Goal: Communication & Community: Answer question/provide support

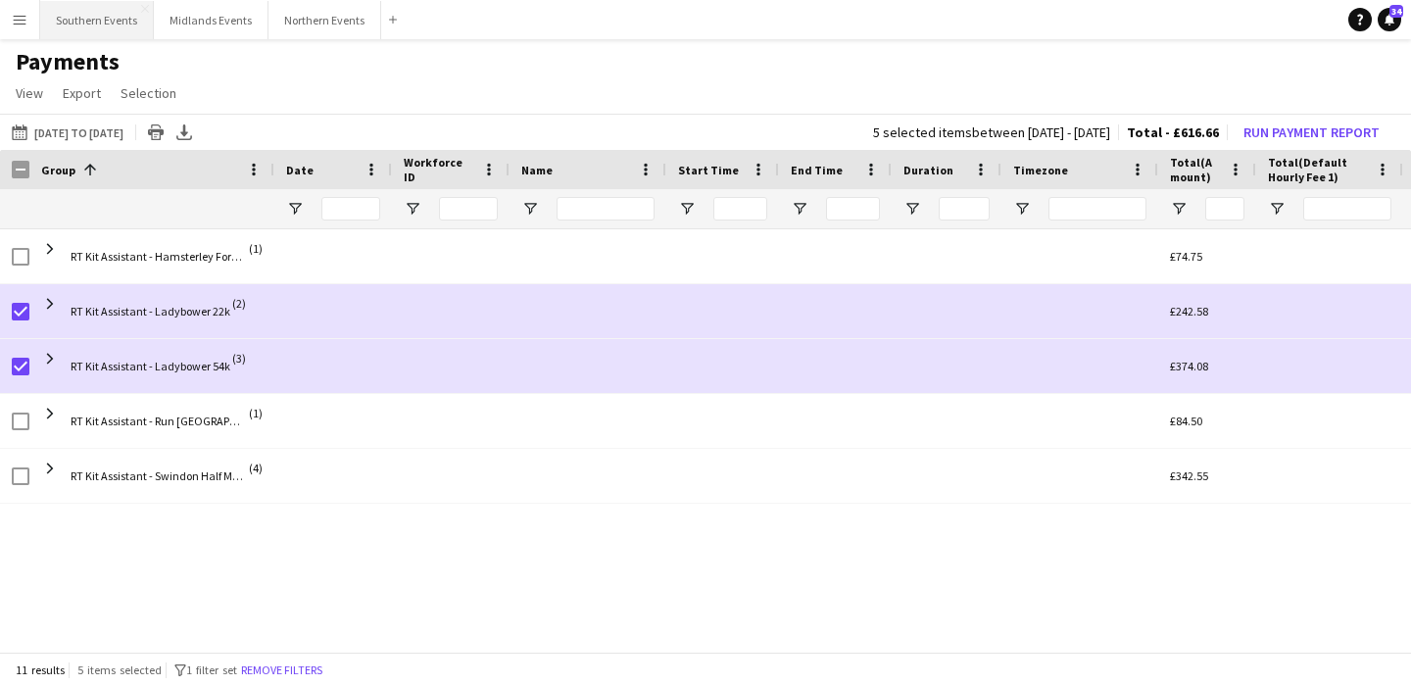
click at [82, 20] on button "Southern Events Close" at bounding box center [97, 20] width 114 height 38
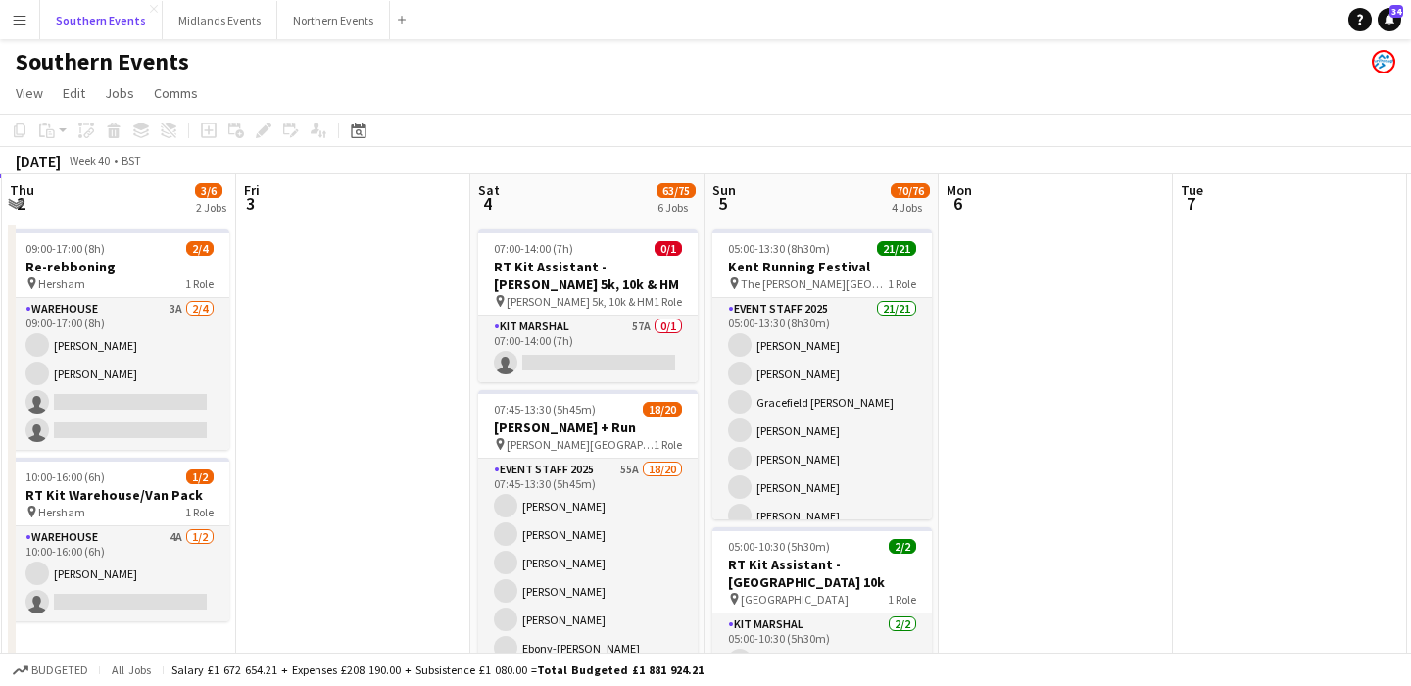
scroll to position [0, 966]
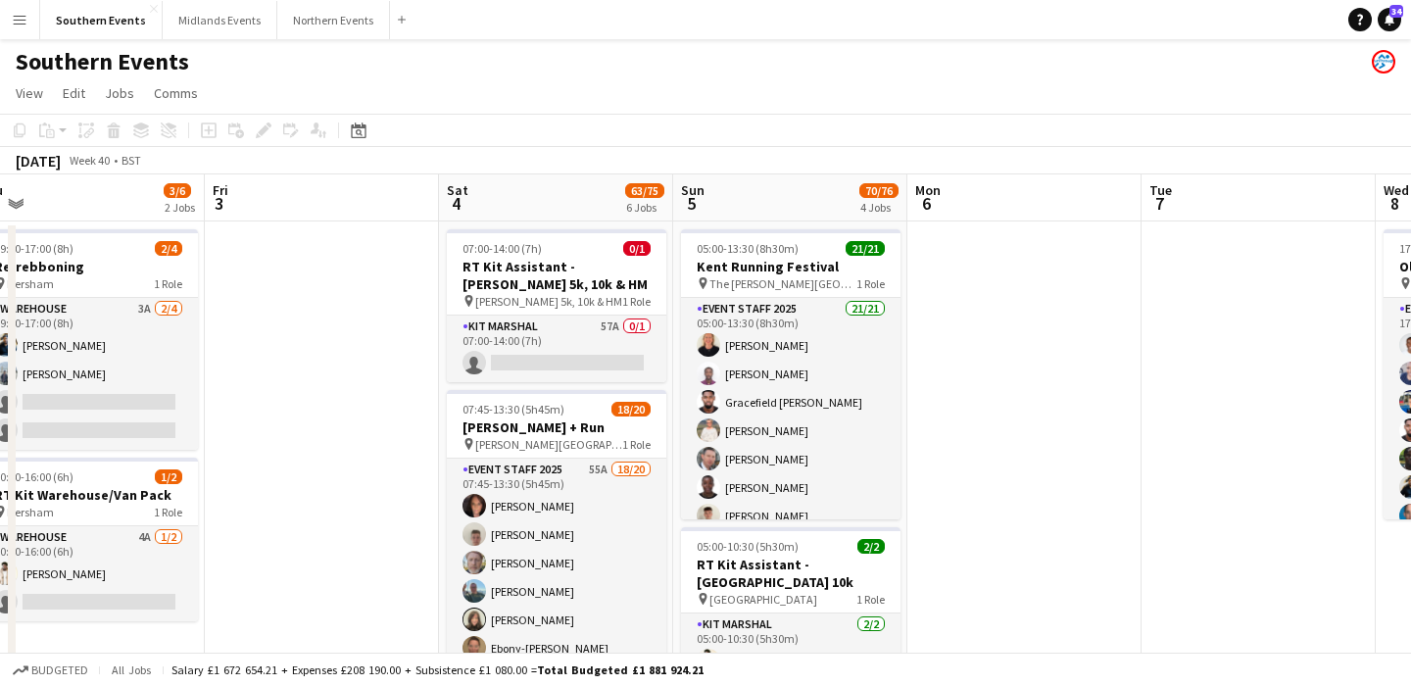
click at [632, 359] on app-card-role "Kit Marshal 57A 0/1 07:00-14:00 (7h) single-neutral-actions" at bounding box center [557, 349] width 220 height 67
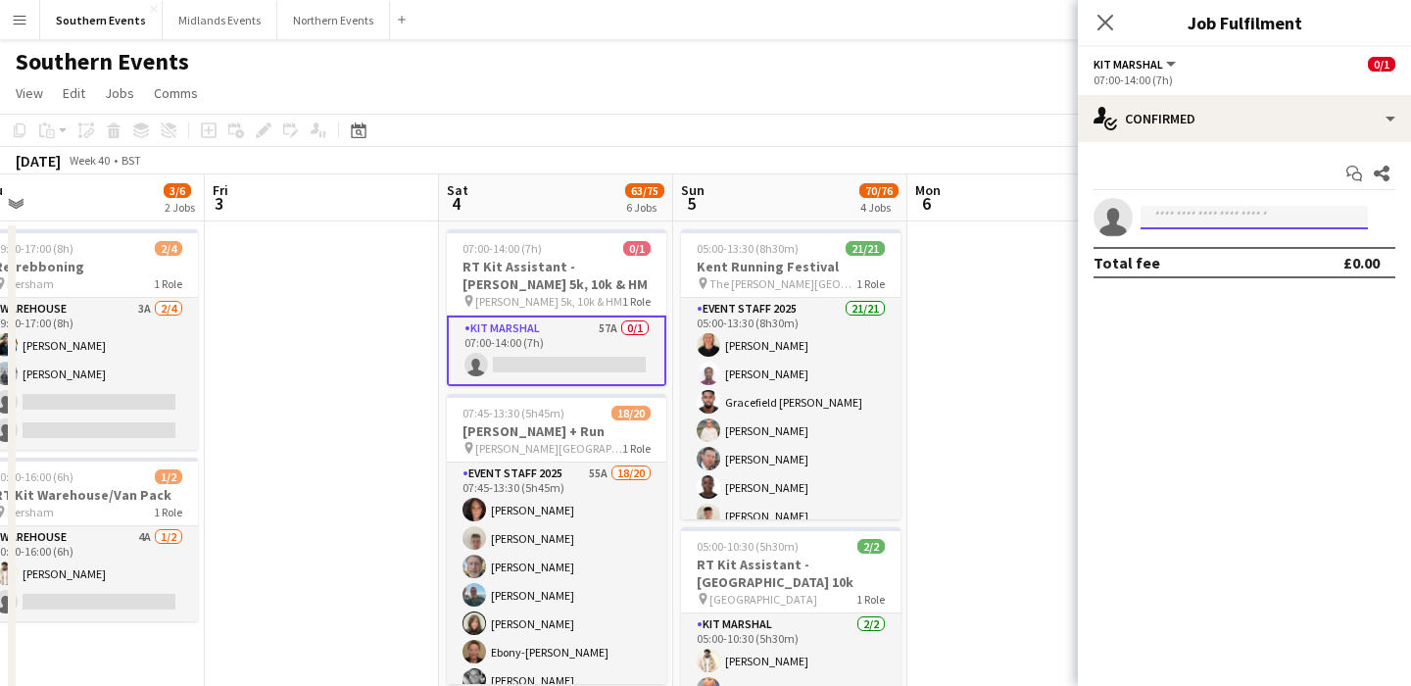
click at [1192, 215] on input at bounding box center [1254, 218] width 227 height 24
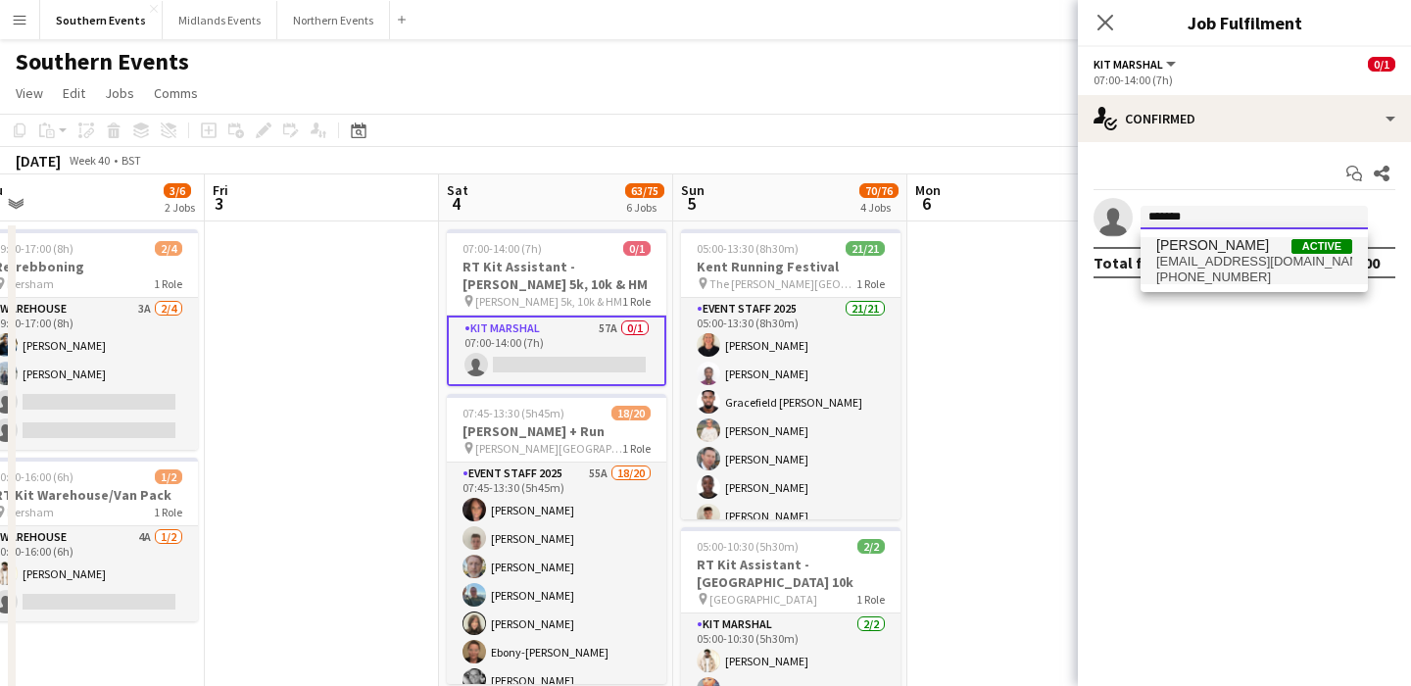
type input "*******"
click at [1247, 255] on span "[EMAIL_ADDRESS][DOMAIN_NAME]" at bounding box center [1255, 262] width 196 height 16
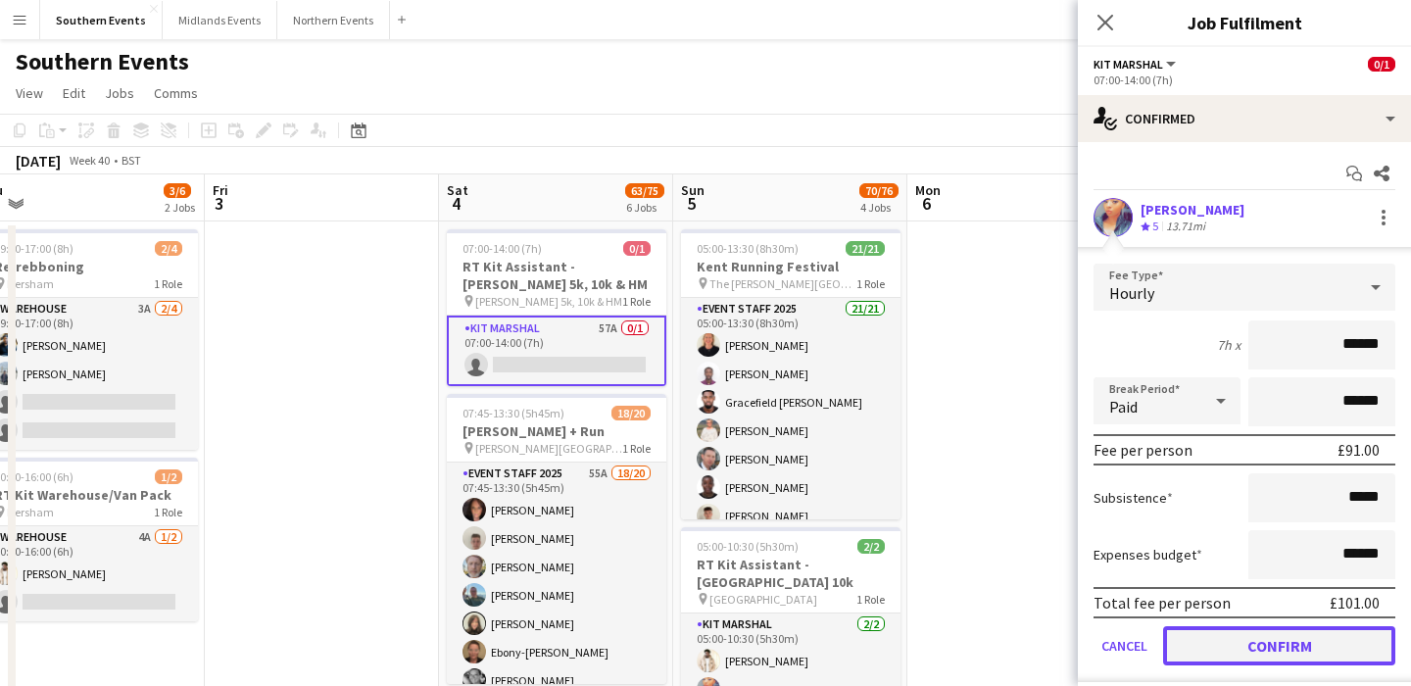
click at [1242, 647] on button "Confirm" at bounding box center [1279, 645] width 232 height 39
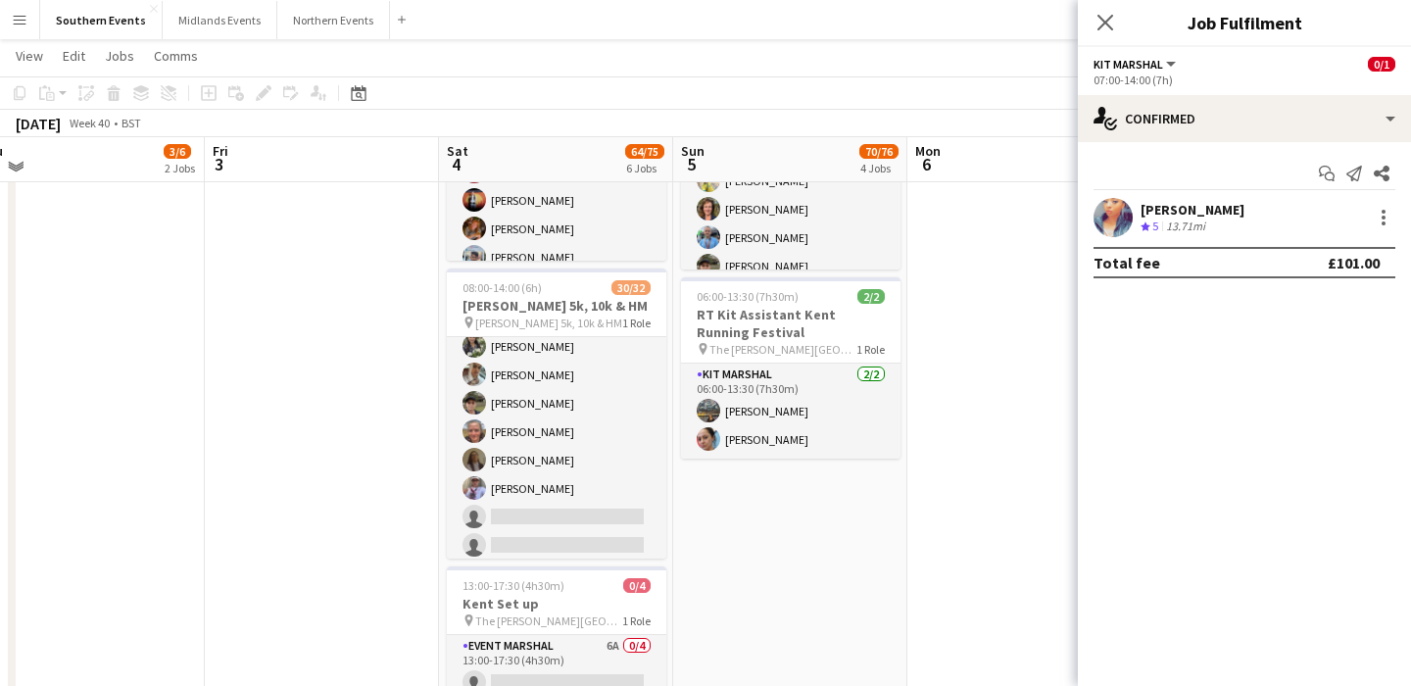
scroll to position [733, 0]
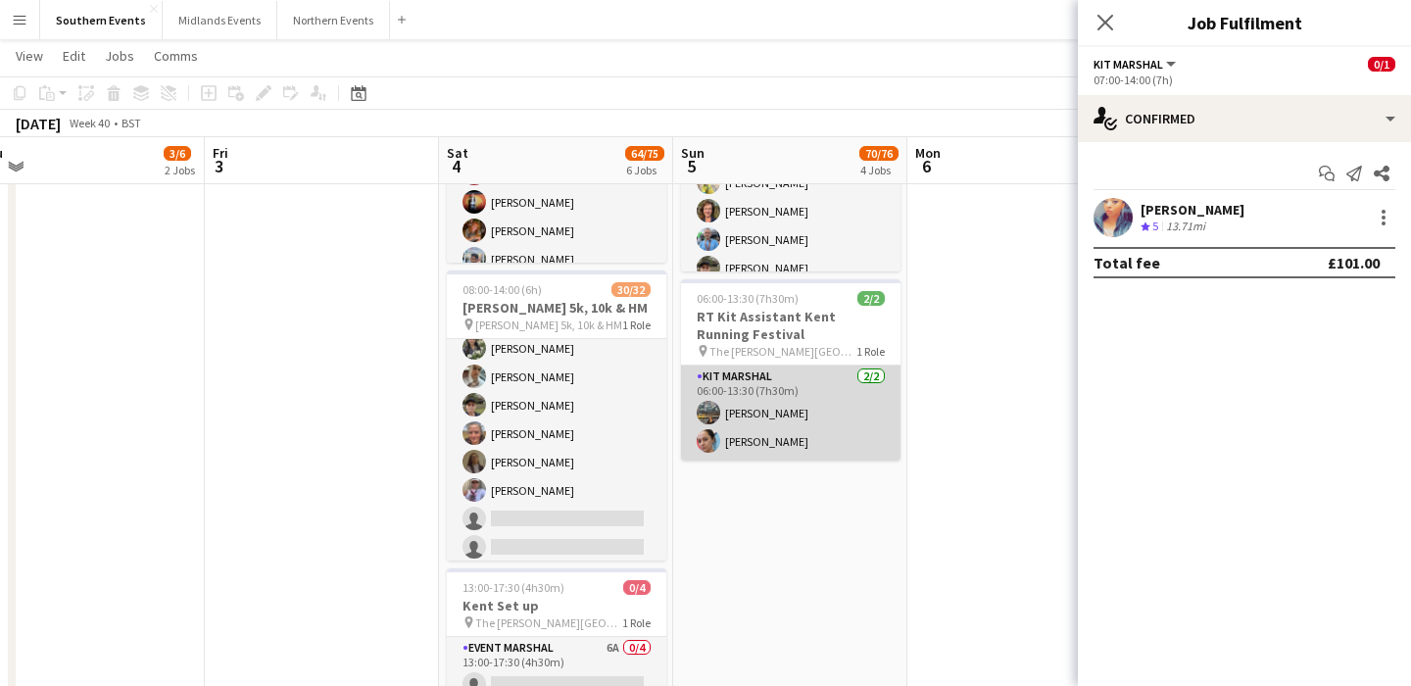
click at [826, 366] on app-card-role "Kit Marshal [DATE] 06:00-13:30 (7h30m) [PERSON_NAME] [PERSON_NAME]" at bounding box center [791, 413] width 220 height 95
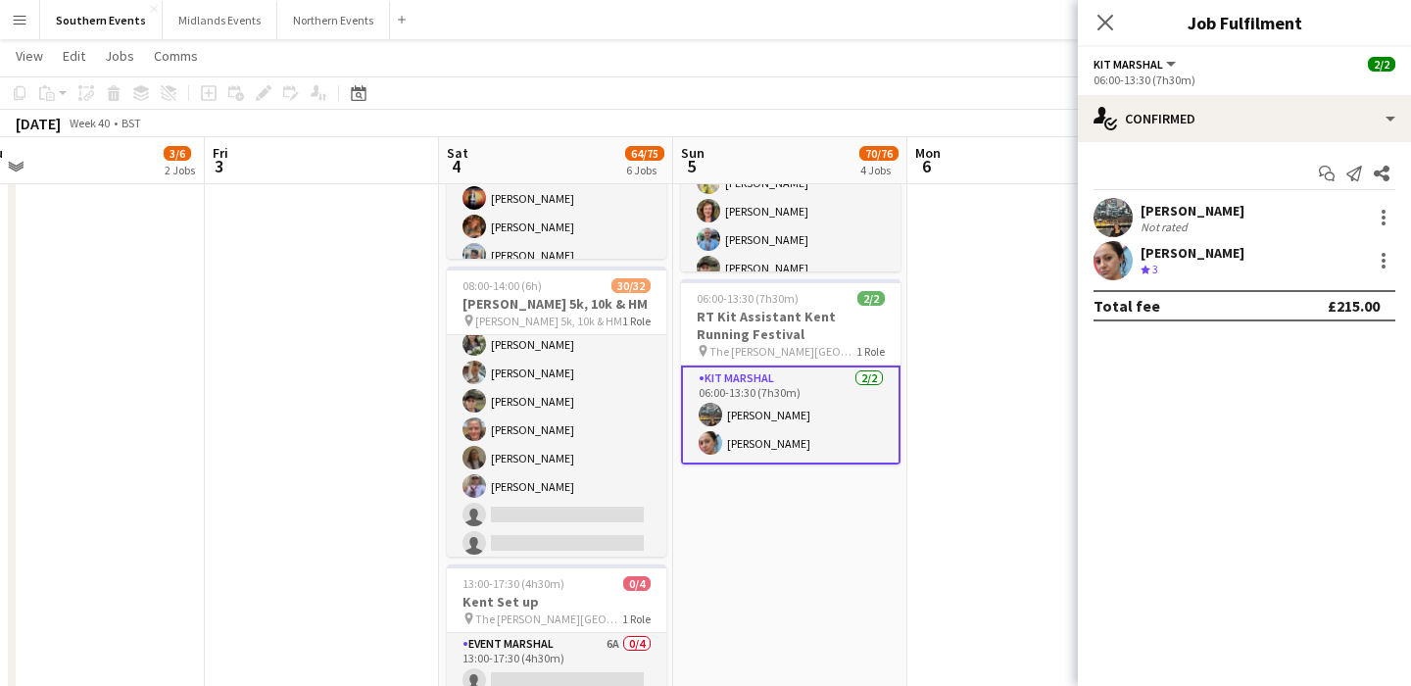
scroll to position [0, 967]
click at [1322, 173] on icon "Start chat" at bounding box center [1327, 174] width 16 height 16
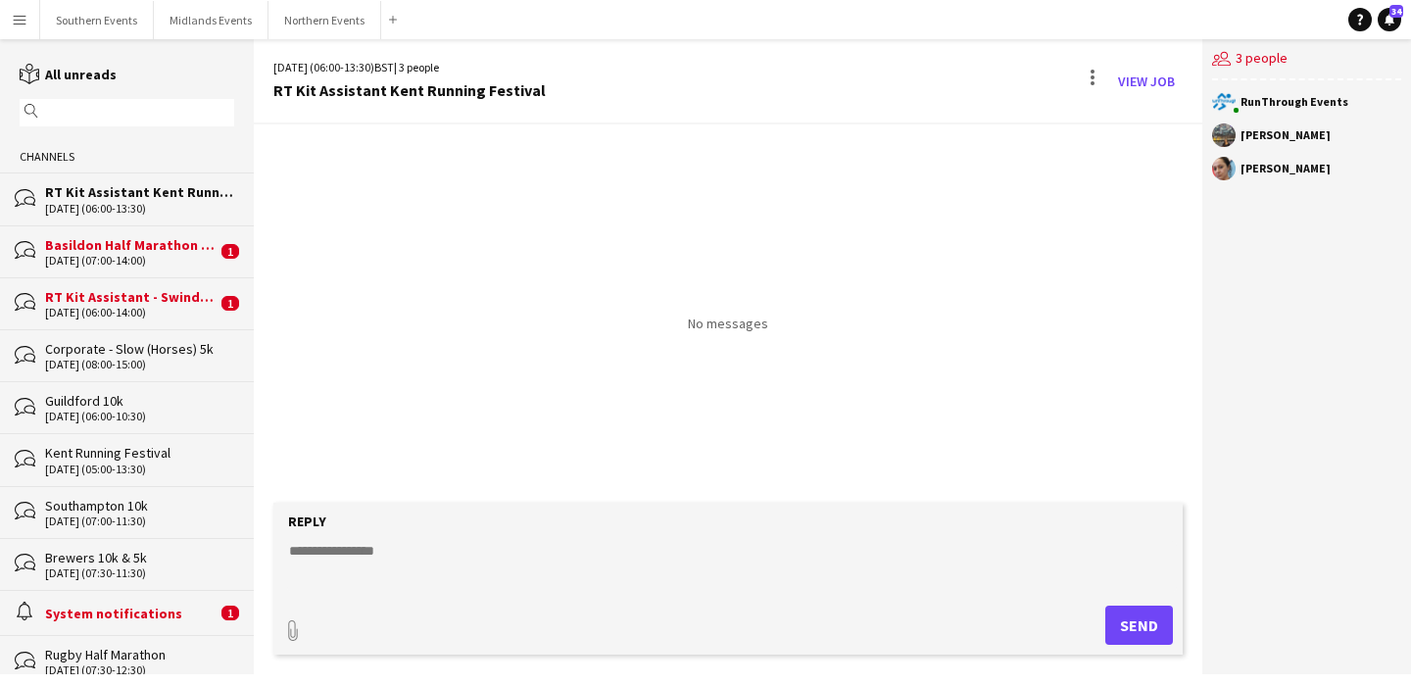
click at [134, 292] on div "RT Kit Assistant - Swindon Half Marathon" at bounding box center [131, 297] width 172 height 18
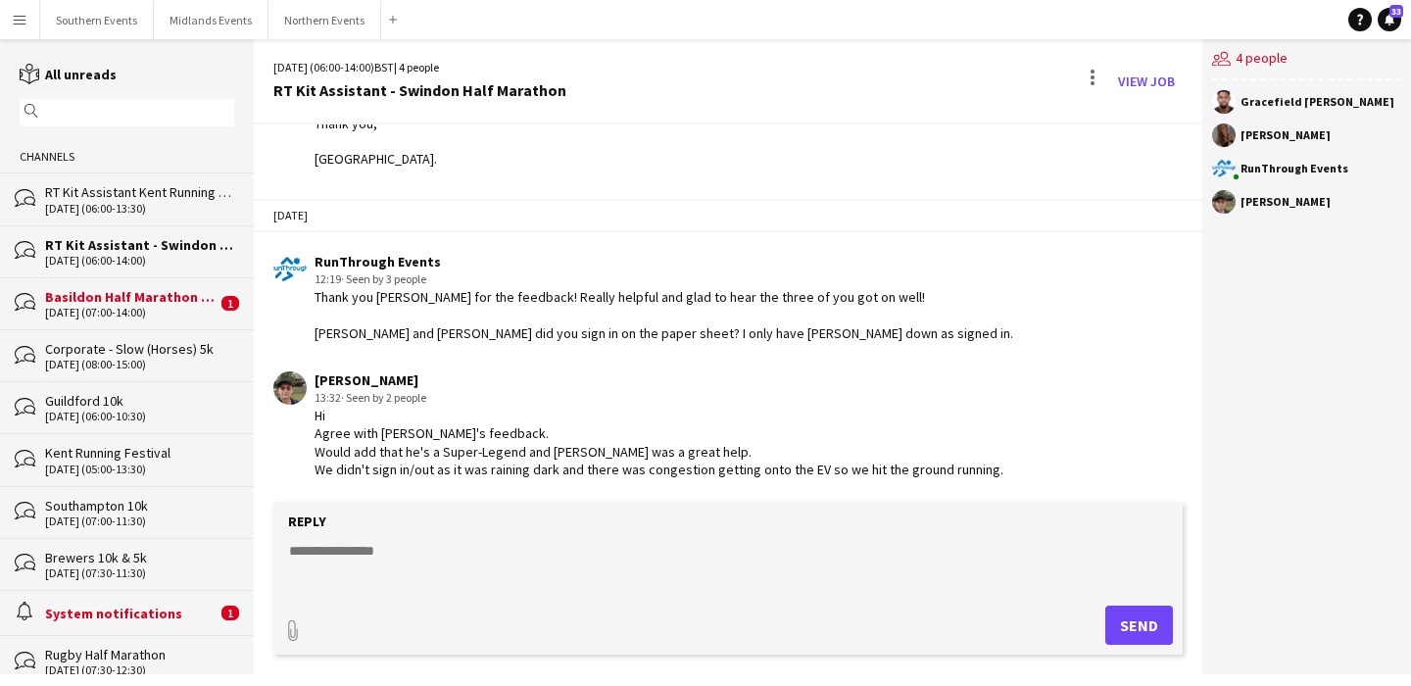
scroll to position [3803, 0]
drag, startPoint x: 390, startPoint y: 465, endPoint x: 557, endPoint y: 468, distance: 166.7
click at [557, 468] on div "Hi Agree with [PERSON_NAME]'s feedback. Would add that he's a Super-Legend and …" at bounding box center [659, 443] width 689 height 72
click at [519, 559] on textarea at bounding box center [732, 566] width 890 height 51
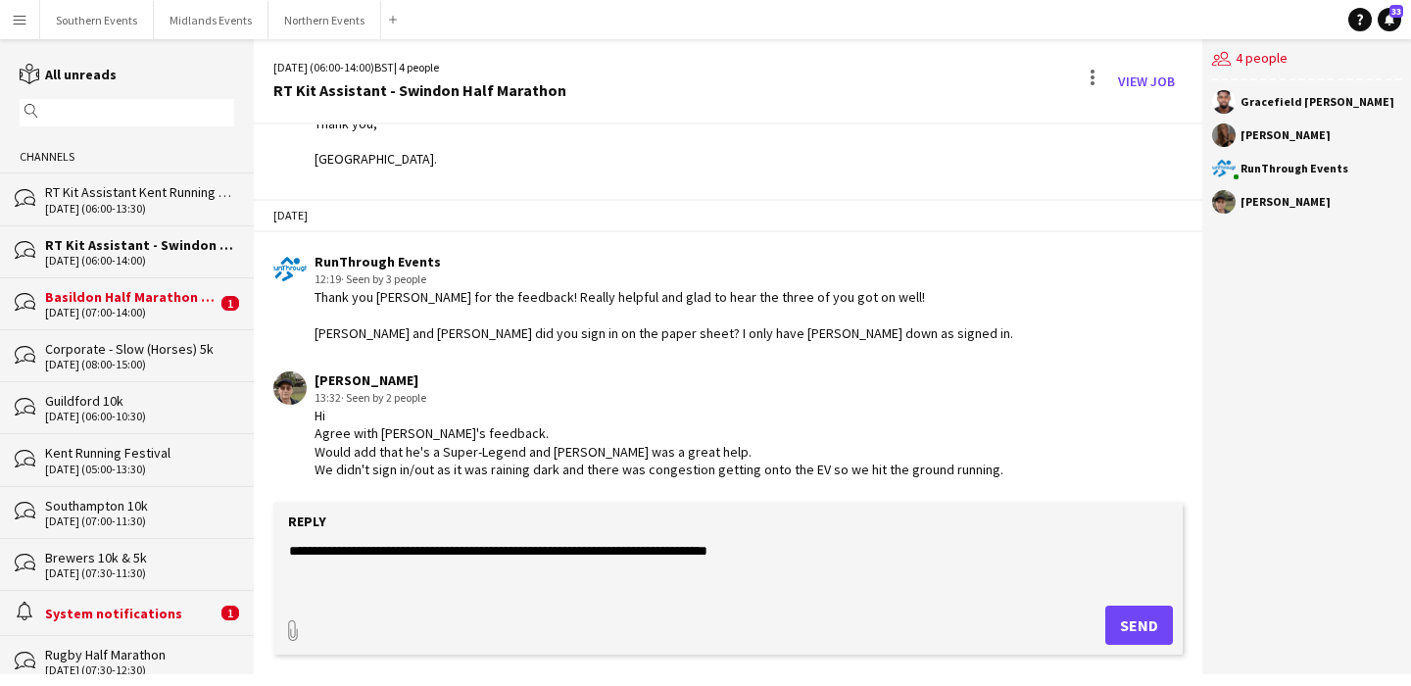
type textarea "**********"
click at [1141, 628] on button "Send" at bounding box center [1140, 625] width 68 height 39
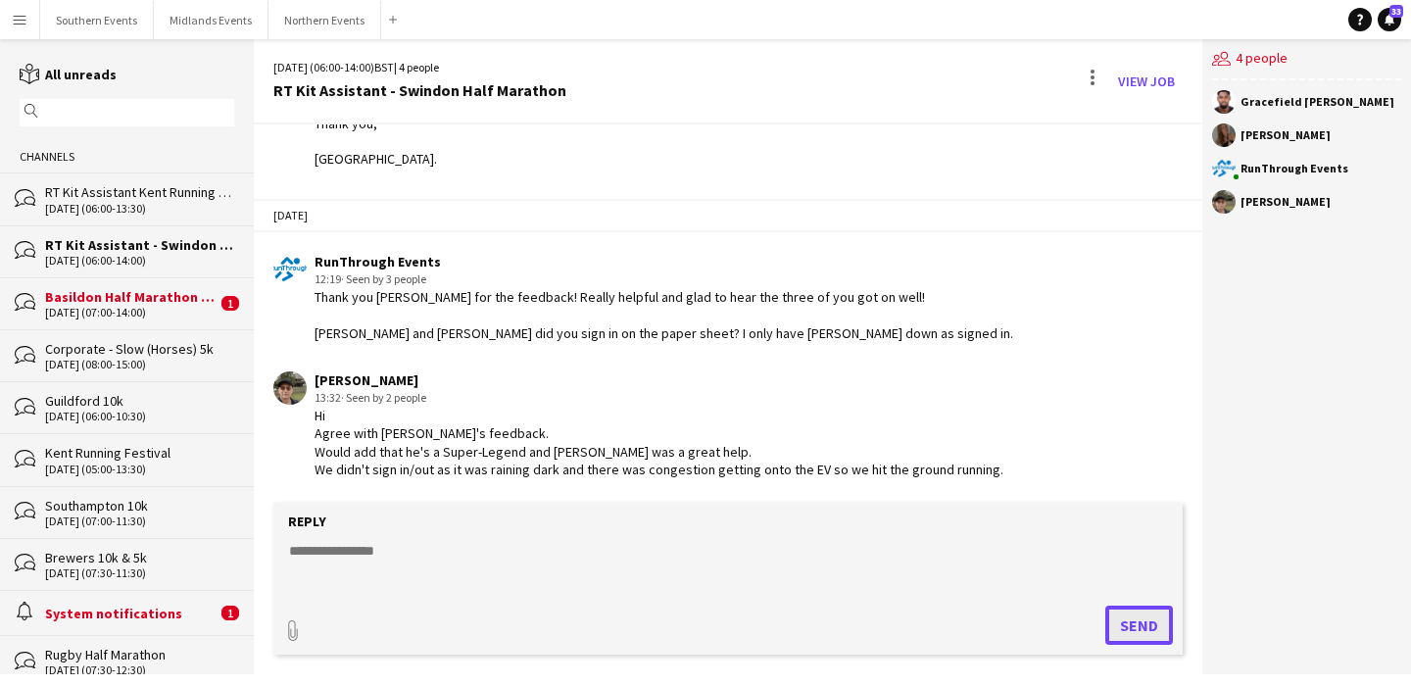
scroll to position [3887, 0]
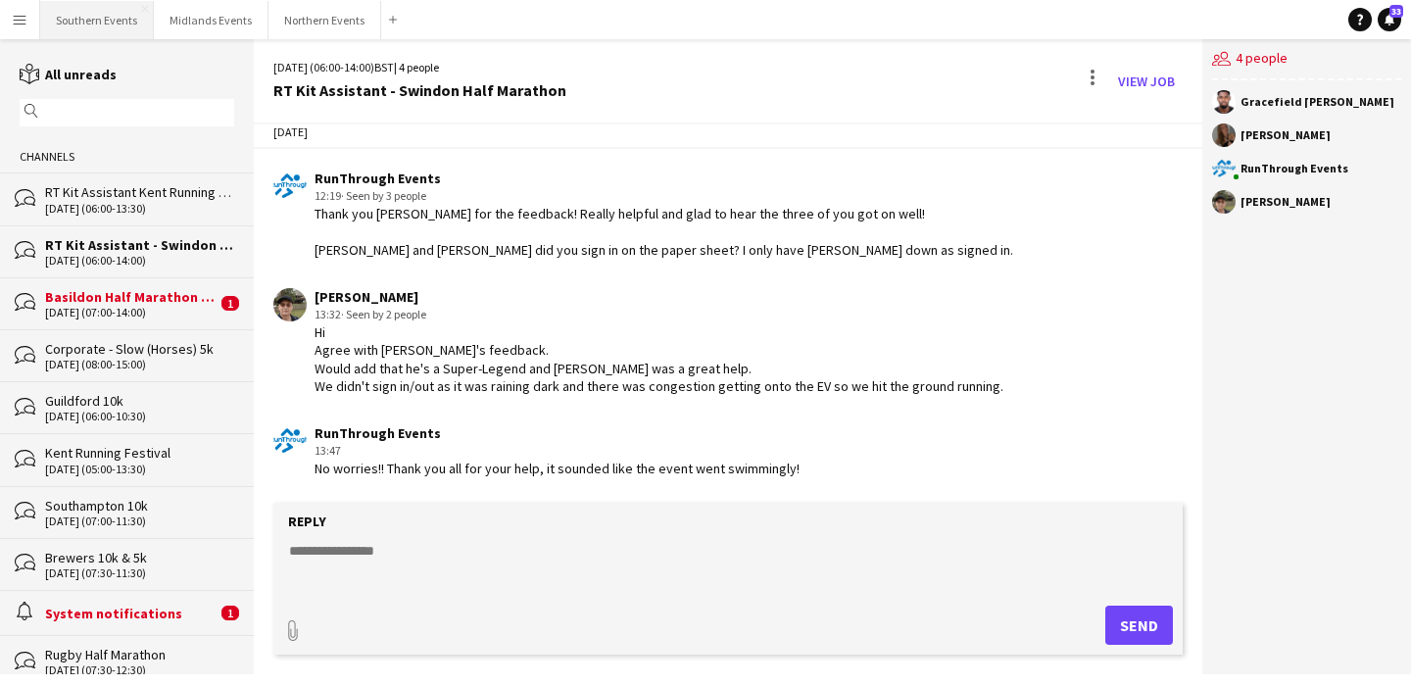
click at [107, 24] on button "Southern Events Close" at bounding box center [97, 20] width 114 height 38
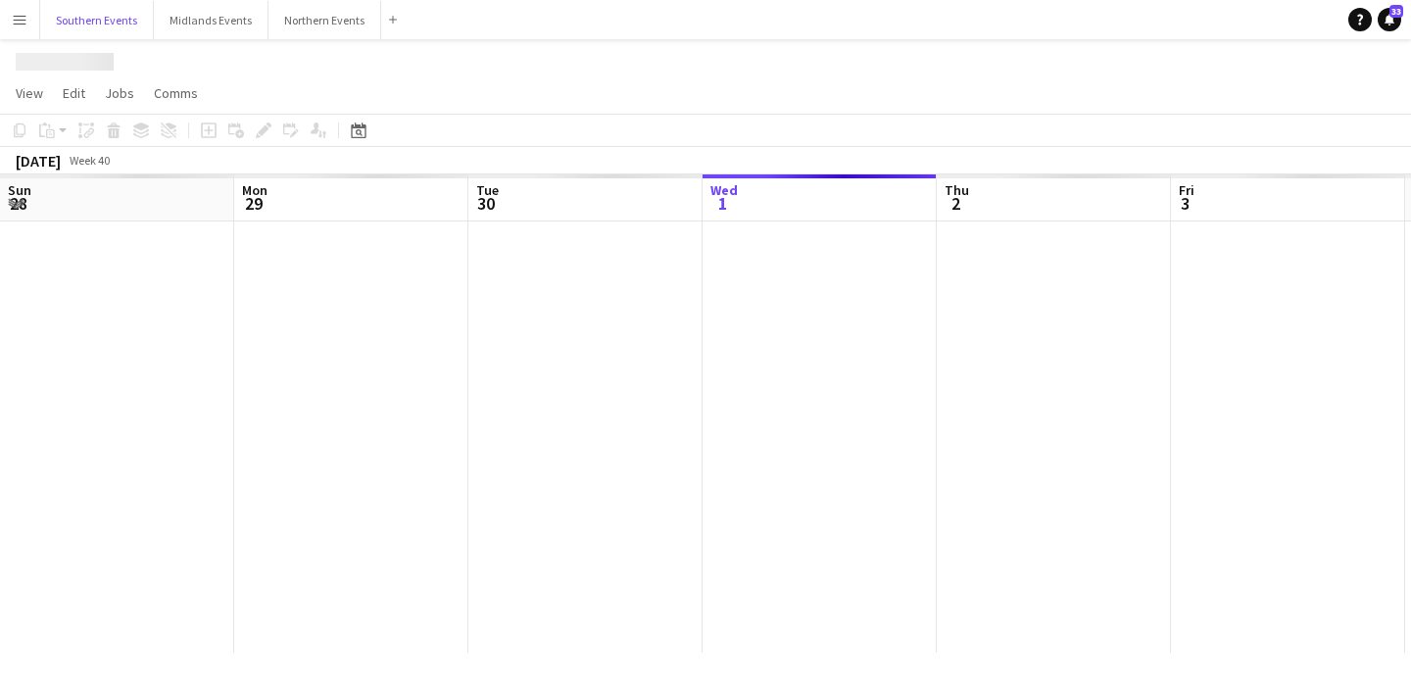
scroll to position [0, 468]
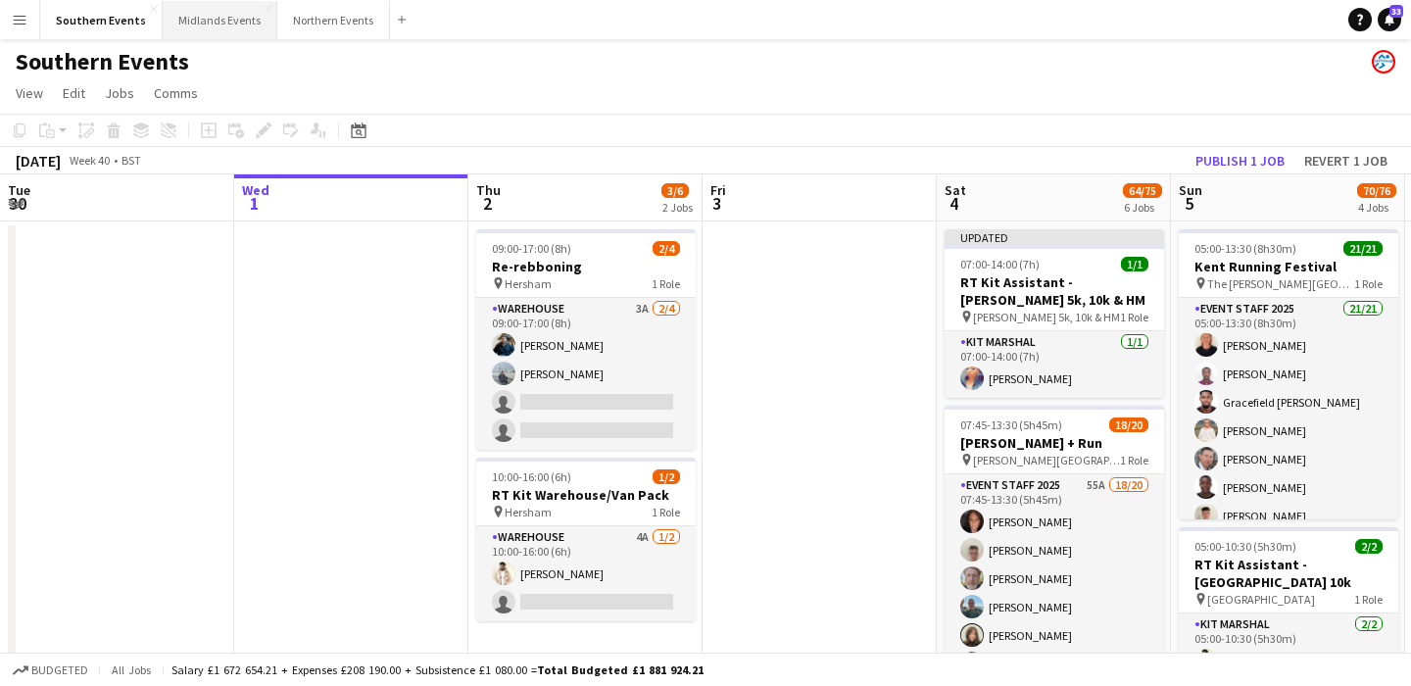
click at [213, 26] on button "Midlands Events Close" at bounding box center [220, 20] width 115 height 38
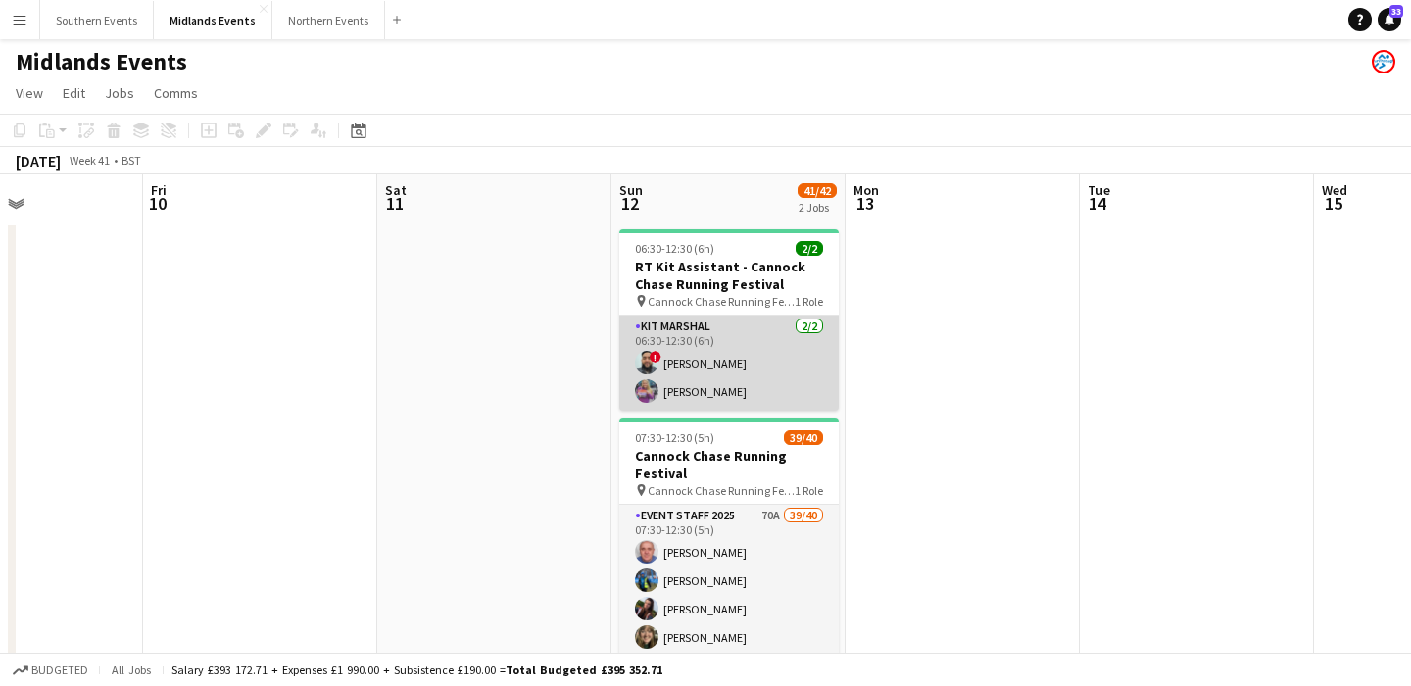
click at [727, 390] on app-card-role "Kit Marshal [DATE] 06:30-12:30 (6h) ! [PERSON_NAME] [PERSON_NAME]" at bounding box center [729, 363] width 220 height 95
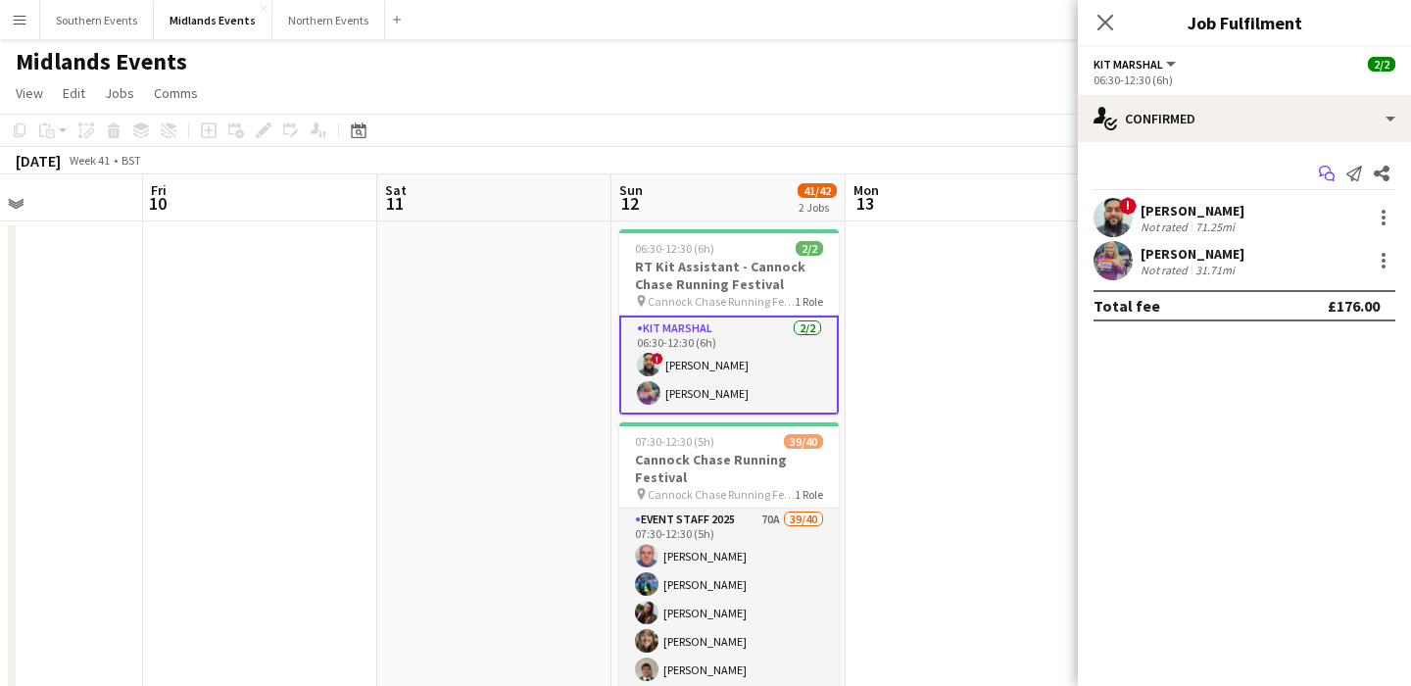
click at [1330, 173] on icon "Start chat" at bounding box center [1327, 174] width 16 height 16
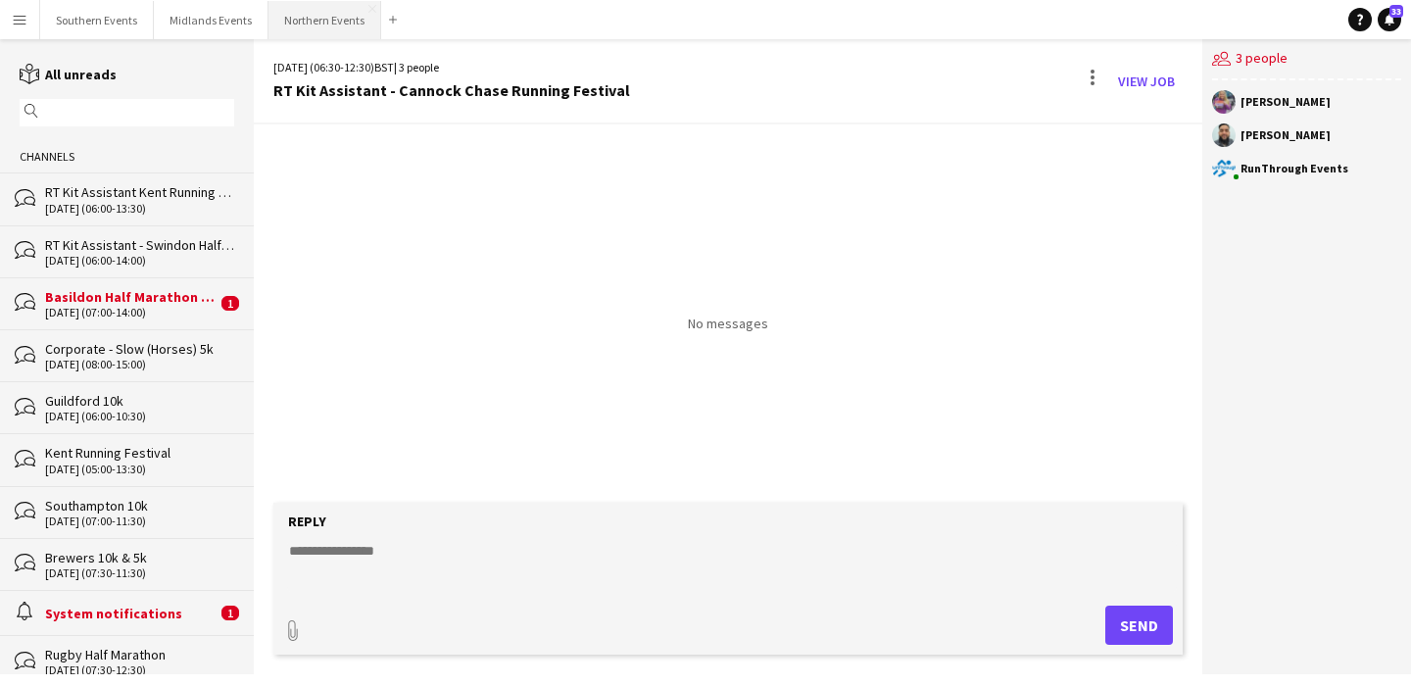
click at [317, 22] on button "Northern Events Close" at bounding box center [325, 20] width 113 height 38
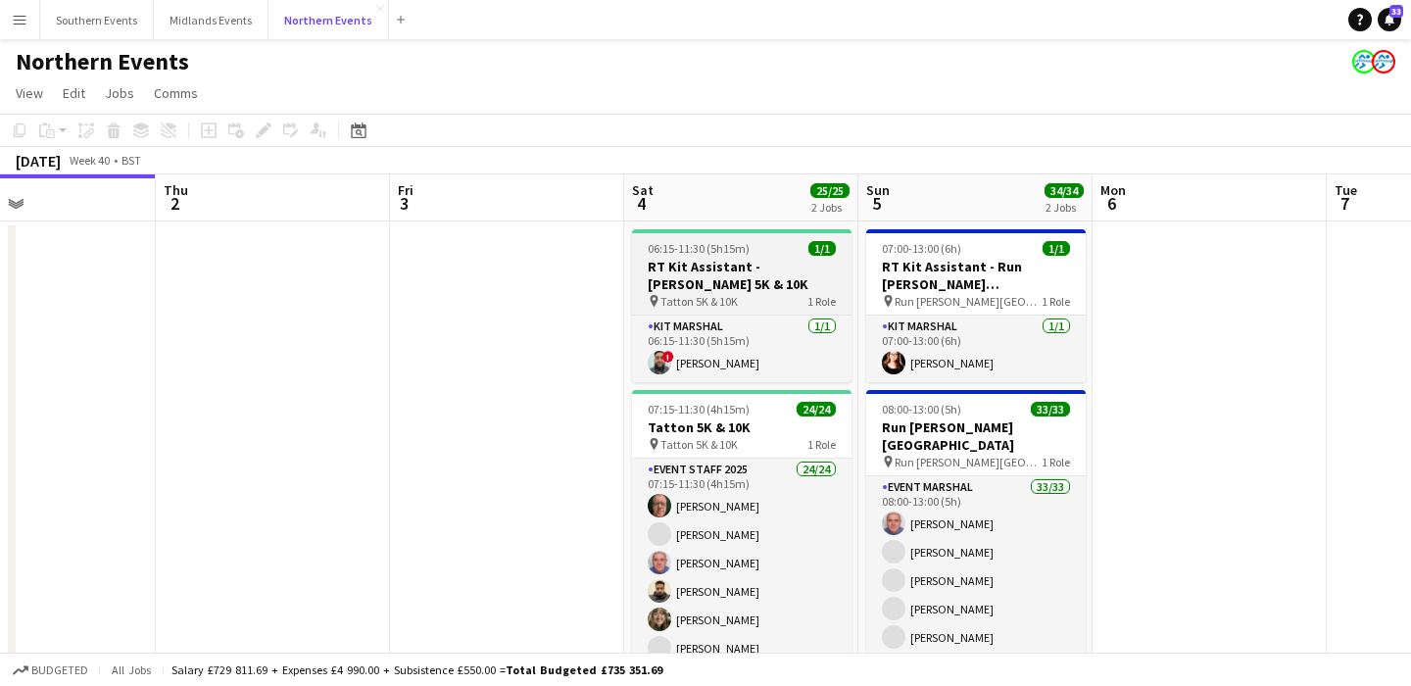
scroll to position [0, 866]
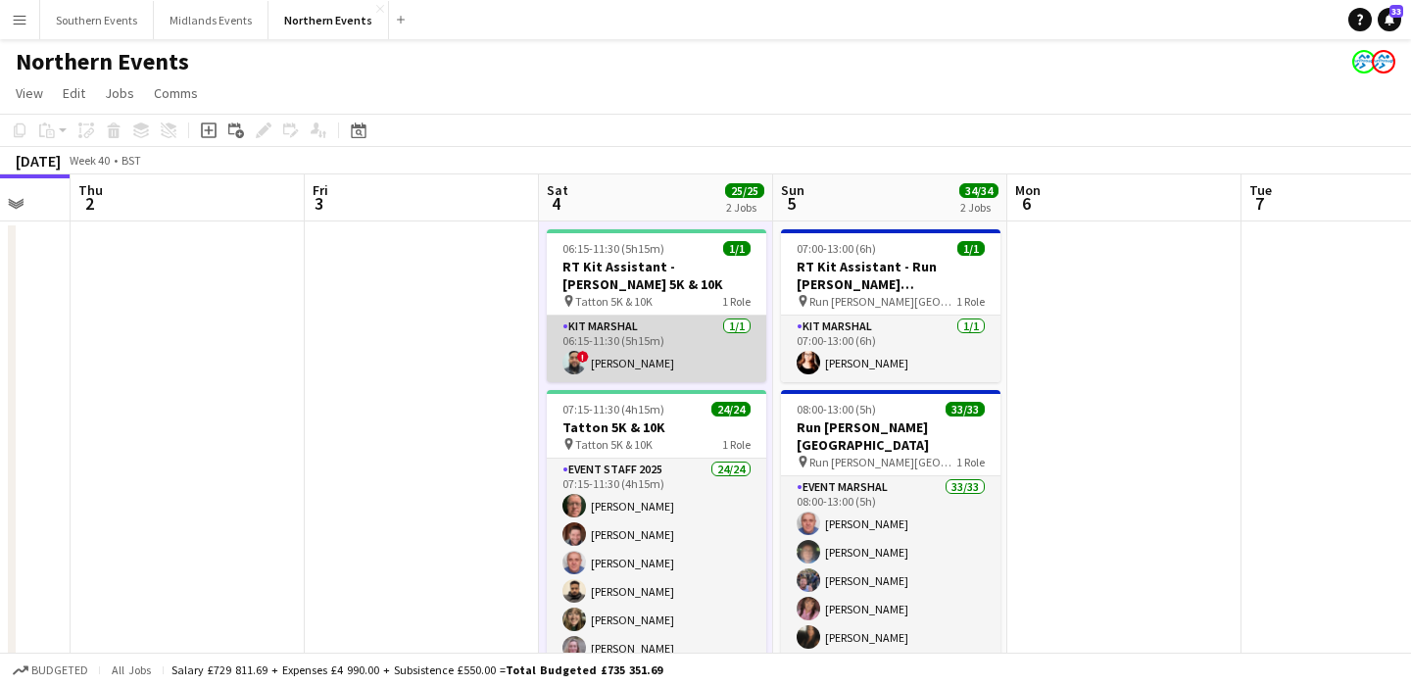
click at [688, 365] on app-card-role "Kit Marshal [DATE] 06:15-11:30 (5h15m) ! [PERSON_NAME]" at bounding box center [657, 349] width 220 height 67
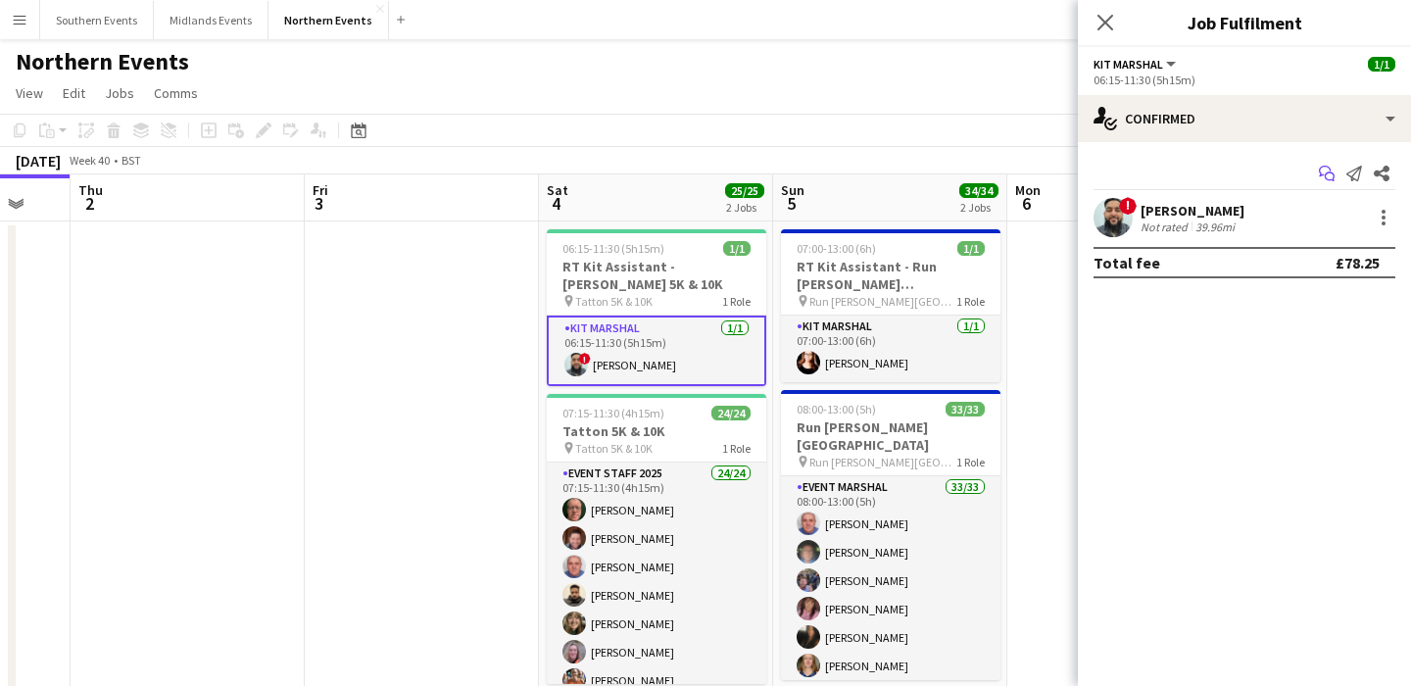
click at [1326, 175] on icon "Start chat" at bounding box center [1327, 174] width 16 height 16
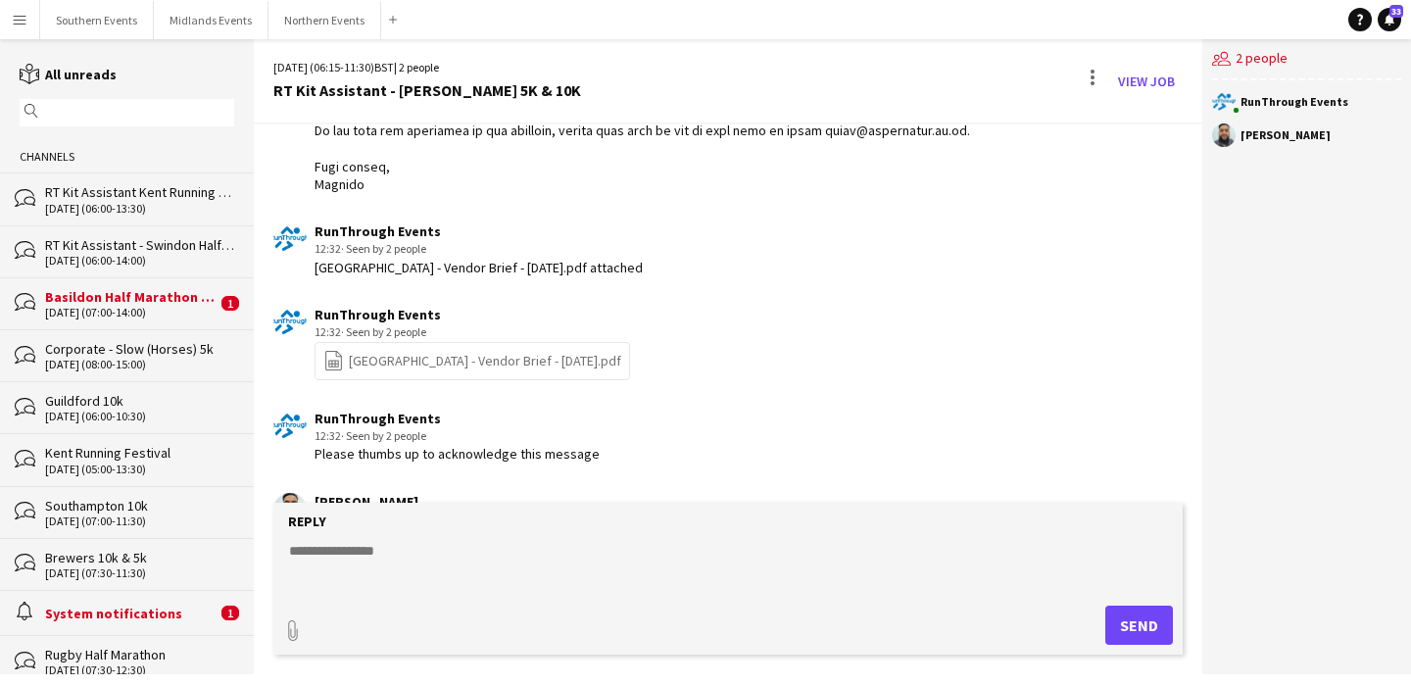
scroll to position [979, 0]
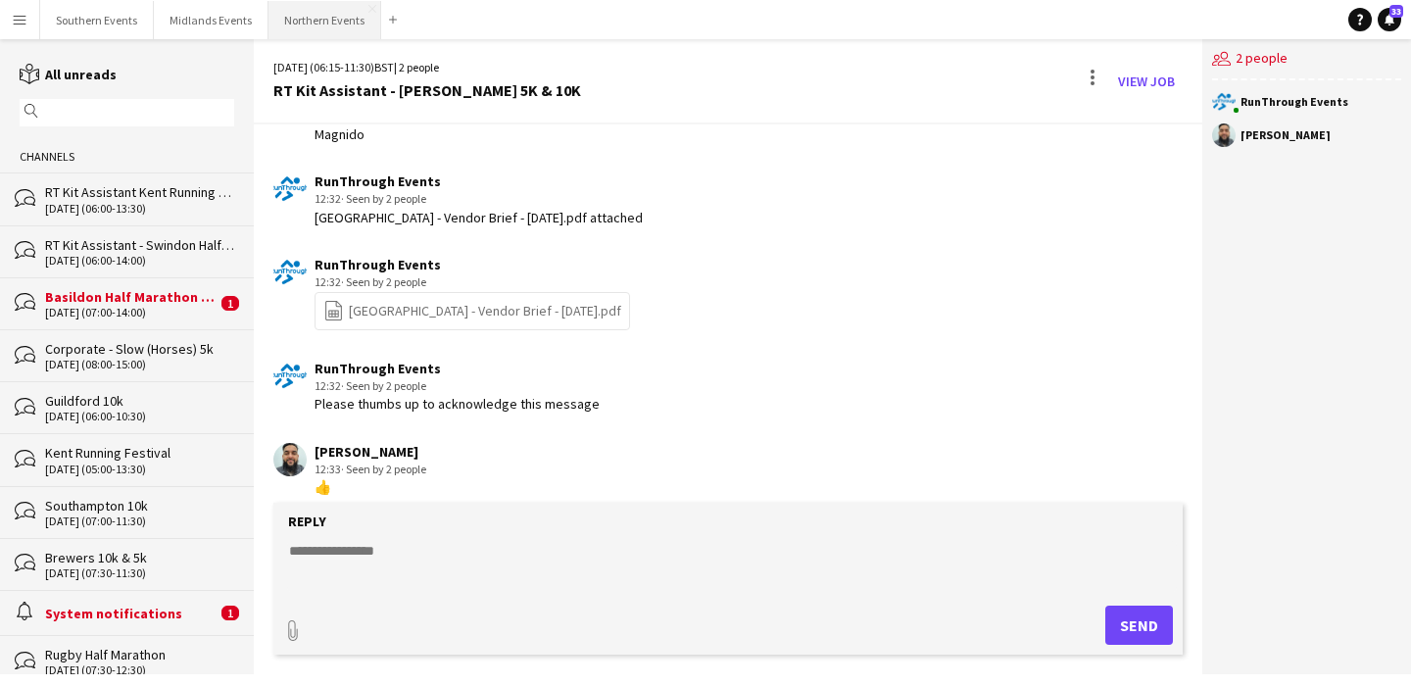
click at [336, 19] on button "Northern Events Close" at bounding box center [325, 20] width 113 height 38
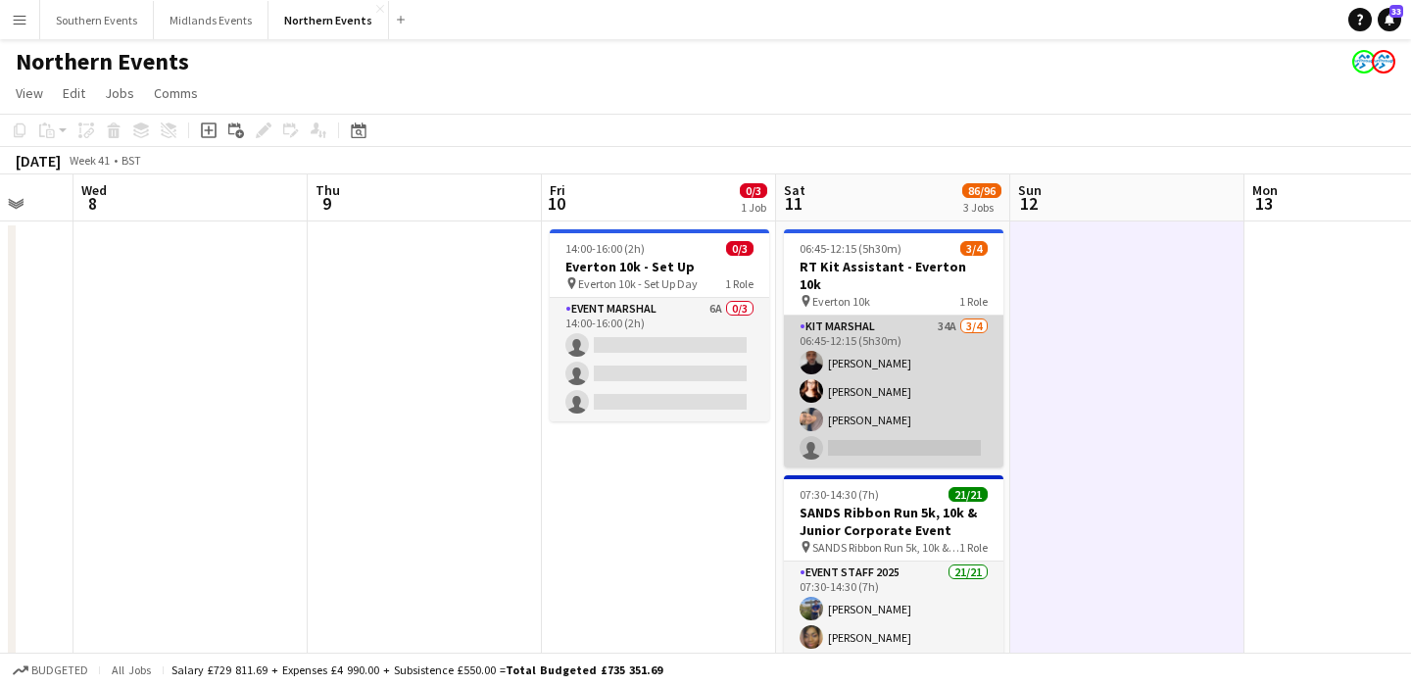
click at [990, 375] on app-card-role "Kit Marshal 34A [DATE] 06:45-12:15 (5h30m) [PERSON_NAME] [PERSON_NAME] Yin [PER…" at bounding box center [894, 392] width 220 height 152
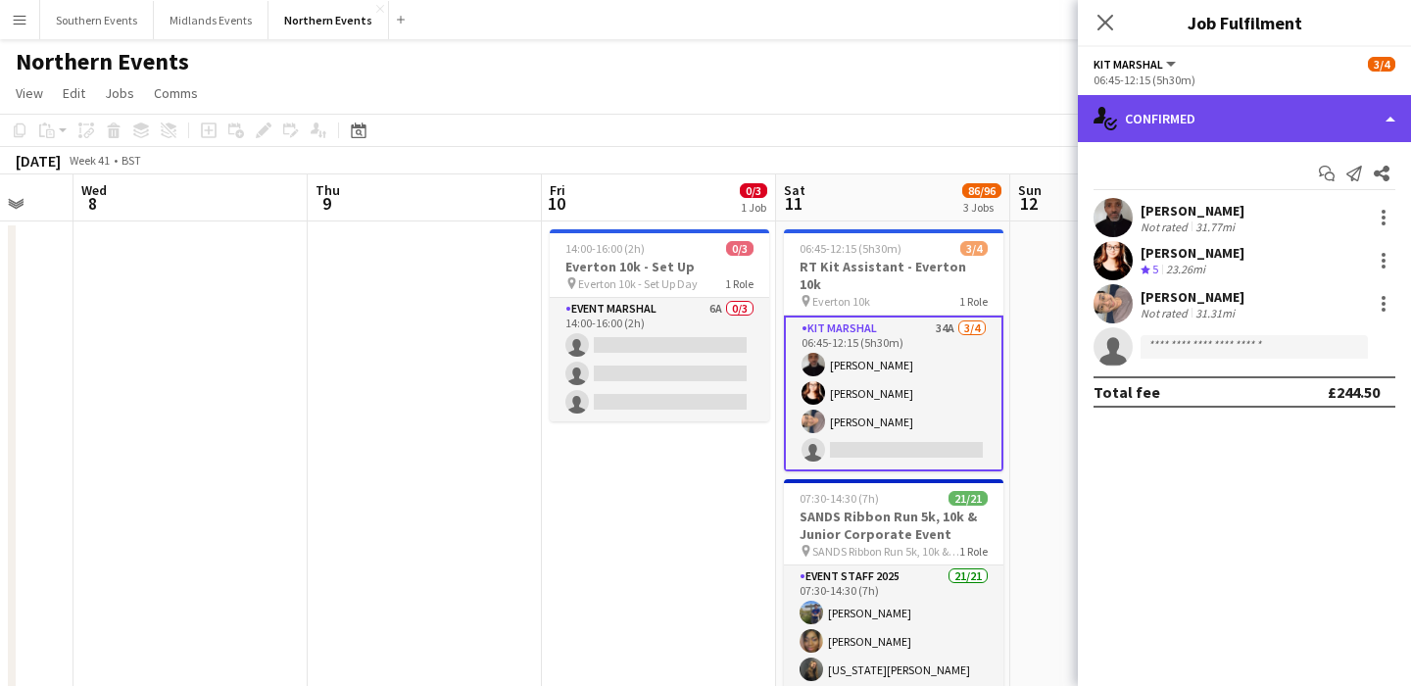
click at [1228, 141] on div "single-neutral-actions-check-2 Confirmed" at bounding box center [1244, 118] width 333 height 47
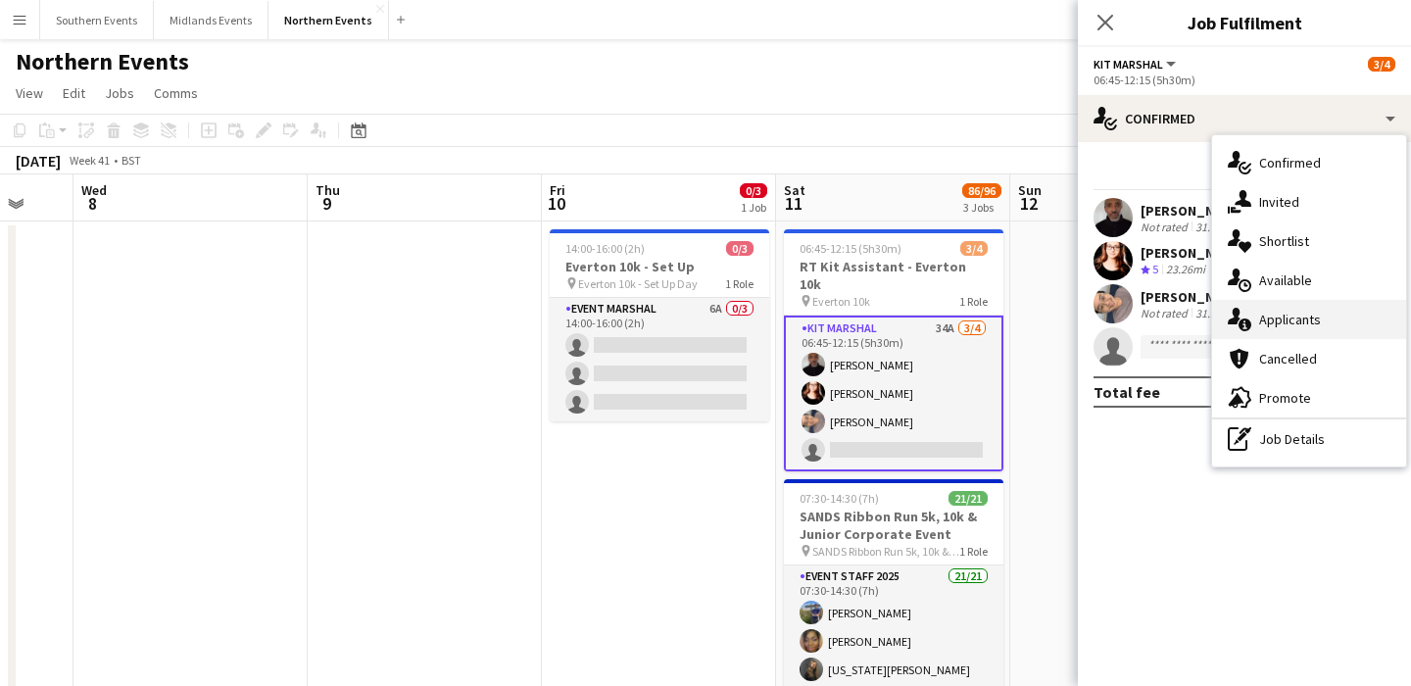
click at [1286, 312] on span "Applicants" at bounding box center [1290, 320] width 62 height 18
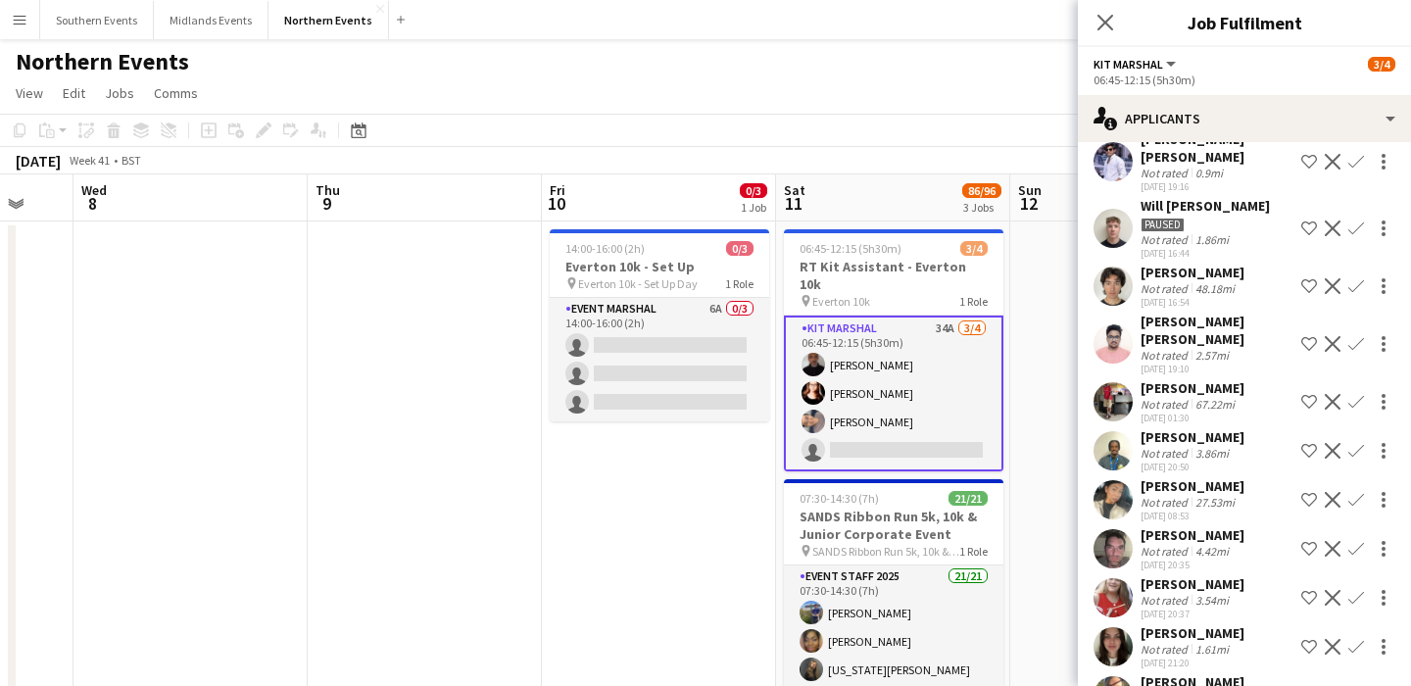
scroll to position [337, 0]
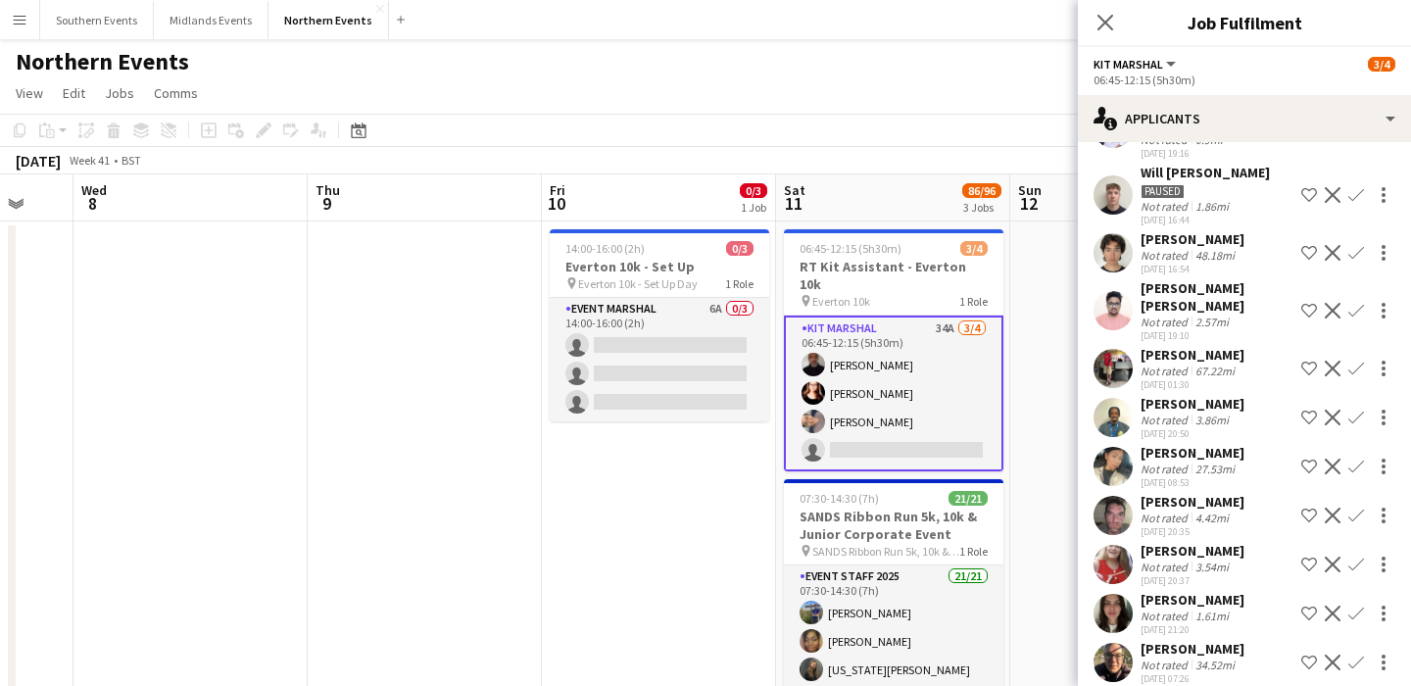
click at [1223, 640] on div "[PERSON_NAME]" at bounding box center [1193, 649] width 104 height 18
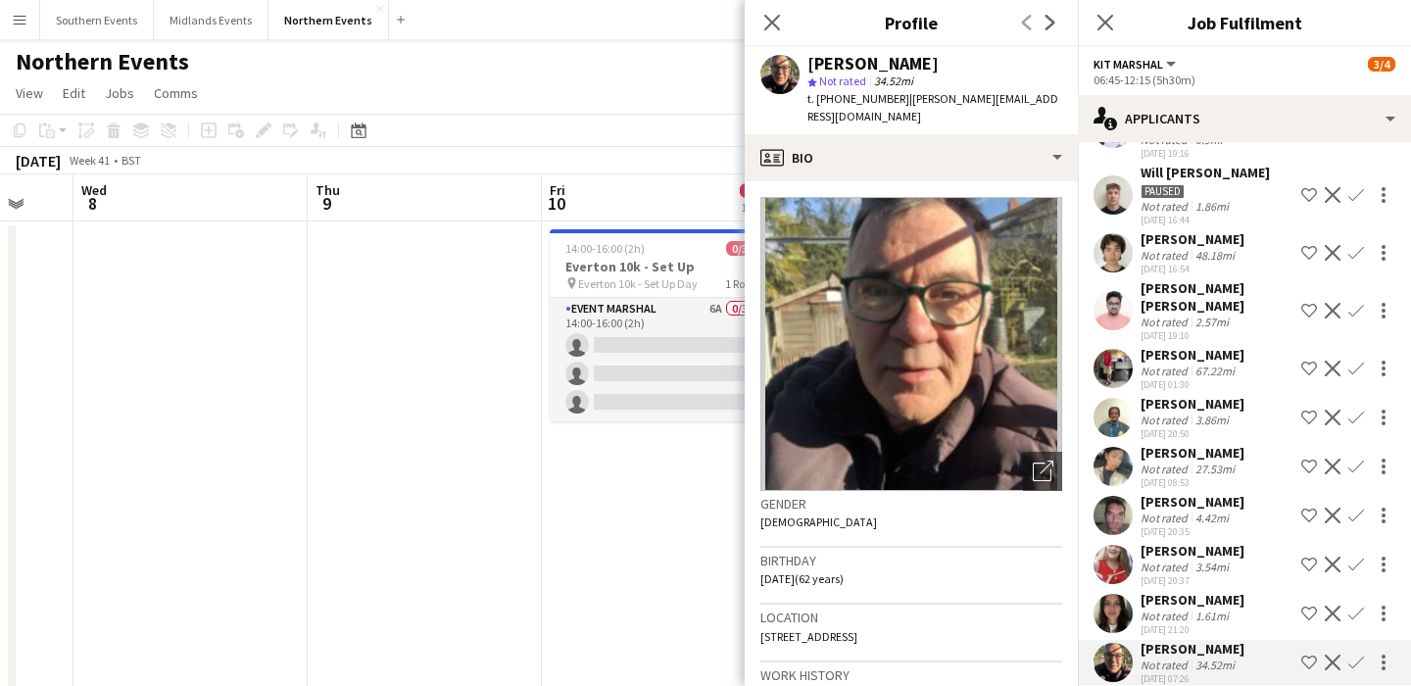
click at [1222, 609] on div "1.61mi" at bounding box center [1212, 616] width 41 height 15
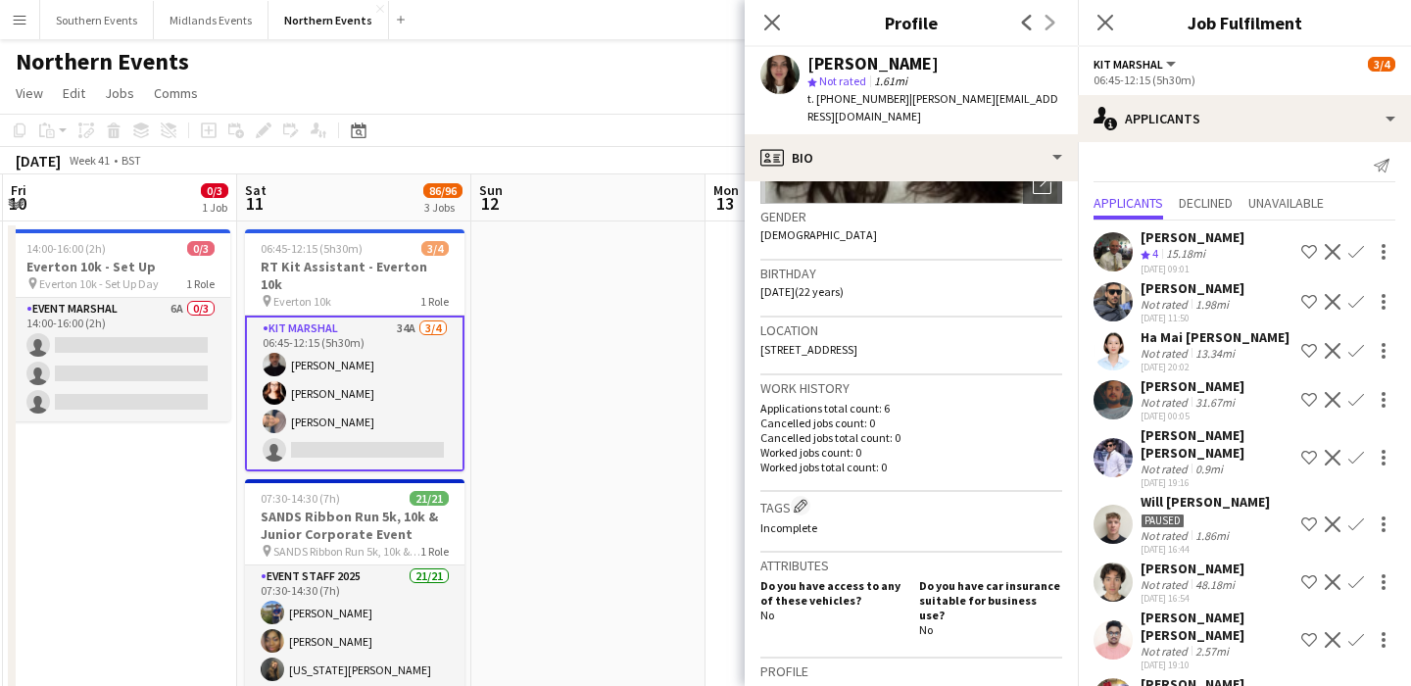
scroll to position [0, 0]
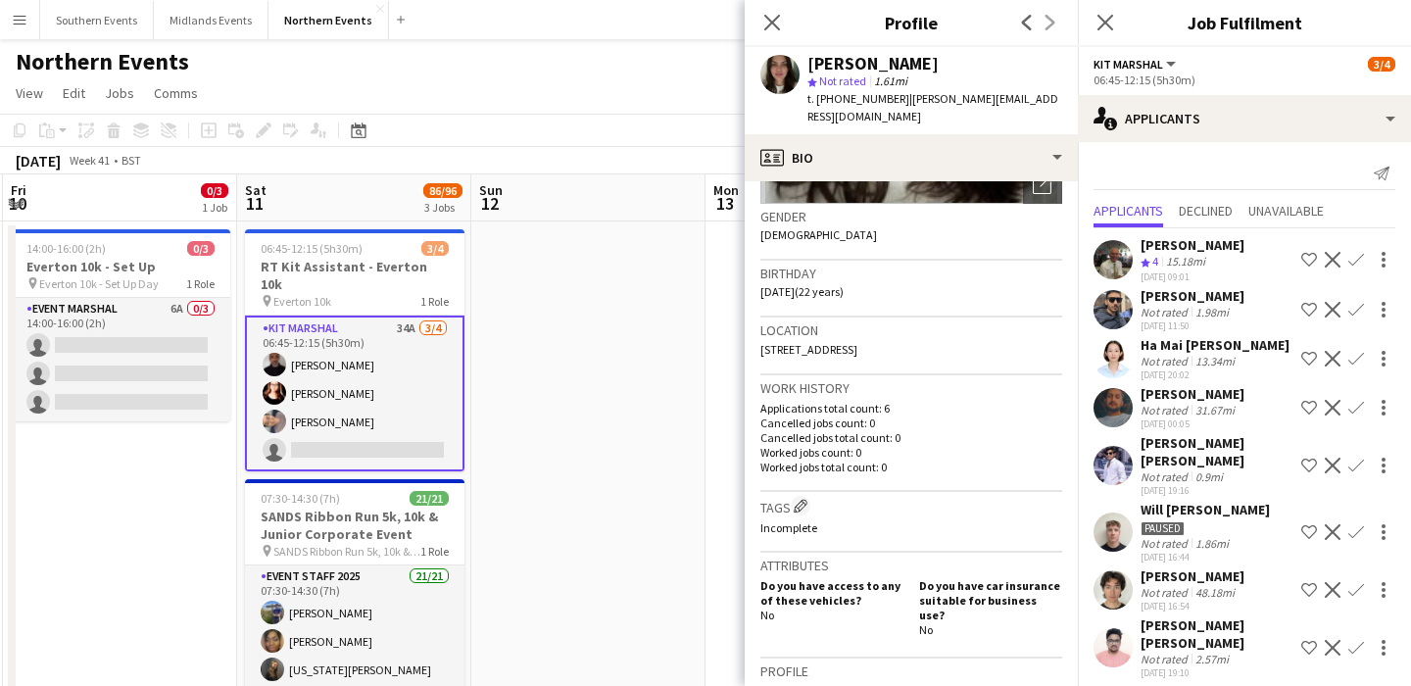
click at [1212, 300] on div "[PERSON_NAME]" at bounding box center [1193, 296] width 104 height 18
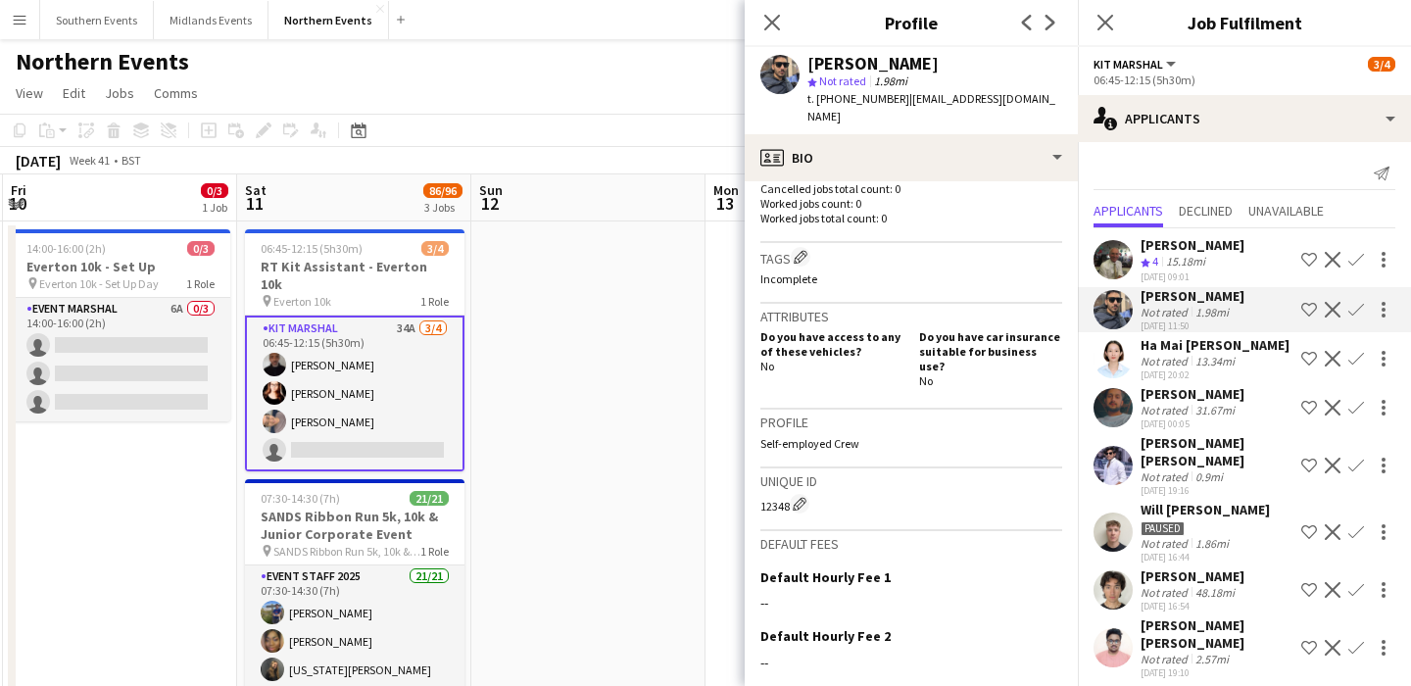
scroll to position [695, 0]
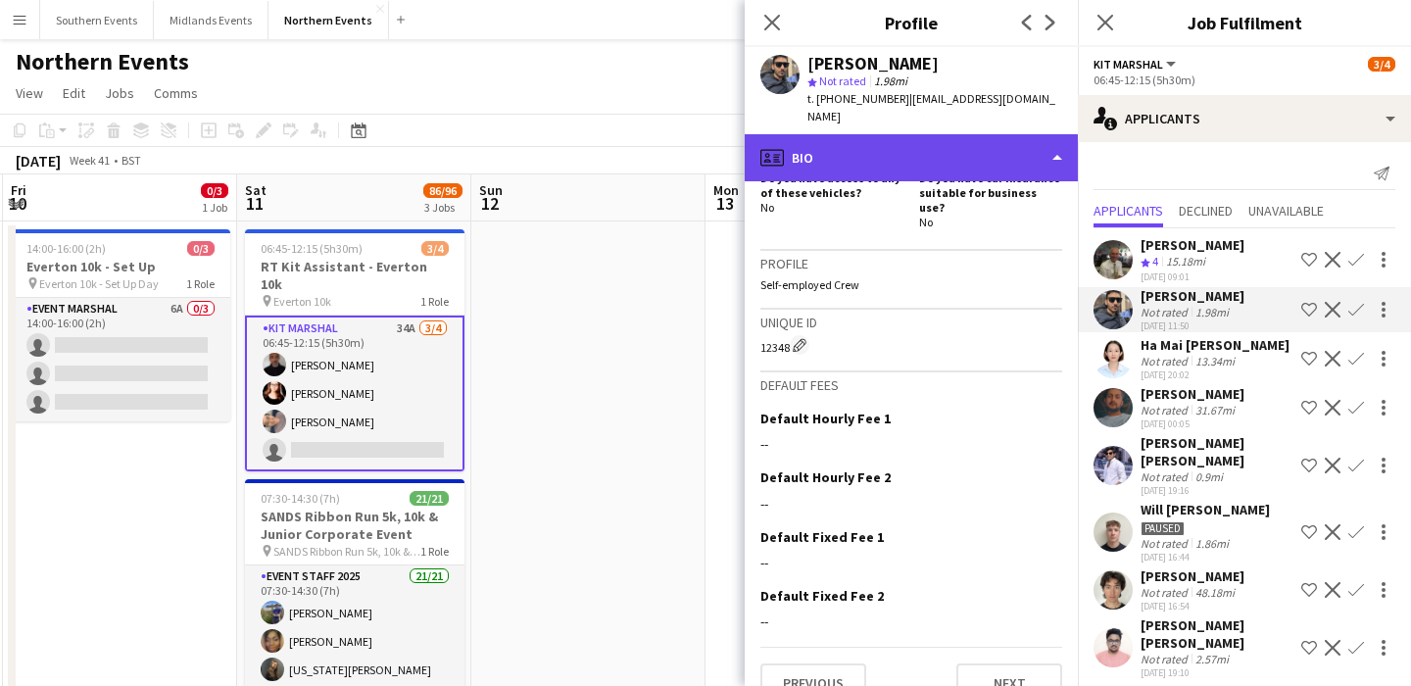
click at [1000, 148] on div "profile Bio" at bounding box center [911, 157] width 333 height 47
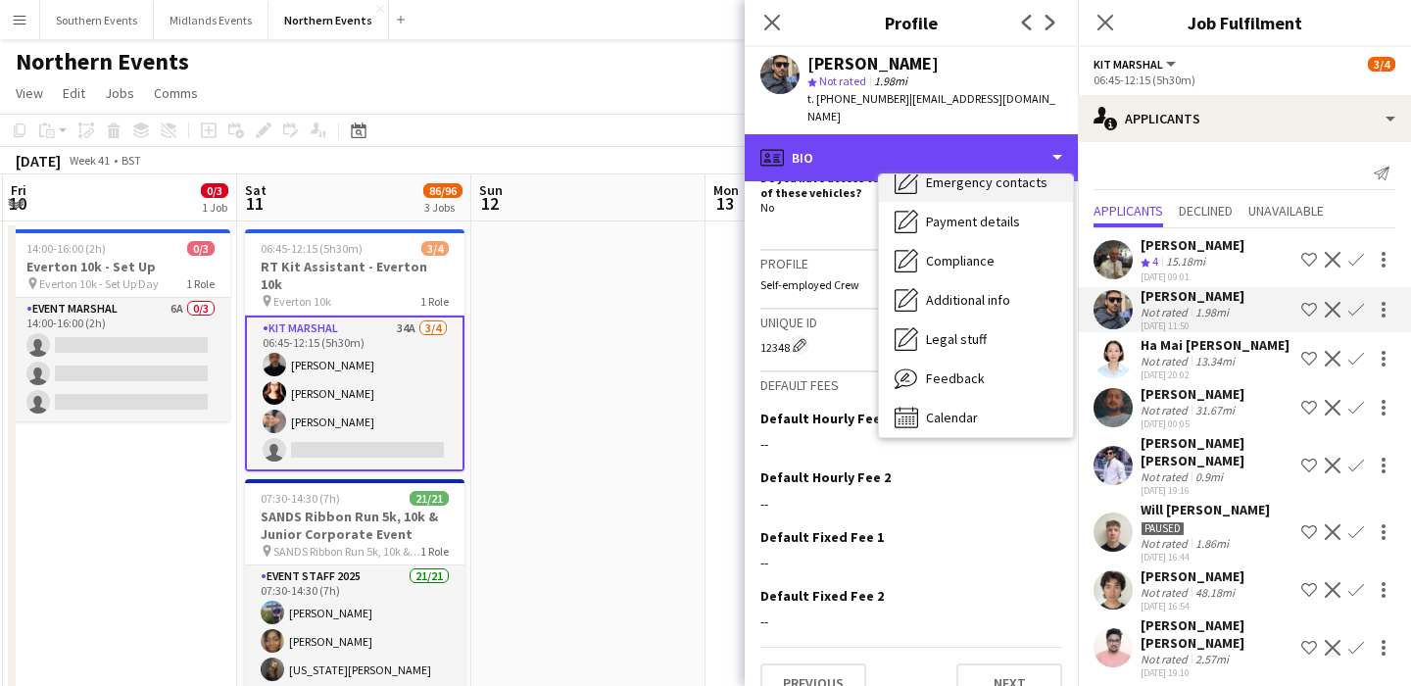
scroll to position [184, 0]
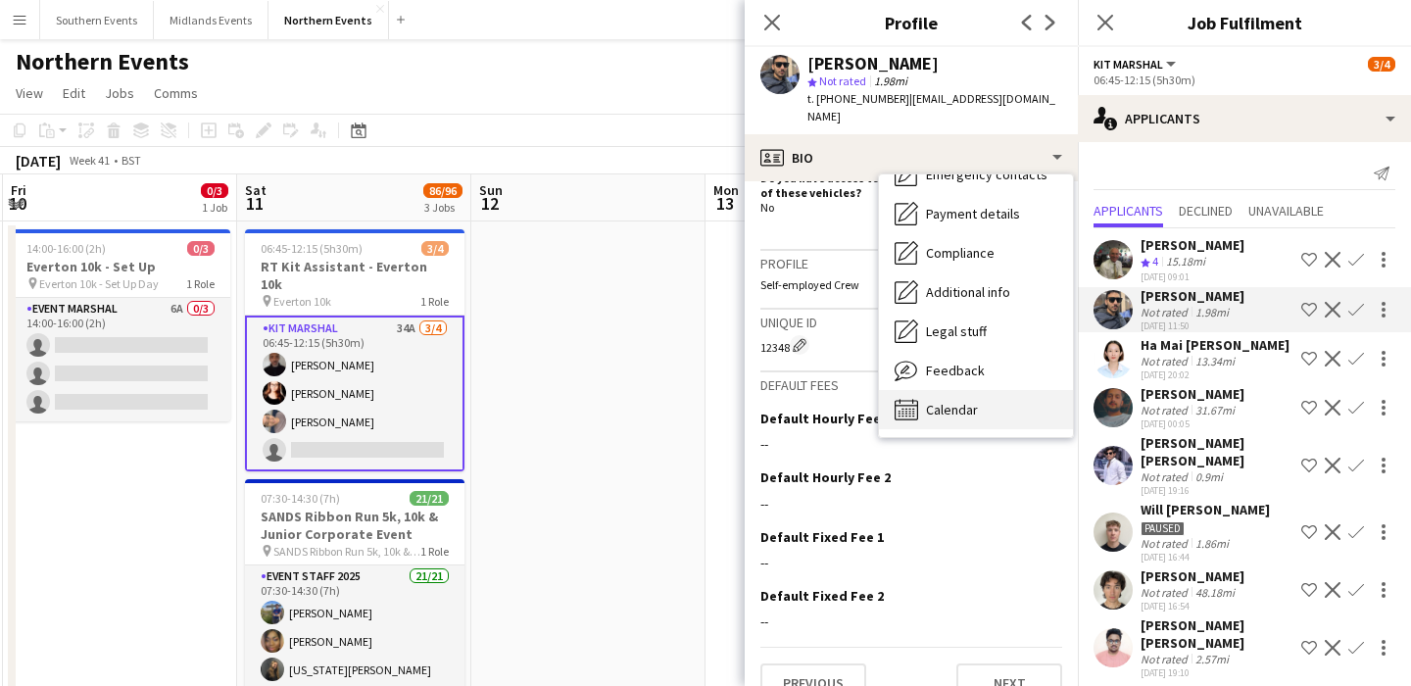
click at [976, 401] on span "Calendar" at bounding box center [952, 410] width 52 height 18
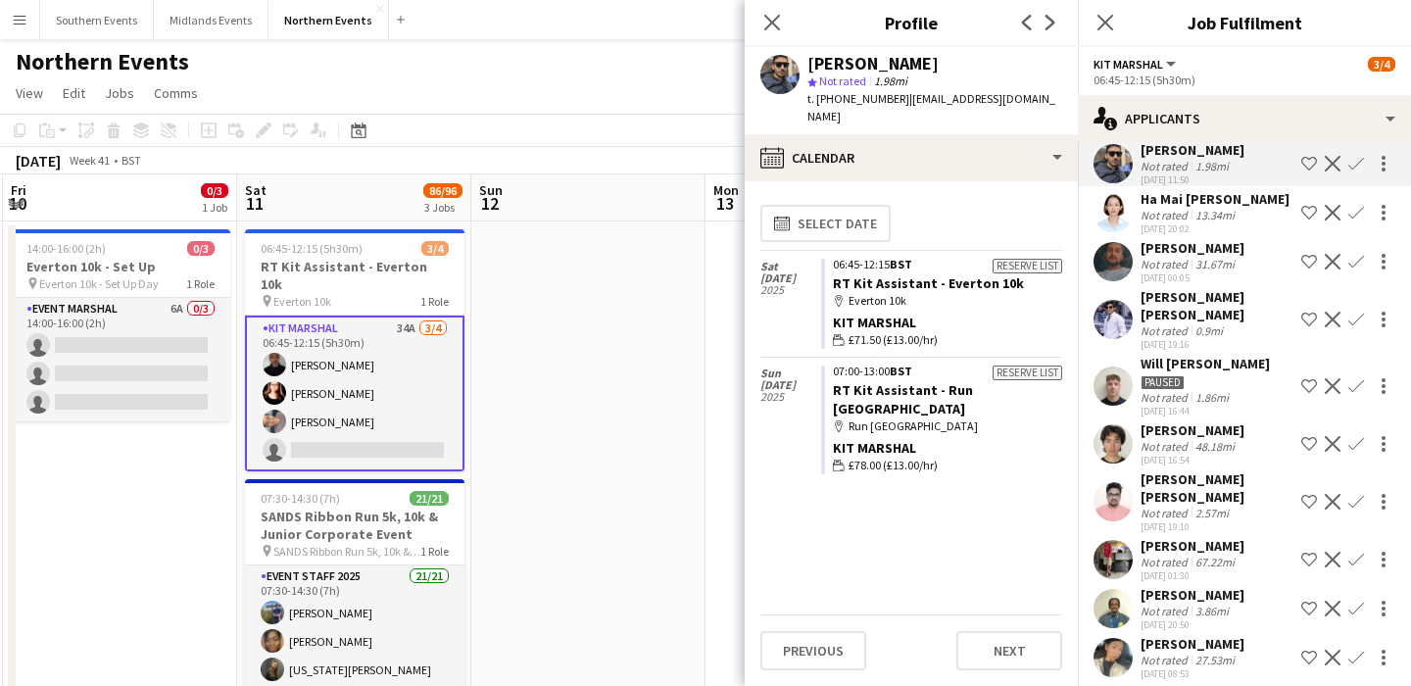
scroll to position [156, 0]
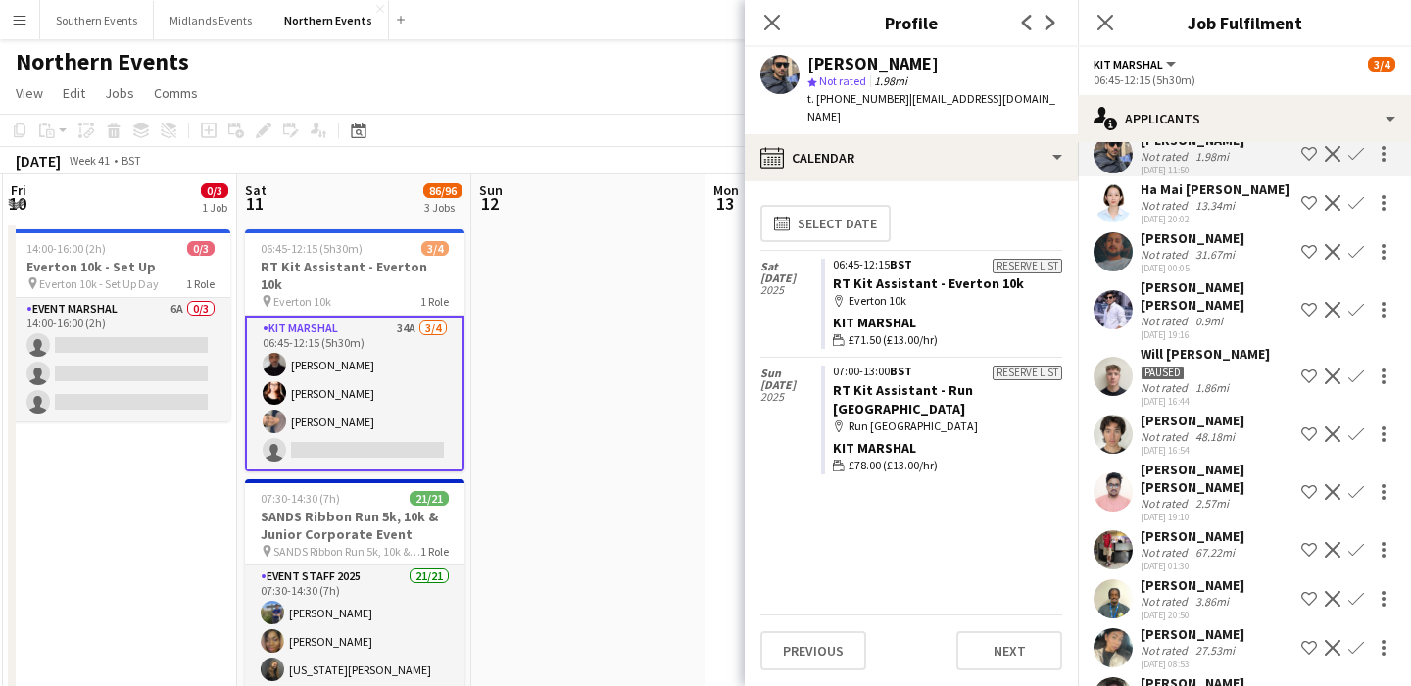
click at [1223, 496] on div "2.57mi" at bounding box center [1212, 503] width 41 height 15
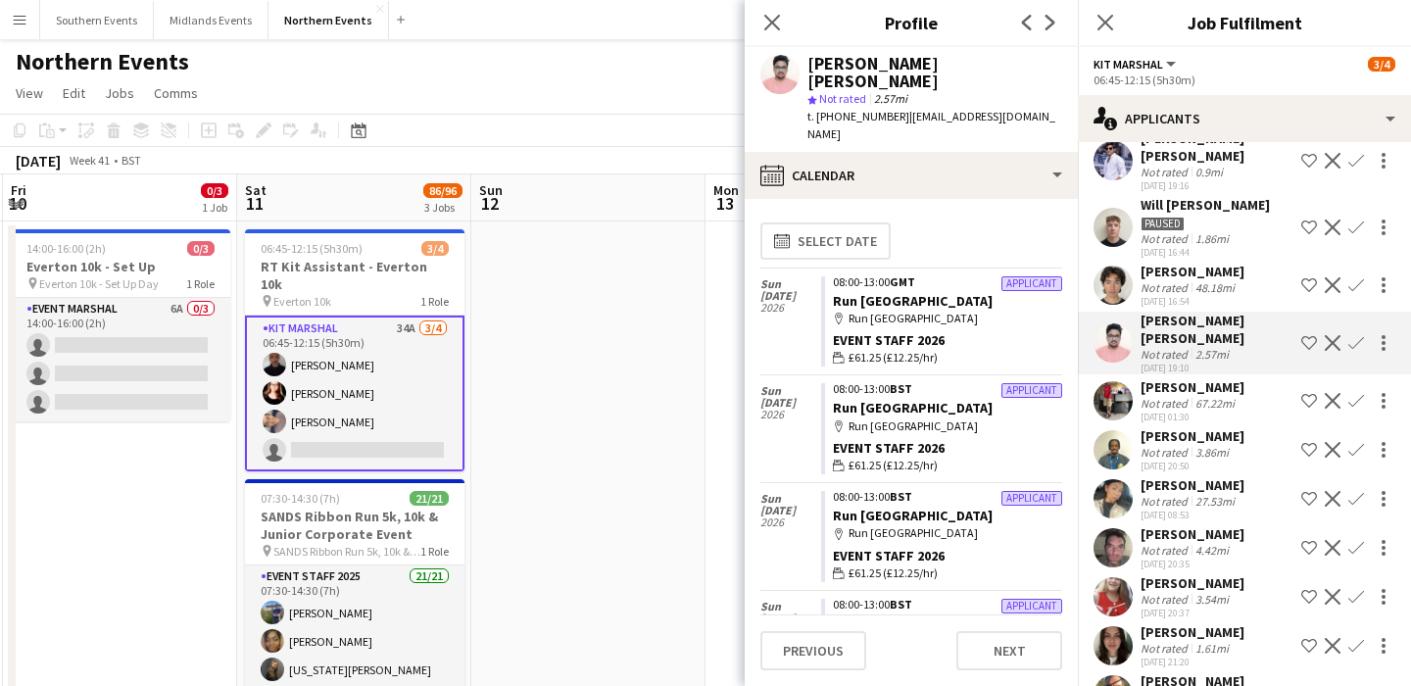
scroll to position [325, 0]
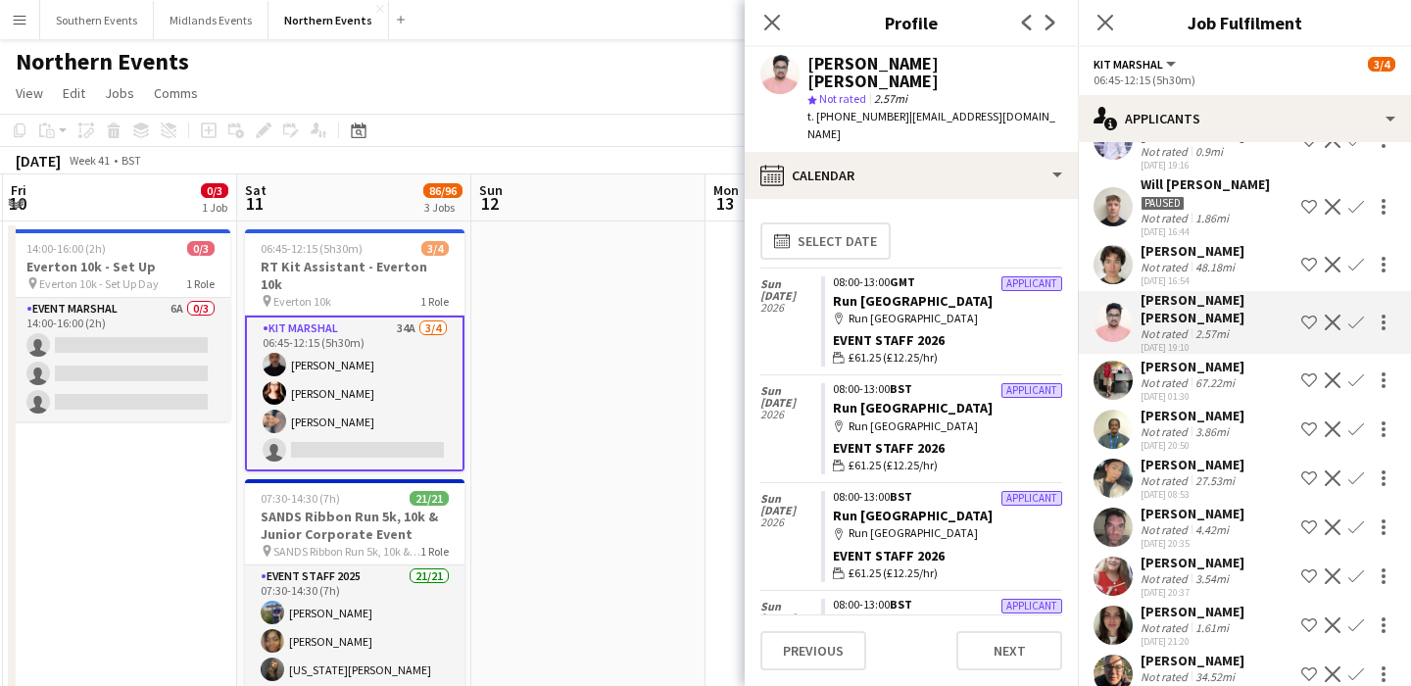
click at [1219, 407] on div "[PERSON_NAME]" at bounding box center [1193, 416] width 104 height 18
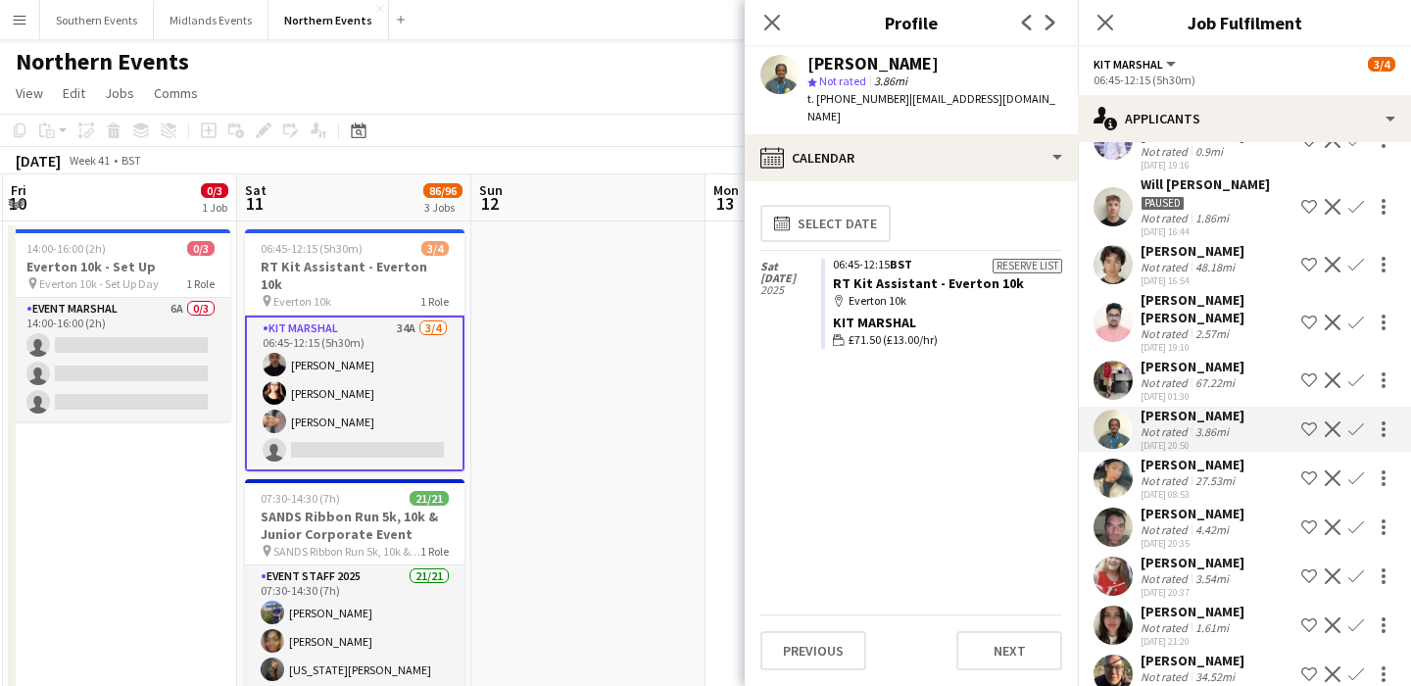
click at [1240, 461] on div "[PERSON_NAME] Not rated 27.53mi [DATE] 08:53 Shortlist crew Decline Confirm" at bounding box center [1244, 478] width 333 height 45
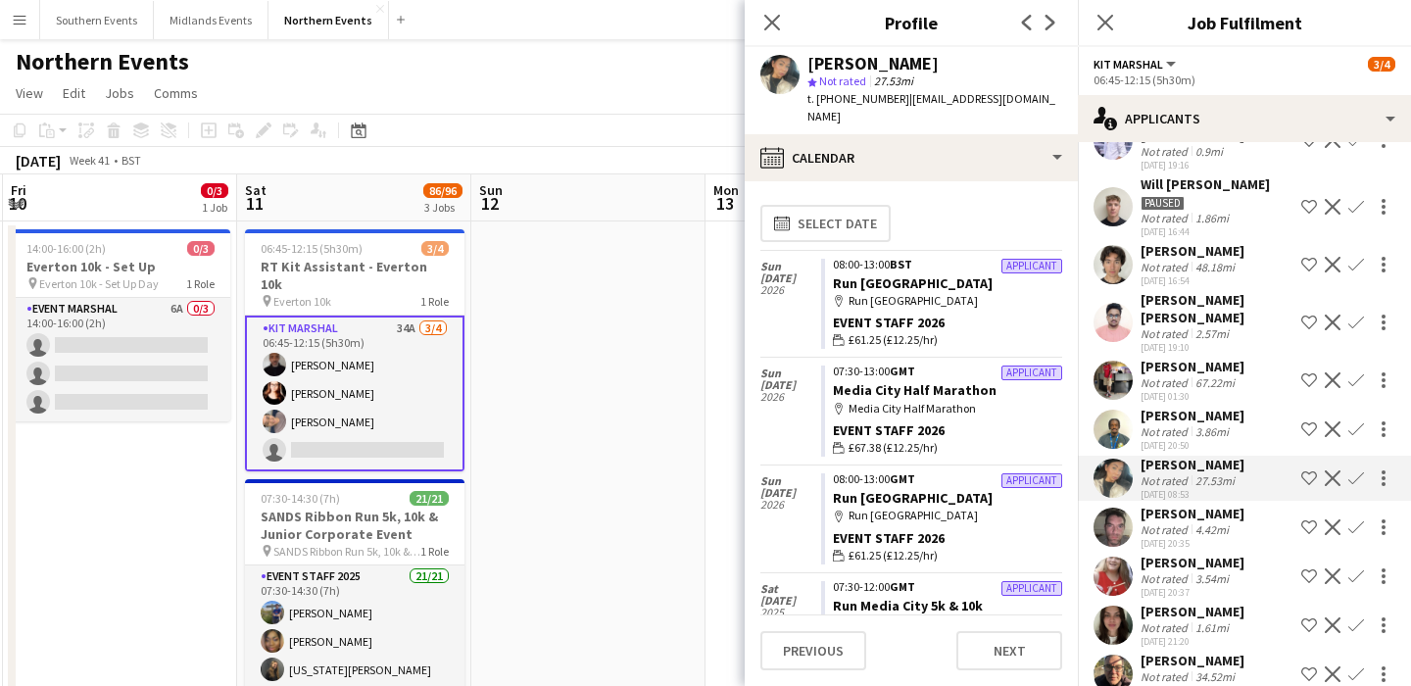
scroll to position [337, 0]
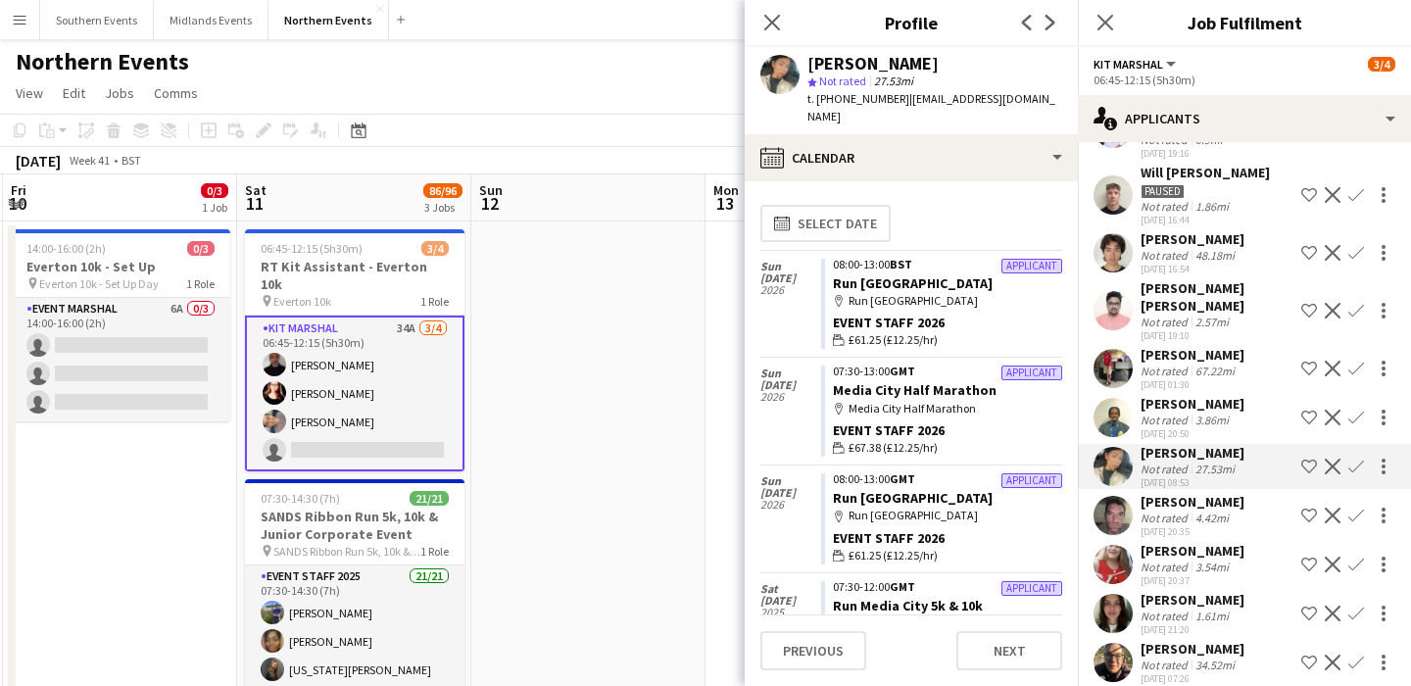
click at [1243, 493] on div "[PERSON_NAME] Not rated 4.42mi [DATE] 20:35 Shortlist crew Decline Confirm" at bounding box center [1244, 515] width 333 height 45
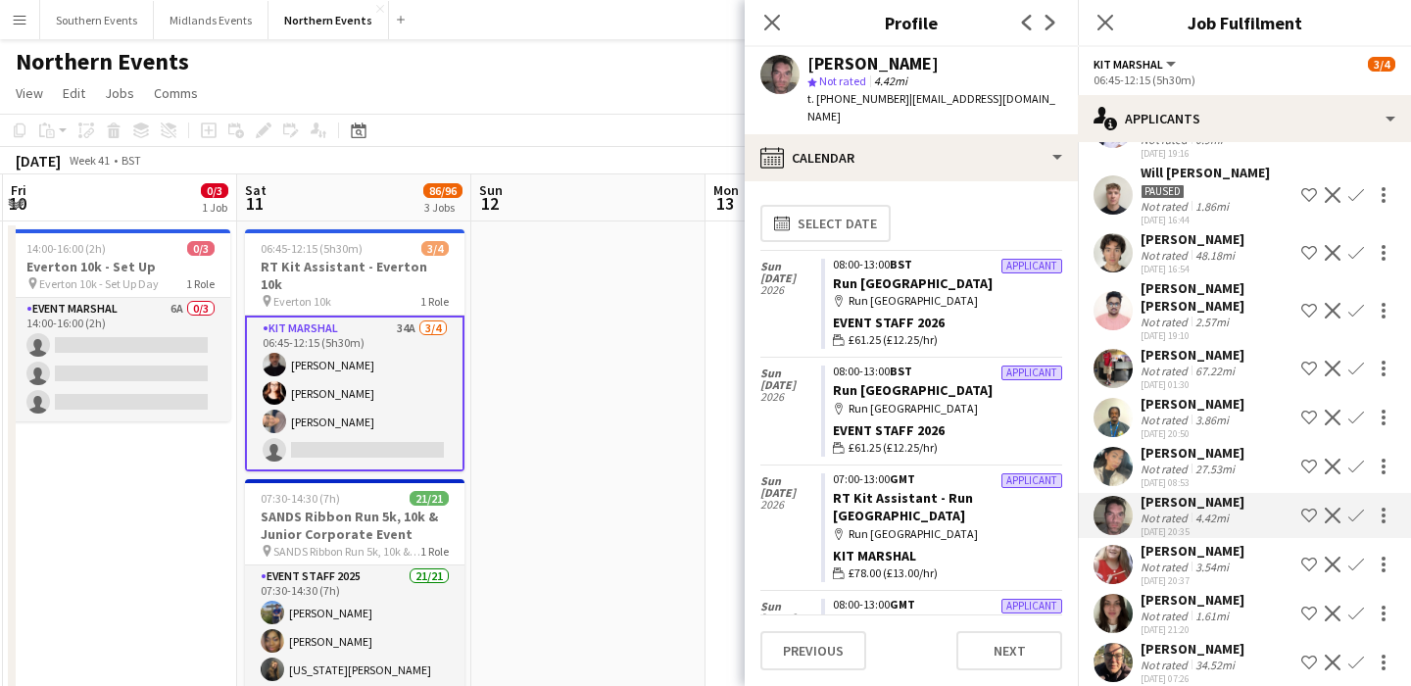
scroll to position [298, 0]
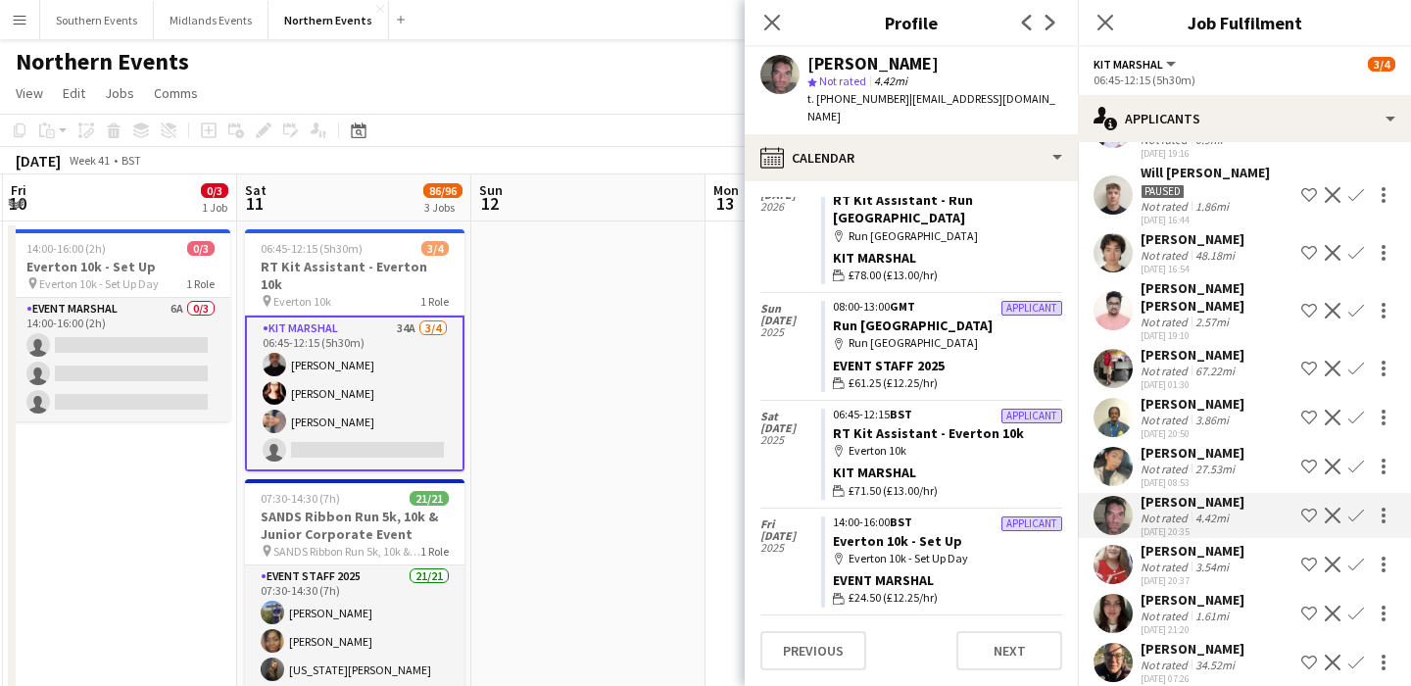
click at [1206, 560] on div "3.54mi" at bounding box center [1212, 567] width 41 height 15
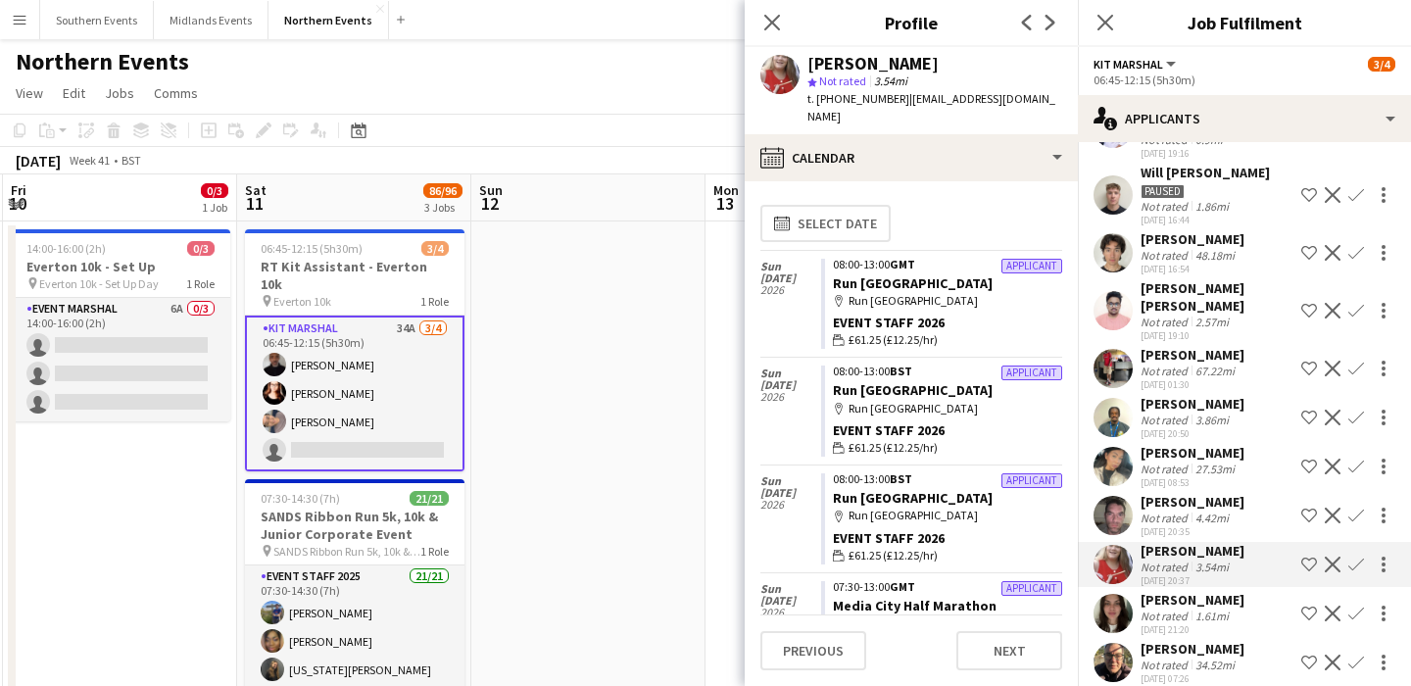
scroll to position [1, 0]
click at [1217, 609] on div "1.61mi" at bounding box center [1212, 616] width 41 height 15
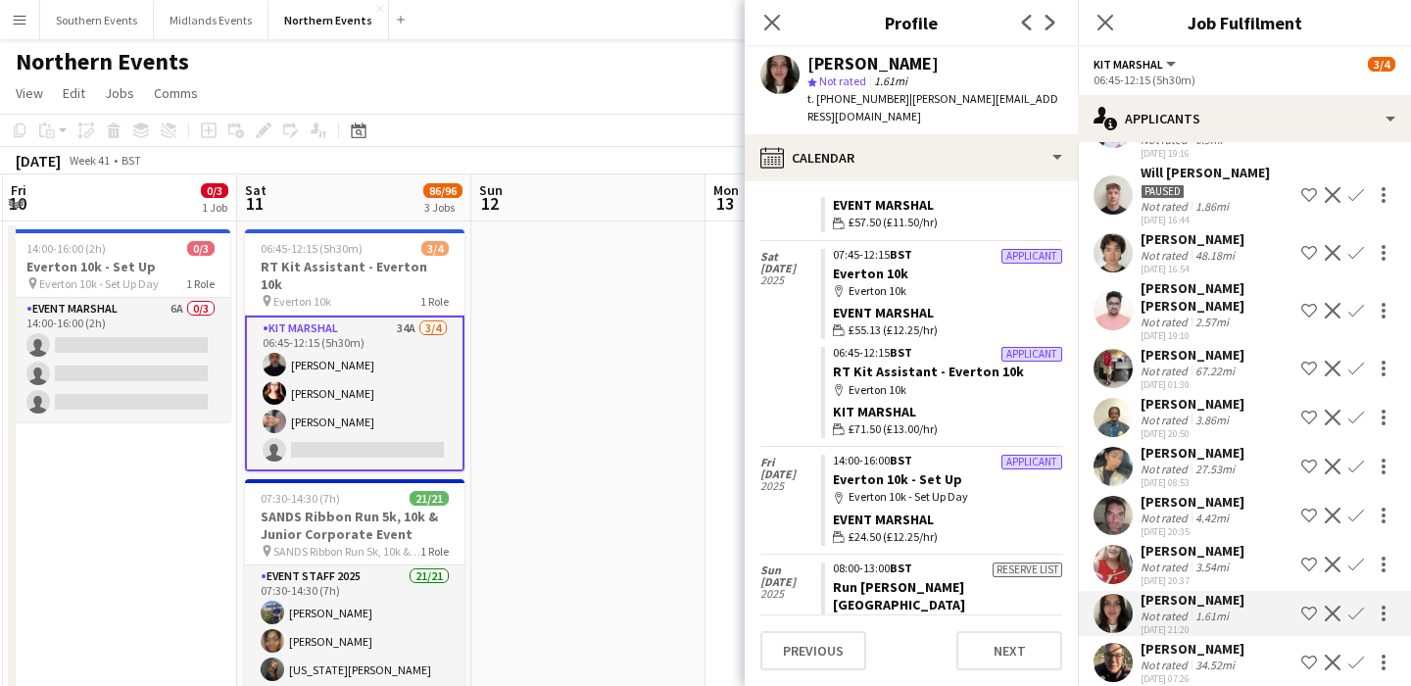
scroll to position [0, 0]
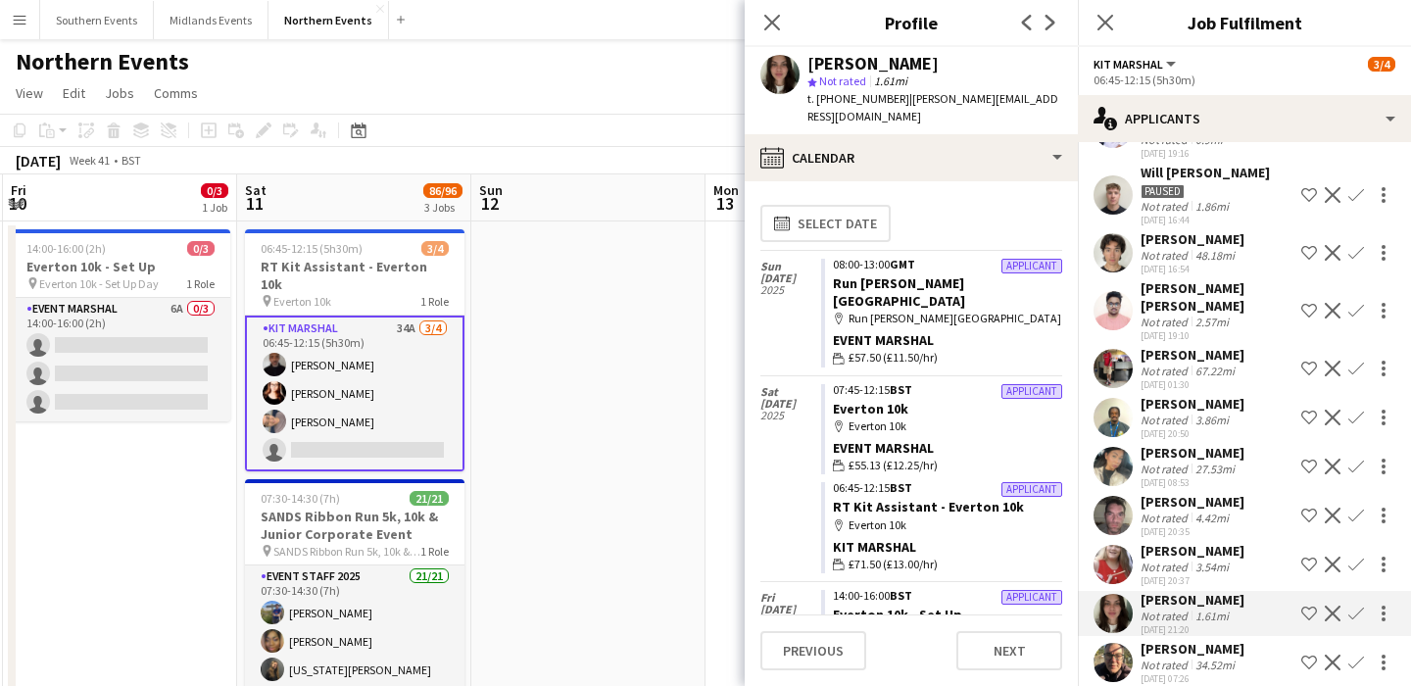
click at [1206, 560] on div "3.54mi" at bounding box center [1212, 567] width 41 height 15
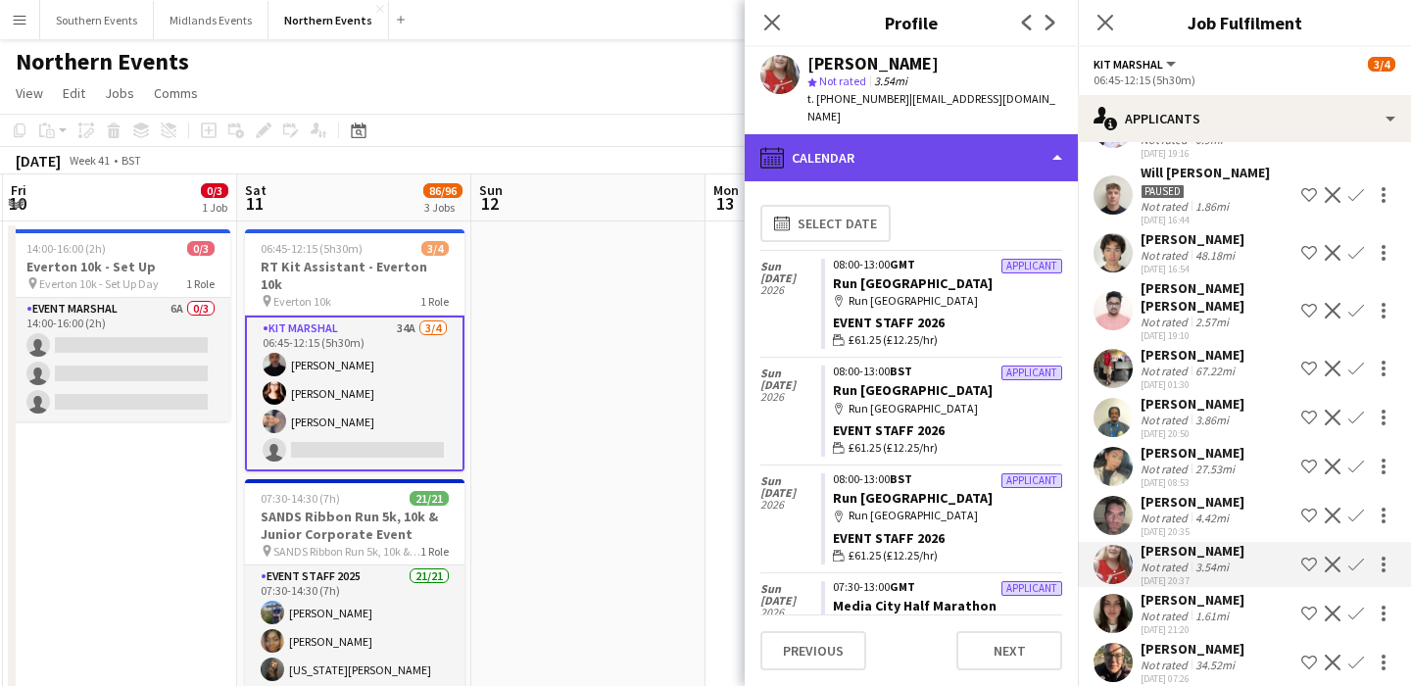
click at [949, 148] on div "calendar-full Calendar" at bounding box center [911, 157] width 333 height 47
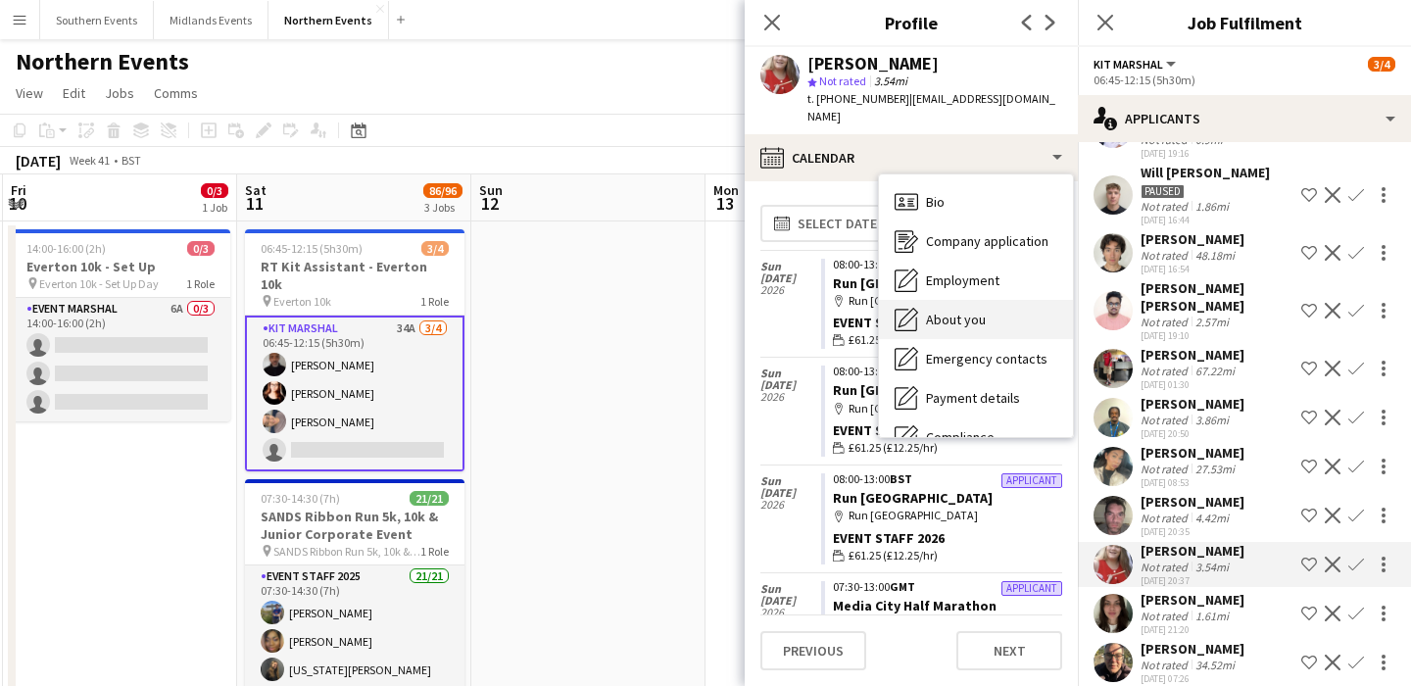
click at [999, 316] on div "About you About you" at bounding box center [976, 319] width 194 height 39
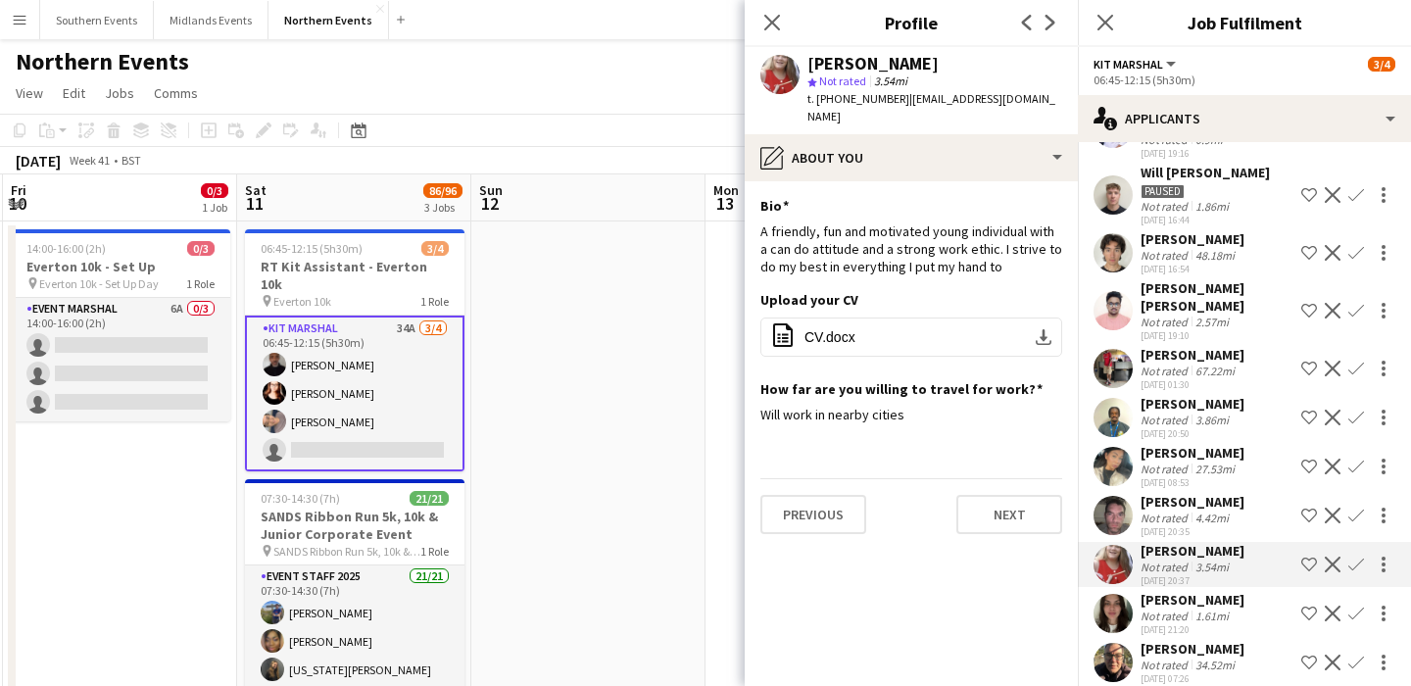
click at [1234, 591] on div "[PERSON_NAME] Not rated 1.61mi [DATE] 21:20 Shortlist crew Decline Confirm" at bounding box center [1244, 613] width 333 height 45
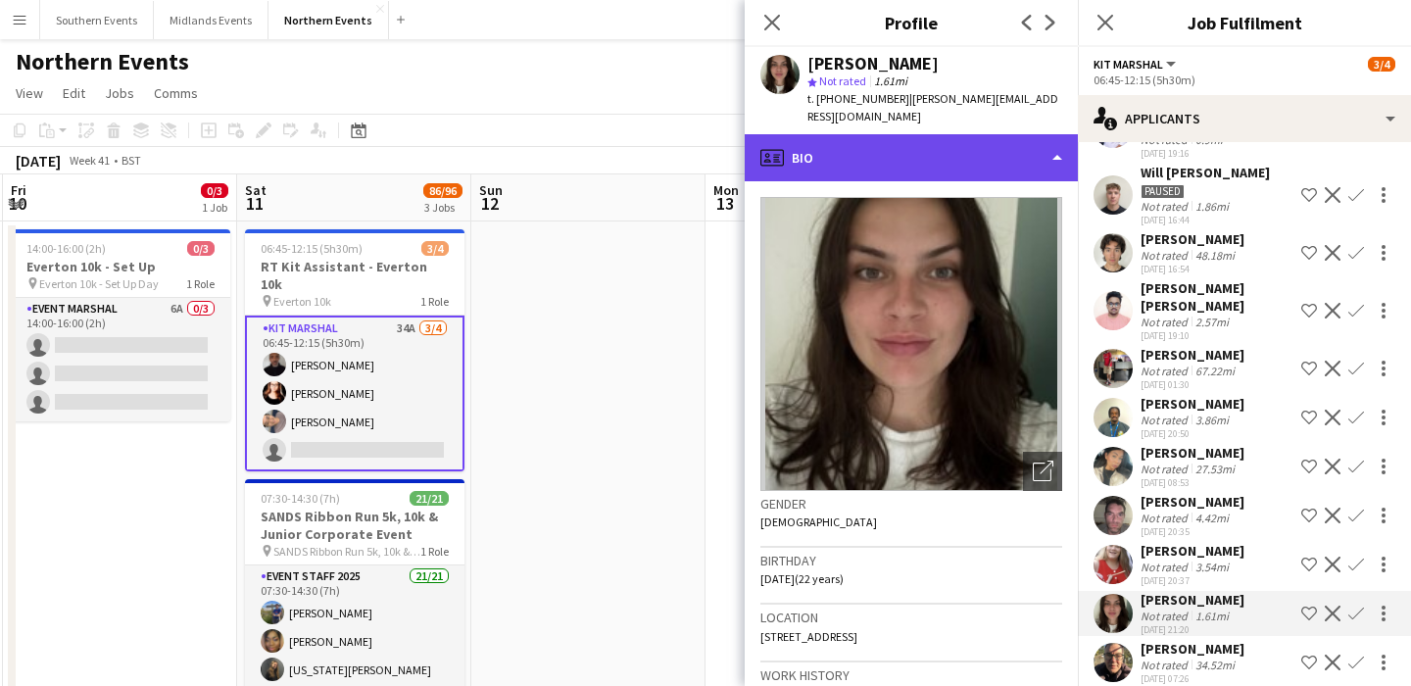
click at [953, 134] on div "profile Bio" at bounding box center [911, 157] width 333 height 47
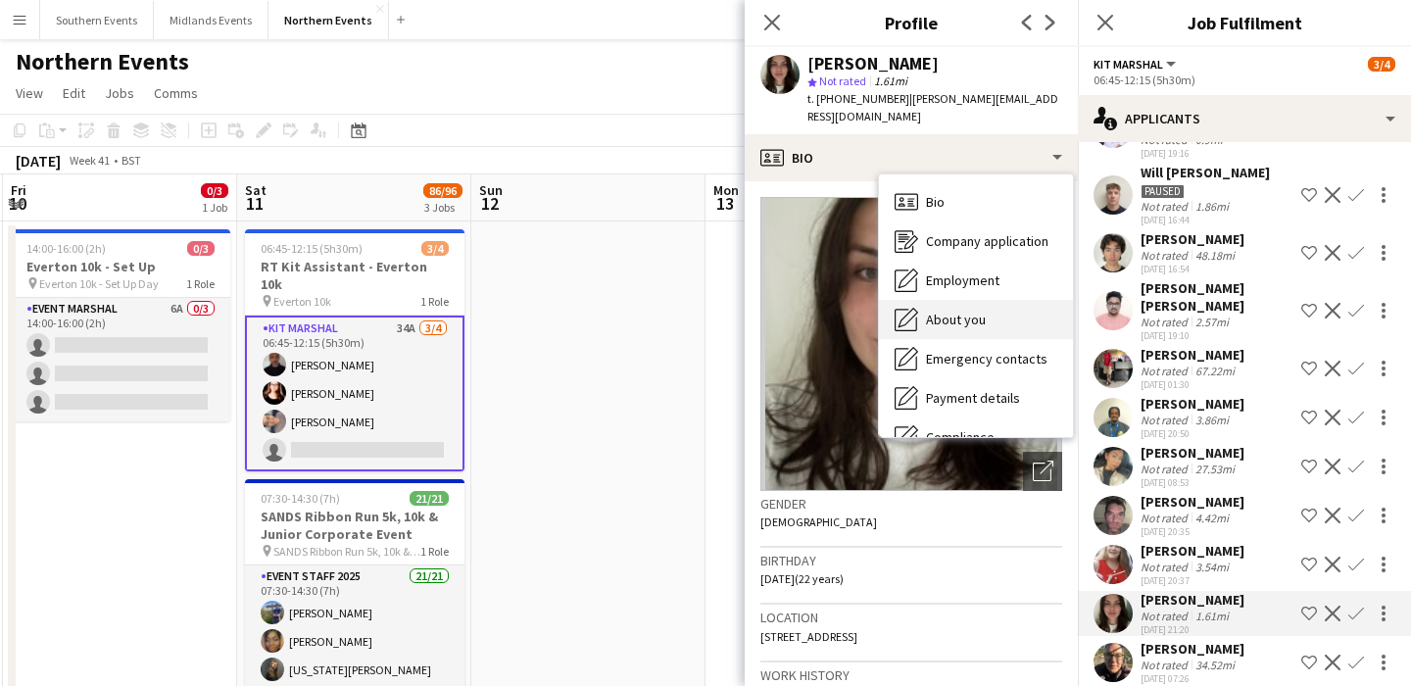
click at [981, 311] on span "About you" at bounding box center [956, 320] width 60 height 18
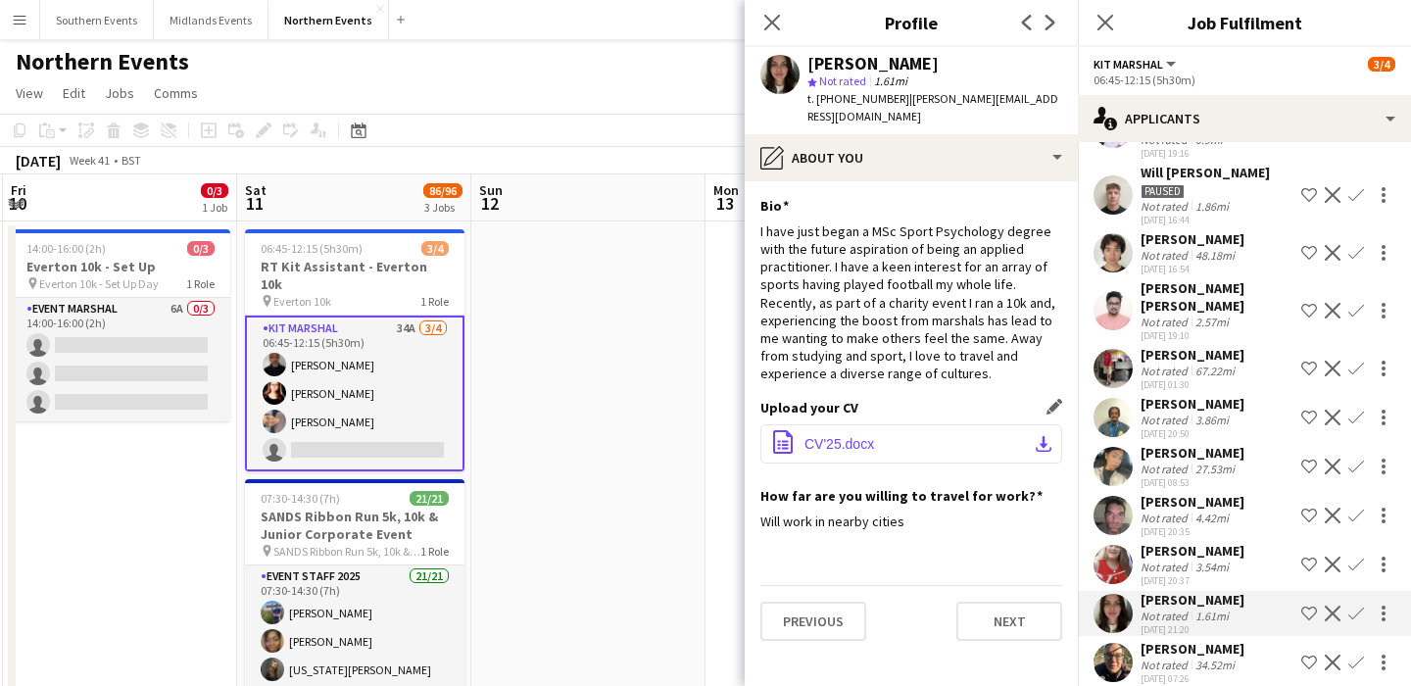
click at [997, 429] on button "office-file-sheet CV'25.docx download-bottom" at bounding box center [912, 443] width 302 height 39
click at [1213, 574] on div "[DATE] 20:37" at bounding box center [1193, 580] width 104 height 13
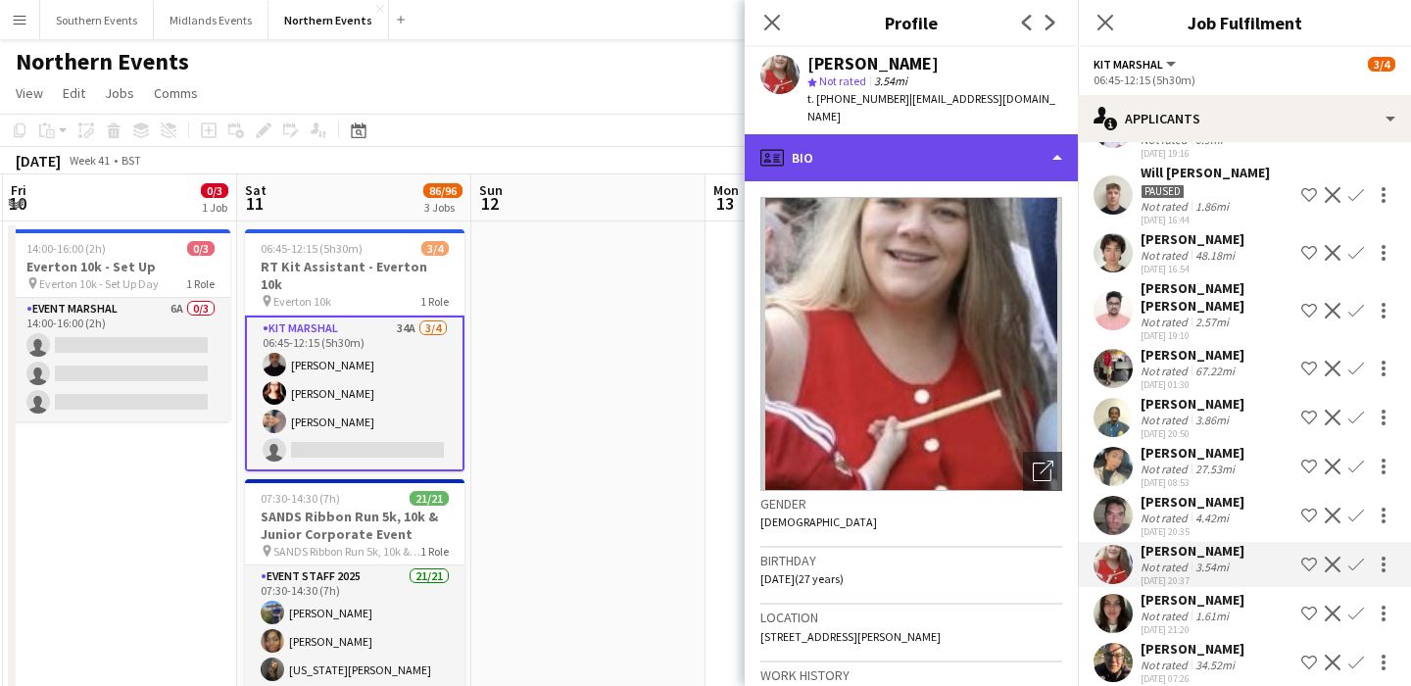
click at [909, 154] on div "profile Bio" at bounding box center [911, 157] width 333 height 47
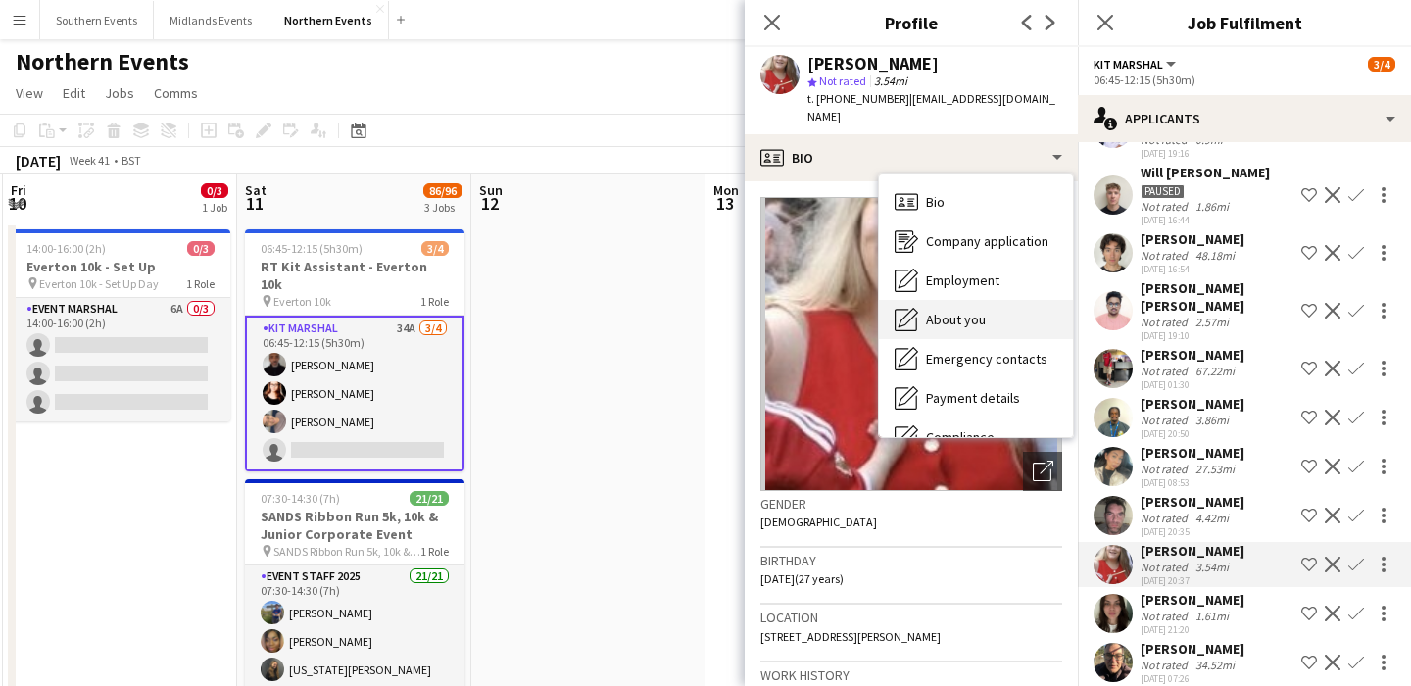
click at [961, 311] on span "About you" at bounding box center [956, 320] width 60 height 18
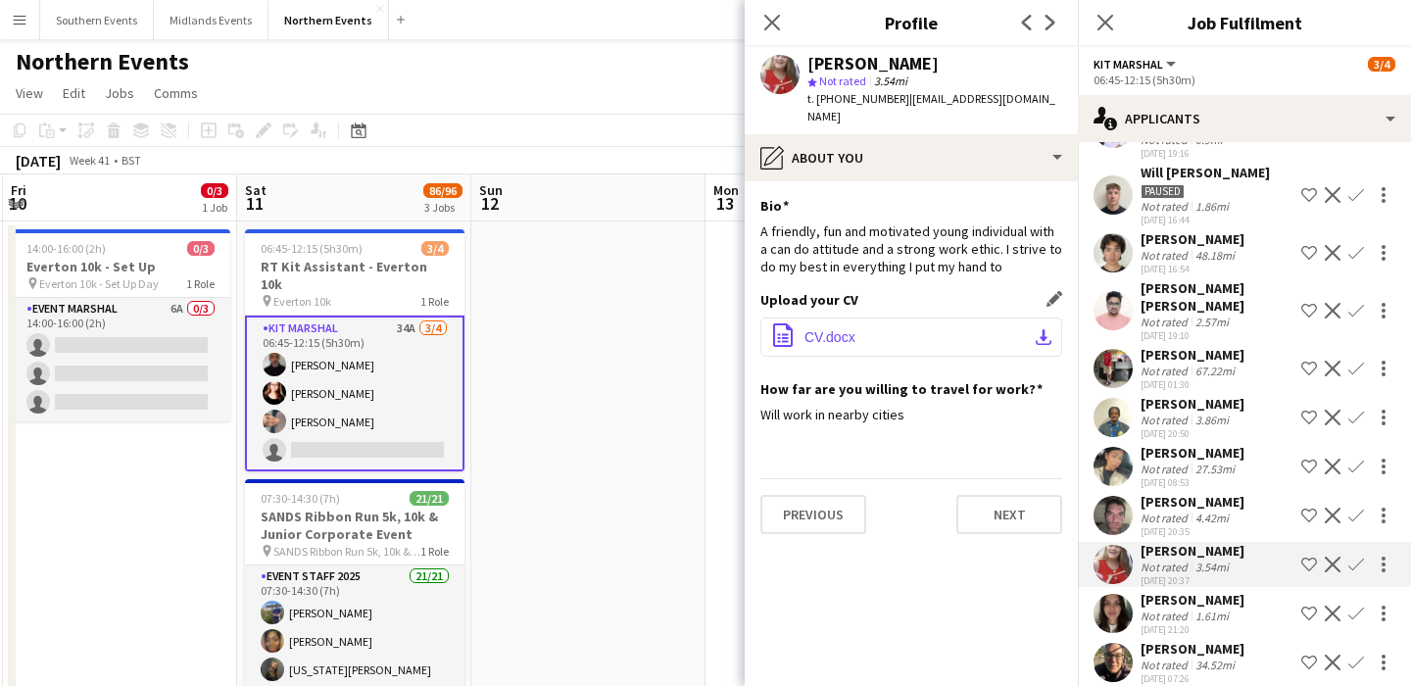
click at [921, 318] on button "office-file-sheet CV.docx download-bottom" at bounding box center [912, 337] width 302 height 39
click at [1219, 609] on div "1.61mi" at bounding box center [1212, 616] width 41 height 15
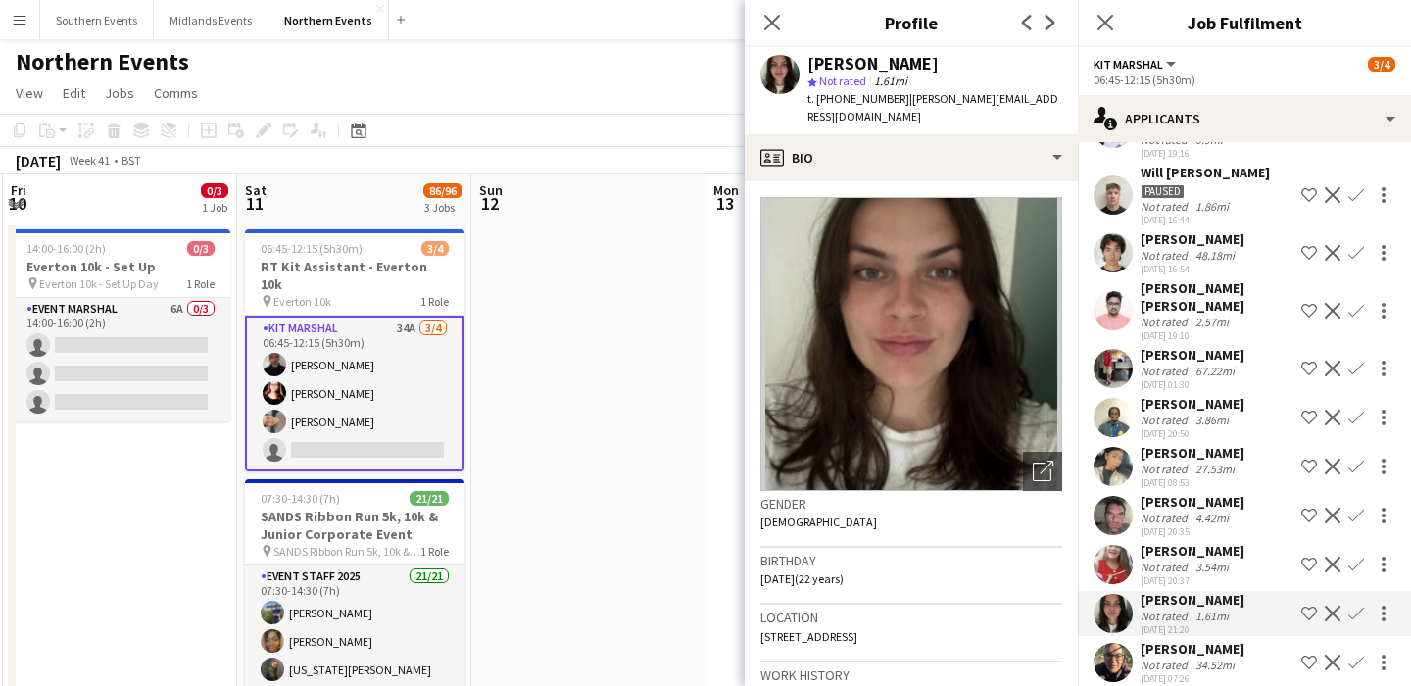
click at [1232, 542] on div "[PERSON_NAME] Not rated 3.54mi [DATE] 20:37 Shortlist crew Decline Confirm" at bounding box center [1244, 564] width 333 height 45
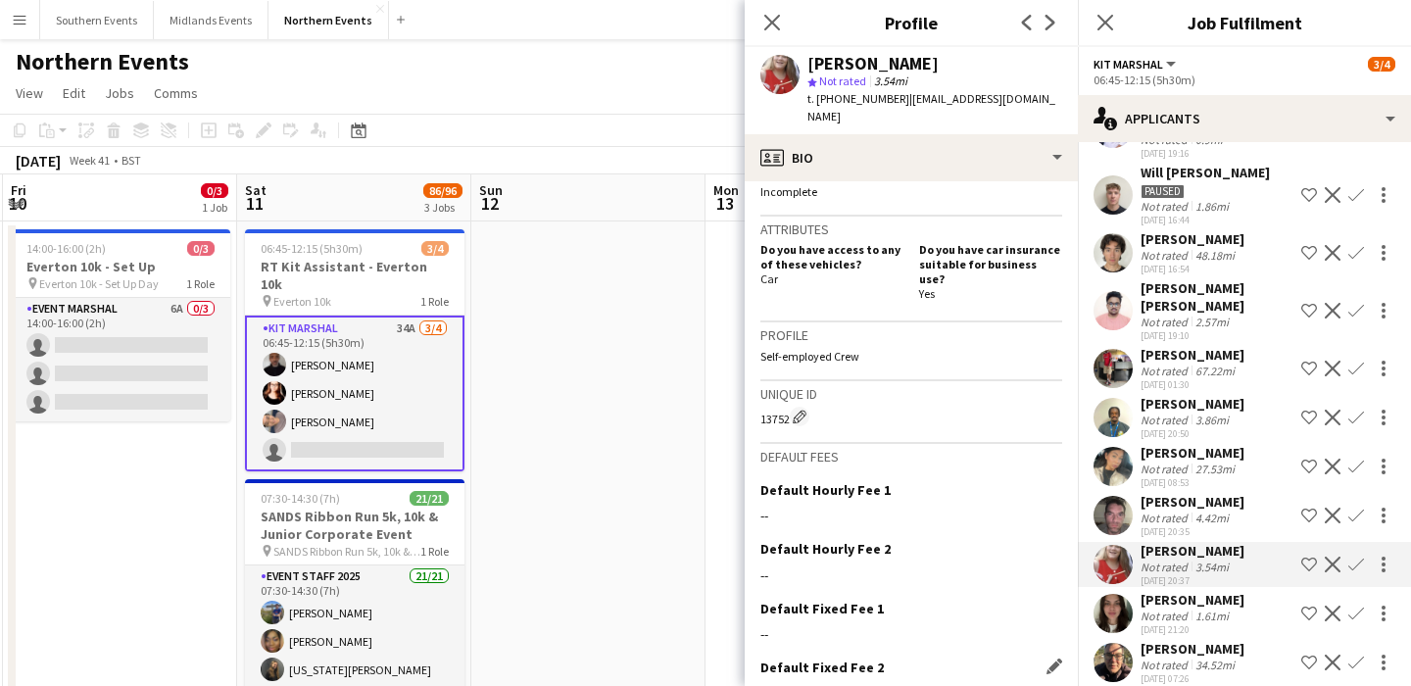
scroll to position [678, 0]
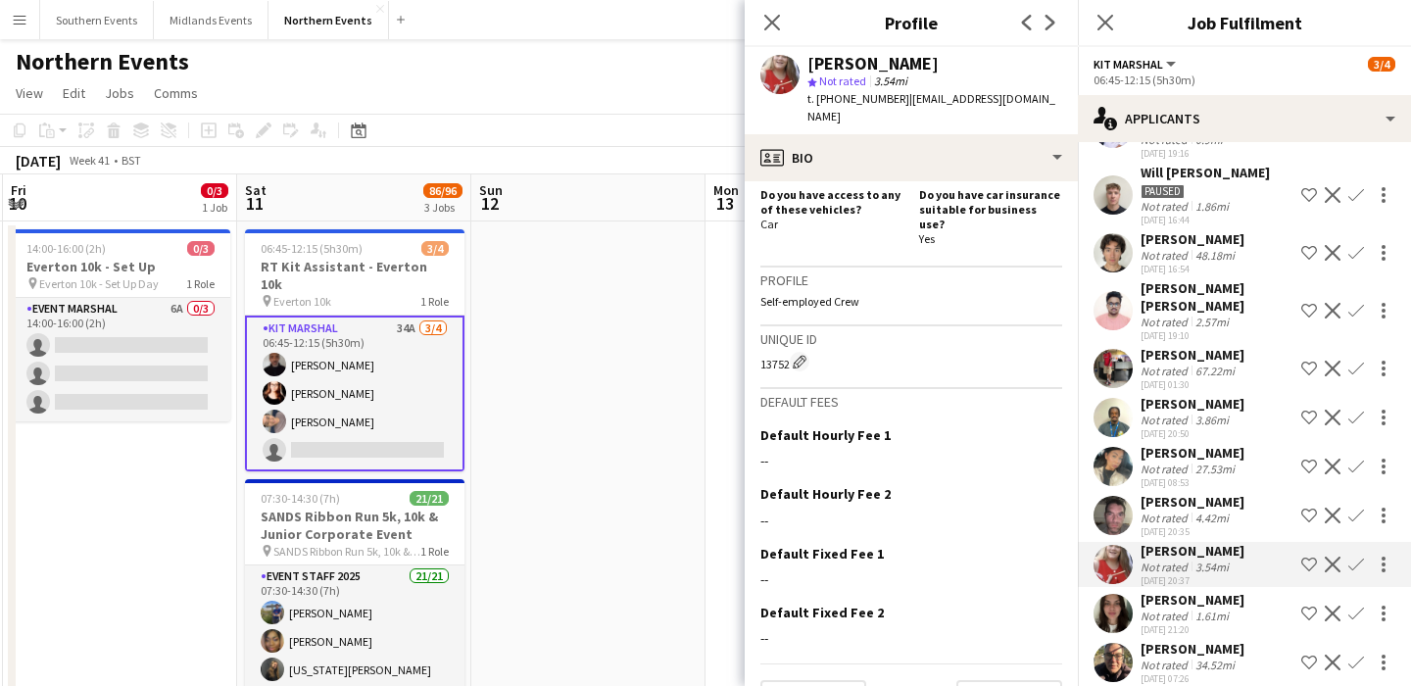
click at [1193, 609] on div "1.61mi" at bounding box center [1212, 616] width 41 height 15
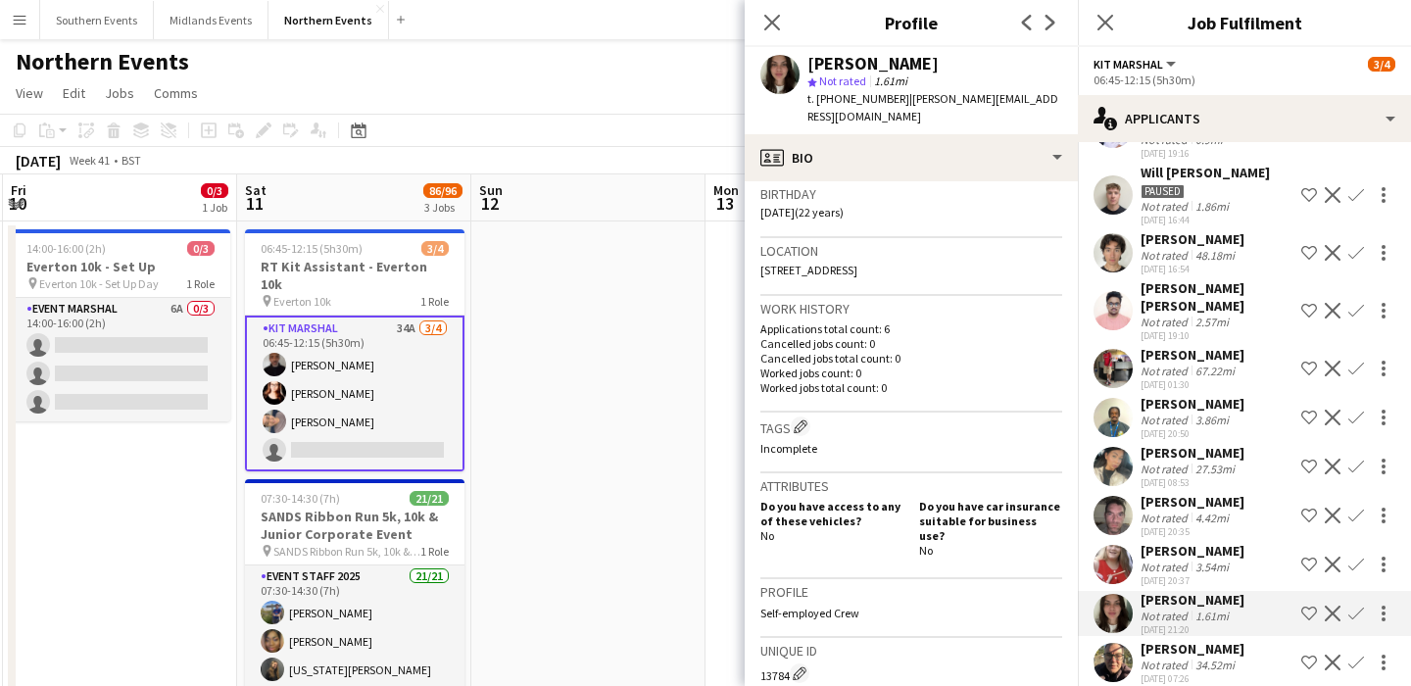
scroll to position [407, 0]
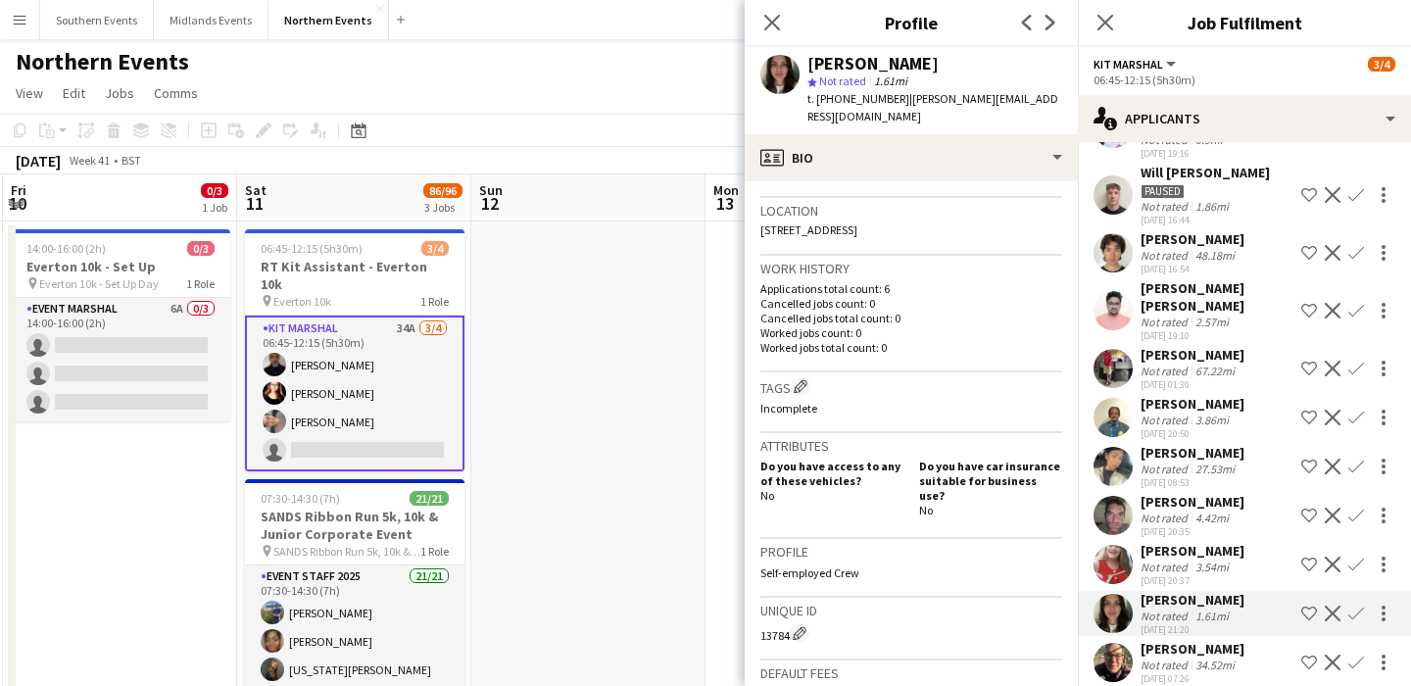
click at [1209, 574] on div "[DATE] 20:37" at bounding box center [1193, 580] width 104 height 13
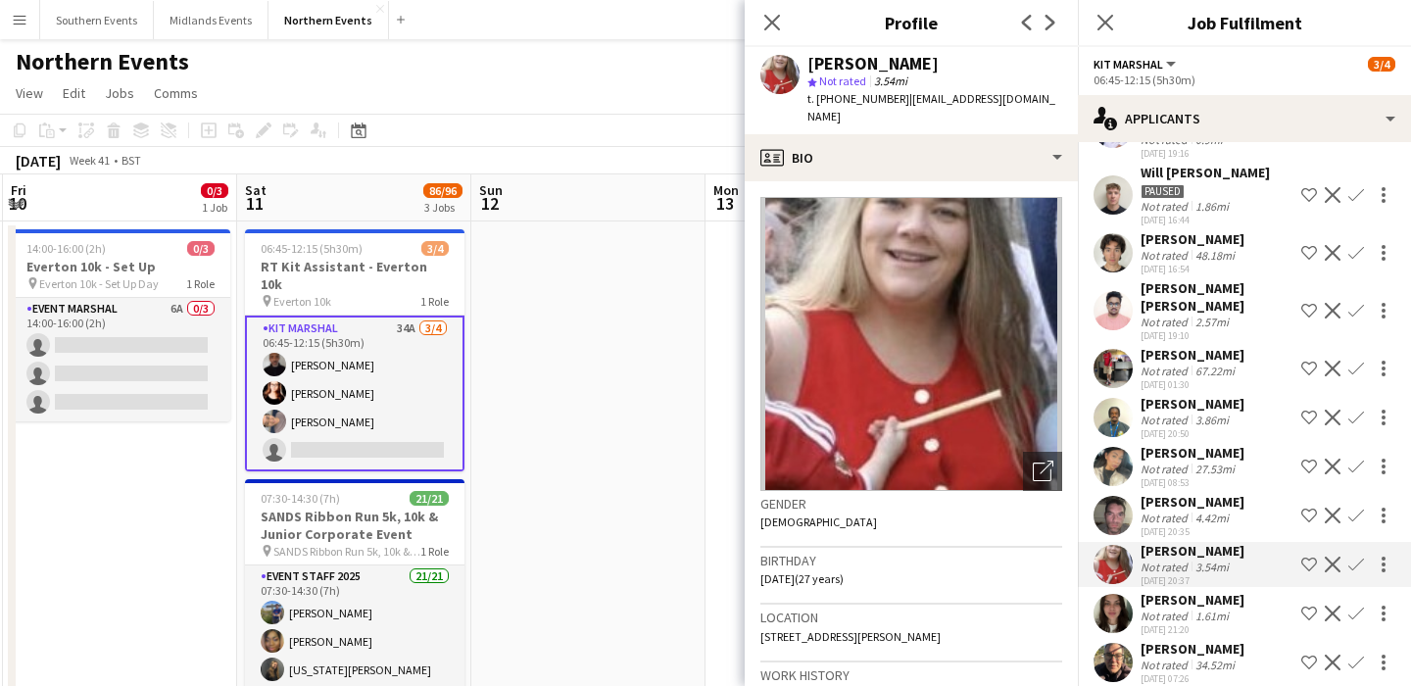
click at [1356, 557] on app-icon "Confirm" at bounding box center [1357, 565] width 16 height 16
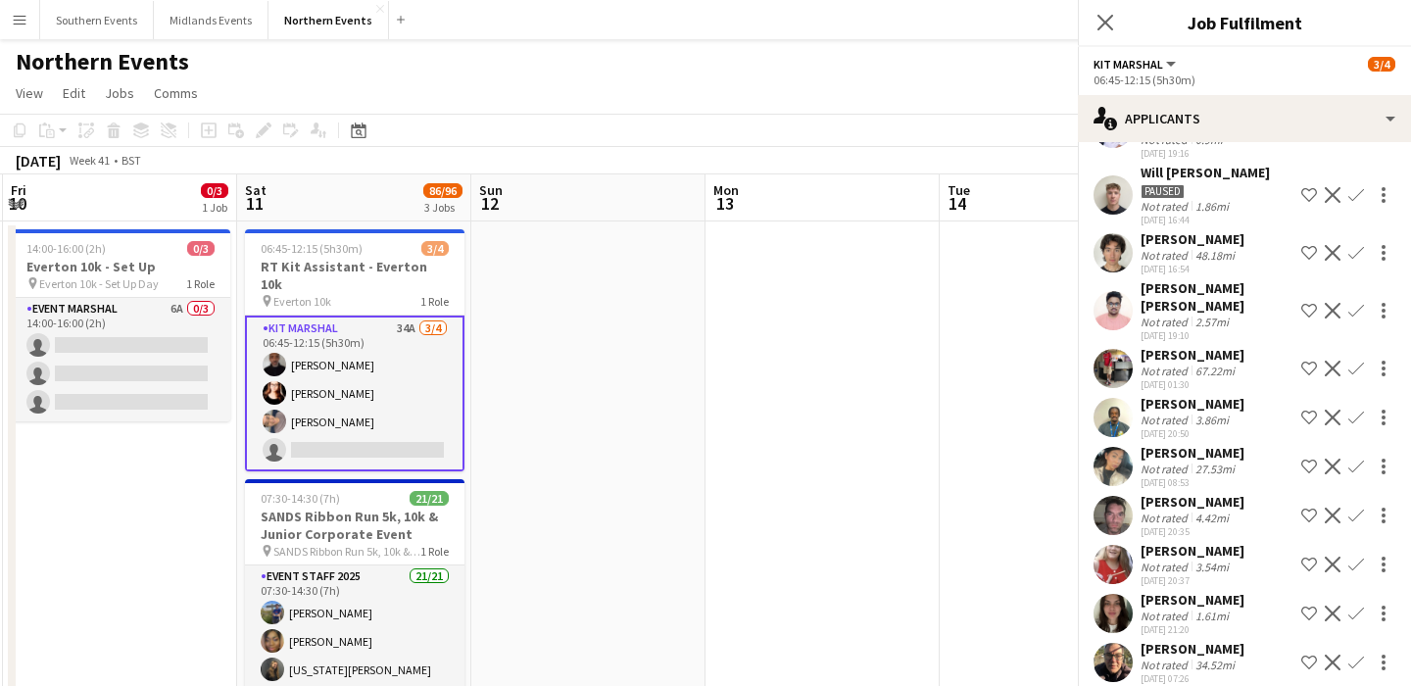
scroll to position [337, 0]
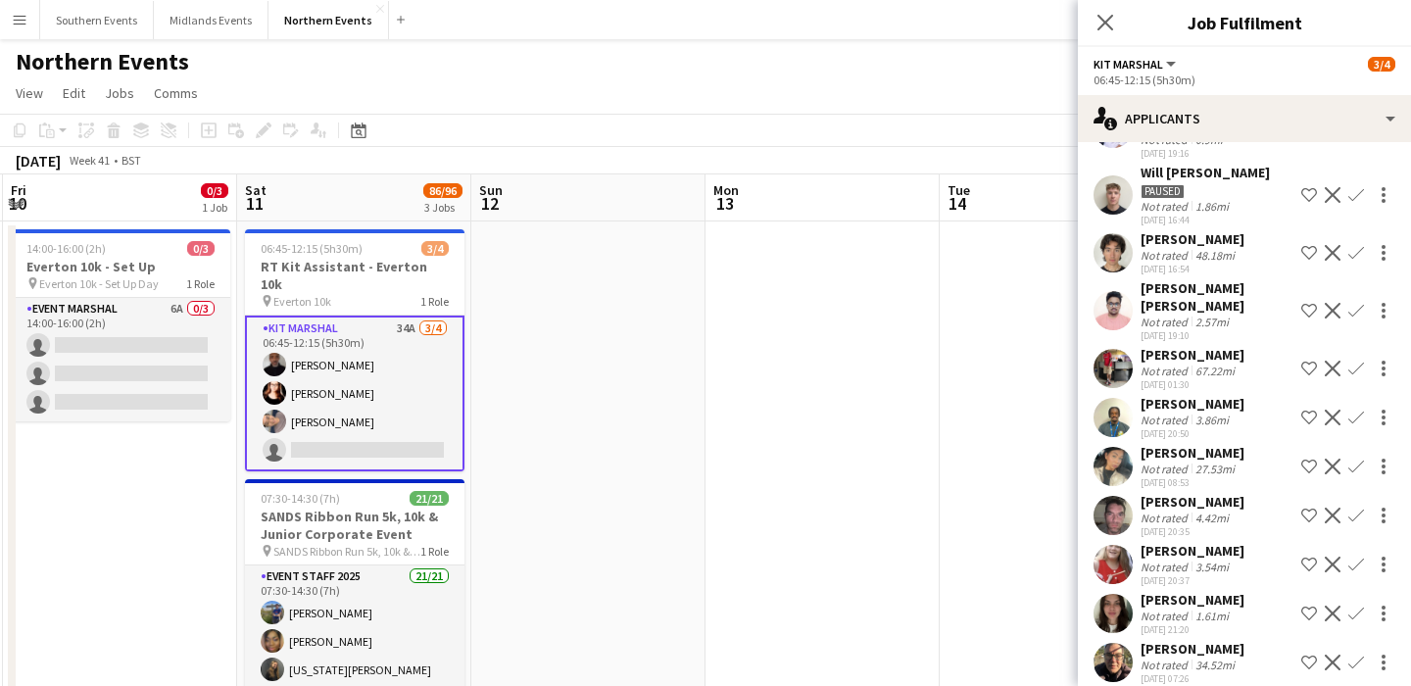
click at [1353, 557] on app-icon "Confirm" at bounding box center [1357, 565] width 16 height 16
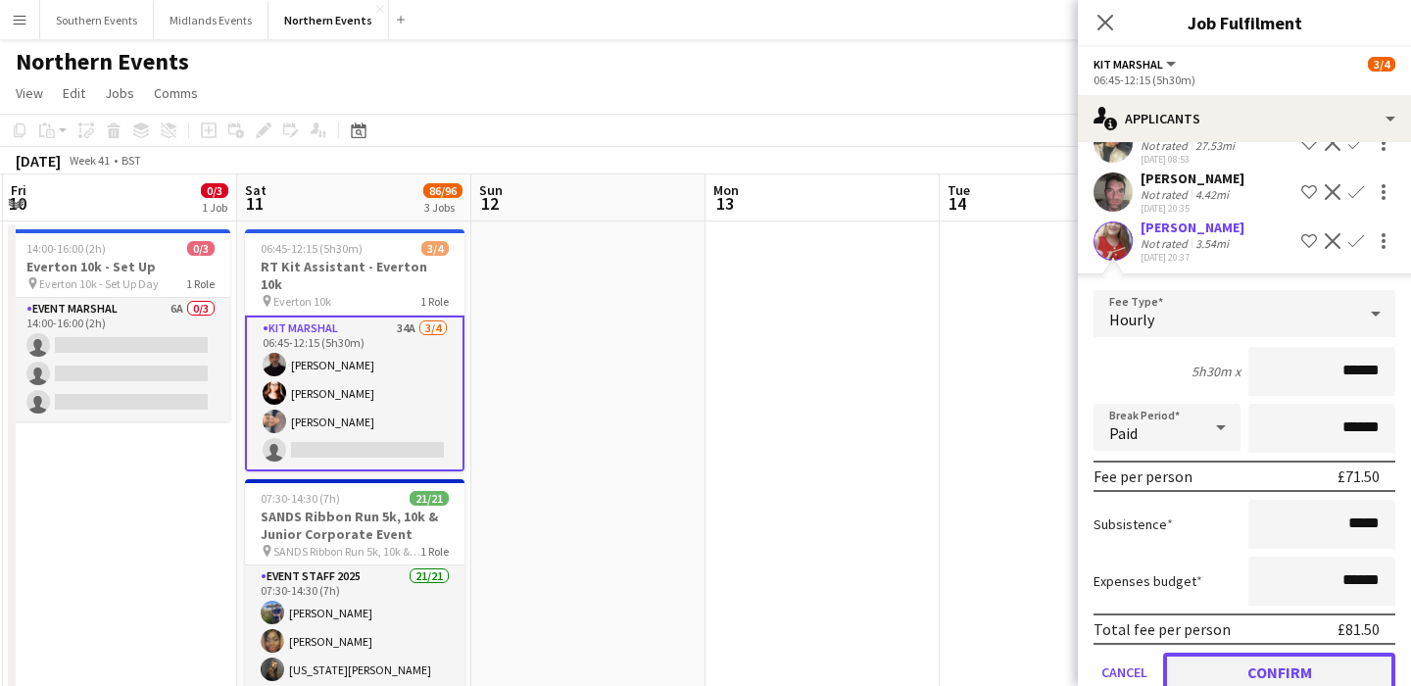
click at [1248, 656] on button "Confirm" at bounding box center [1279, 672] width 232 height 39
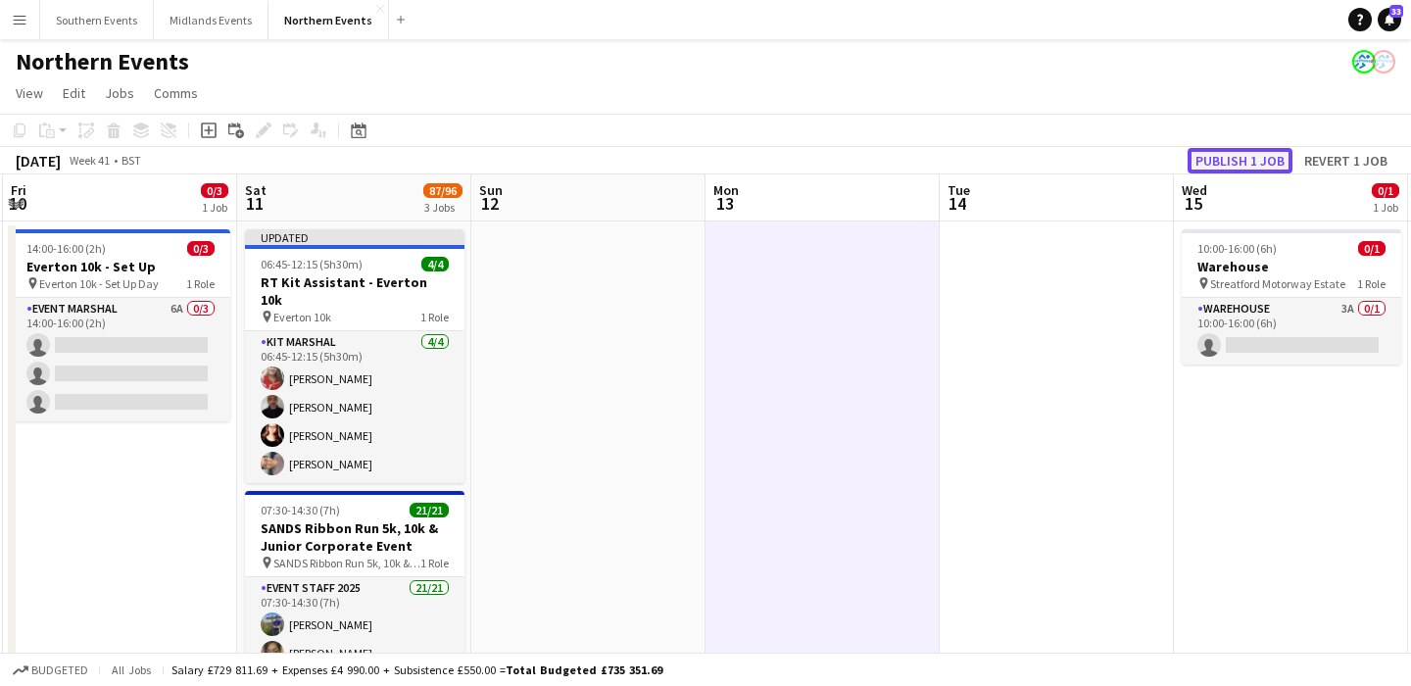
click at [1245, 153] on button "Publish 1 job" at bounding box center [1240, 160] width 105 height 25
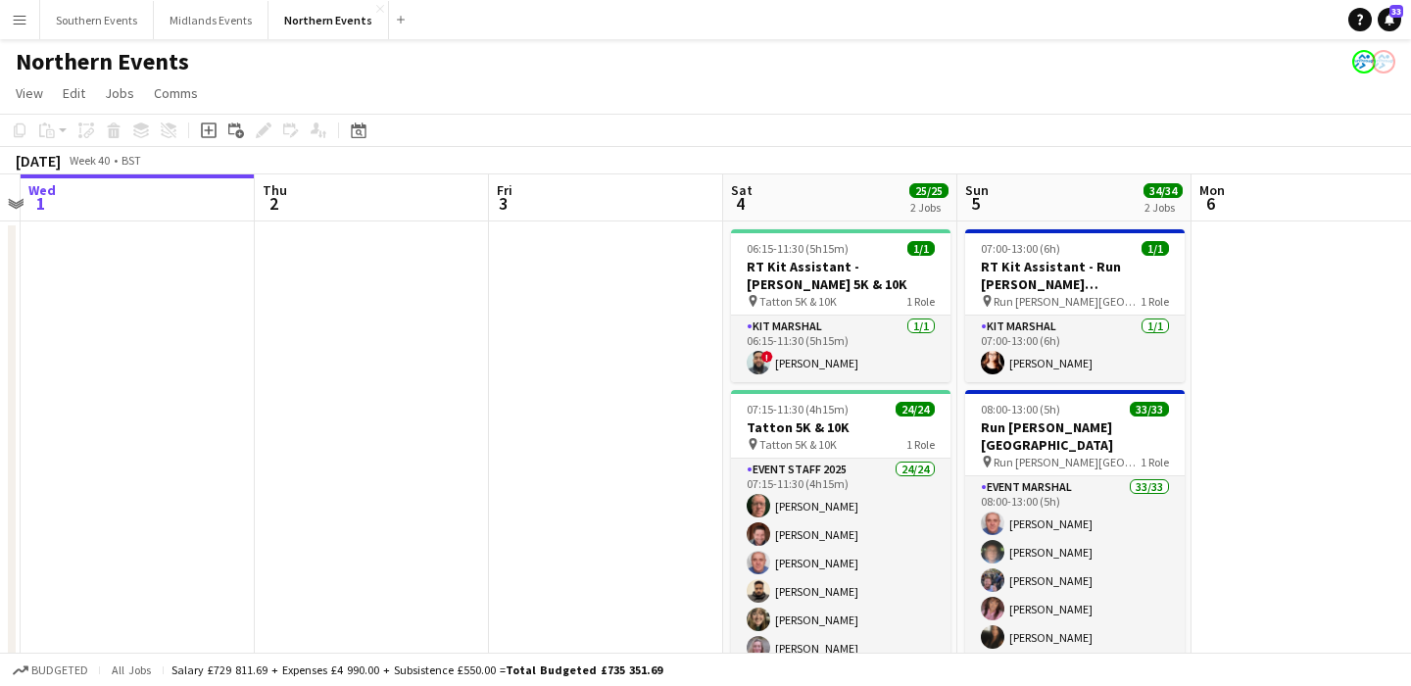
scroll to position [0, 411]
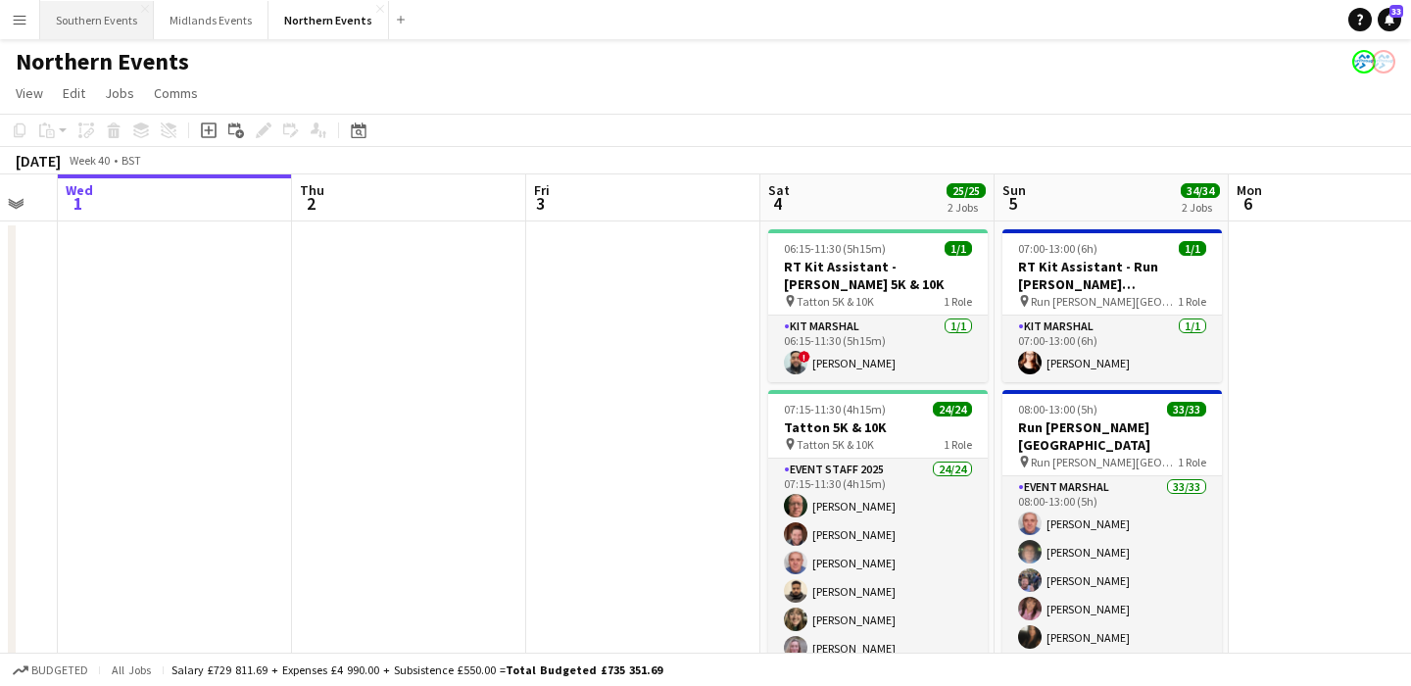
click at [101, 23] on button "Southern Events Close" at bounding box center [97, 20] width 114 height 38
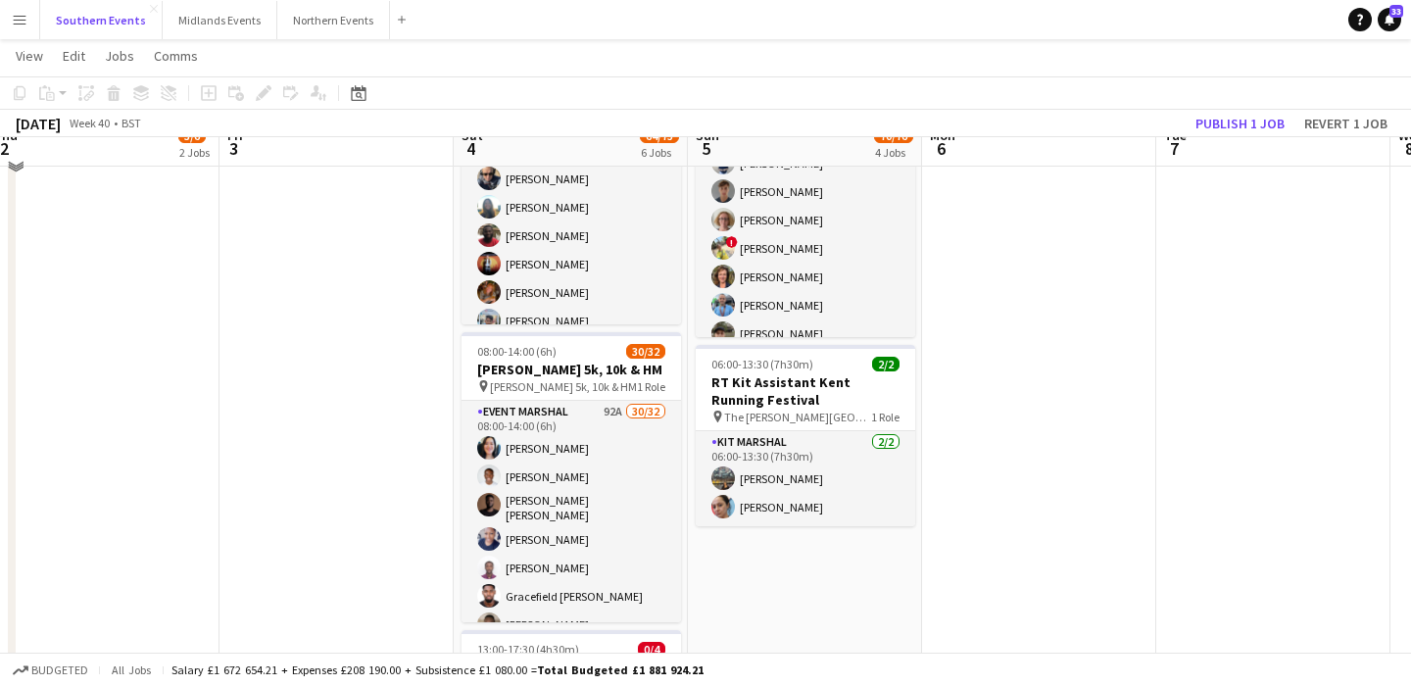
scroll to position [696, 0]
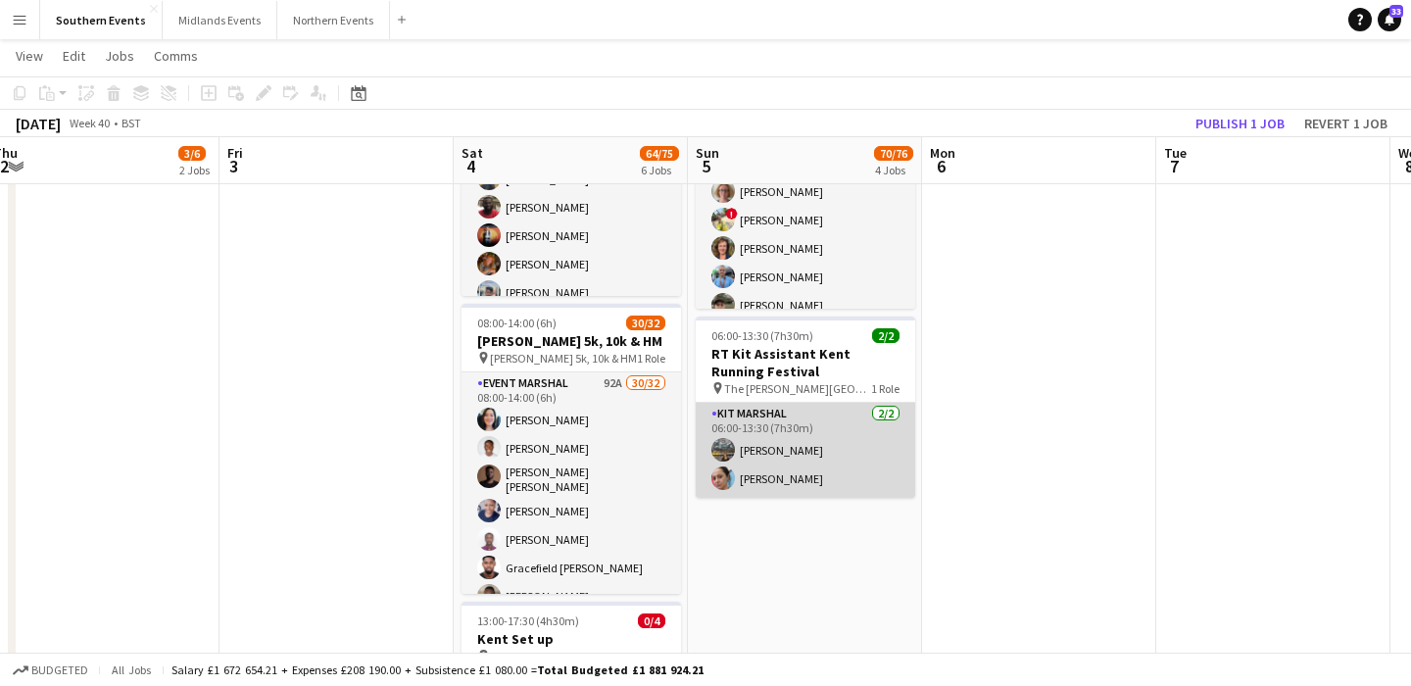
click at [848, 470] on app-card-role "Kit Marshal [DATE] 06:00-13:30 (7h30m) [PERSON_NAME] [PERSON_NAME]" at bounding box center [806, 450] width 220 height 95
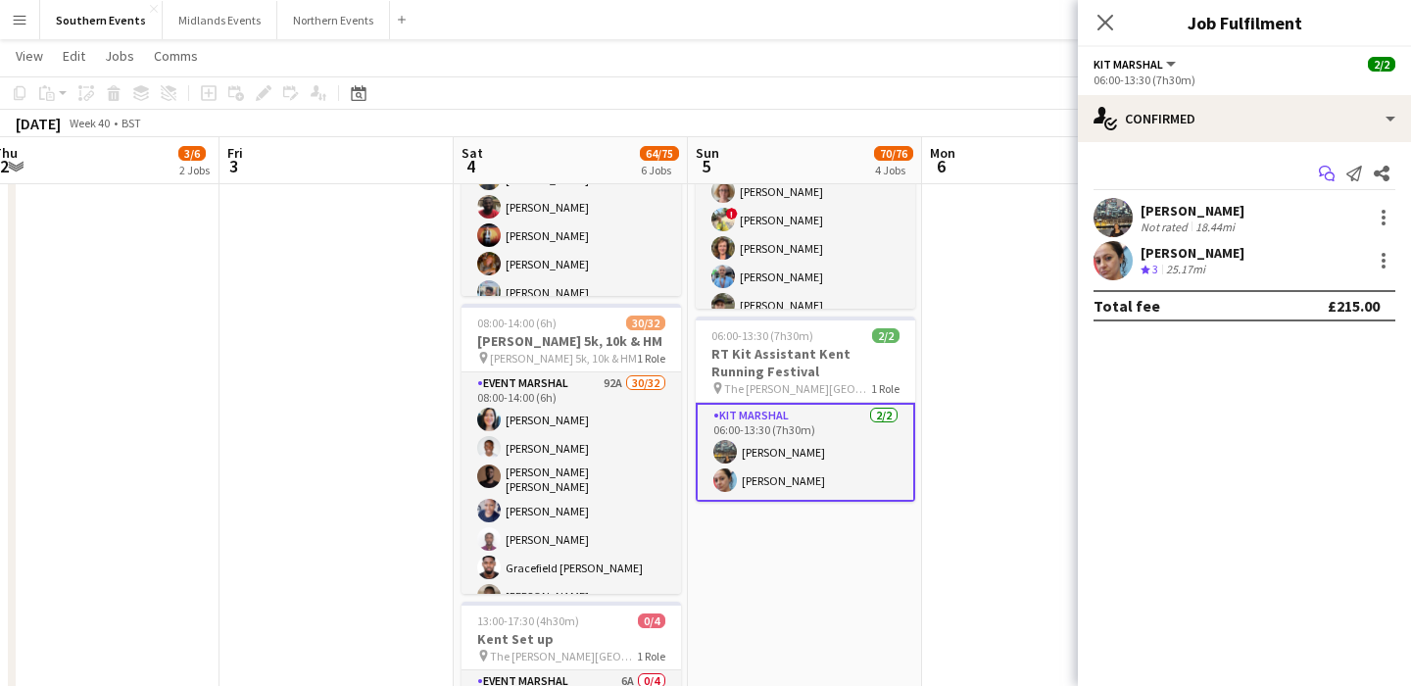
click at [1329, 182] on app-icon "Start chat" at bounding box center [1326, 173] width 27 height 27
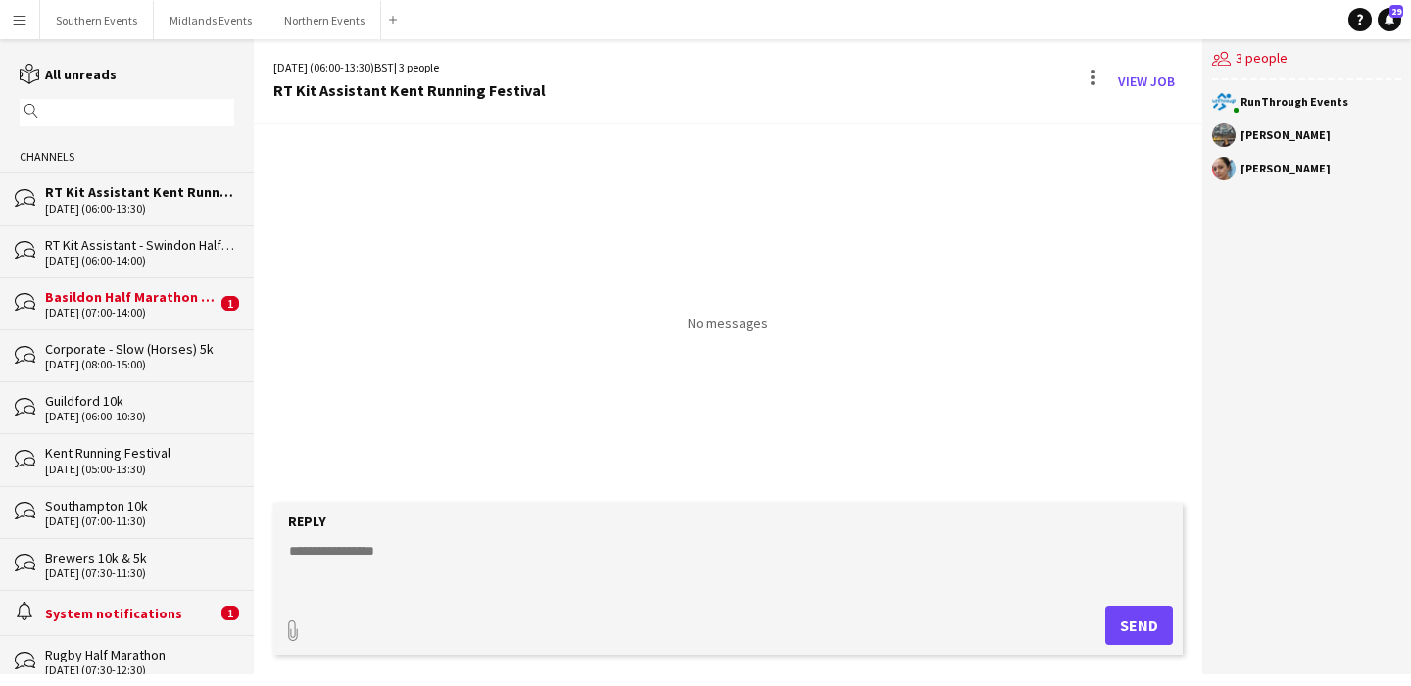
click at [154, 104] on input "text" at bounding box center [136, 113] width 186 height 18
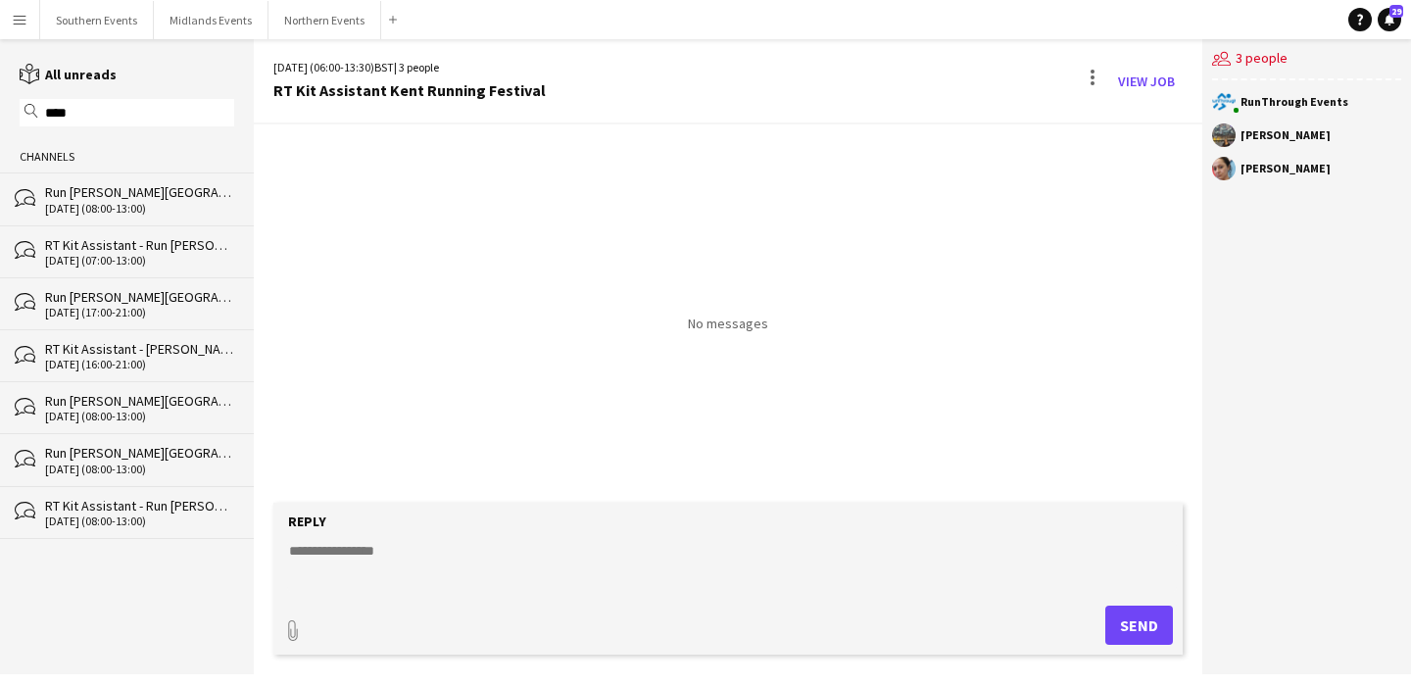
type input "****"
click at [153, 244] on div "RT Kit Assistant - Run [PERSON_NAME][GEOGRAPHIC_DATA]" at bounding box center [139, 245] width 189 height 18
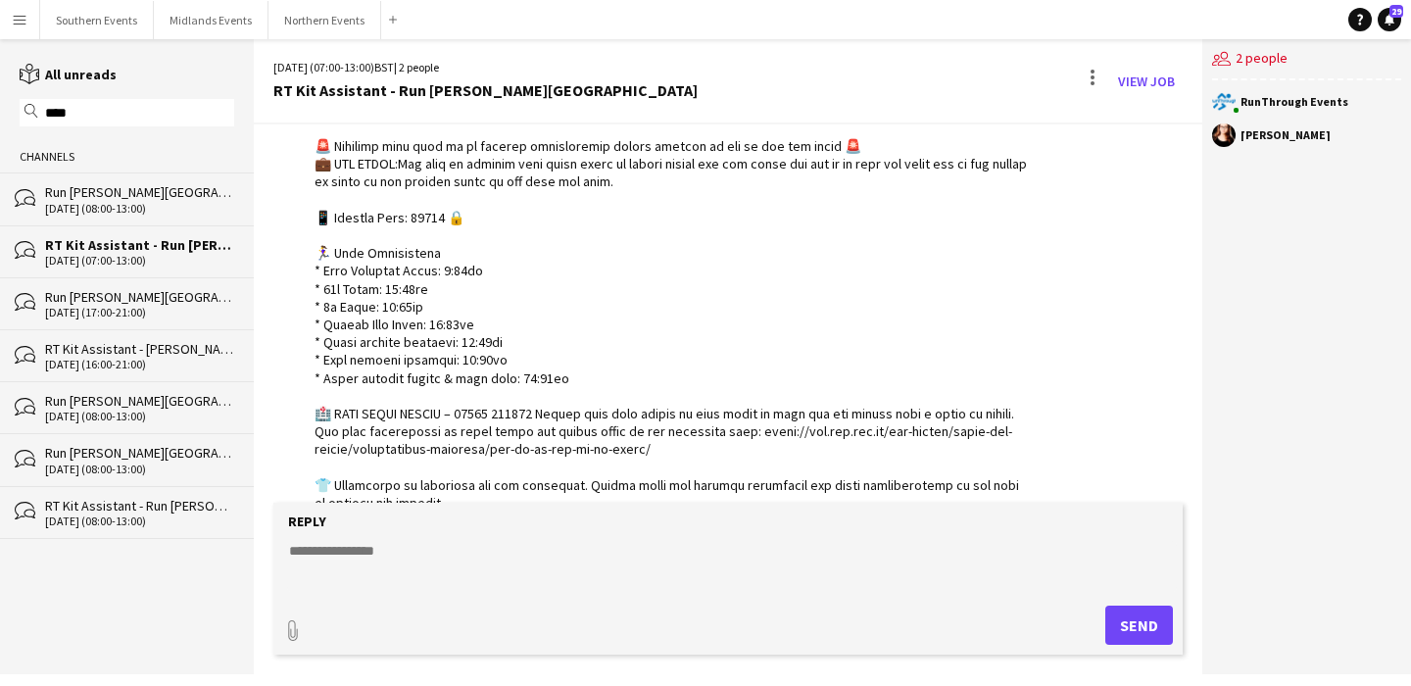
scroll to position [436, 0]
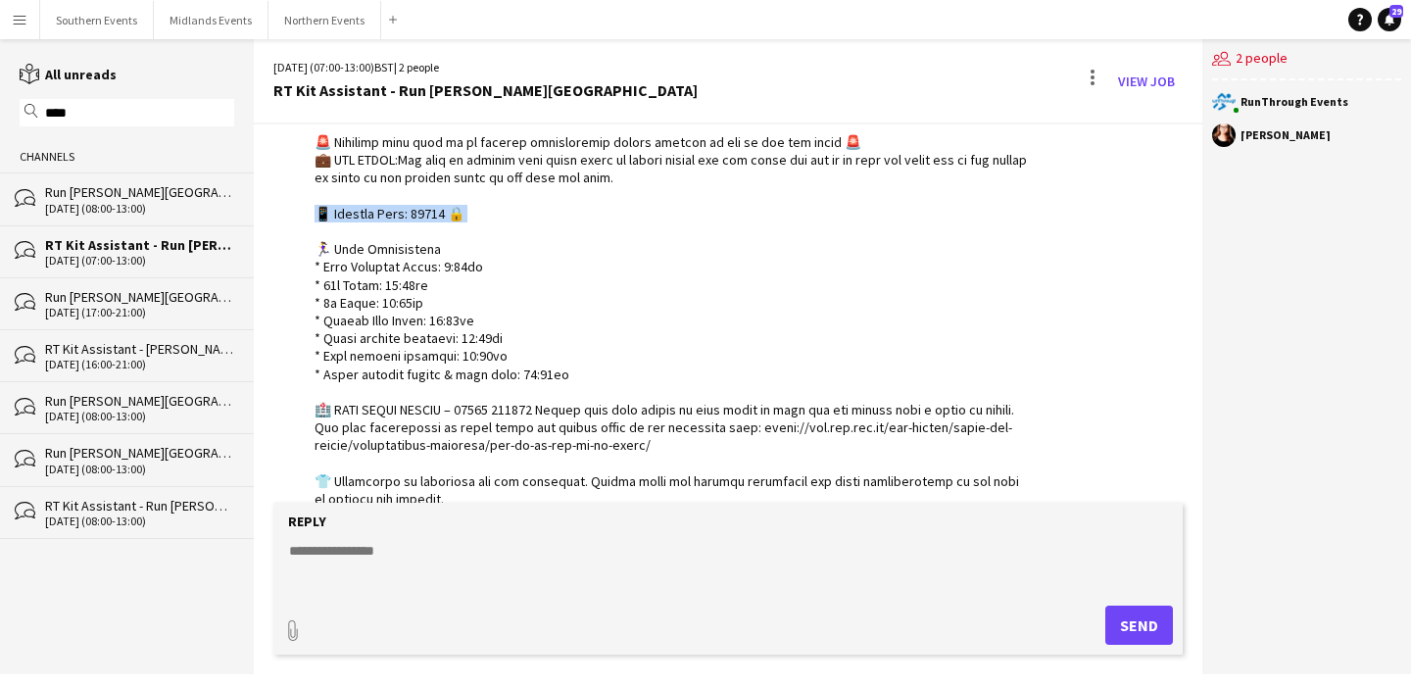
drag, startPoint x: 472, startPoint y: 216, endPoint x: 300, endPoint y: 216, distance: 172.5
click at [300, 216] on div "RunThrough Events 12:56 · Seen by 2 people" at bounding box center [653, 223] width 760 height 928
copy div "y Code: 14789 🔒 🏃‍♀️ Rac"
click at [390, 550] on textarea at bounding box center [732, 566] width 890 height 51
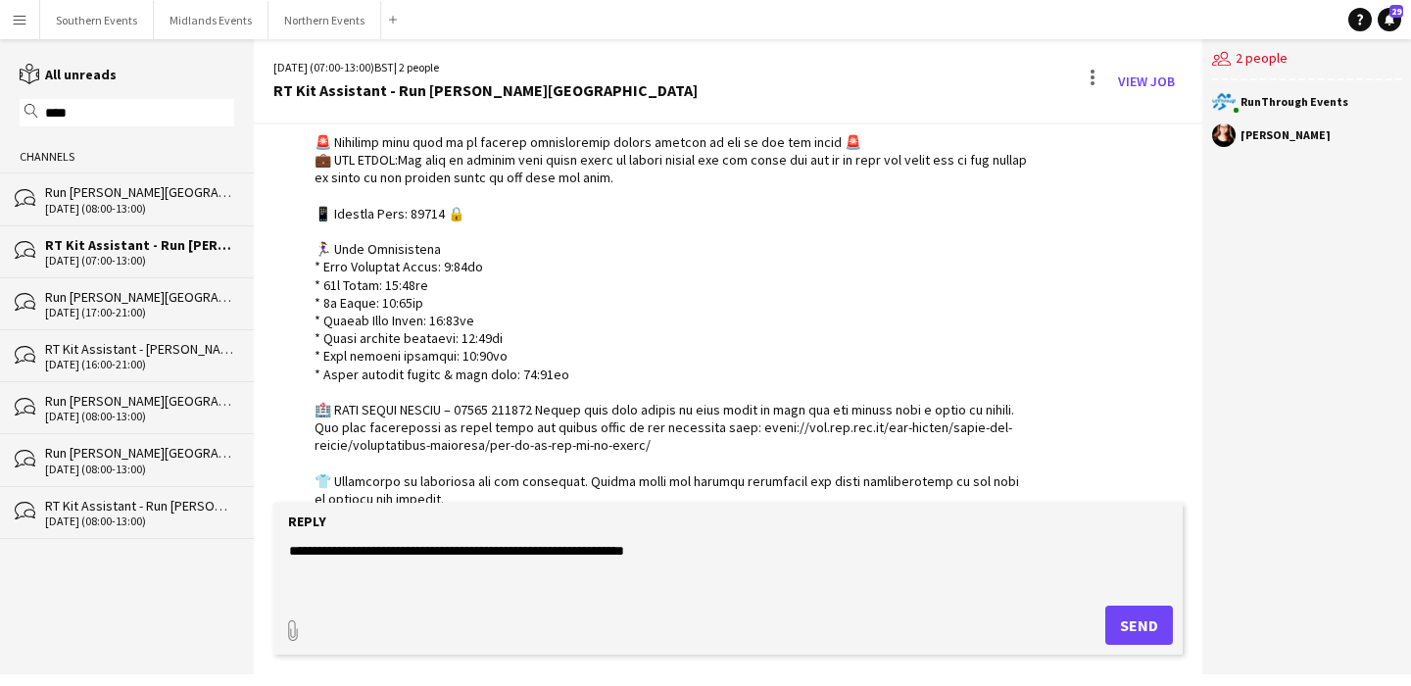
paste textarea "**********"
click at [498, 557] on textarea "**********" at bounding box center [732, 566] width 890 height 51
click at [301, 554] on textarea "**********" at bounding box center [732, 566] width 890 height 51
click at [290, 553] on textarea "**********" at bounding box center [732, 566] width 890 height 51
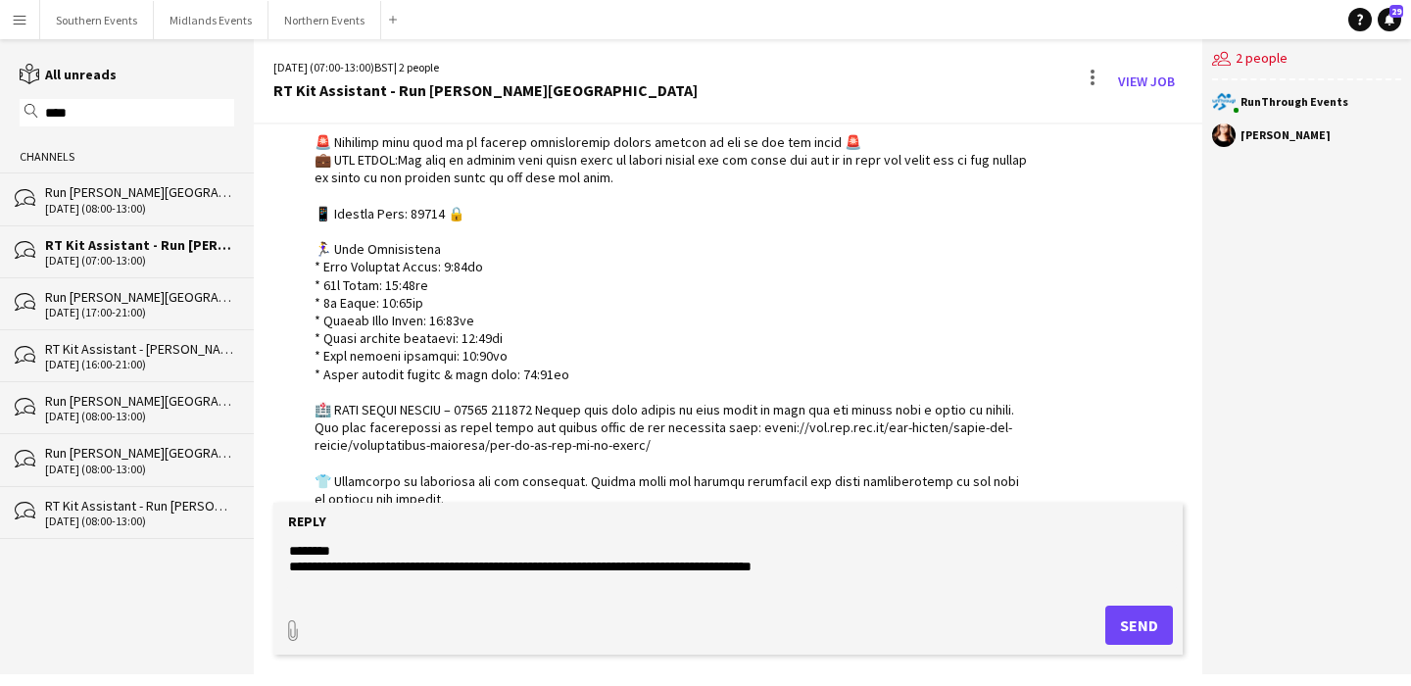
type textarea "**********"
click at [1131, 620] on button "Send" at bounding box center [1140, 625] width 68 height 39
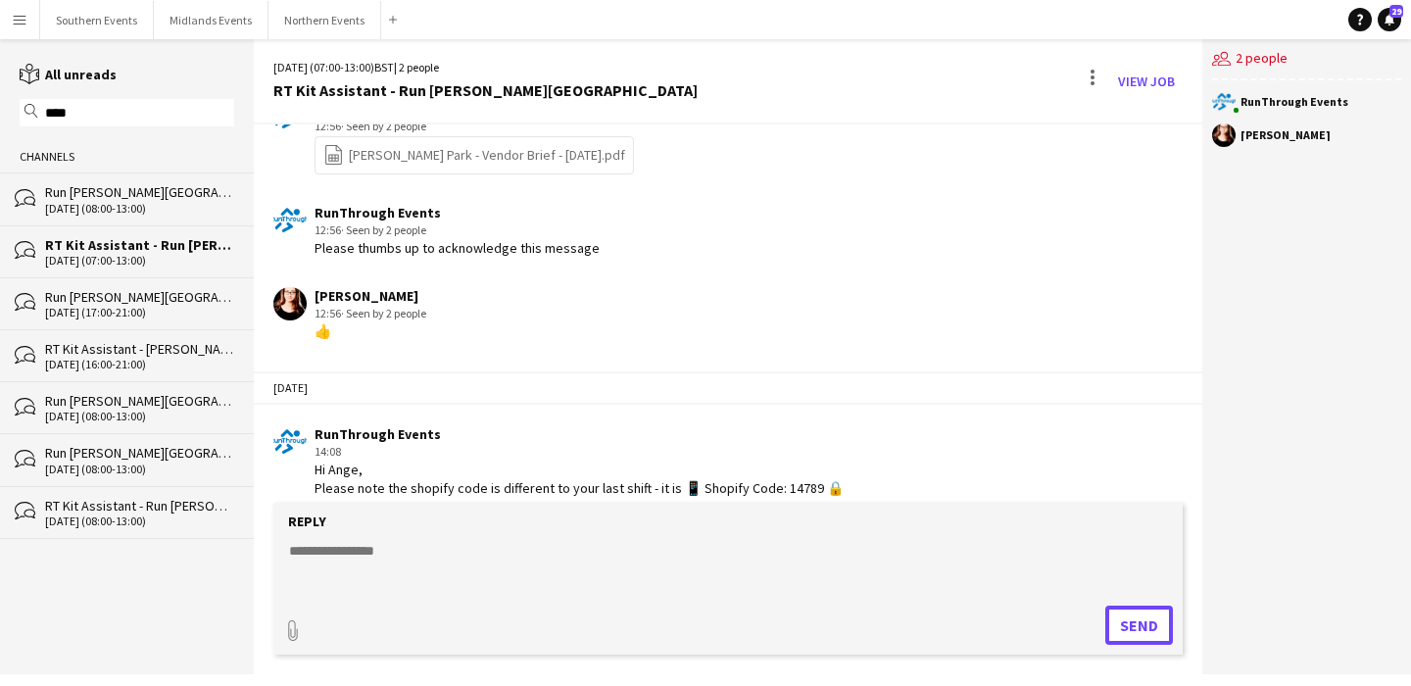
scroll to position [1153, 0]
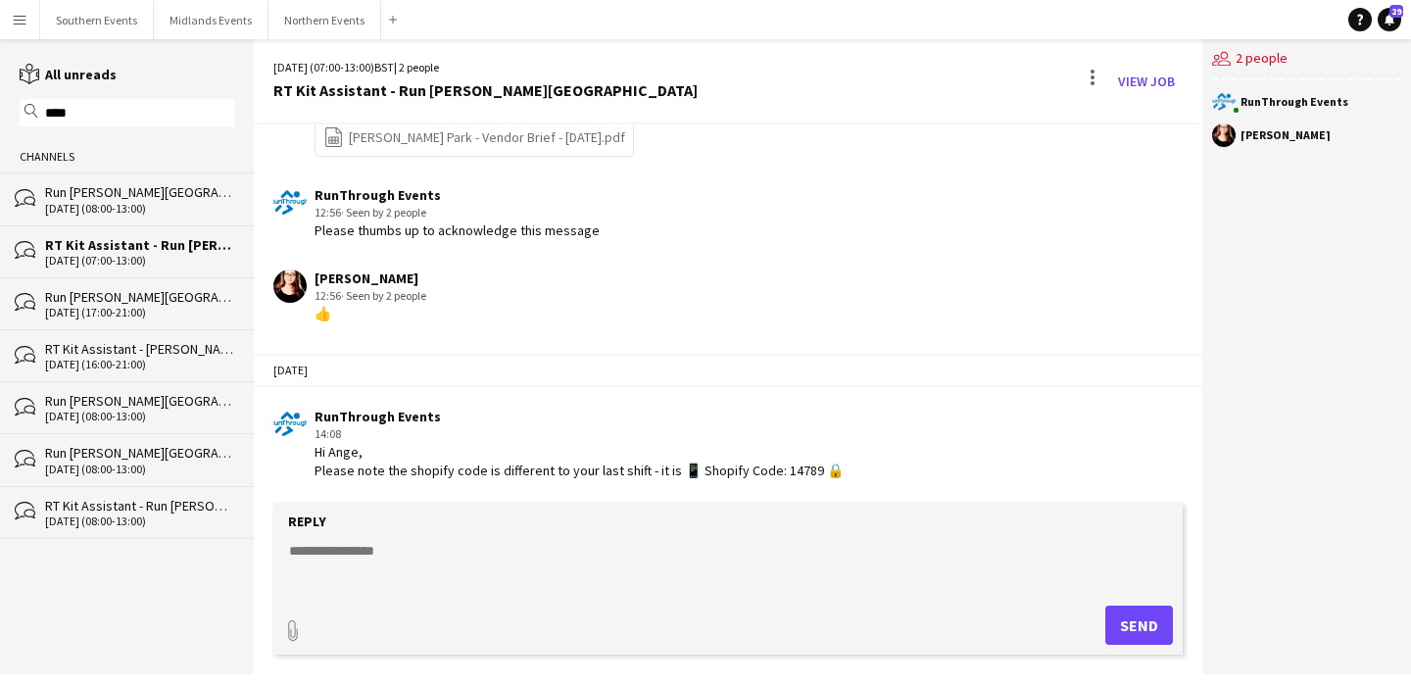
click at [160, 111] on input "****" at bounding box center [136, 113] width 186 height 18
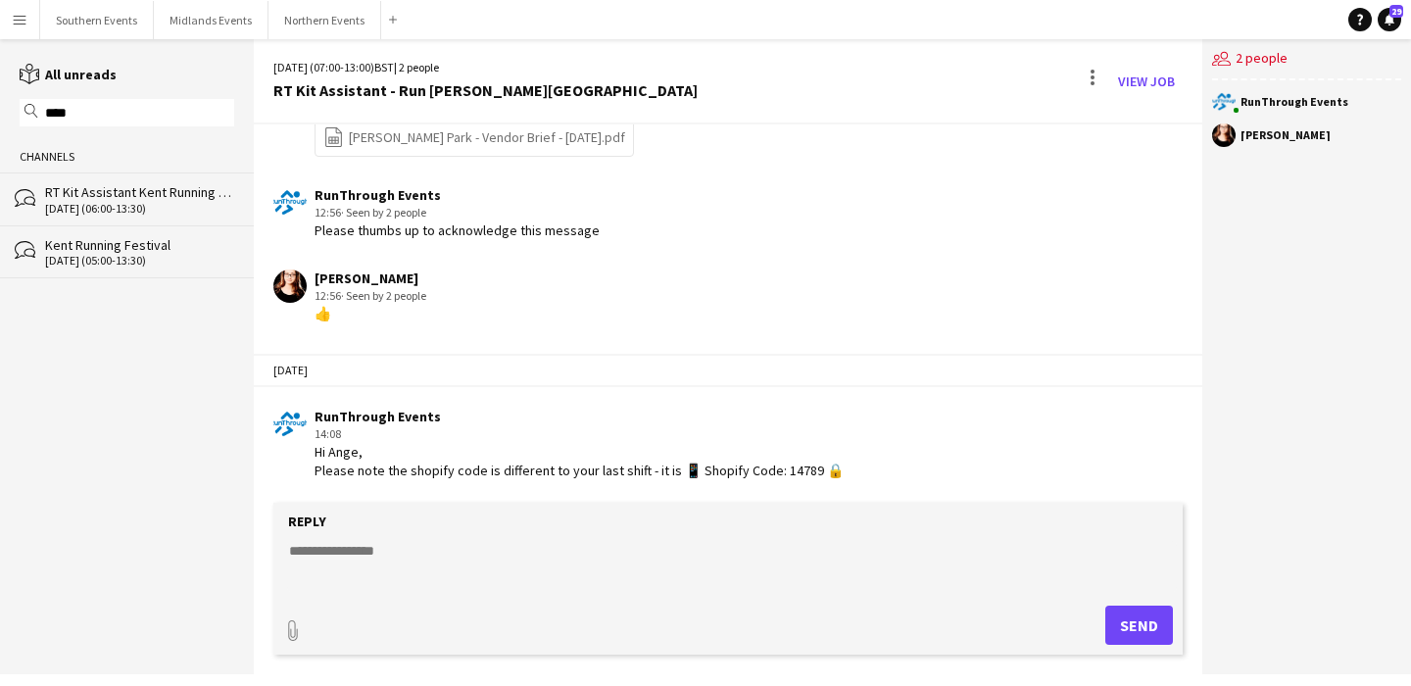
type input "****"
click at [173, 184] on div "RT Kit Assistant Kent Running Festival" at bounding box center [139, 192] width 189 height 18
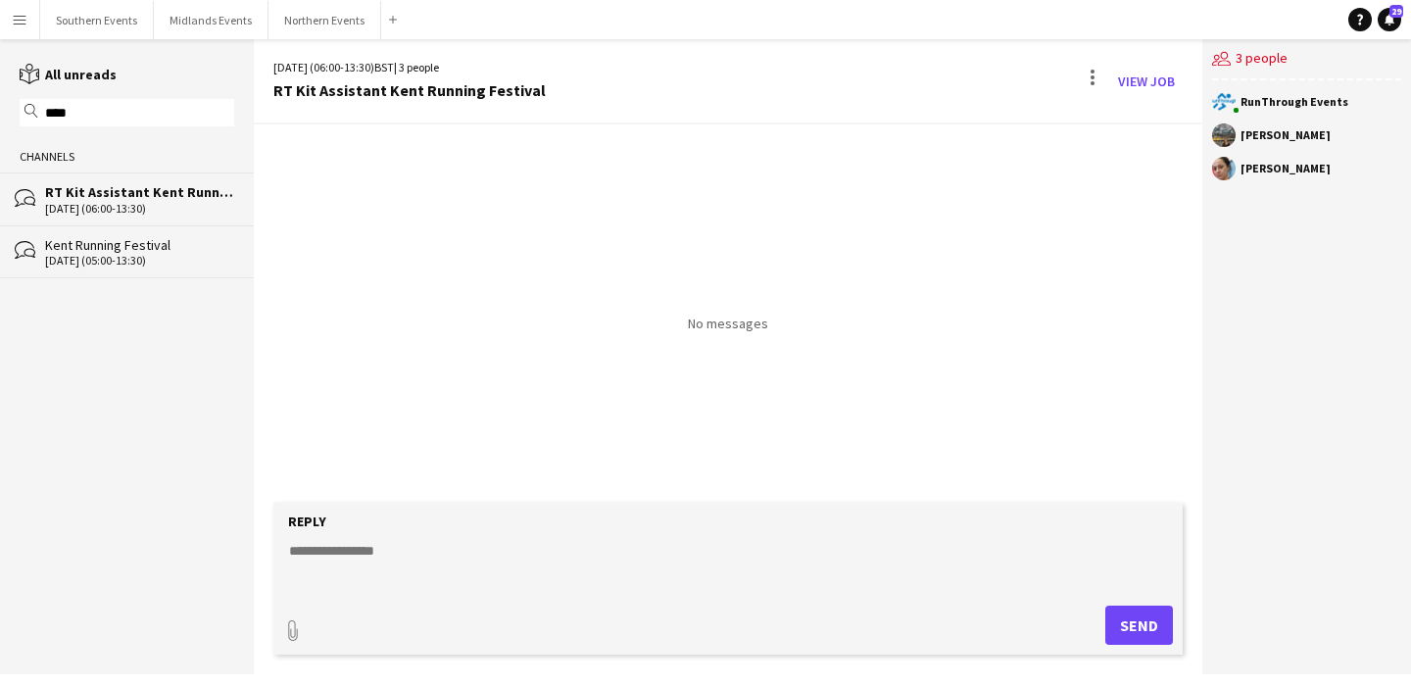
click at [423, 549] on textarea at bounding box center [732, 566] width 890 height 51
paste textarea "**********"
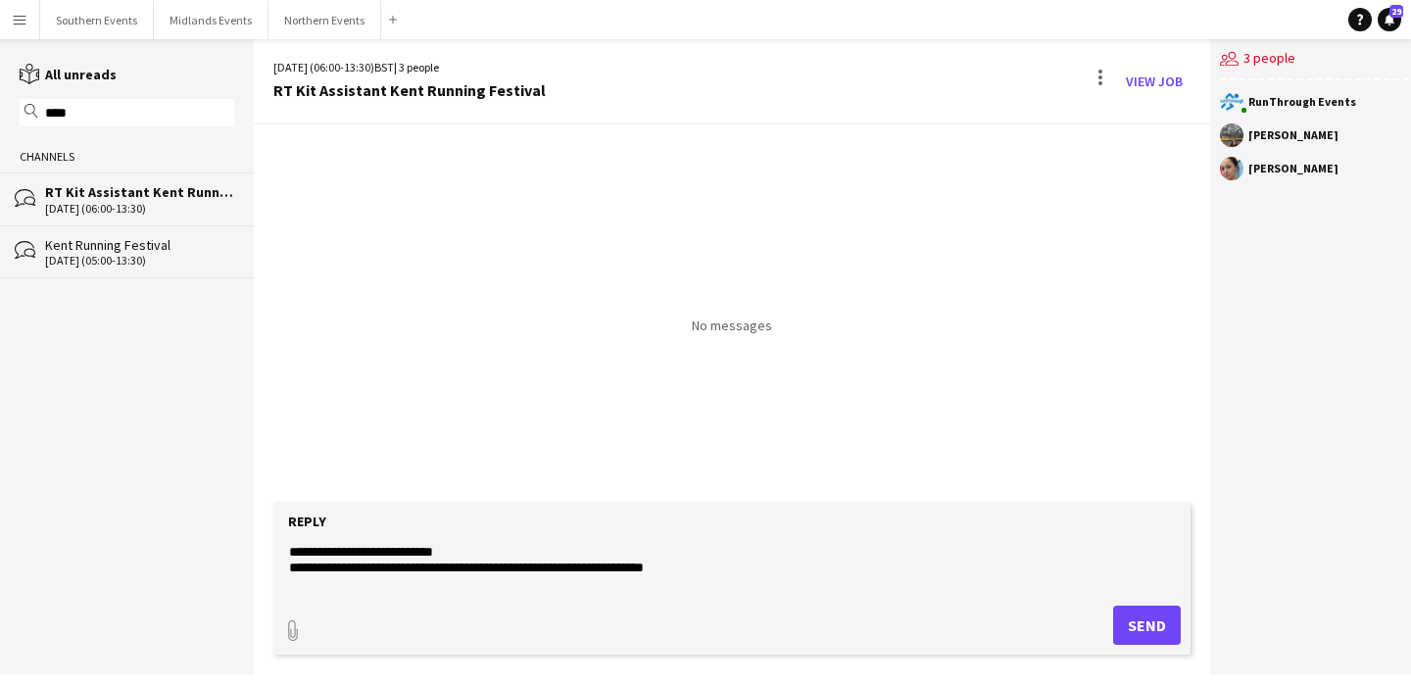
scroll to position [303, 0]
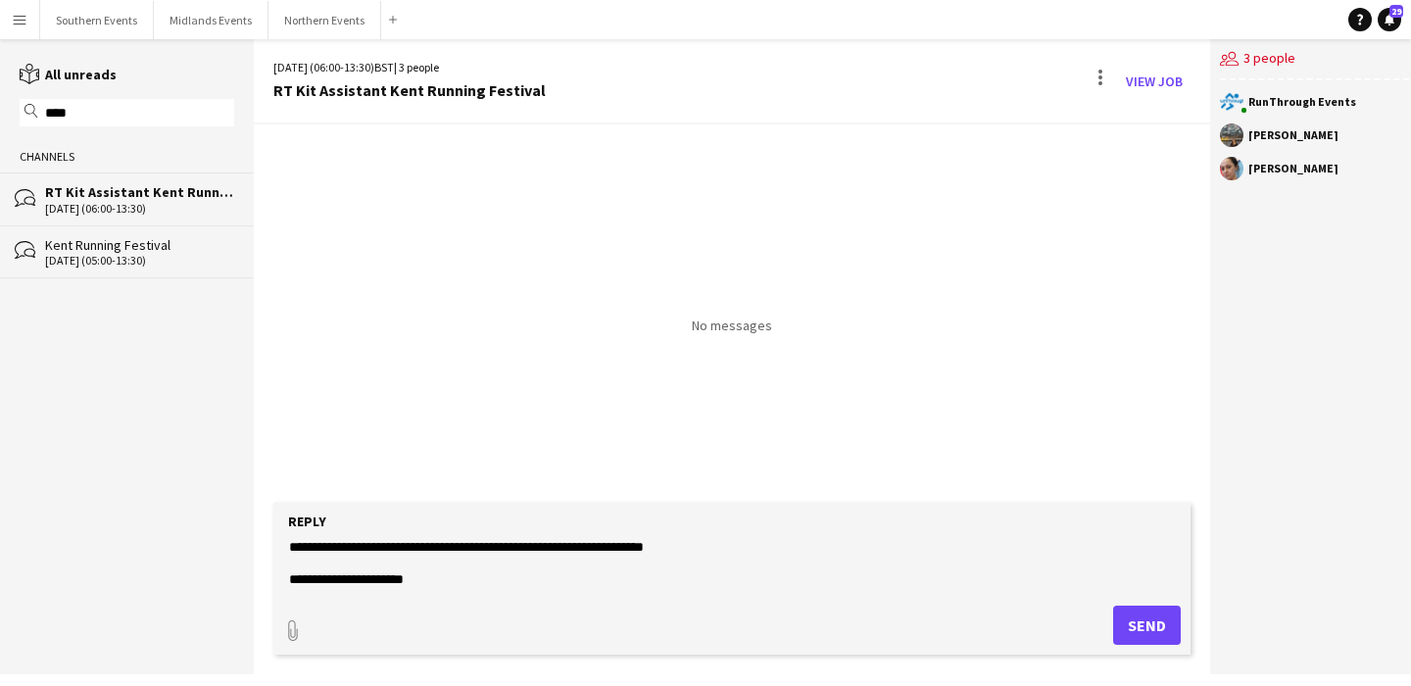
click at [426, 563] on textarea at bounding box center [732, 566] width 890 height 51
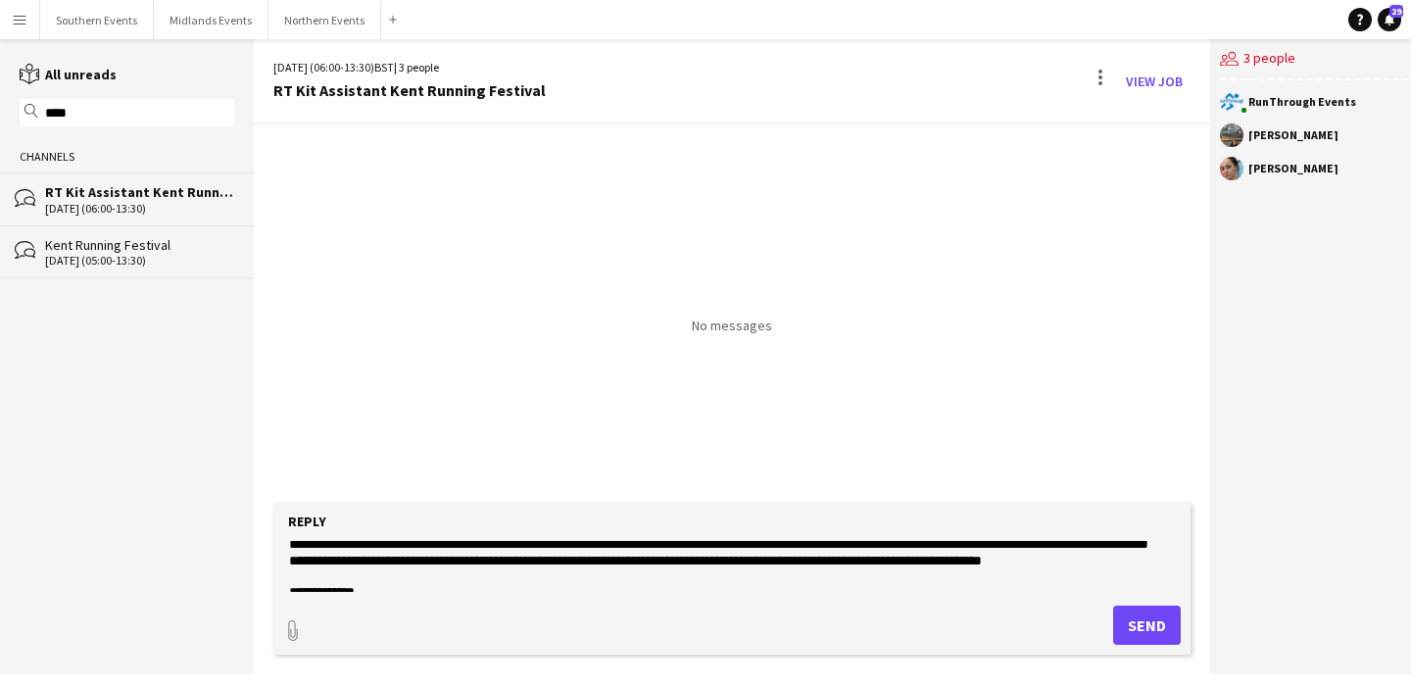
scroll to position [589, 0]
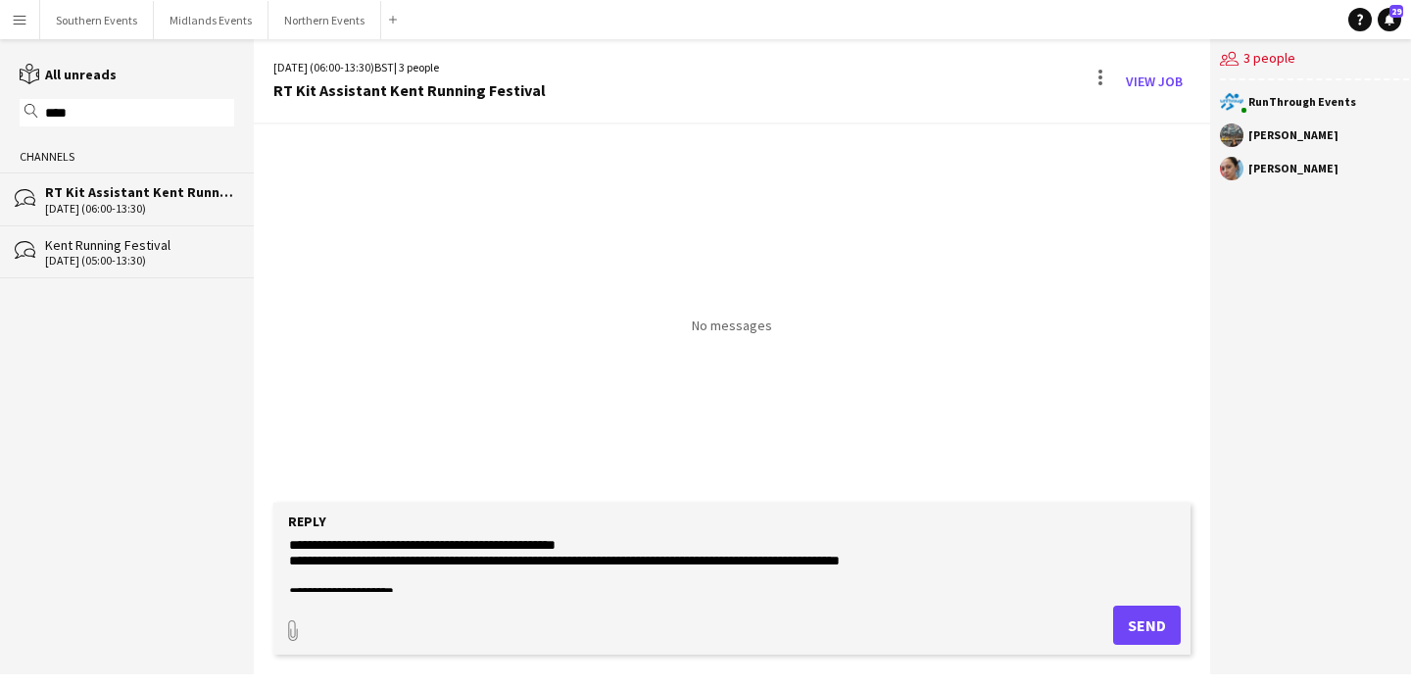
type textarea "**********"
click at [1127, 628] on button "Send" at bounding box center [1147, 625] width 68 height 39
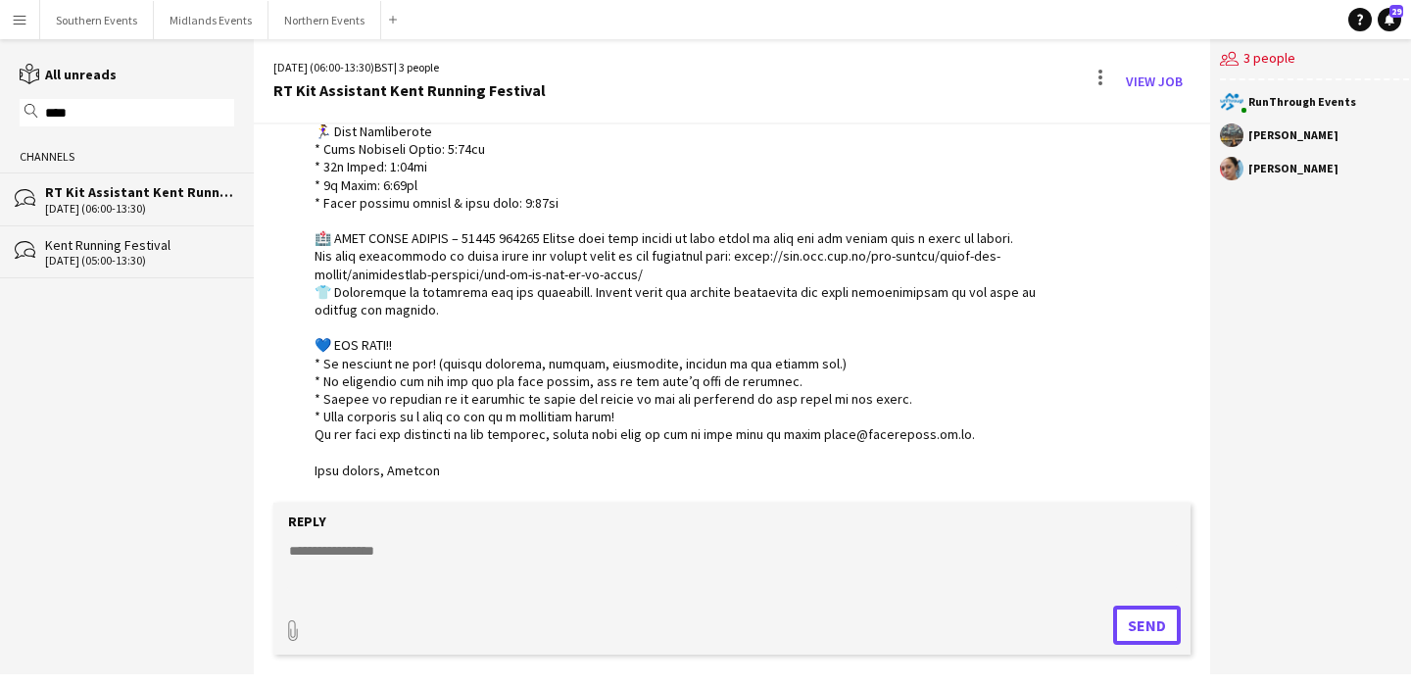
scroll to position [554, 0]
click at [535, 549] on textarea at bounding box center [732, 566] width 890 height 51
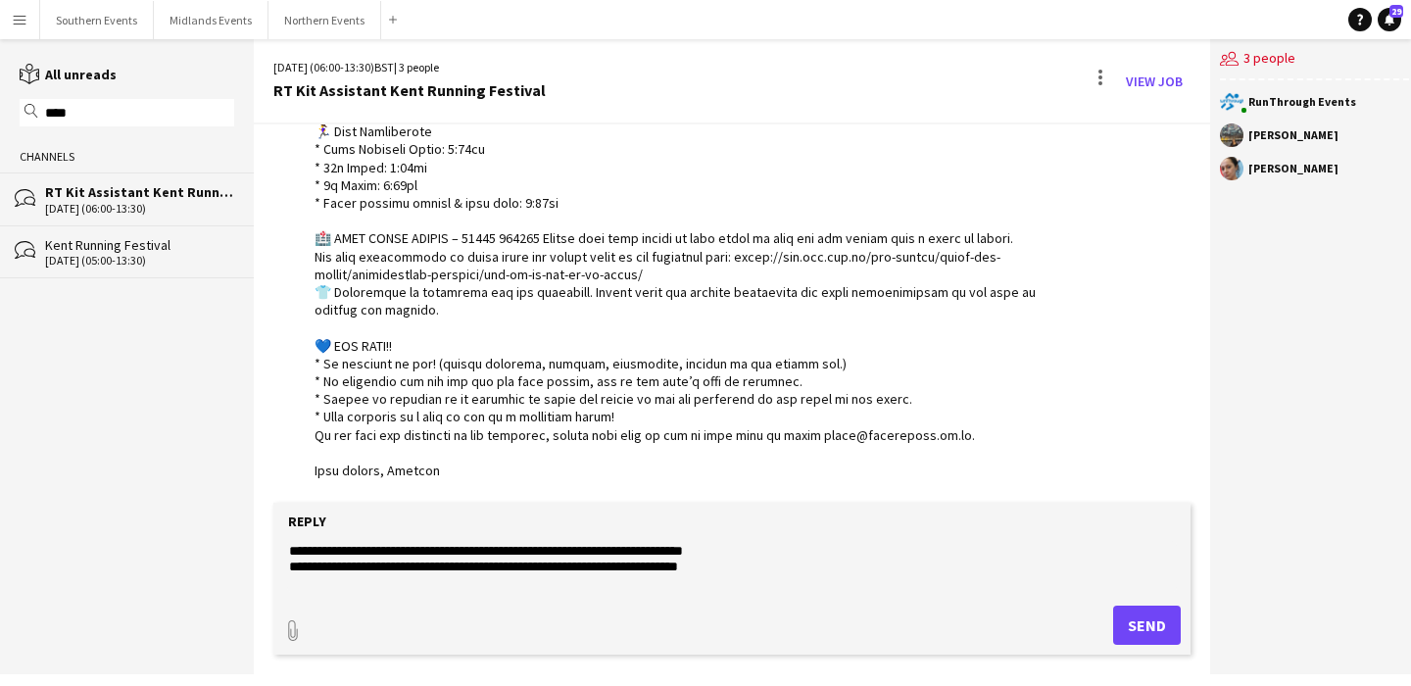
paste textarea "**********"
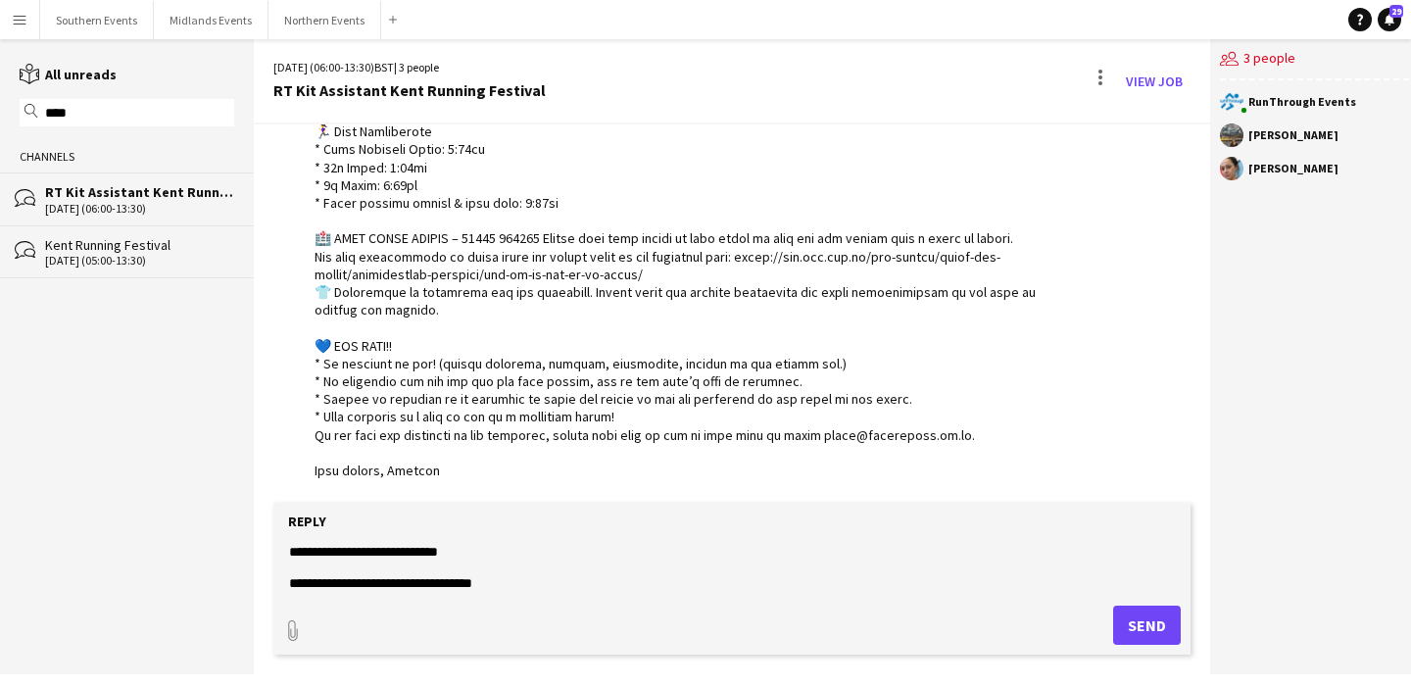
scroll to position [1214, 0]
type textarea "**********"
click at [1128, 611] on button "Send" at bounding box center [1147, 625] width 68 height 39
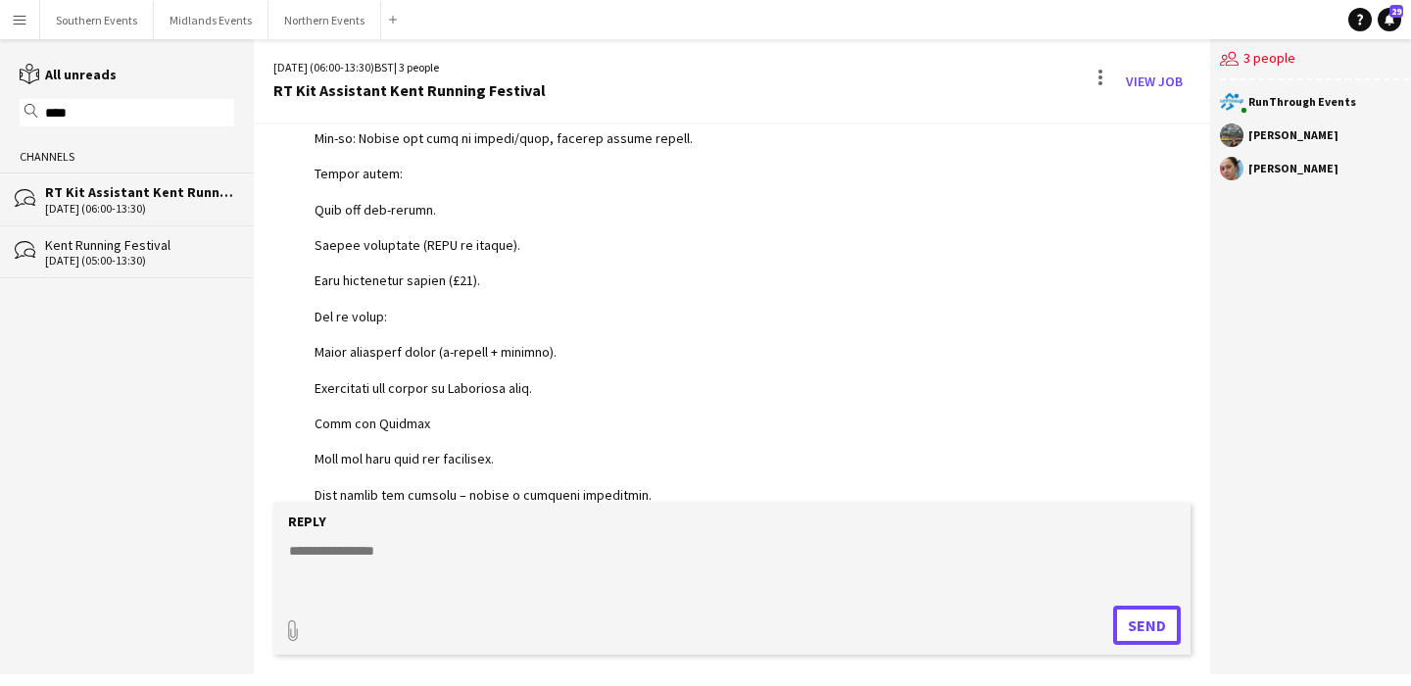
scroll to position [2047, 0]
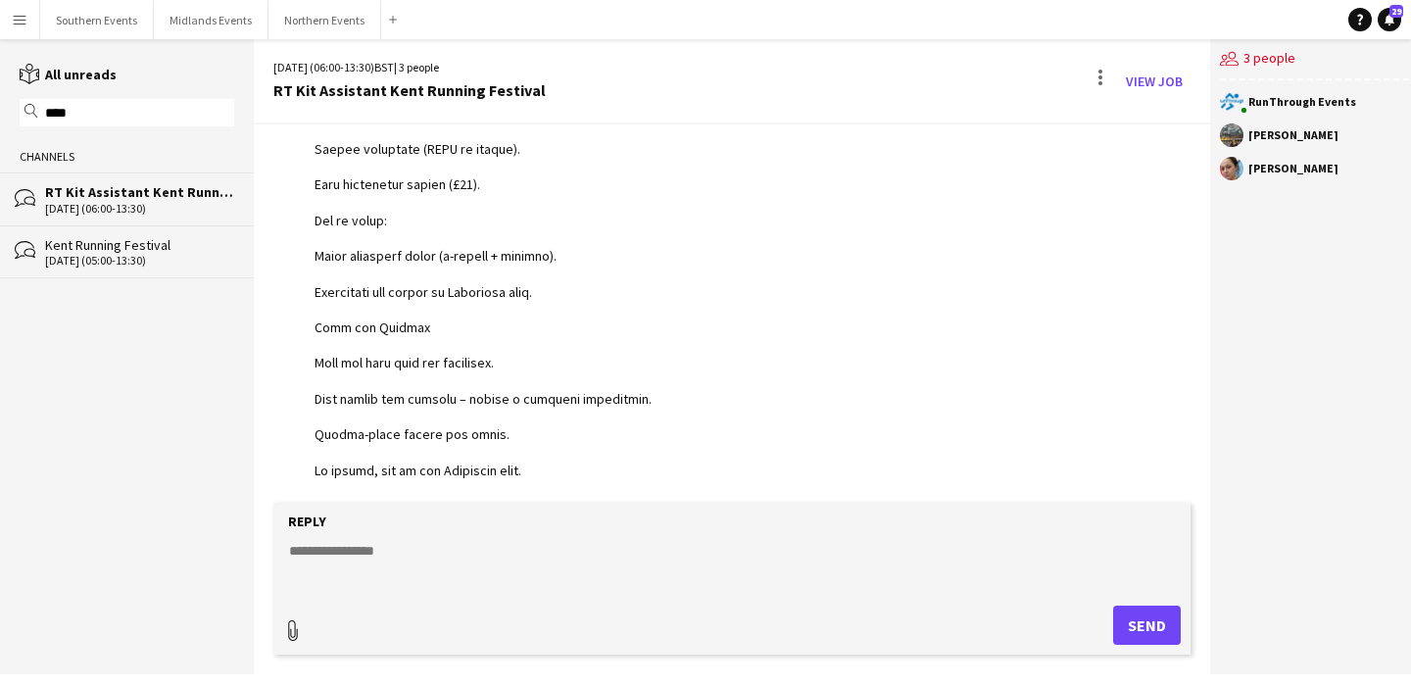
type input "**********"
click at [1130, 621] on span "Upload Upload" at bounding box center [1123, 624] width 85 height 24
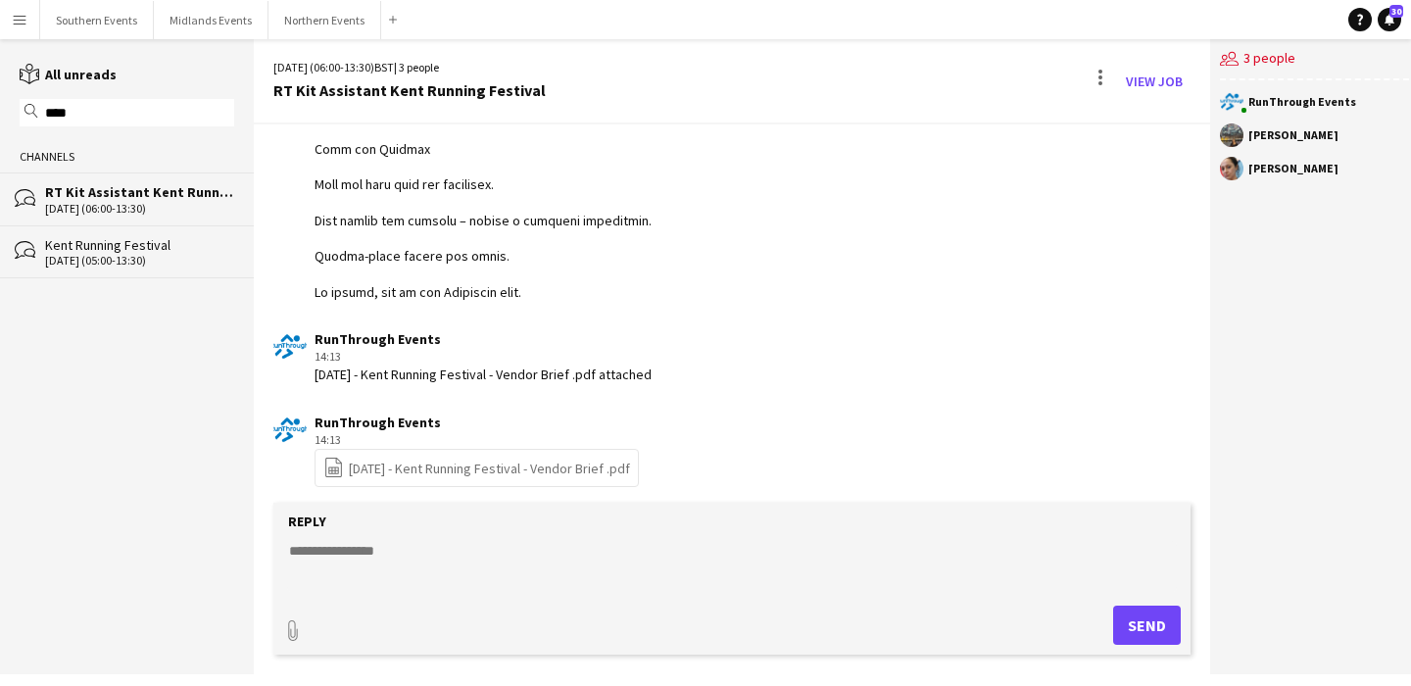
scroll to position [2234, 0]
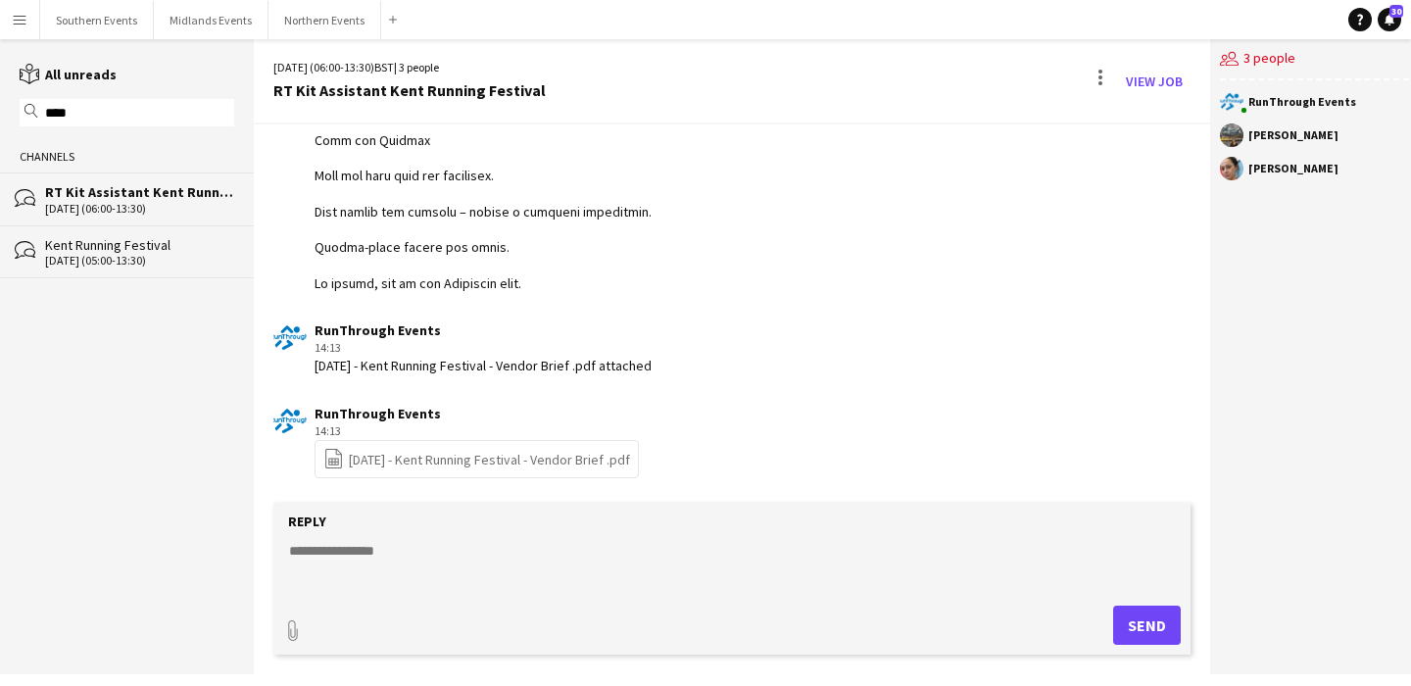
click at [131, 115] on input "****" at bounding box center [136, 113] width 186 height 18
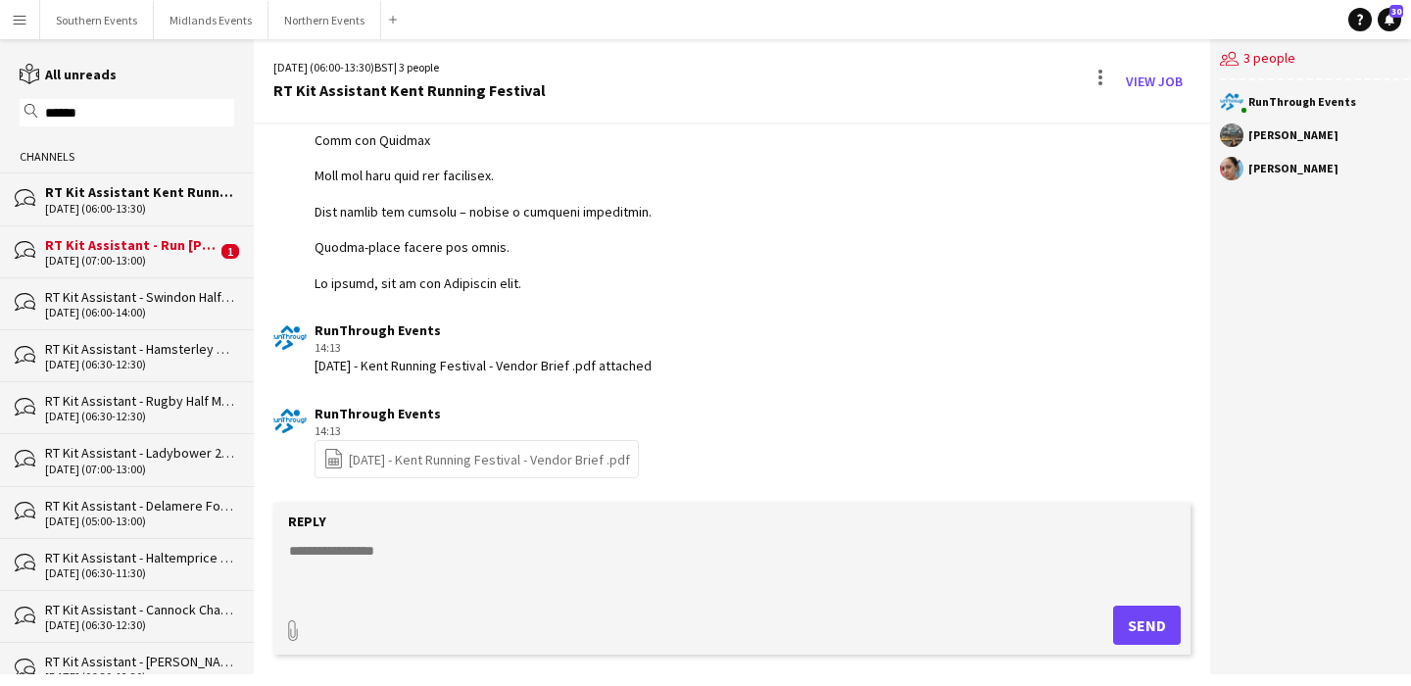
type input "******"
click at [152, 247] on div "RT Kit Assistant - Run [PERSON_NAME][GEOGRAPHIC_DATA]" at bounding box center [131, 245] width 172 height 18
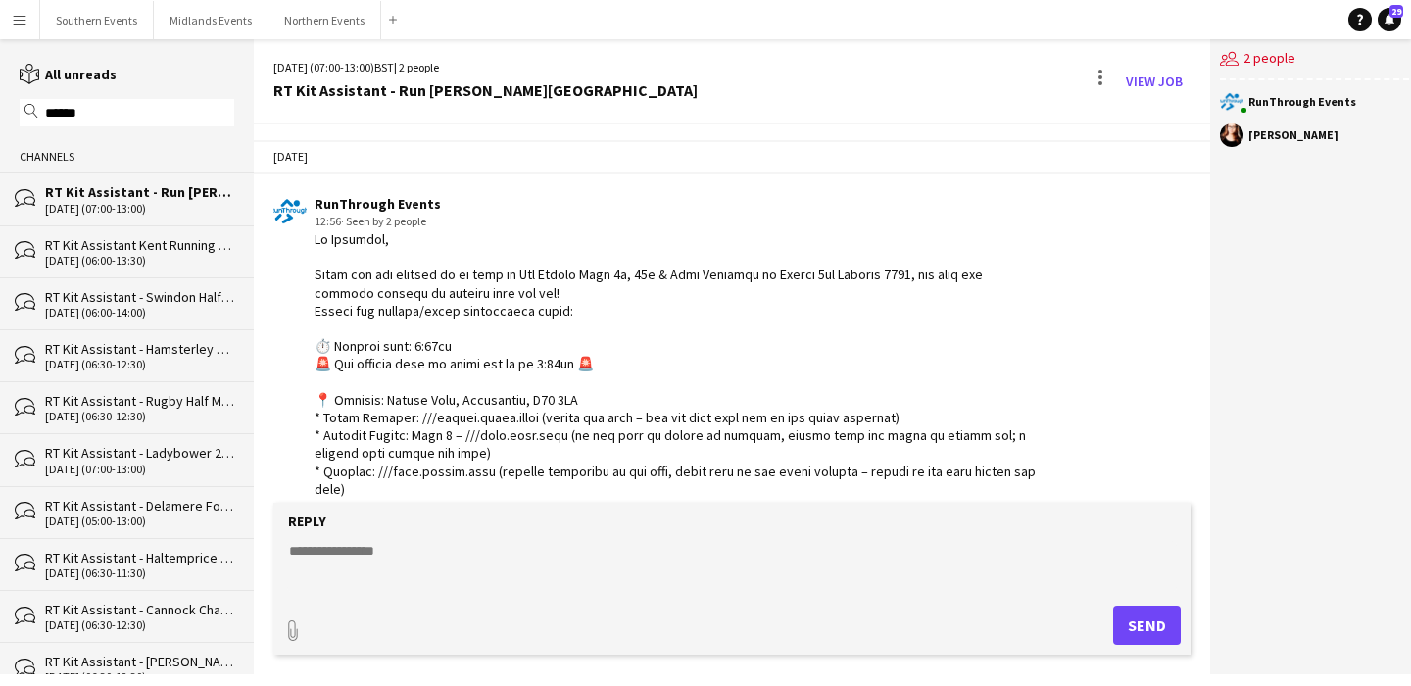
scroll to position [1236, 0]
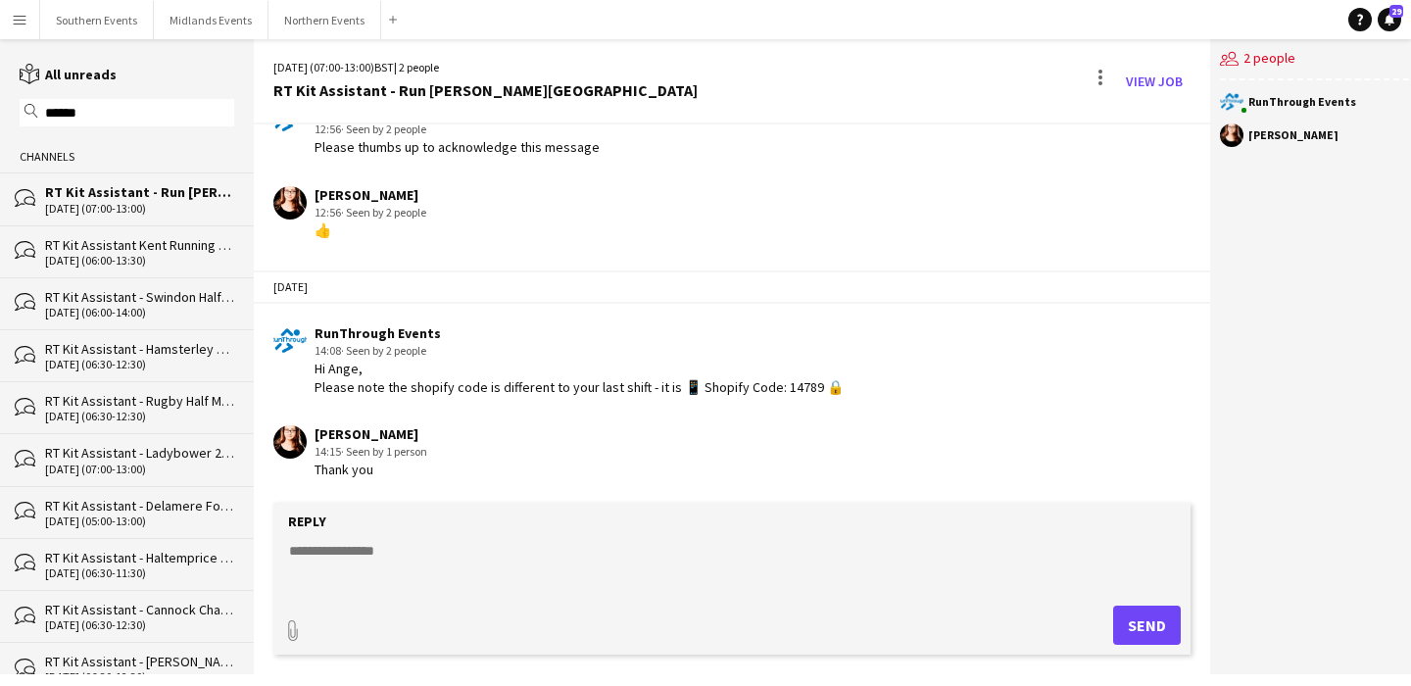
click at [377, 573] on textarea at bounding box center [732, 566] width 890 height 51
paste textarea "**********"
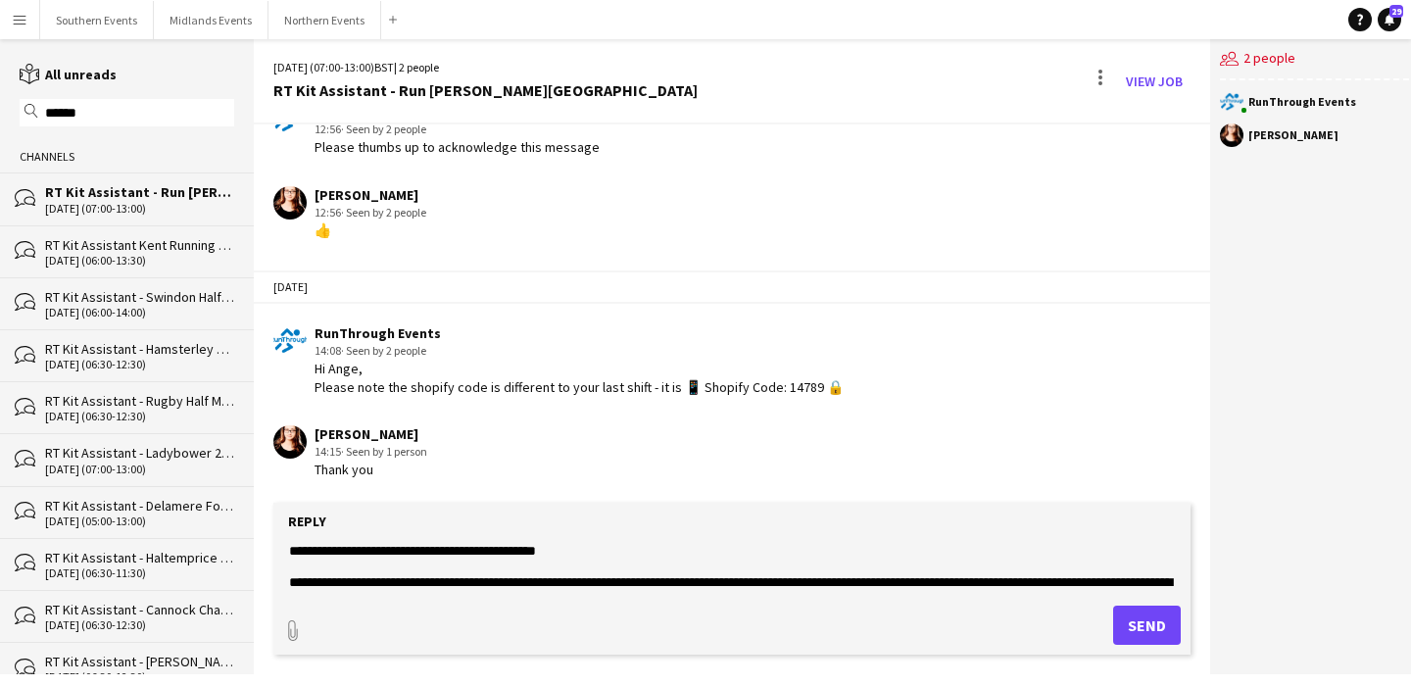
scroll to position [662, 0]
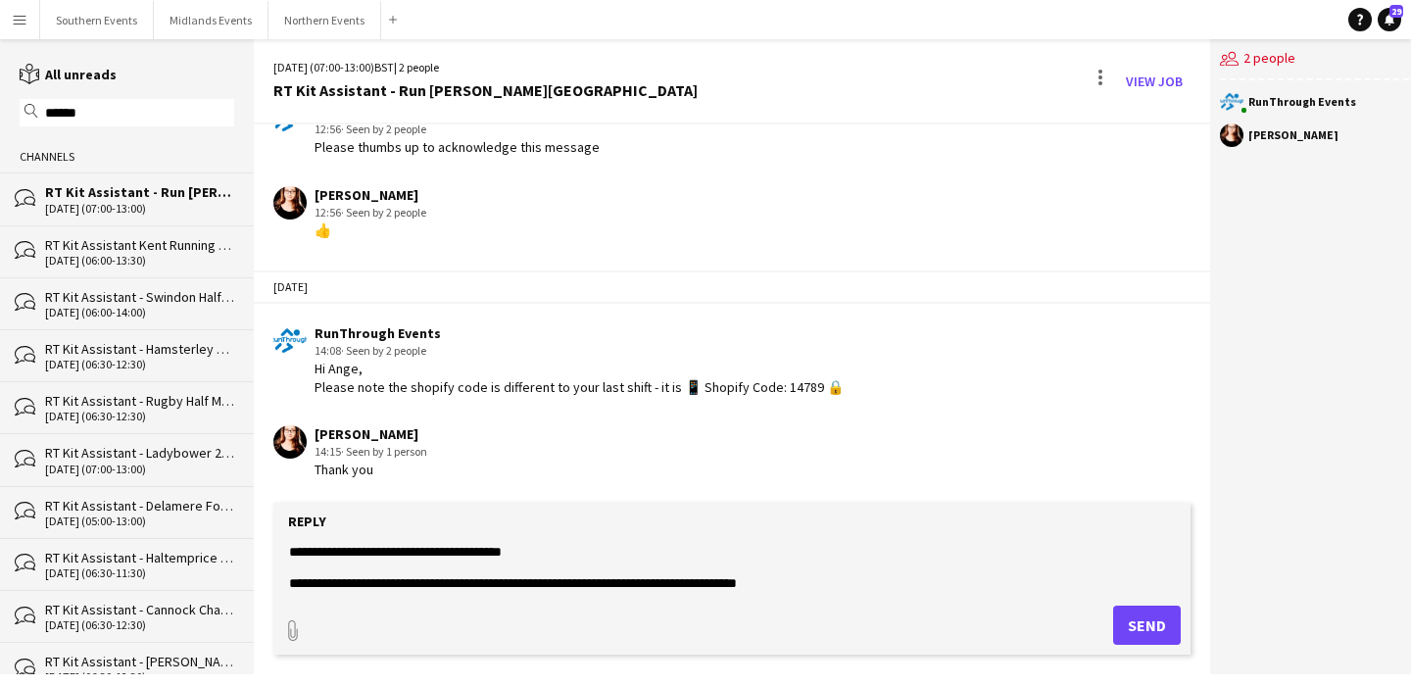
type textarea "**********"
click at [1126, 632] on button "Send" at bounding box center [1147, 625] width 68 height 39
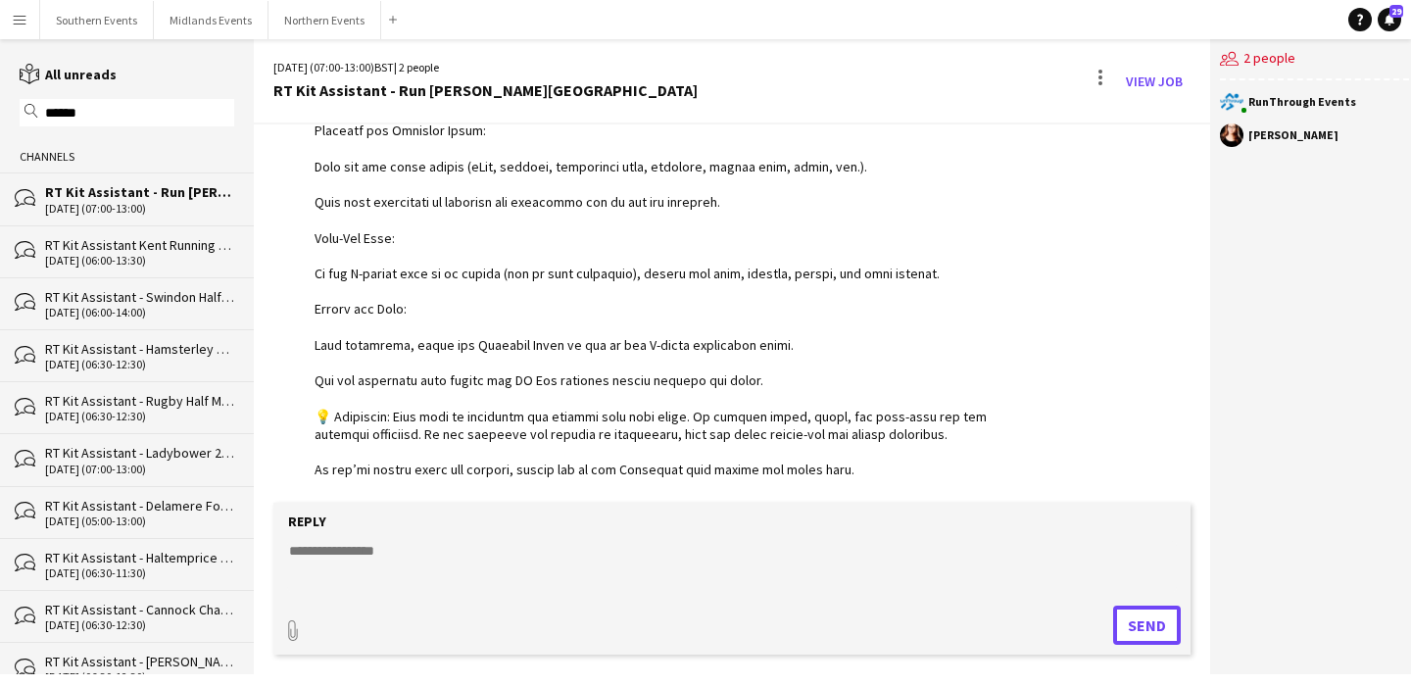
scroll to position [2122, 0]
click at [136, 116] on input "******" at bounding box center [136, 113] width 186 height 18
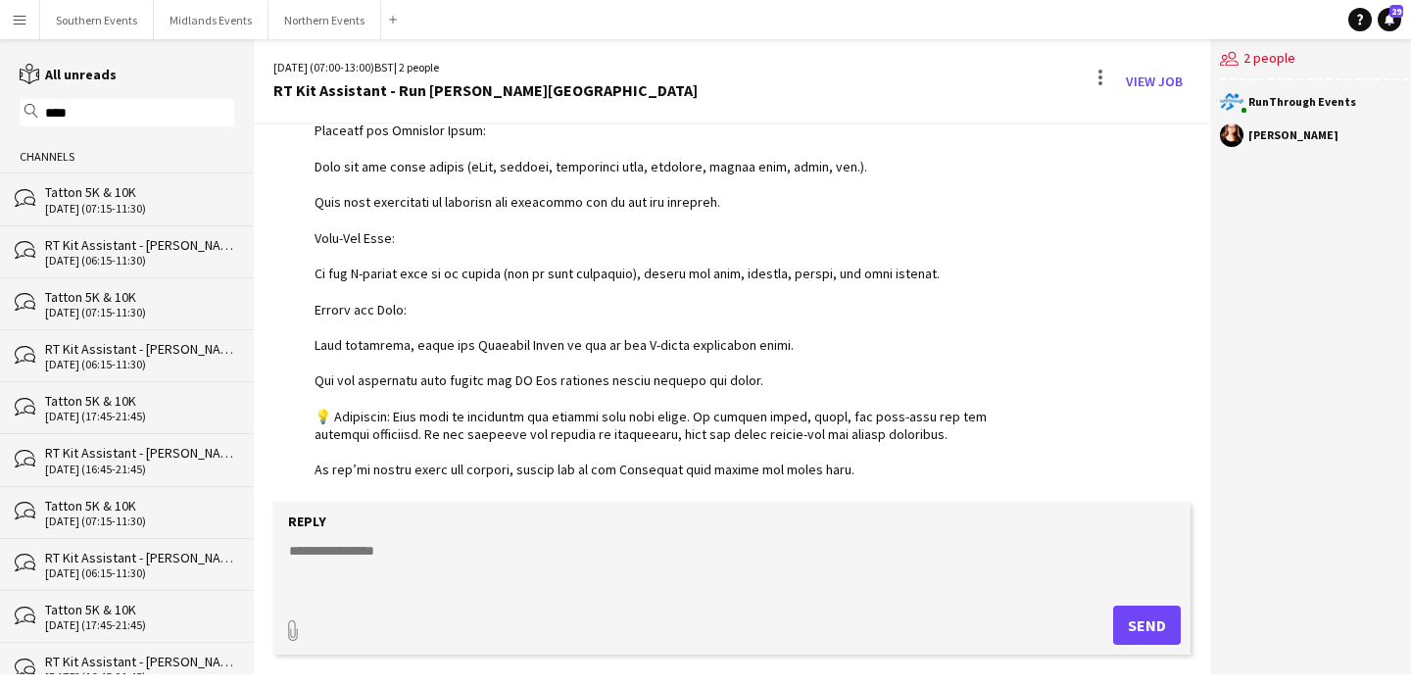
type input "****"
click at [159, 259] on div "[DATE] (06:15-11:30)" at bounding box center [139, 261] width 189 height 14
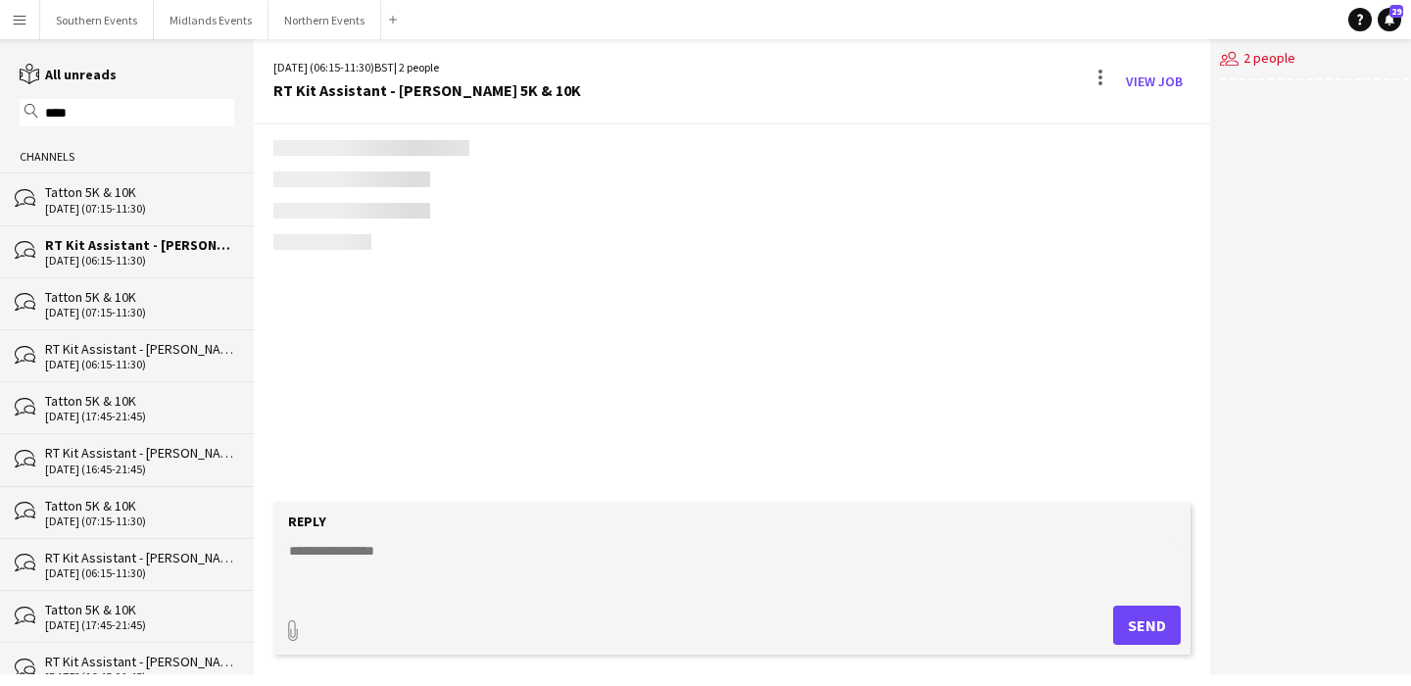
scroll to position [979, 0]
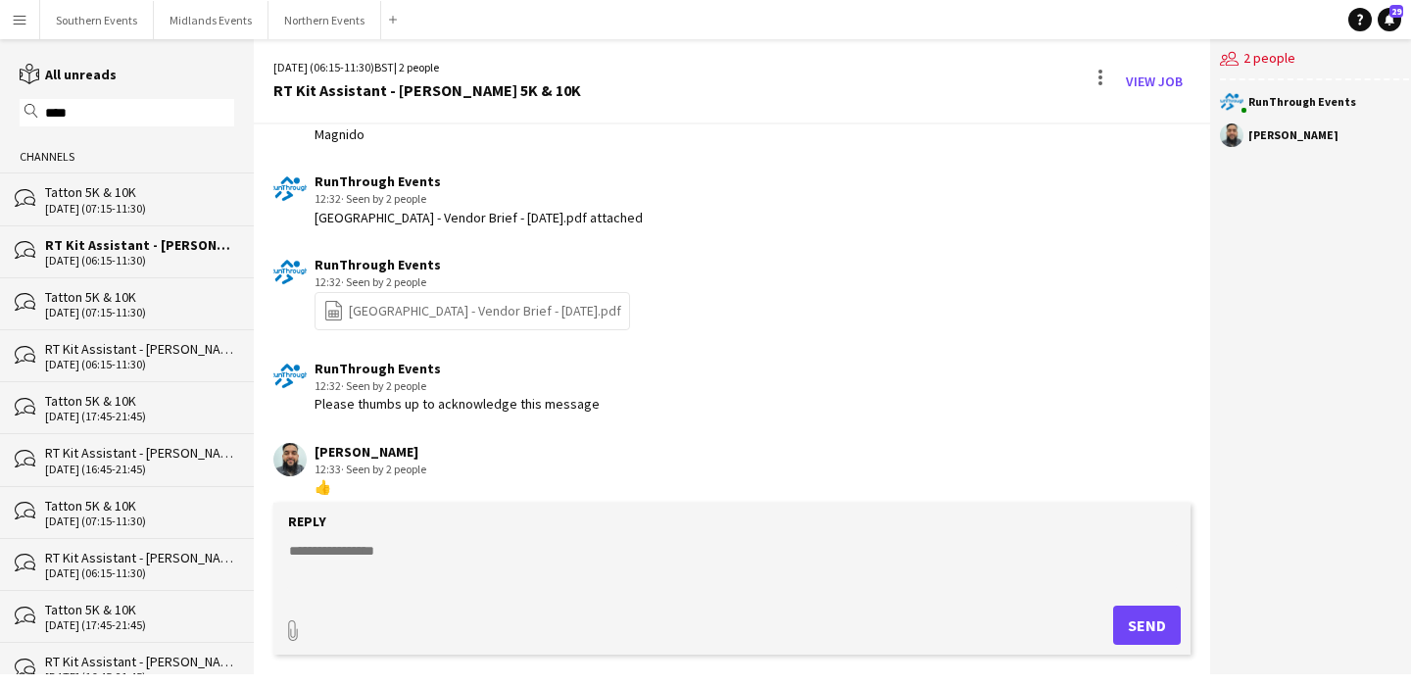
click at [401, 547] on textarea at bounding box center [732, 566] width 890 height 51
paste textarea "**********"
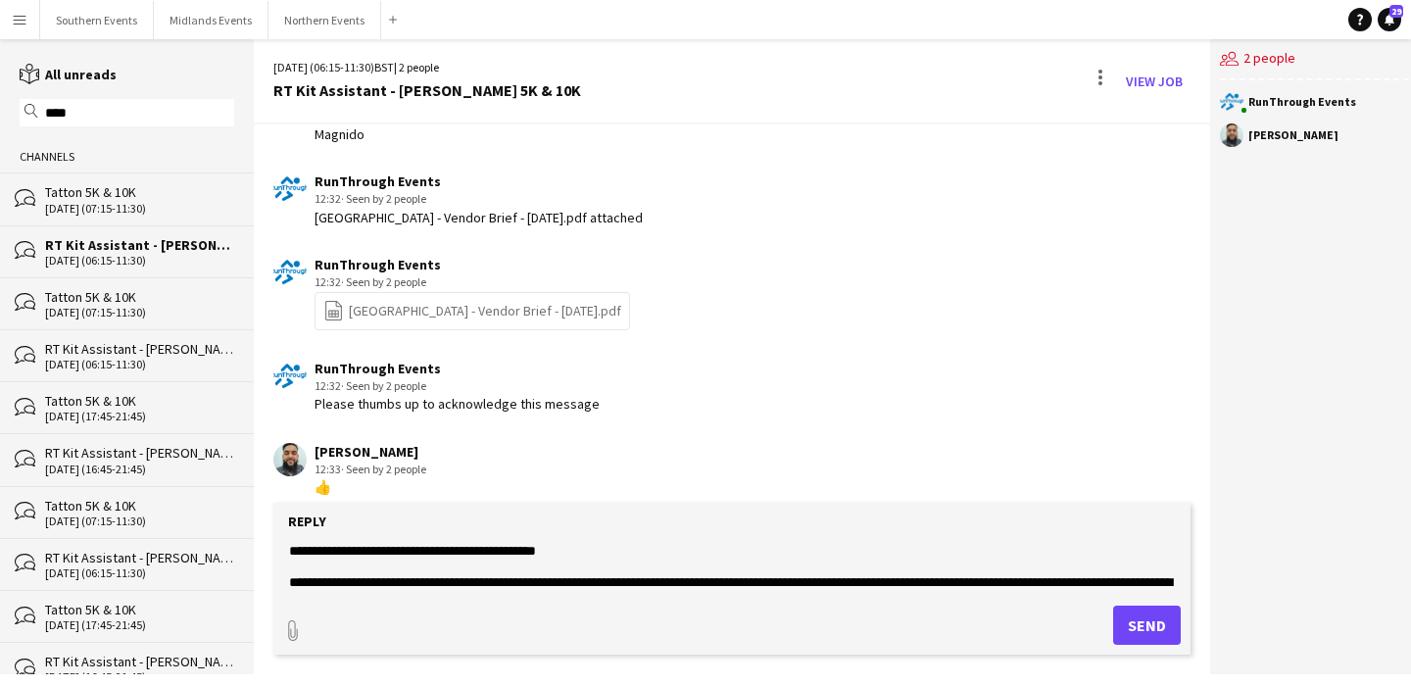
scroll to position [662, 0]
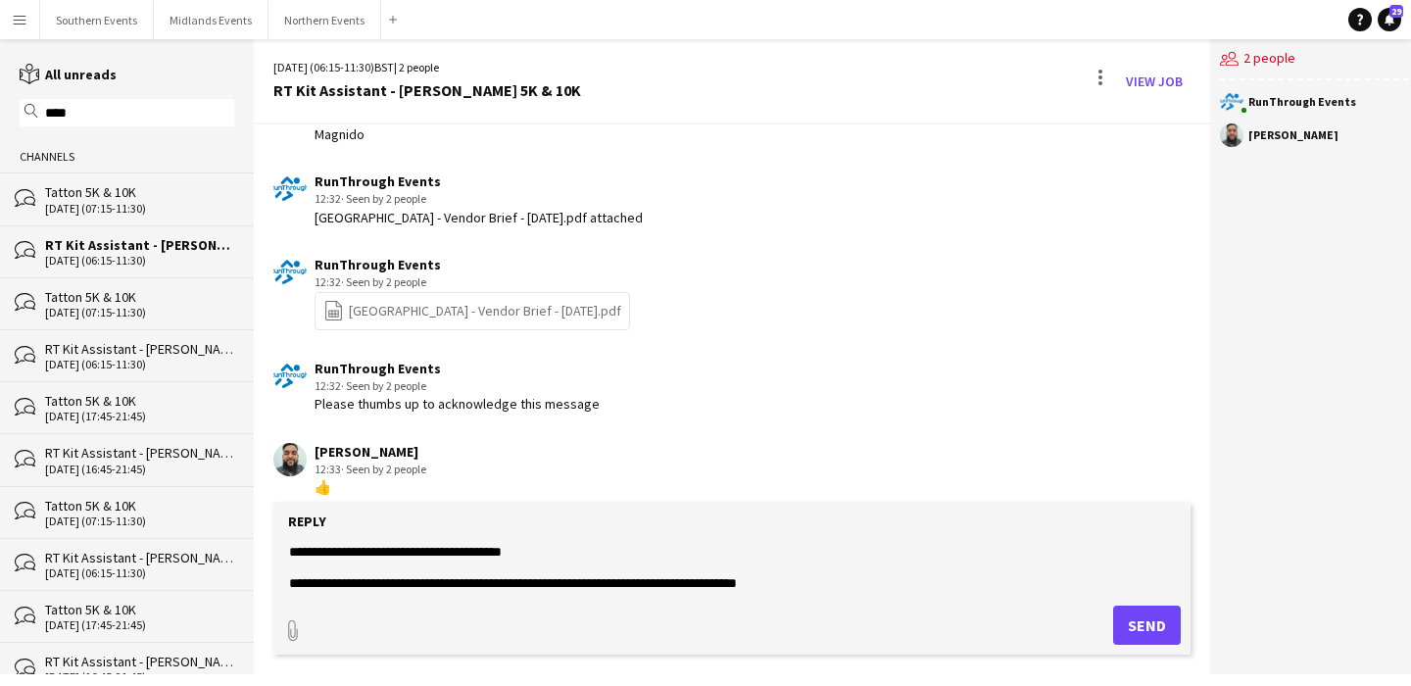
type textarea "**********"
click at [1136, 634] on button "Send" at bounding box center [1147, 625] width 68 height 39
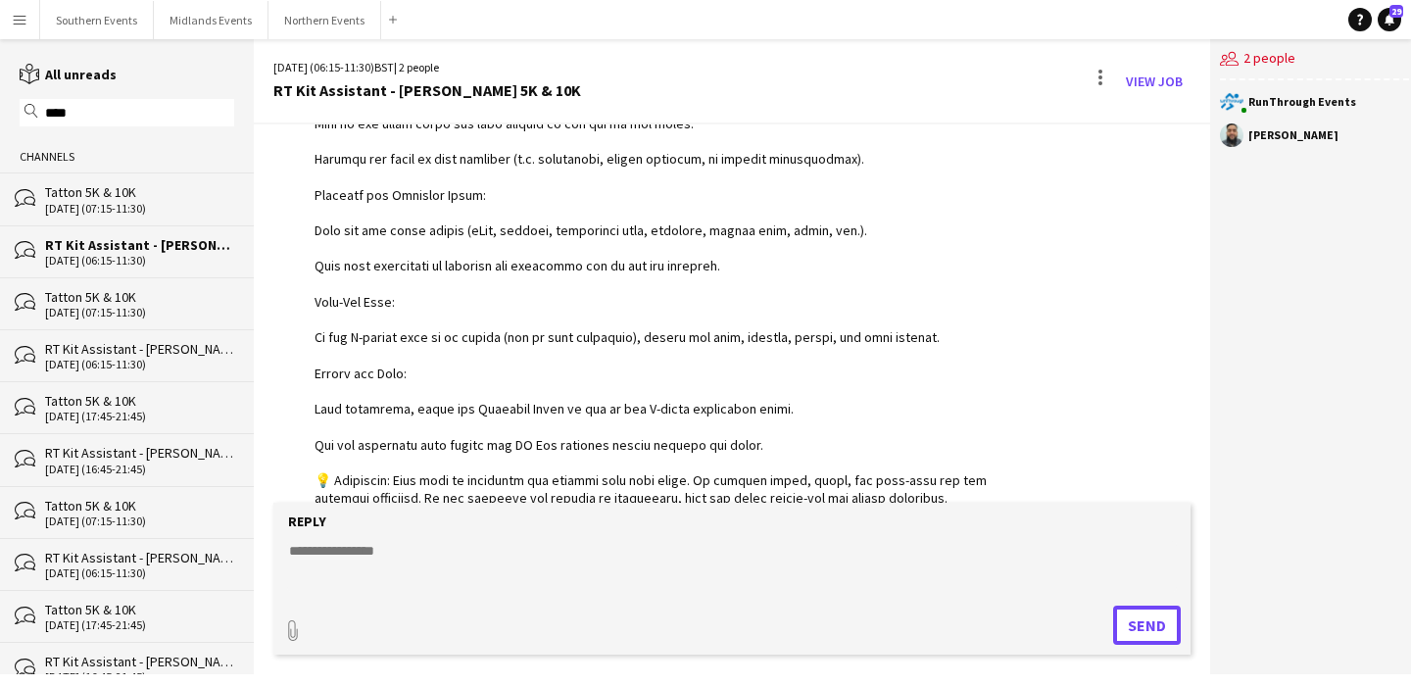
scroll to position [1920, 0]
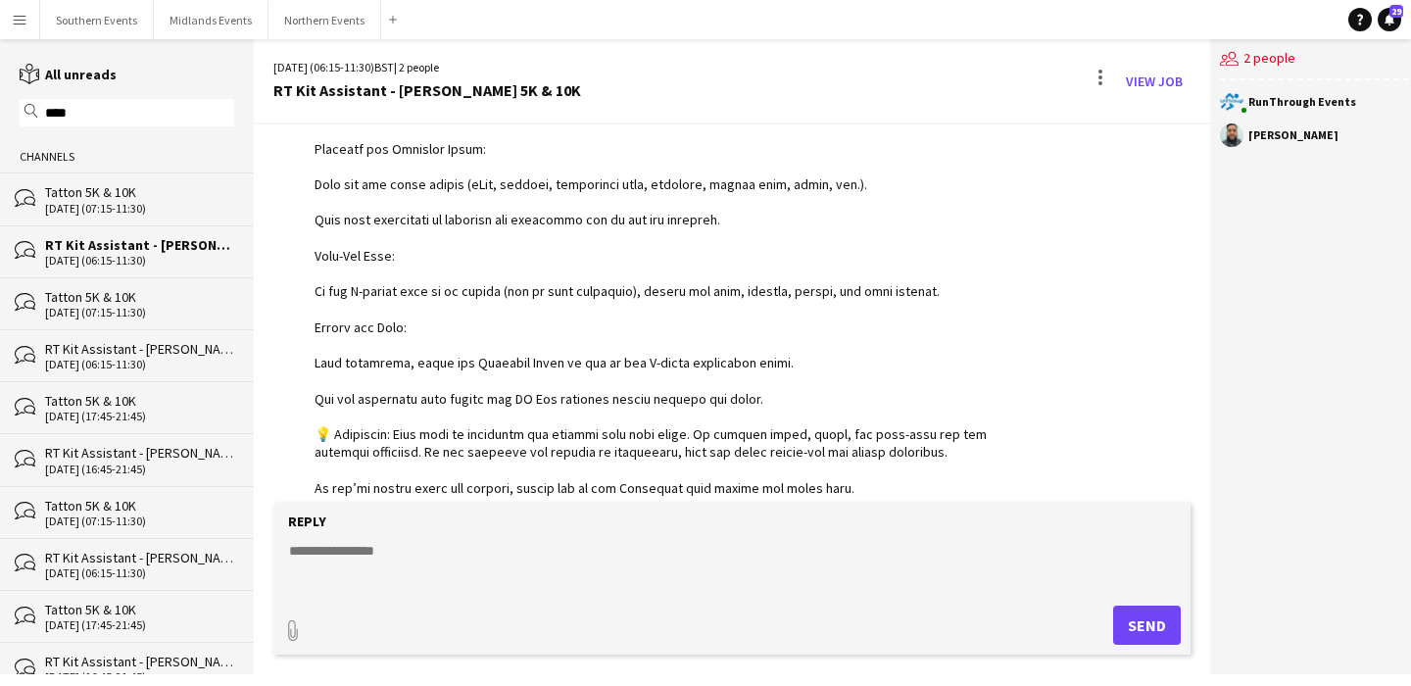
click at [106, 109] on input "****" at bounding box center [136, 113] width 186 height 18
type input "***"
click at [146, 255] on div "[DATE] (06:00-13:30)" at bounding box center [139, 261] width 189 height 14
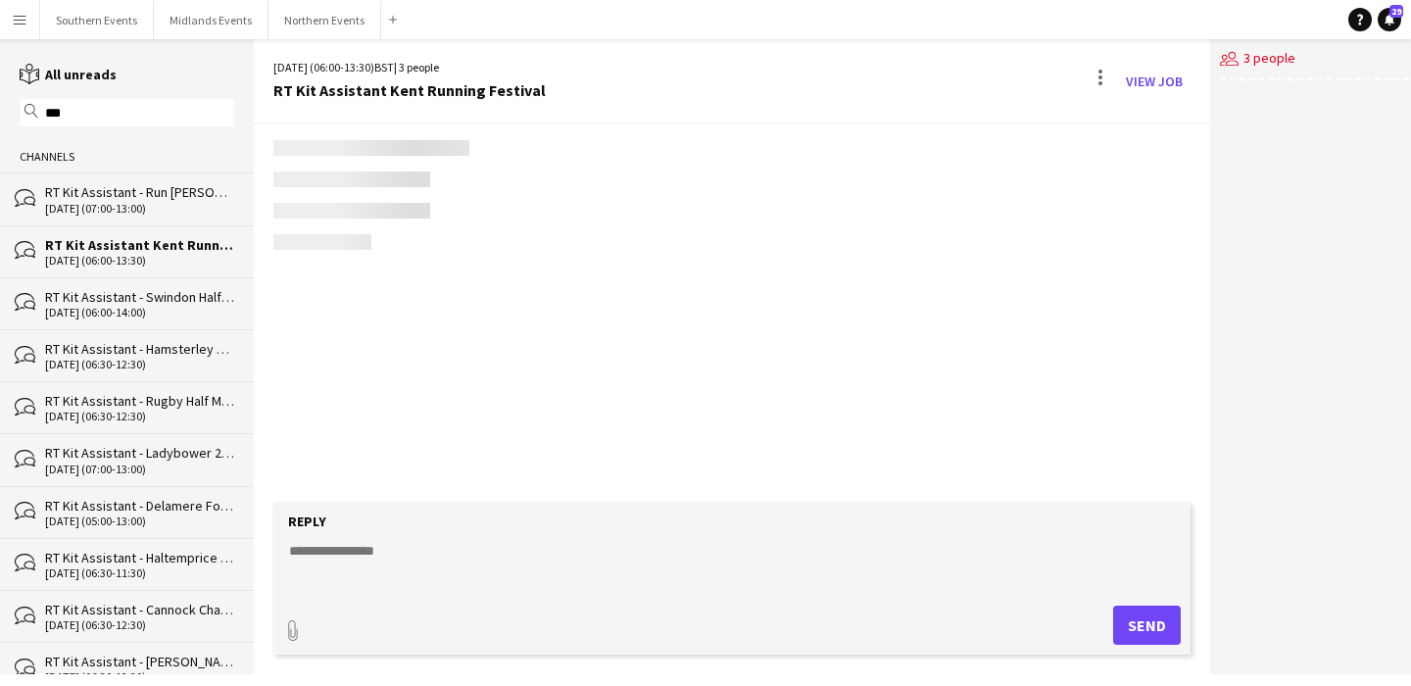
scroll to position [2215, 0]
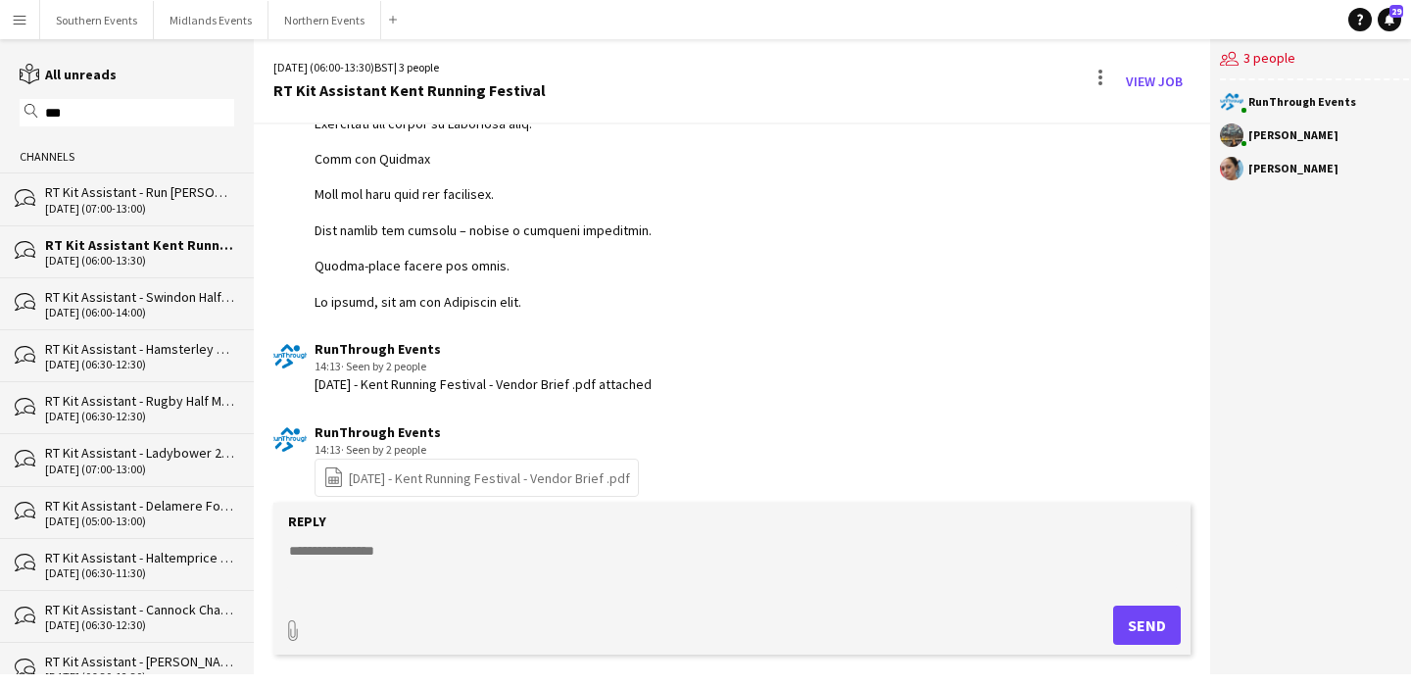
click at [436, 558] on textarea at bounding box center [732, 566] width 890 height 51
paste textarea "**********"
click at [413, 568] on textarea at bounding box center [732, 566] width 890 height 51
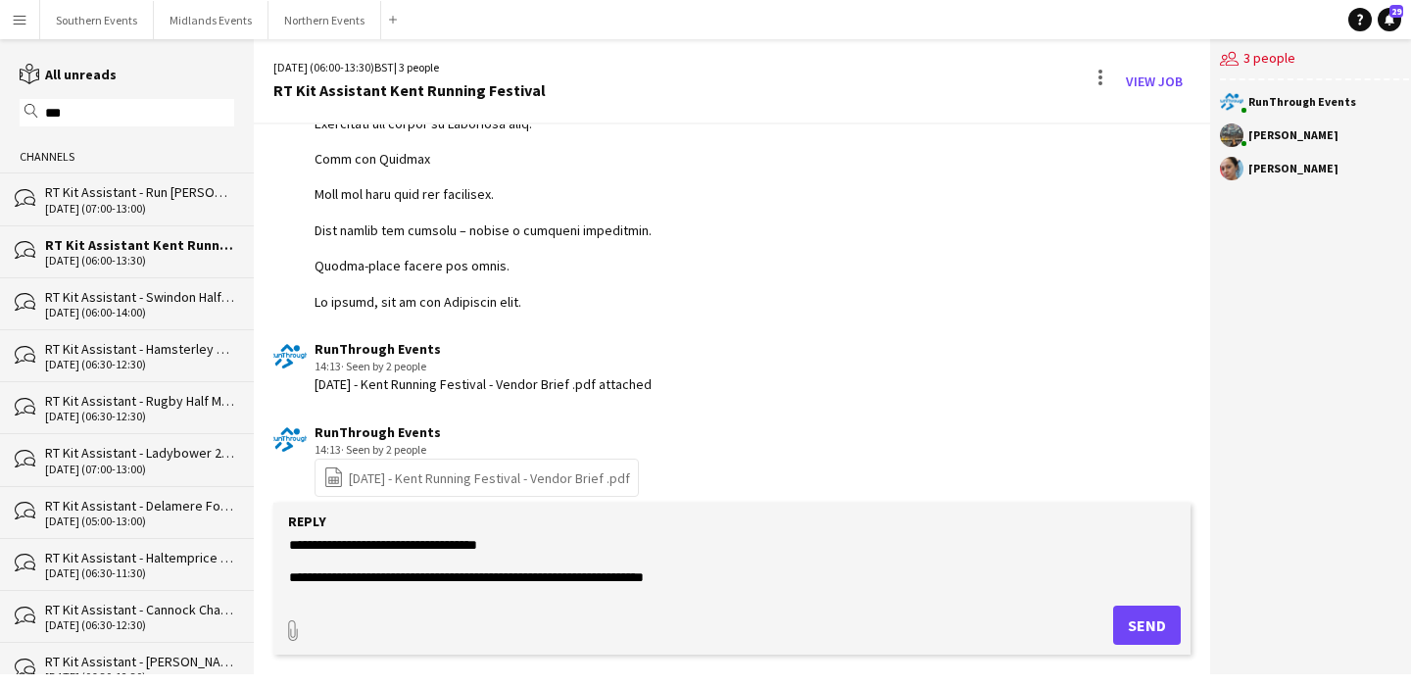
scroll to position [150, 0]
click at [412, 560] on textarea at bounding box center [732, 566] width 890 height 51
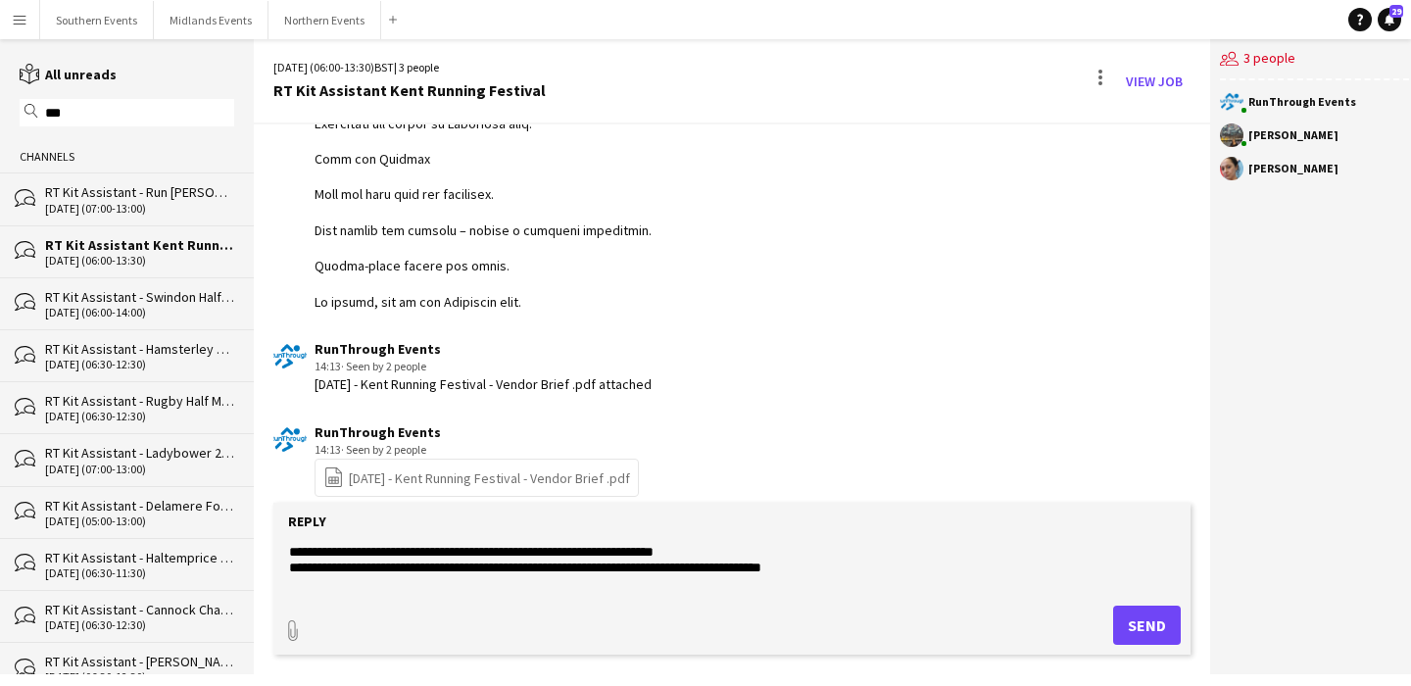
scroll to position [204, 0]
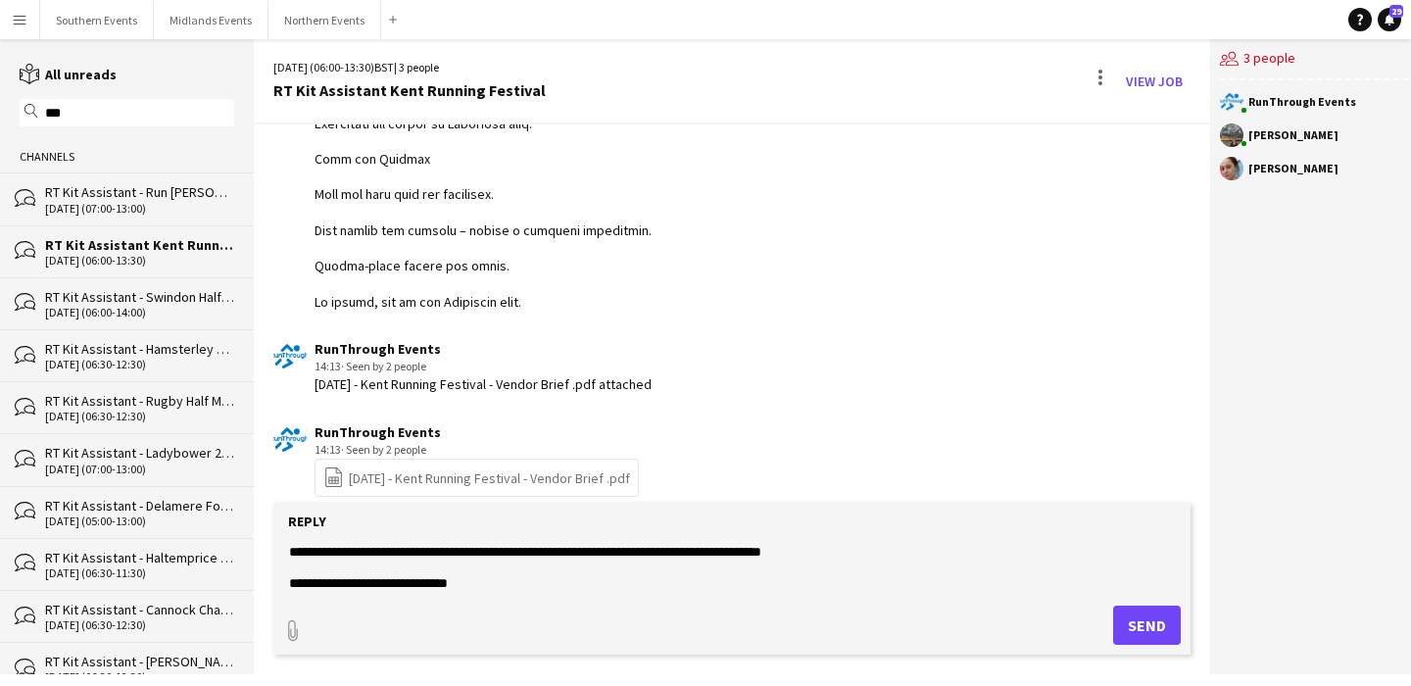
click at [288, 581] on textarea at bounding box center [732, 566] width 890 height 51
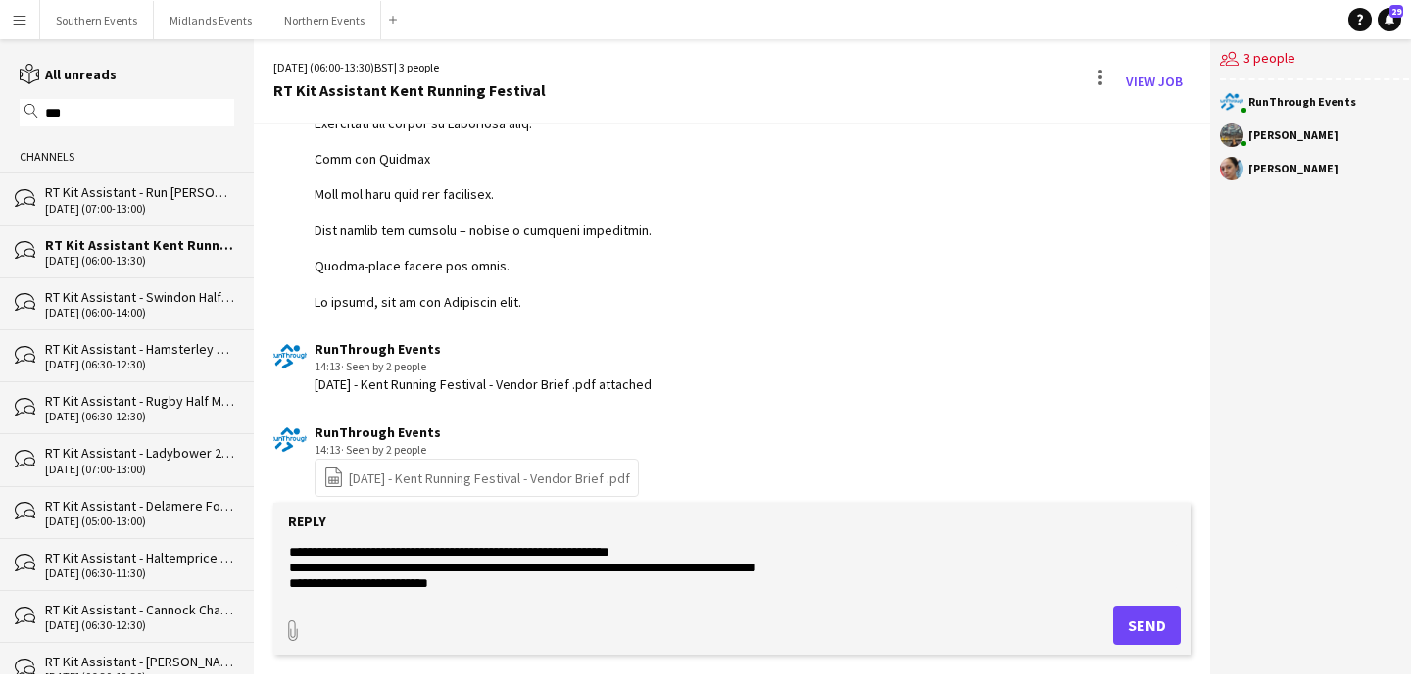
scroll to position [282, 0]
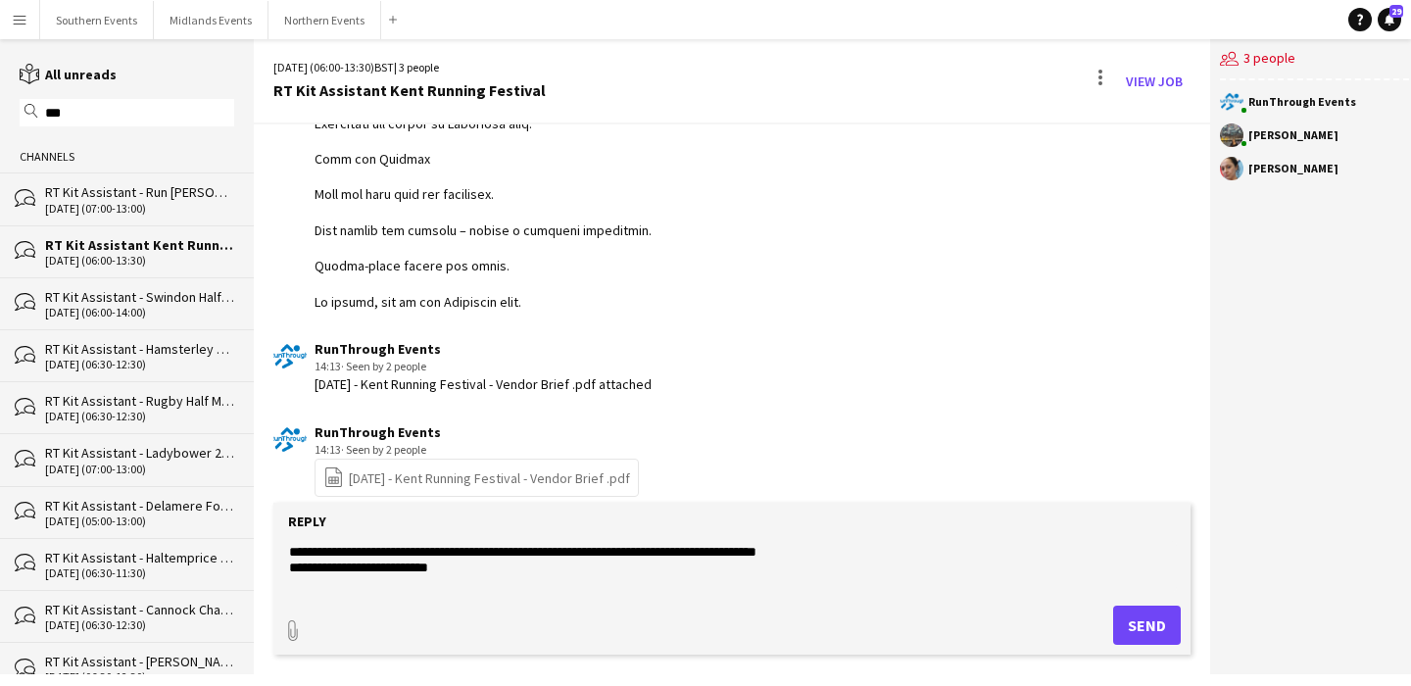
click at [283, 566] on form "Reply paperclip Send" at bounding box center [731, 579] width 917 height 152
click at [292, 569] on textarea at bounding box center [732, 566] width 890 height 51
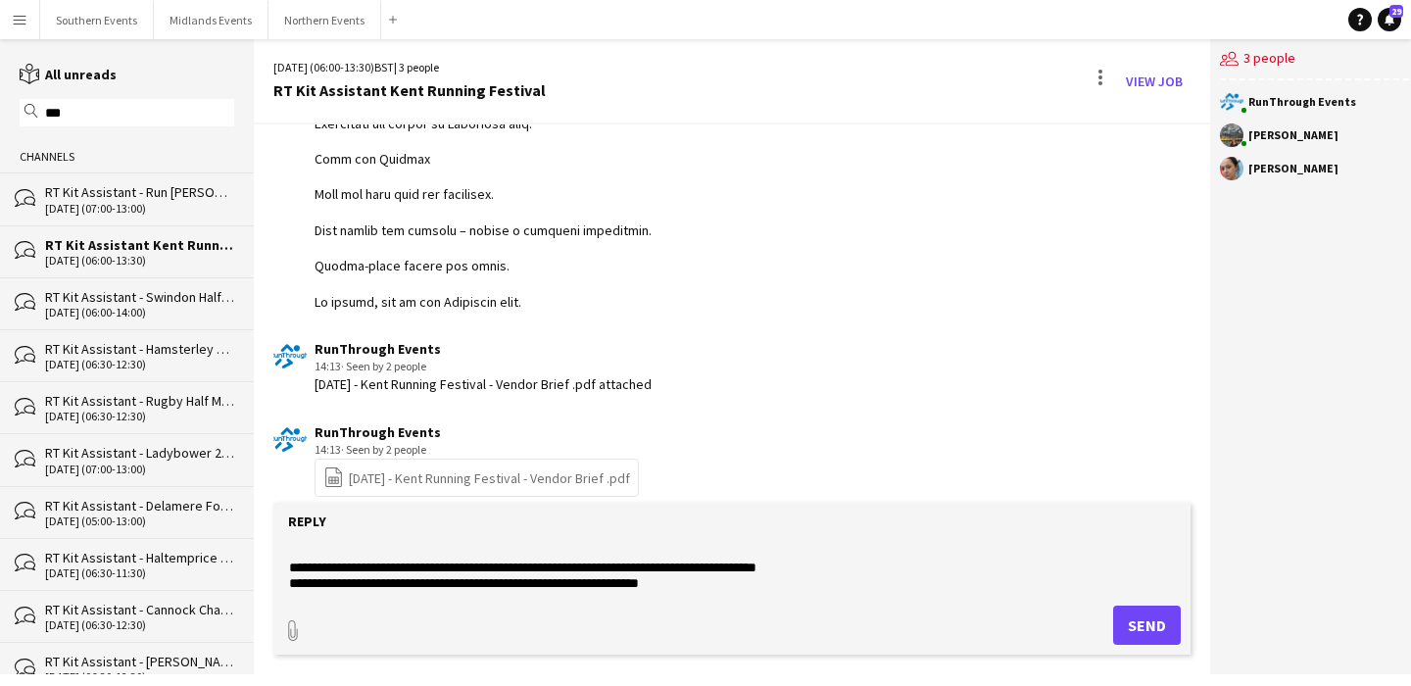
scroll to position [346, 0]
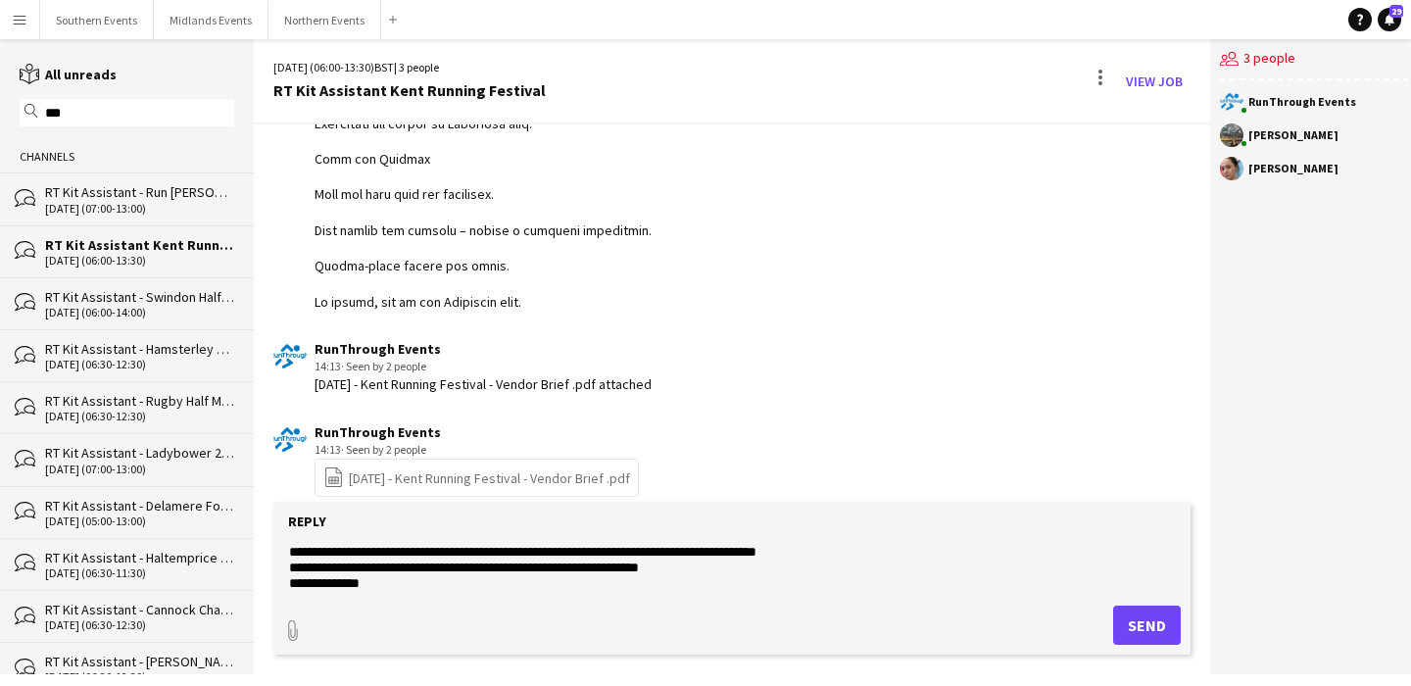
click at [287, 586] on textarea at bounding box center [732, 566] width 890 height 51
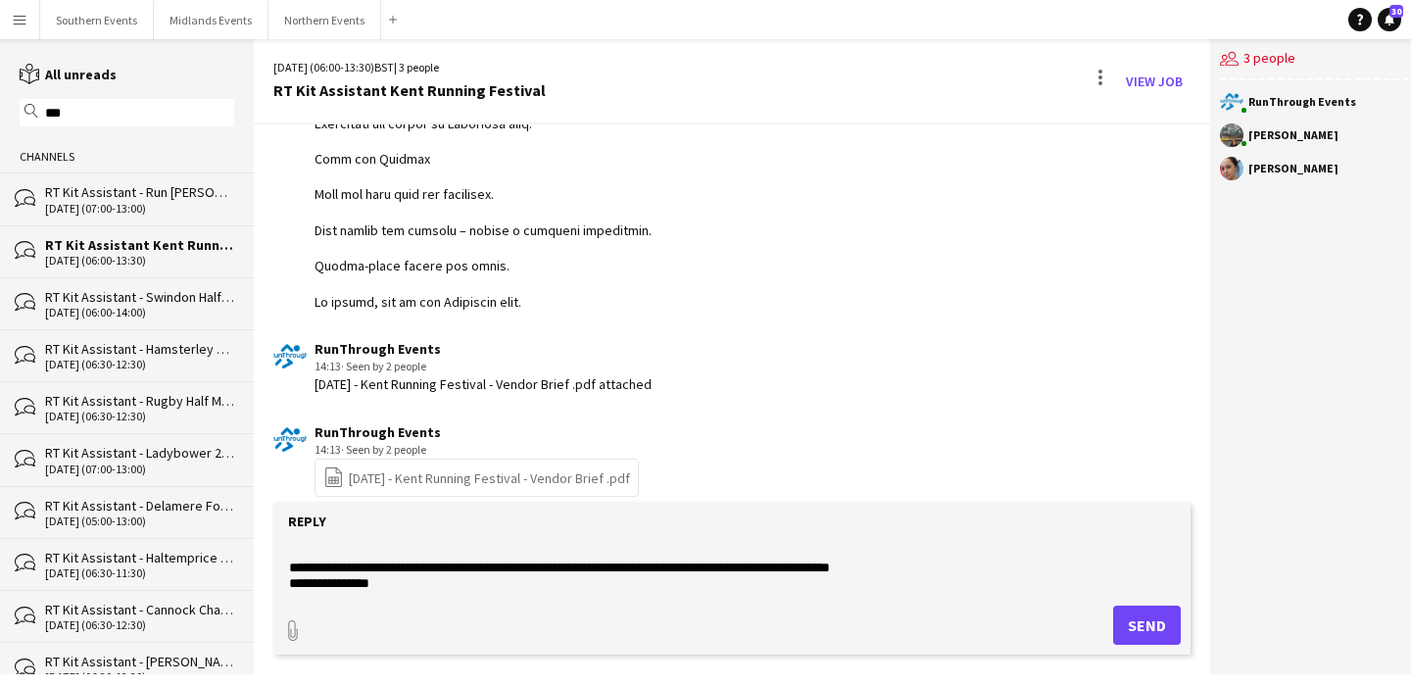
scroll to position [424, 0]
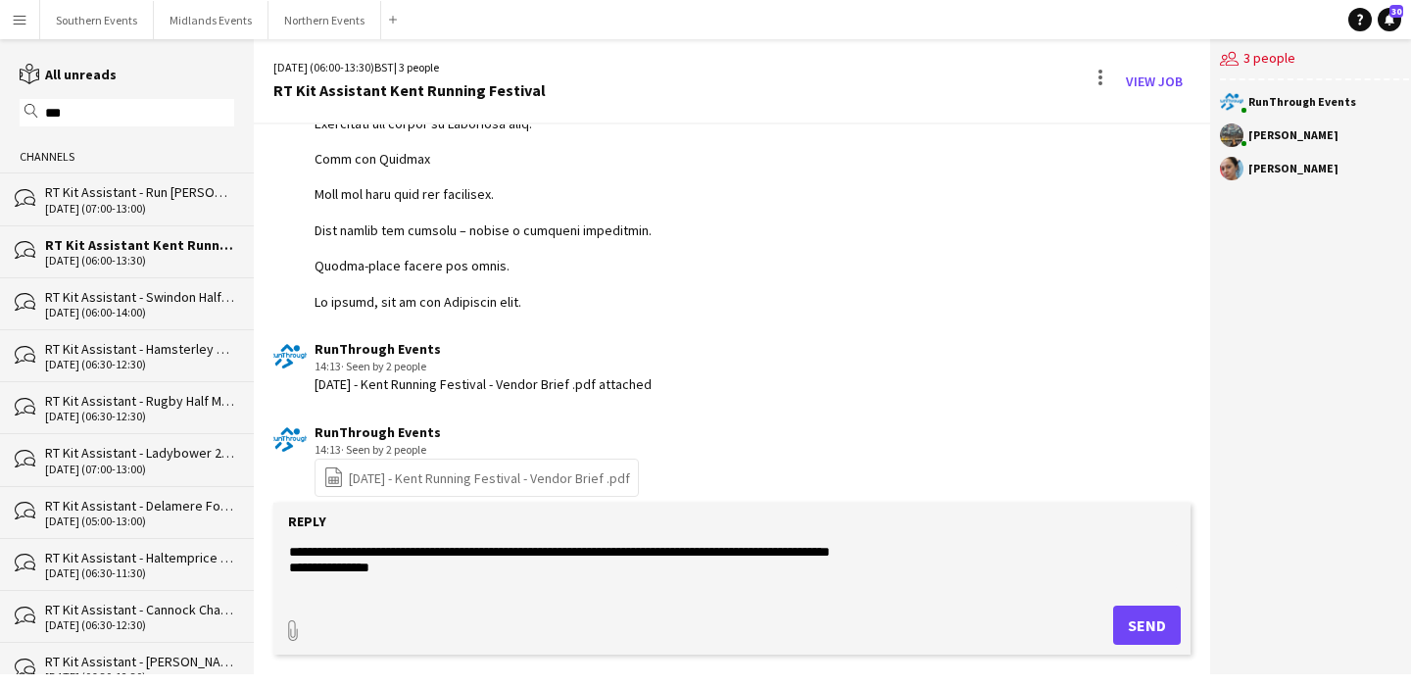
click at [285, 567] on form "Reply paperclip Send" at bounding box center [731, 579] width 917 height 152
click at [288, 567] on textarea at bounding box center [732, 566] width 890 height 51
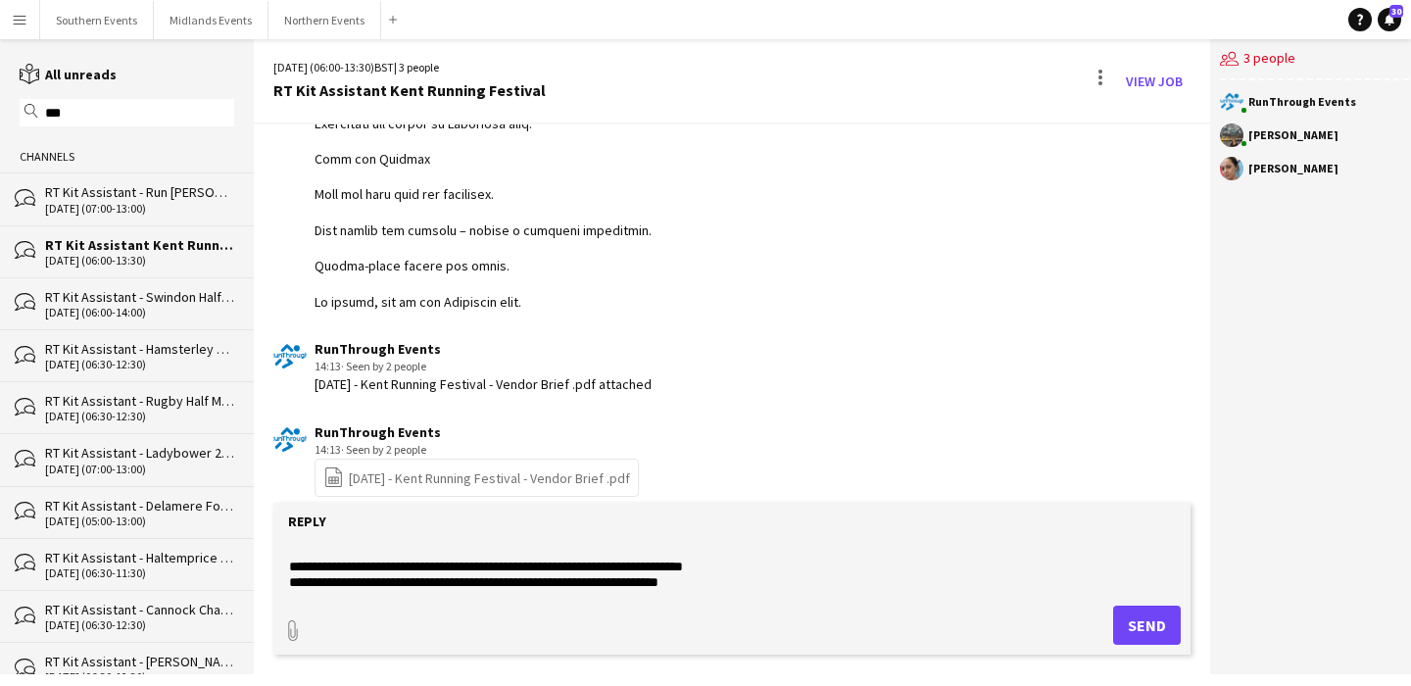
scroll to position [458, 0]
click at [379, 559] on textarea at bounding box center [732, 566] width 890 height 51
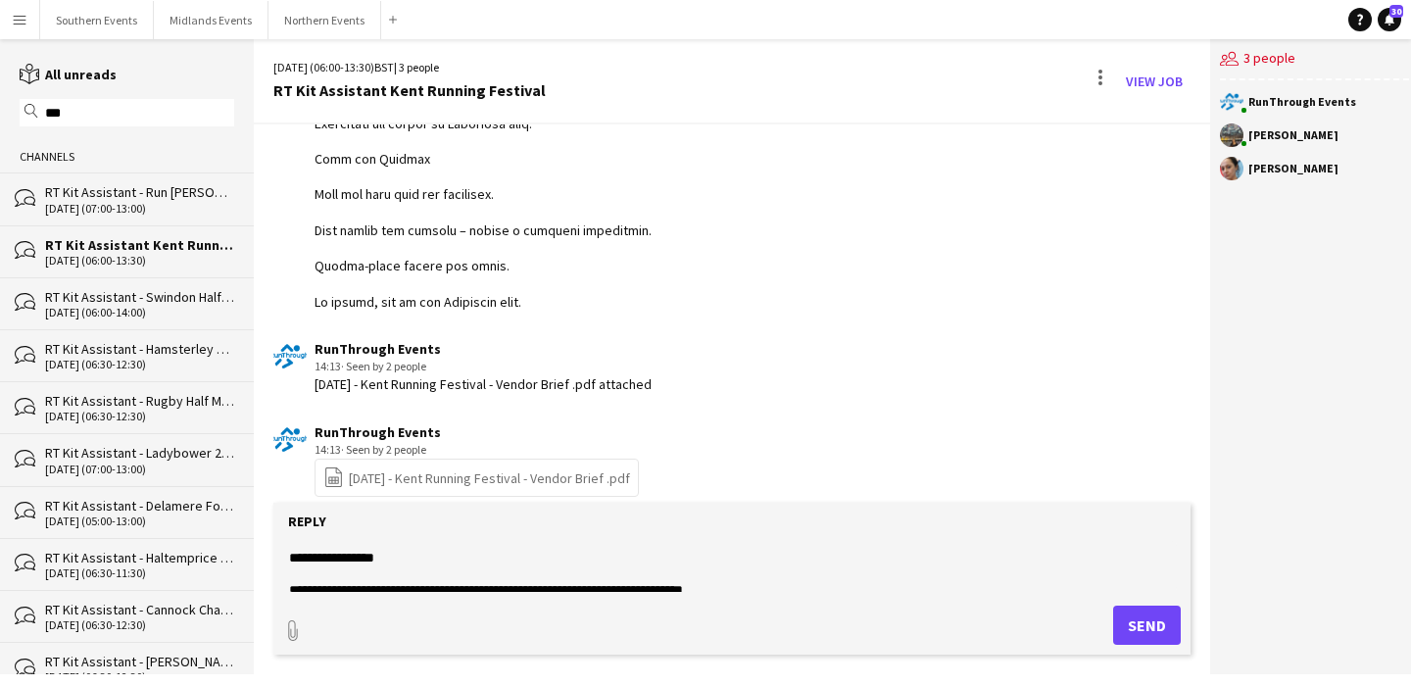
scroll to position [552, 0]
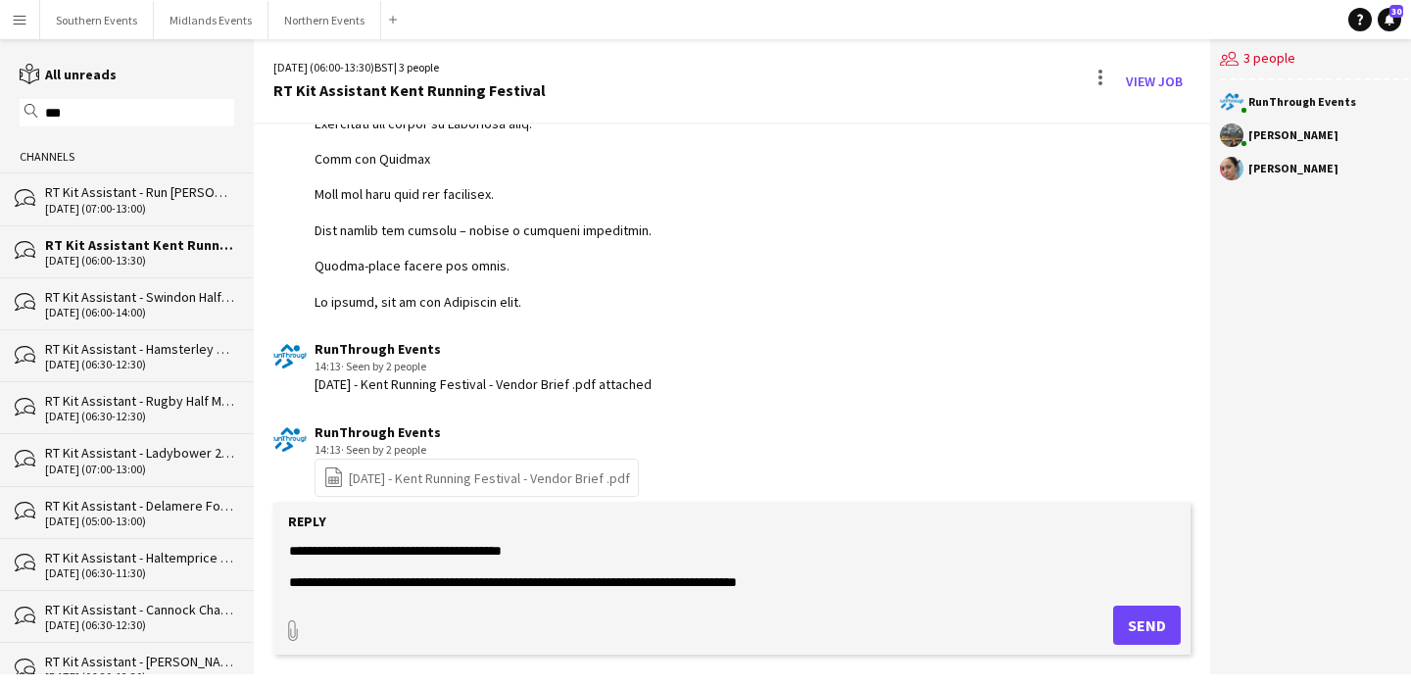
click at [863, 575] on textarea at bounding box center [732, 566] width 890 height 51
type textarea "**********"
click at [1127, 620] on button "Send" at bounding box center [1147, 625] width 68 height 39
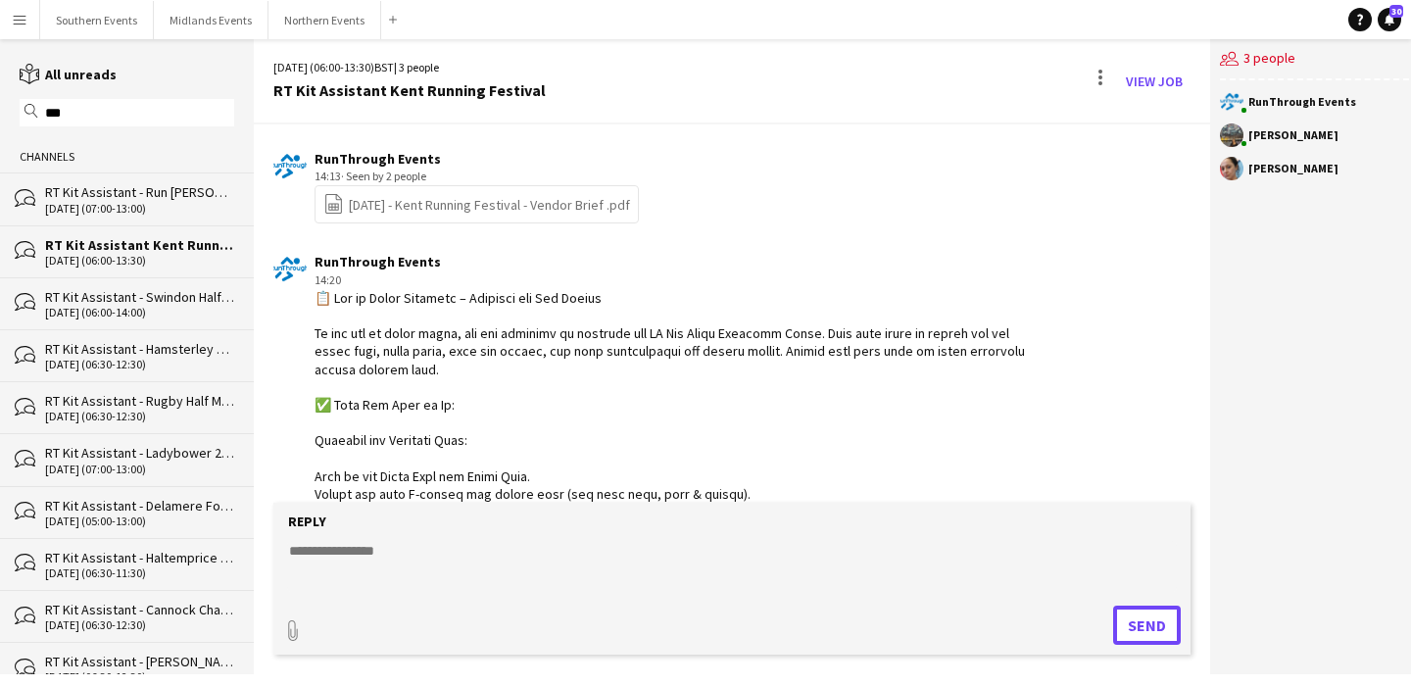
scroll to position [2994, 0]
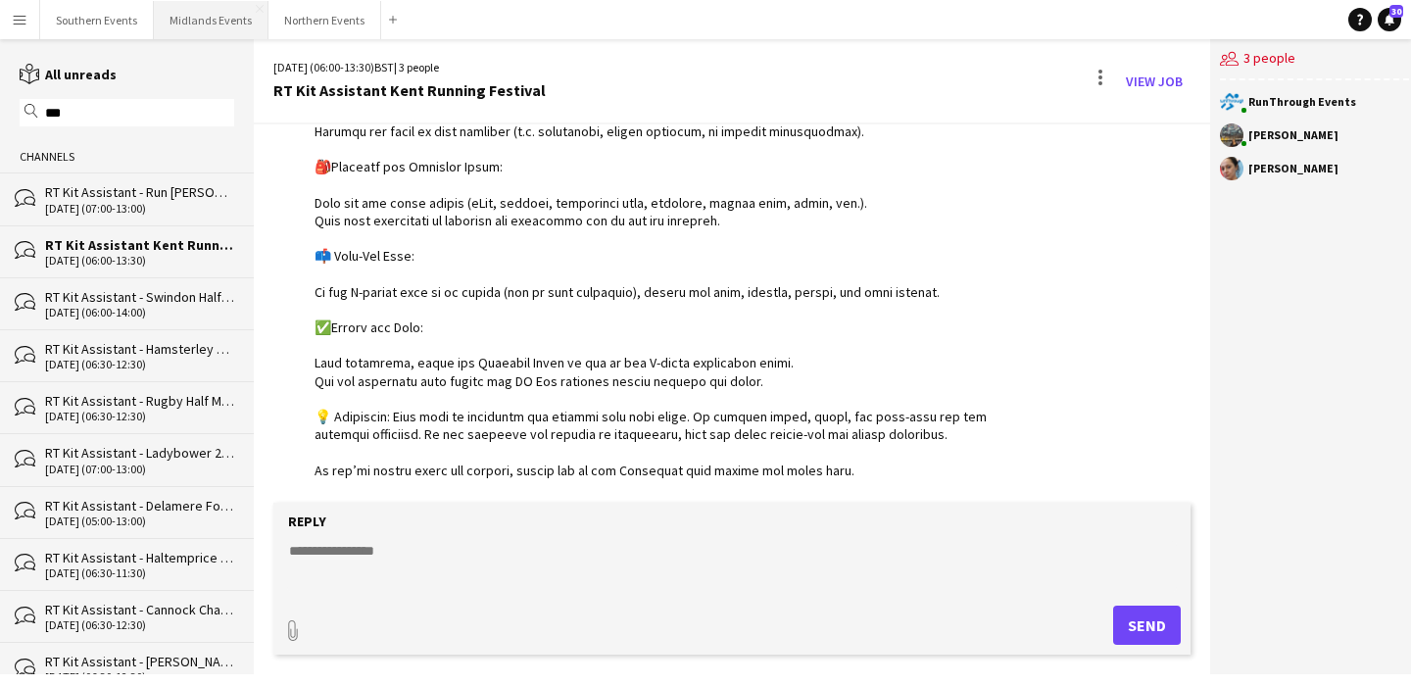
click at [197, 19] on button "Midlands Events Close" at bounding box center [211, 20] width 115 height 38
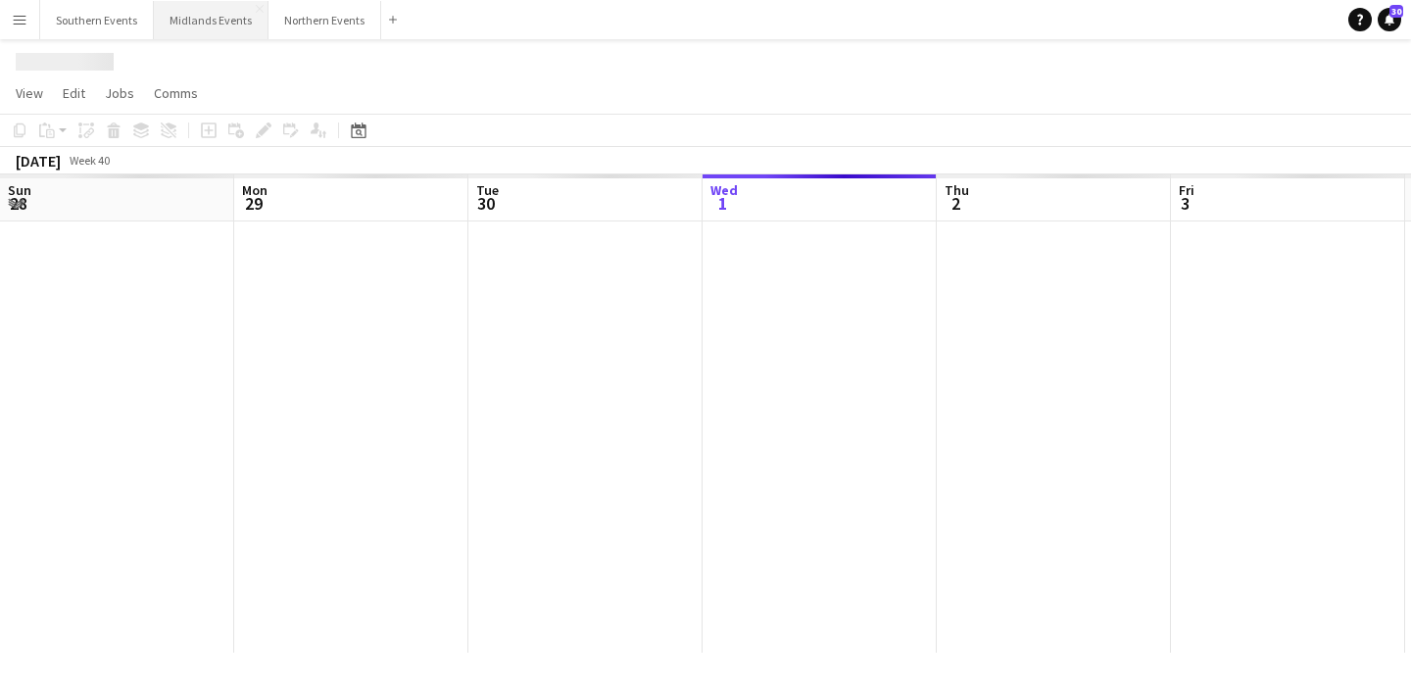
scroll to position [0, 468]
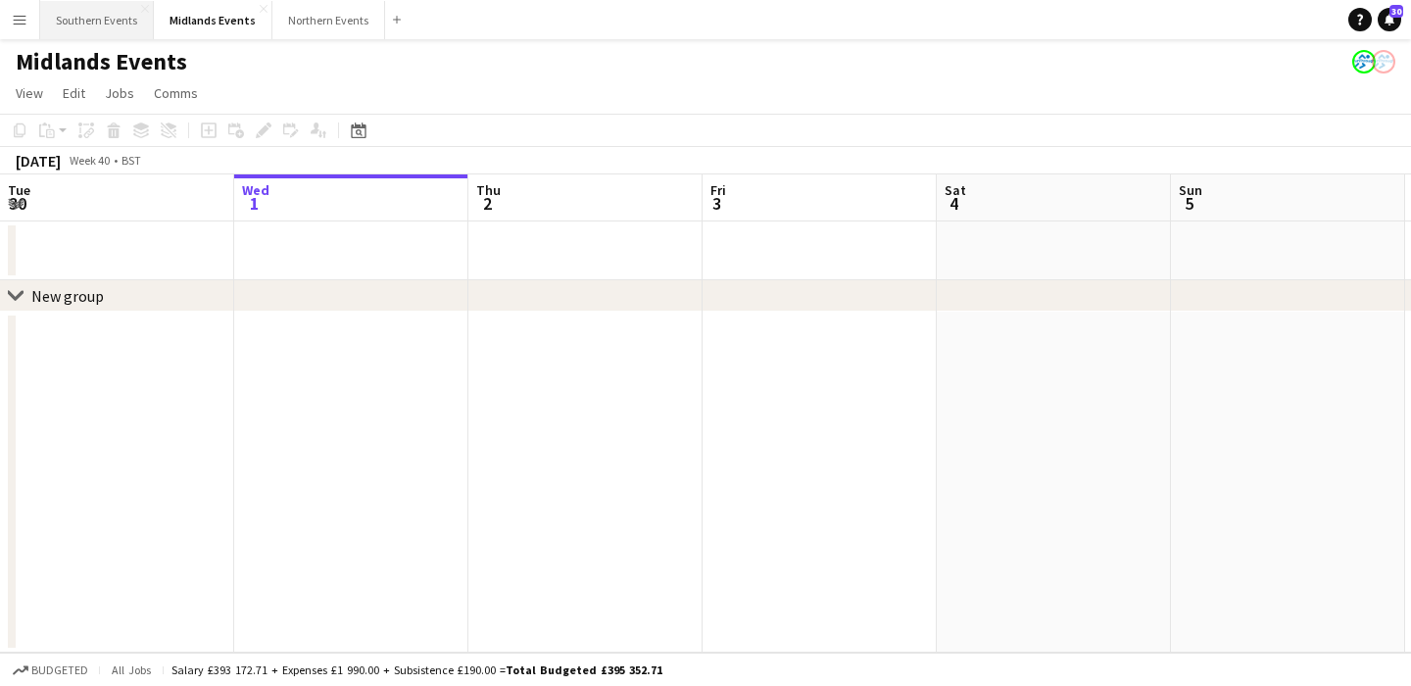
click at [95, 28] on button "Southern Events Close" at bounding box center [97, 20] width 114 height 38
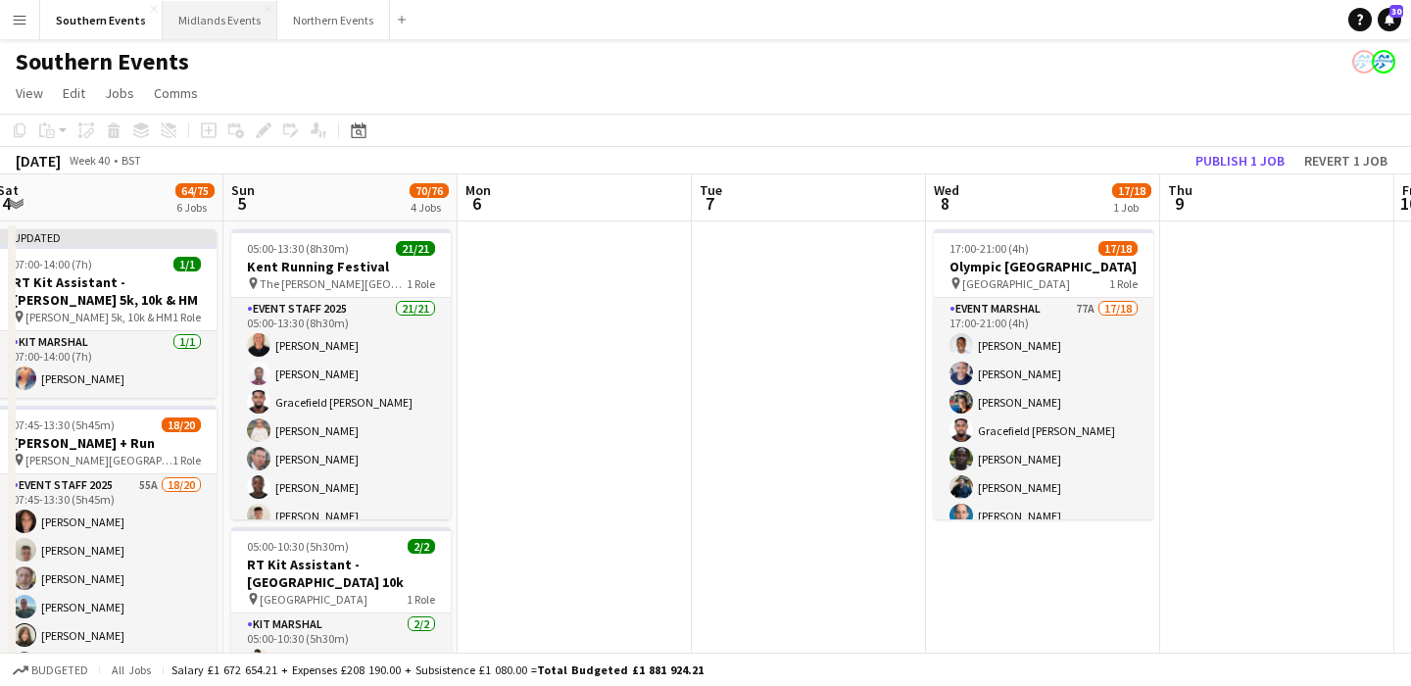
click at [221, 28] on button "Midlands Events Close" at bounding box center [220, 20] width 115 height 38
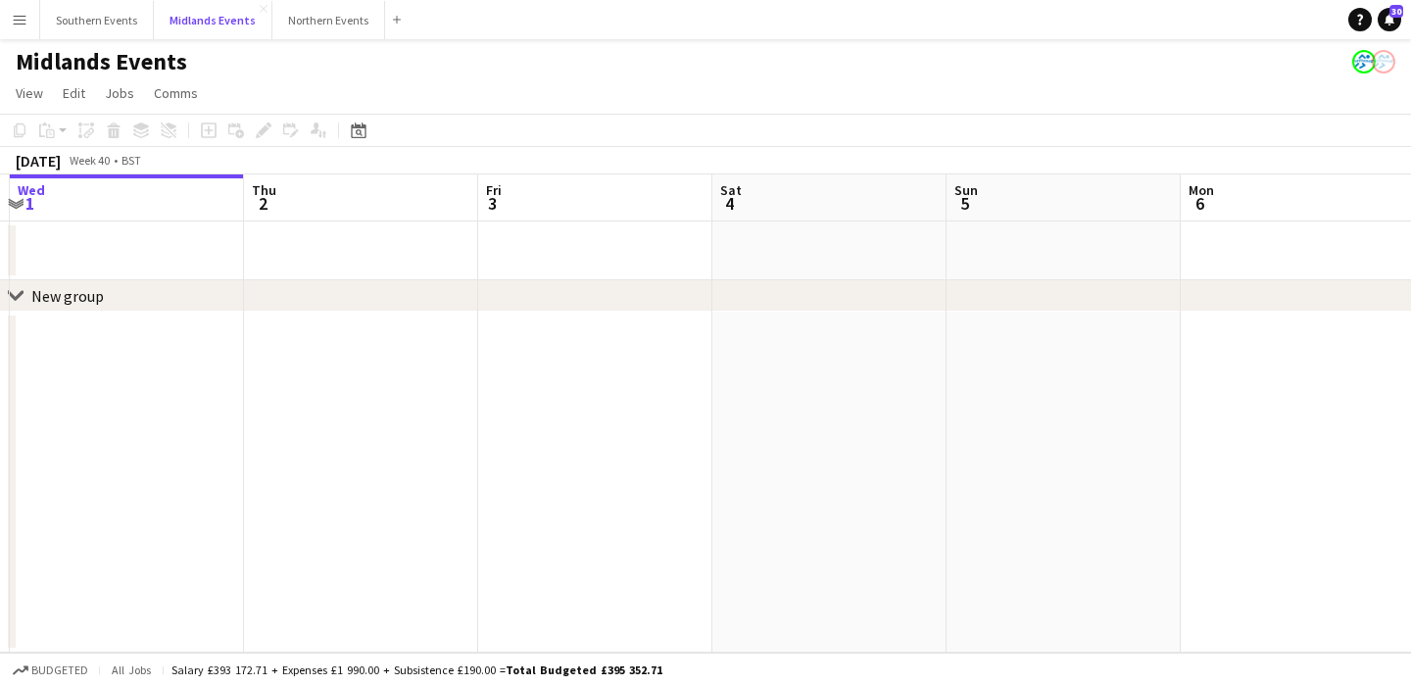
scroll to position [0, 778]
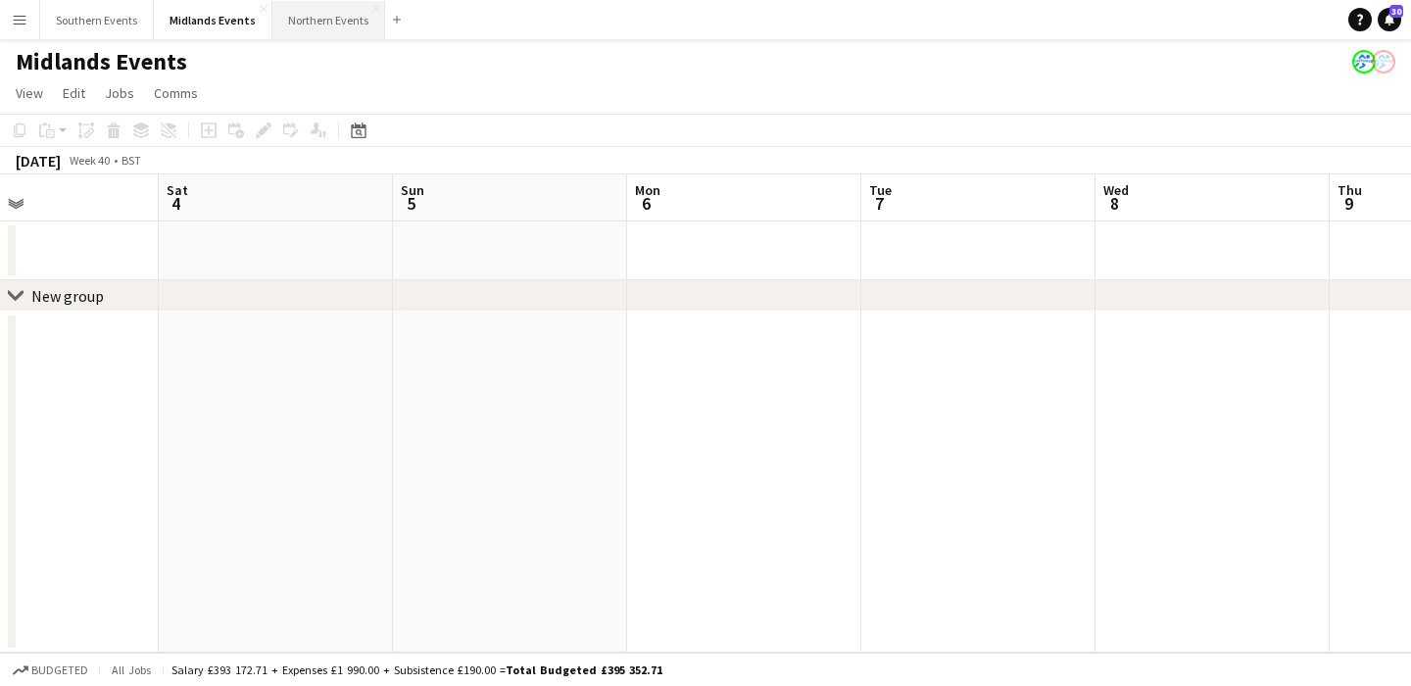
click at [318, 22] on button "Northern Events Close" at bounding box center [328, 20] width 113 height 38
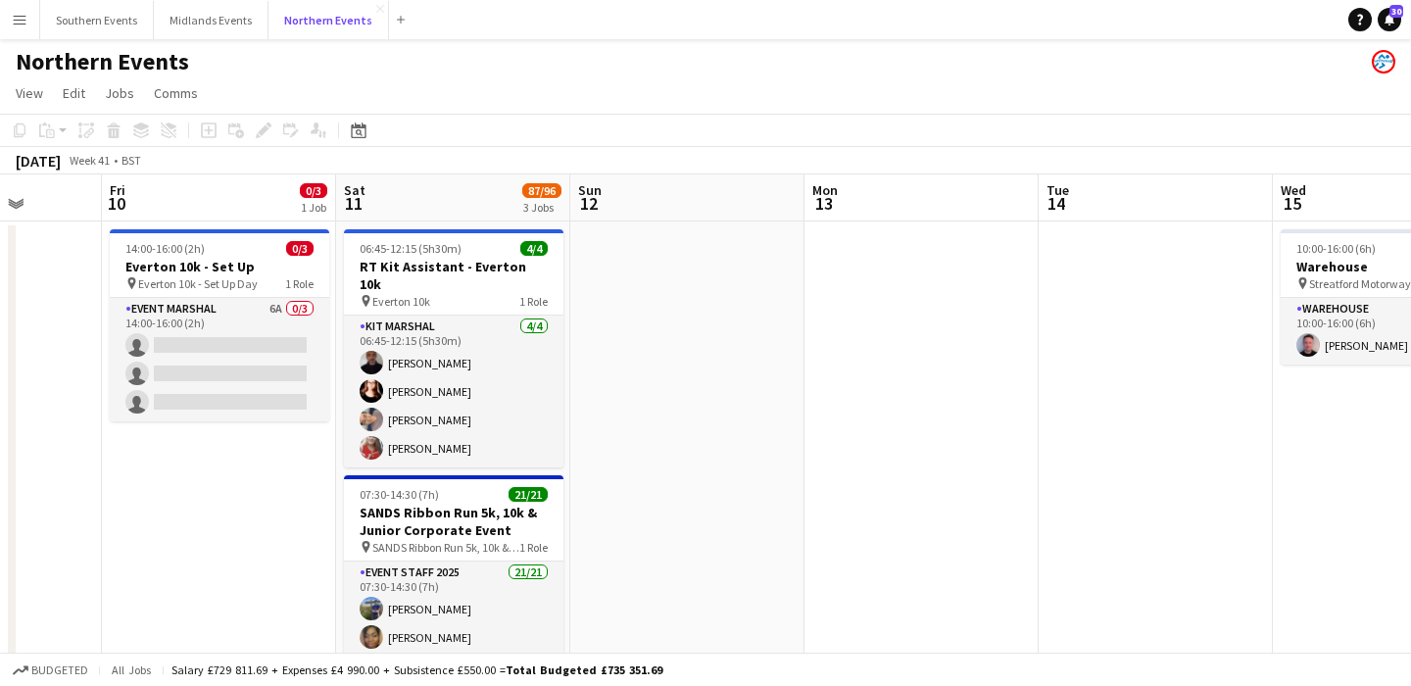
scroll to position [0, 461]
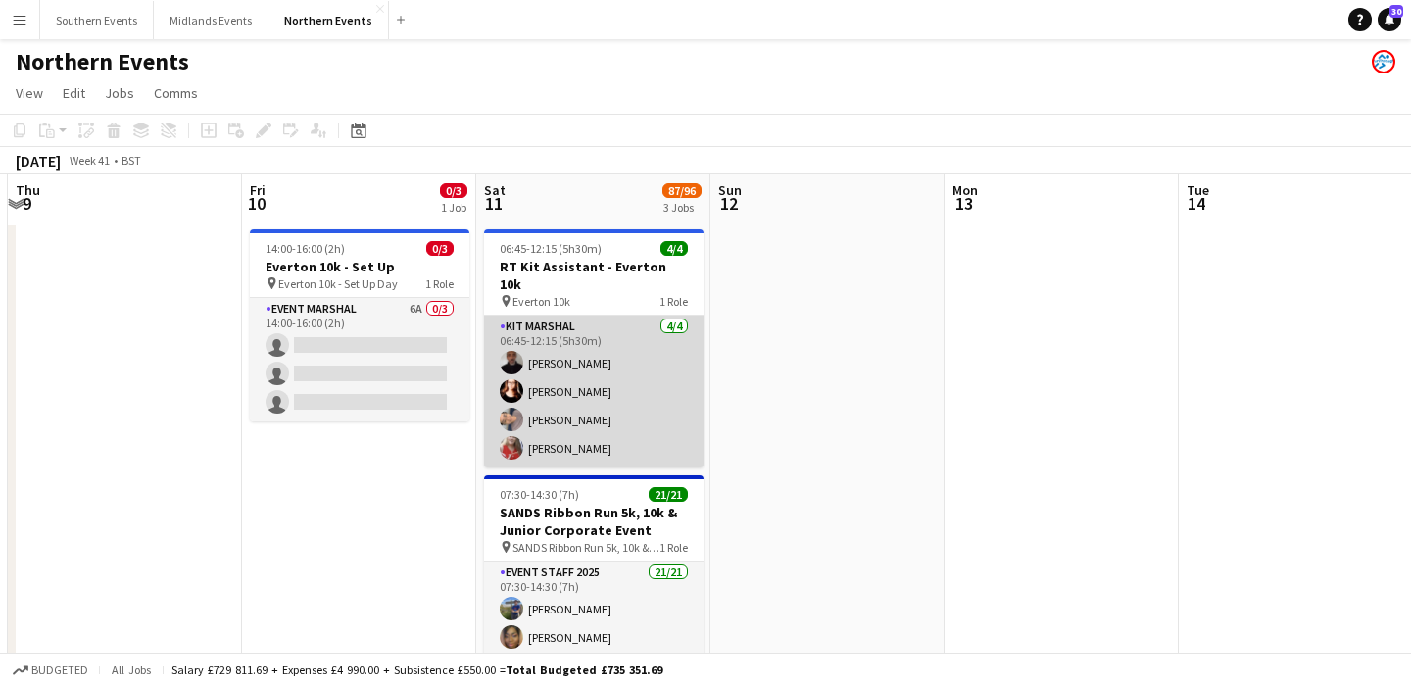
click at [656, 388] on app-card-role "Kit Marshal [DATE] 06:45-12:15 (5h30m) [PERSON_NAME] [PERSON_NAME] [PERSON_NAME…" at bounding box center [594, 392] width 220 height 152
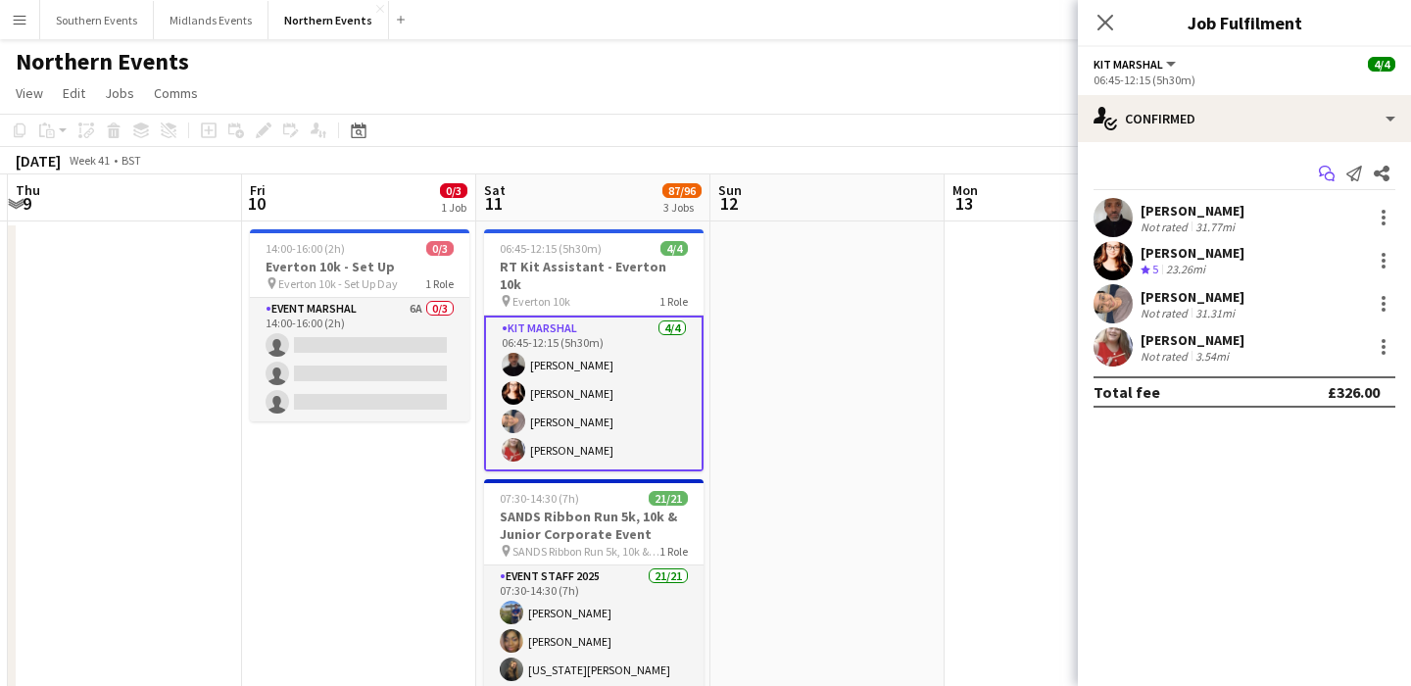
click at [1319, 177] on icon "Start chat" at bounding box center [1327, 174] width 16 height 16
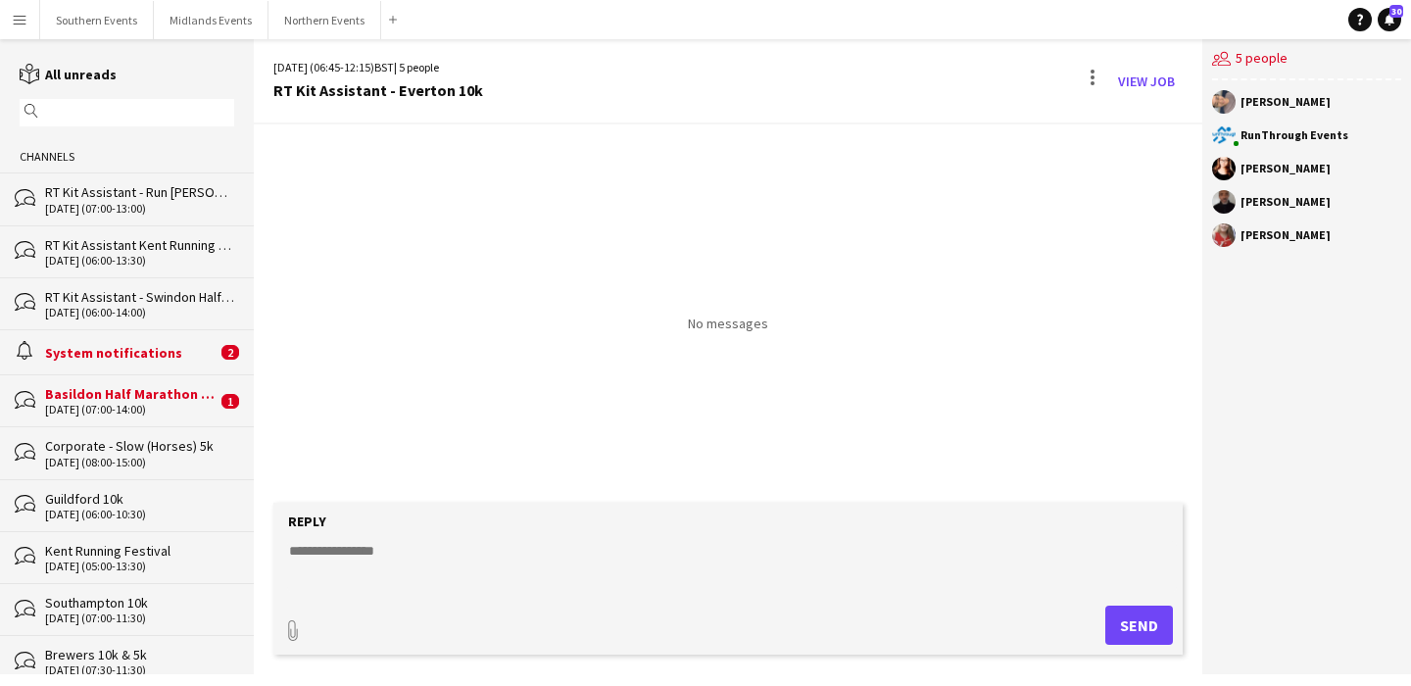
click at [170, 114] on input "text" at bounding box center [136, 113] width 186 height 18
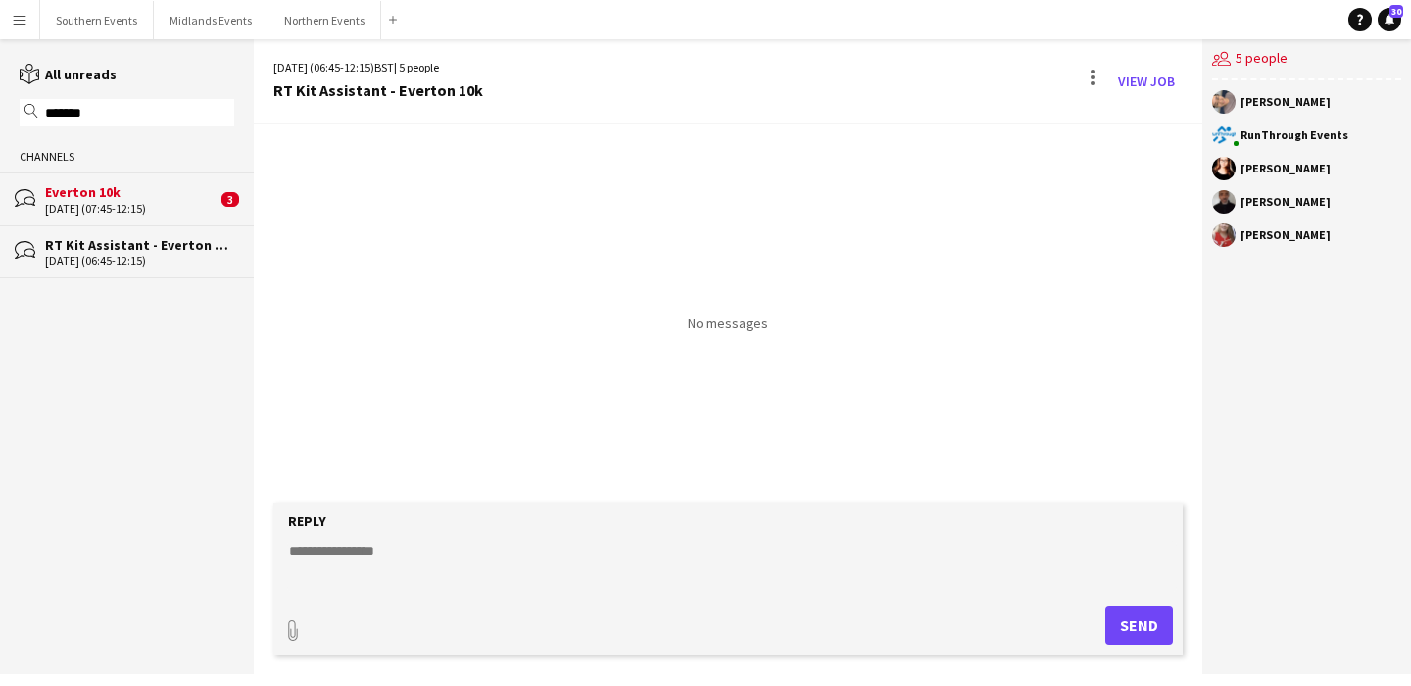
type input "*******"
click at [167, 246] on div "RT Kit Assistant - Everton 10k" at bounding box center [139, 245] width 189 height 18
click at [167, 199] on div "Everton 10k" at bounding box center [131, 192] width 172 height 18
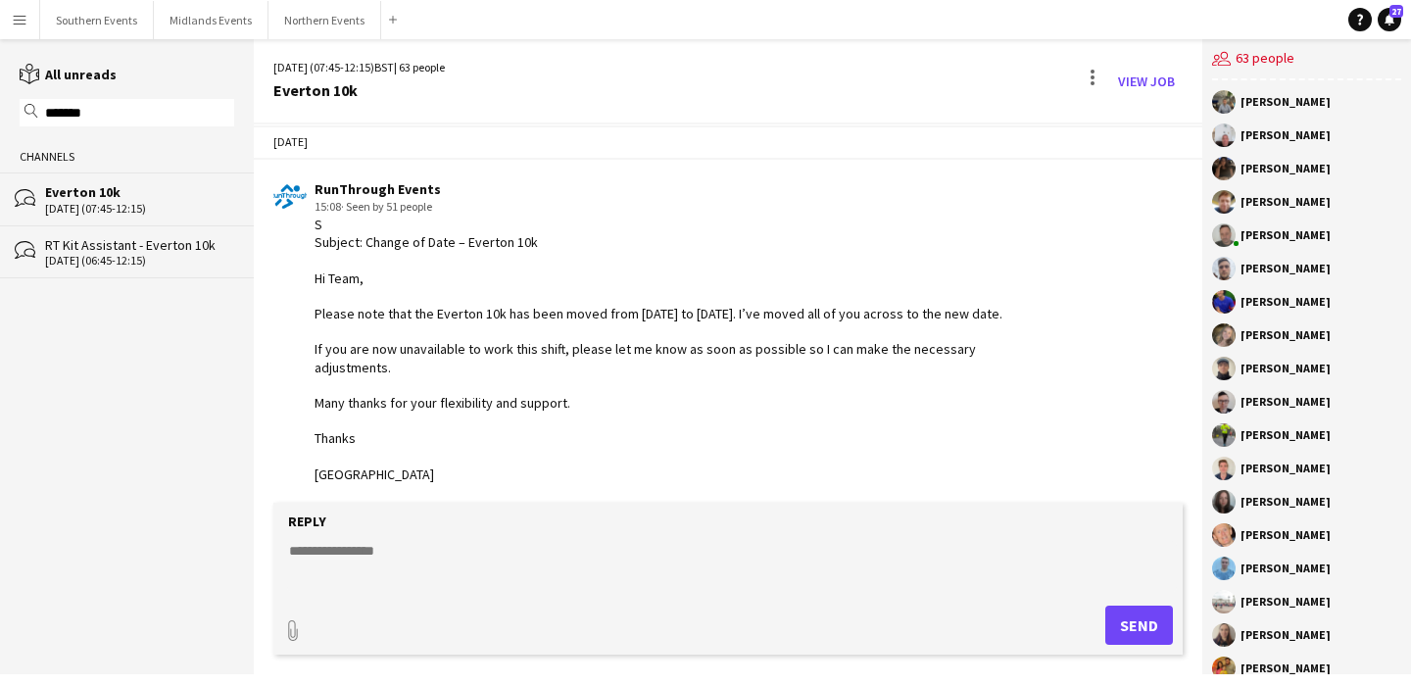
scroll to position [44, 0]
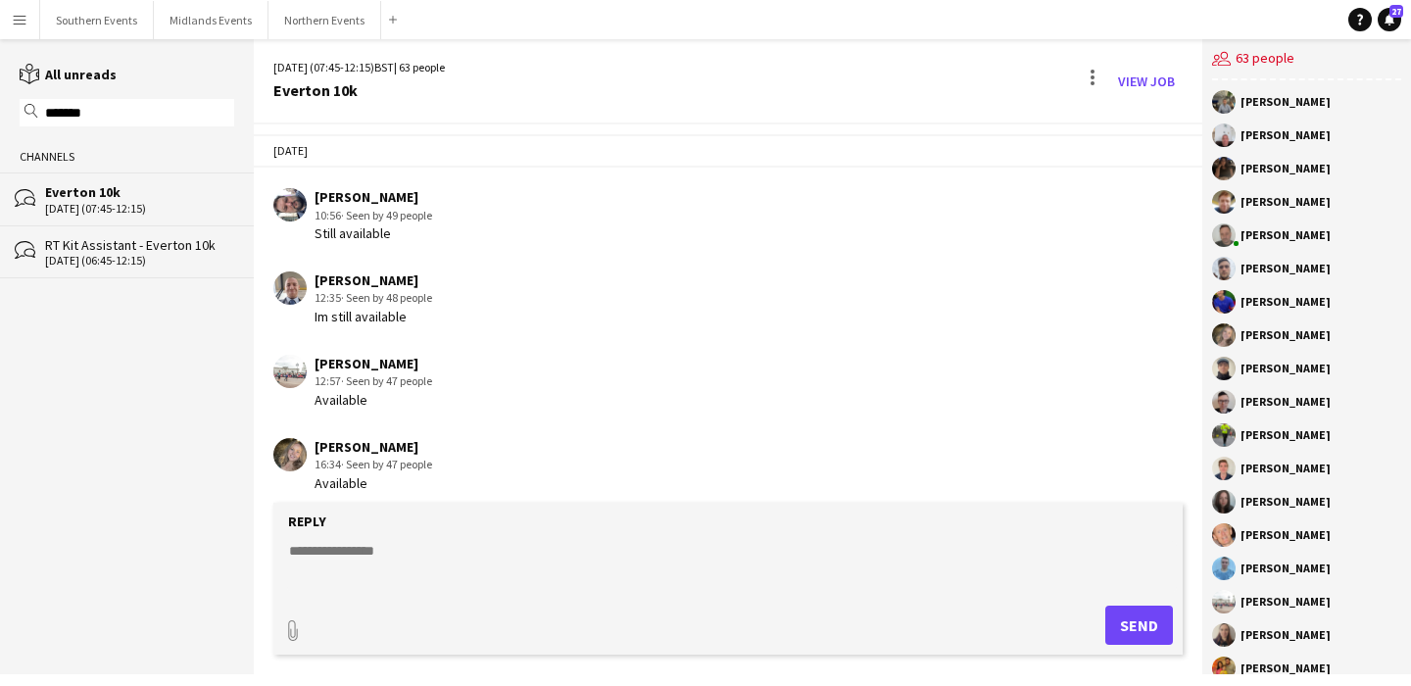
scroll to position [1226, 0]
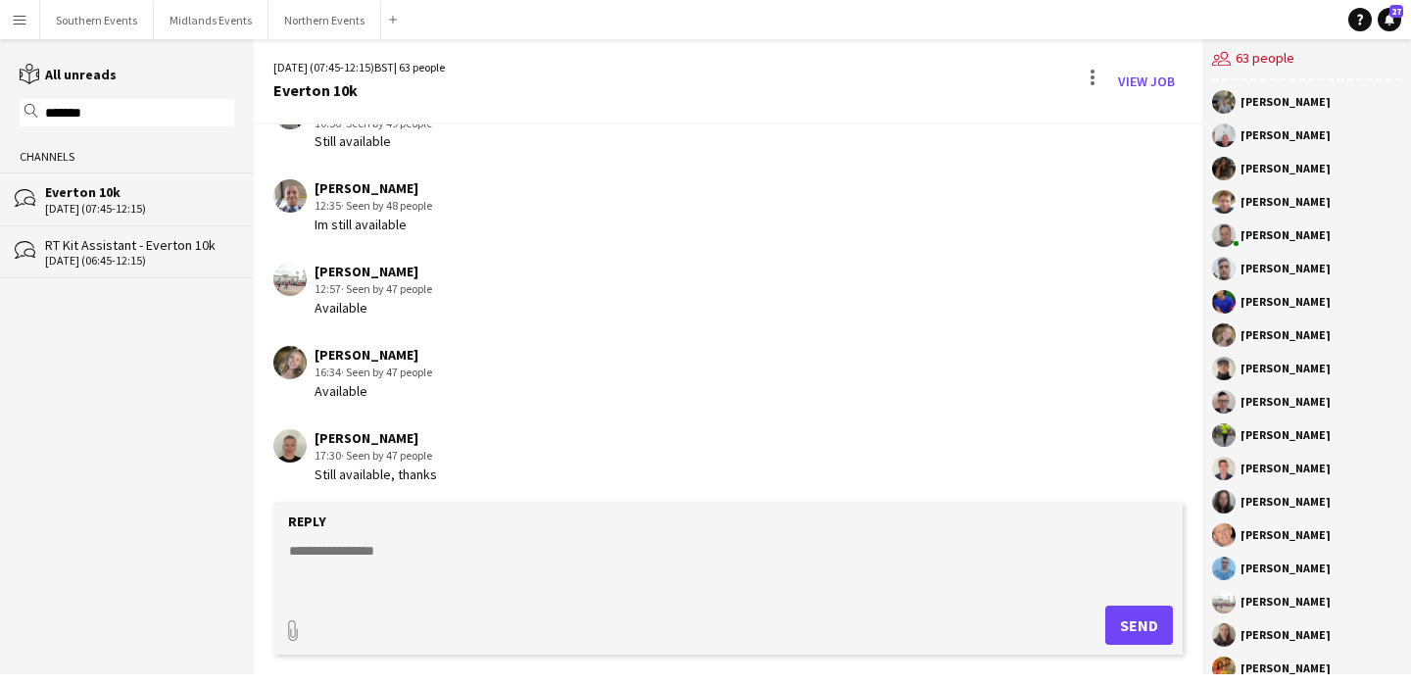
click at [122, 269] on div "bubbles RT Kit Assistant - Everton 10k [DATE] (06:45-12:15)" at bounding box center [127, 251] width 254 height 53
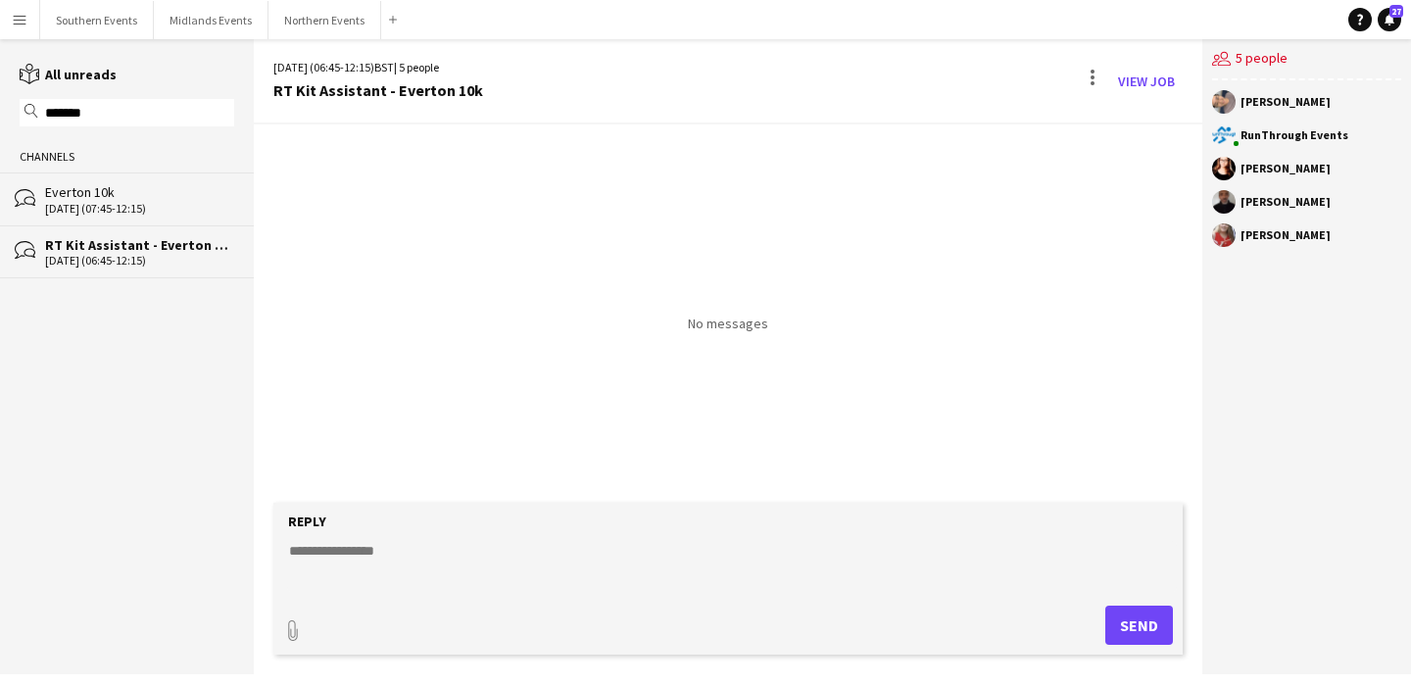
click at [573, 535] on form "Reply paperclip Send" at bounding box center [728, 579] width 910 height 152
click at [540, 560] on textarea at bounding box center [732, 566] width 890 height 51
paste textarea "**********"
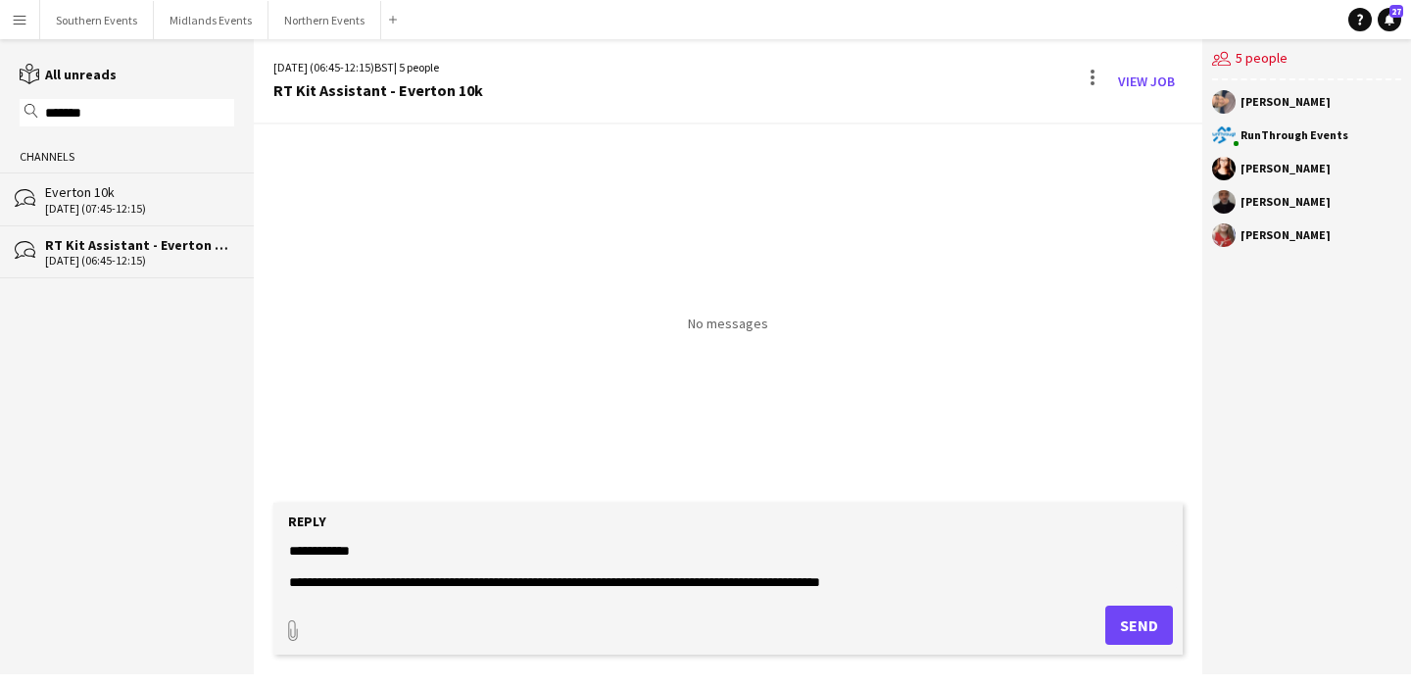
scroll to position [598, 0]
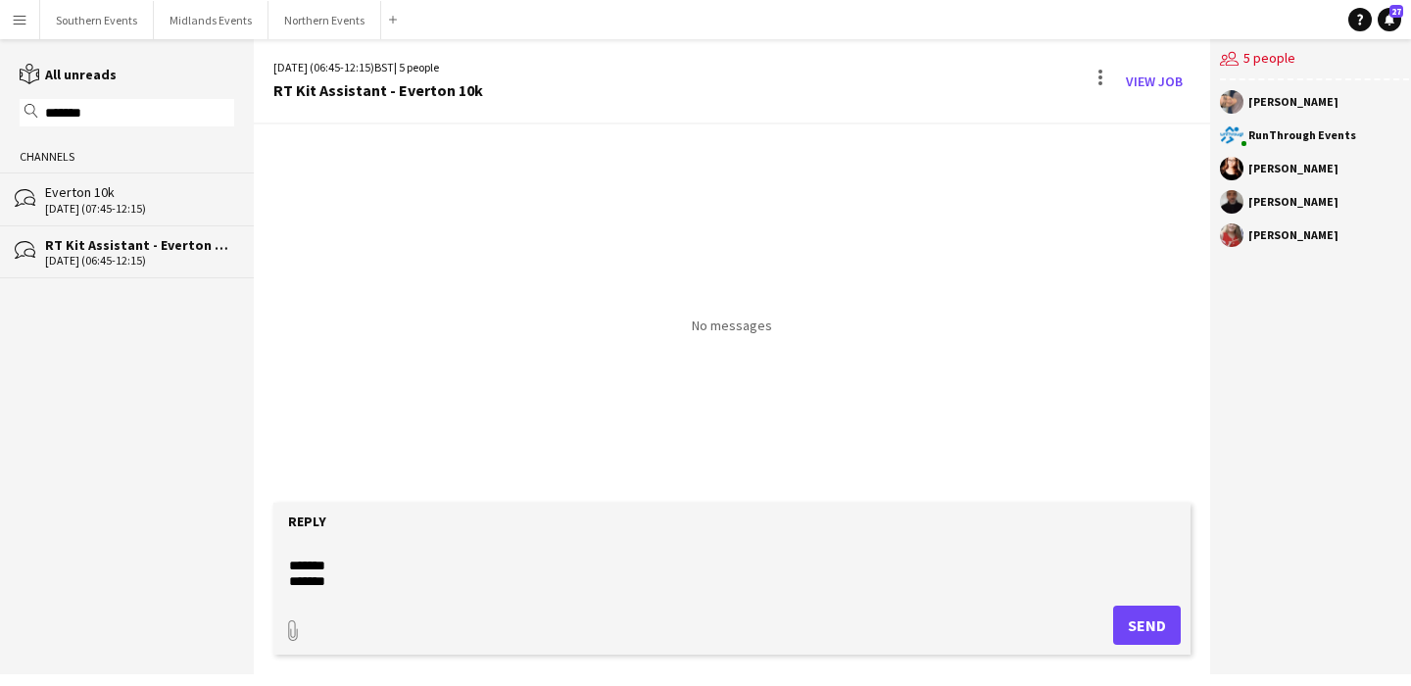
type textarea "**********"
click at [1137, 615] on button "Send" at bounding box center [1147, 625] width 68 height 39
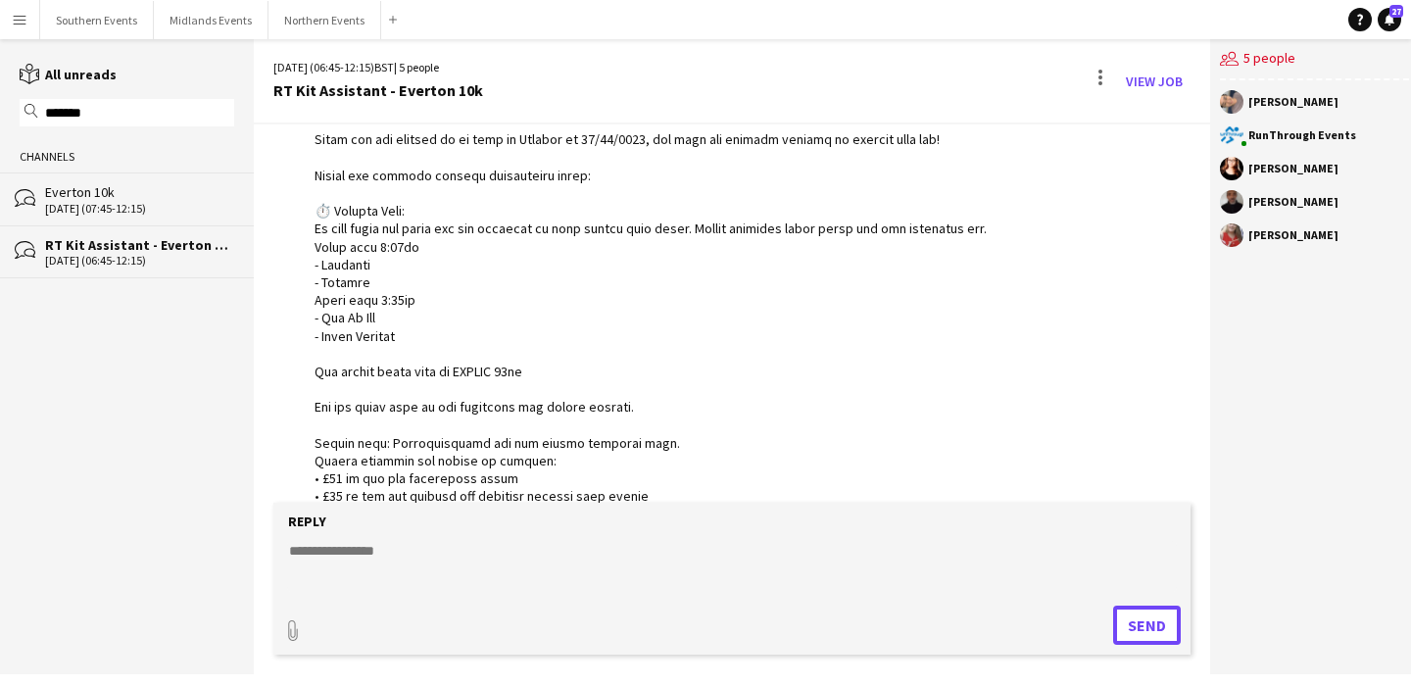
scroll to position [141, 0]
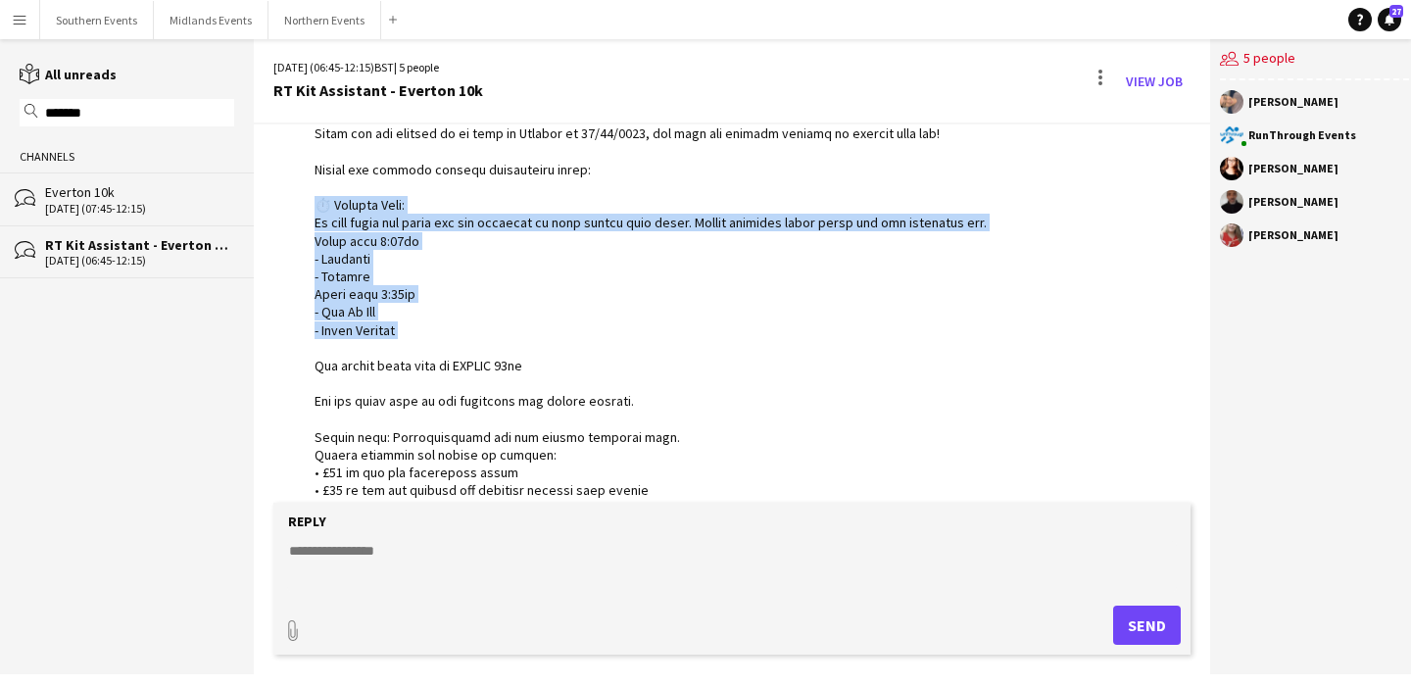
drag, startPoint x: 414, startPoint y: 334, endPoint x: 302, endPoint y: 205, distance: 170.9
click at [302, 205] on div "RunThrough Events 14:25" at bounding box center [655, 446] width 765 height 785
copy div "⏱️ Arrival Time: We have split the times you are required to work across this s…"
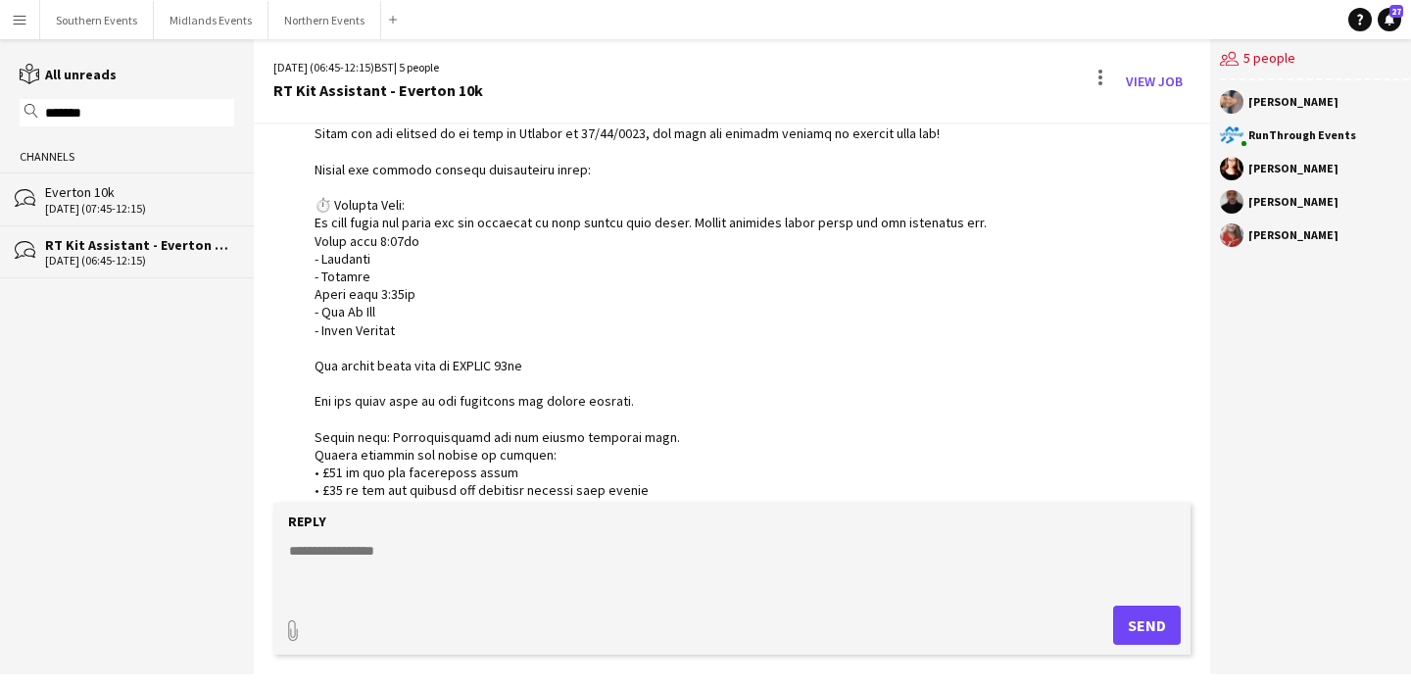
click at [382, 552] on textarea at bounding box center [732, 566] width 890 height 51
paste textarea "**********"
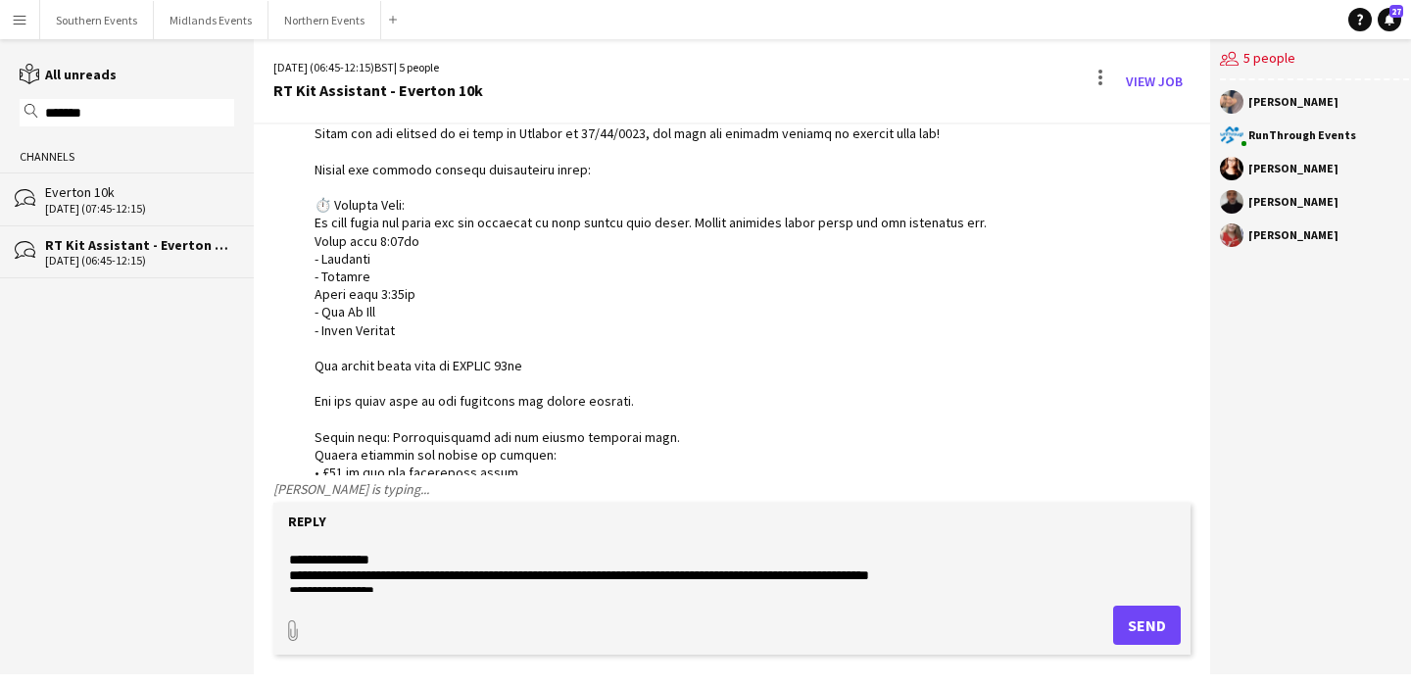
scroll to position [19, 0]
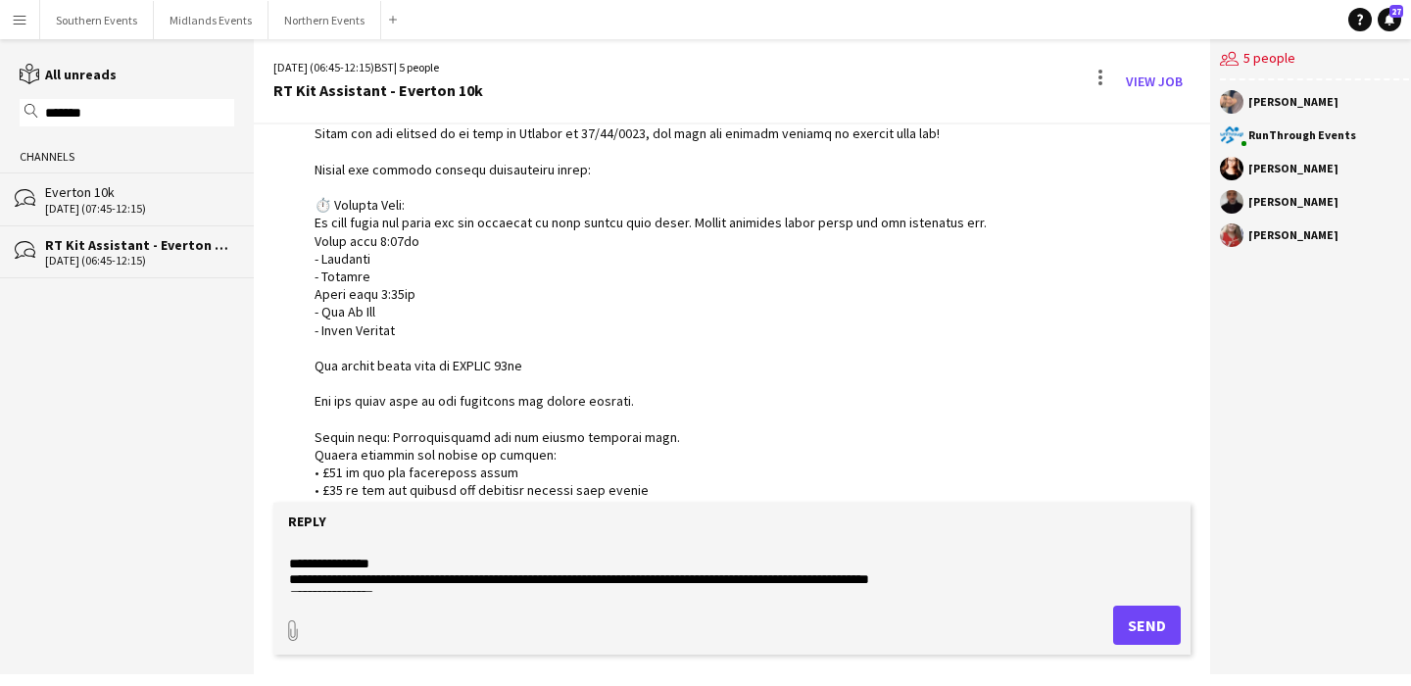
drag, startPoint x: 944, startPoint y: 574, endPoint x: 663, endPoint y: 578, distance: 281.3
click at [663, 578] on textarea "**********" at bounding box center [732, 566] width 890 height 51
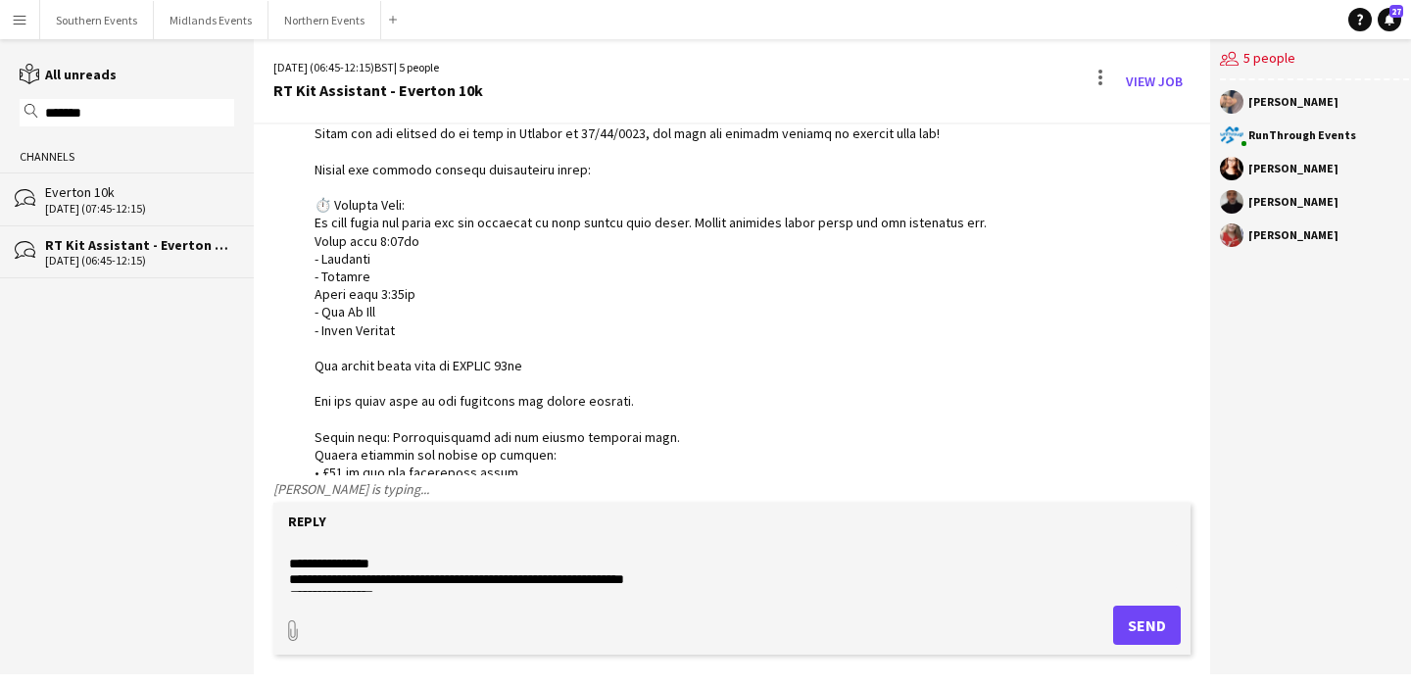
scroll to position [528, 0]
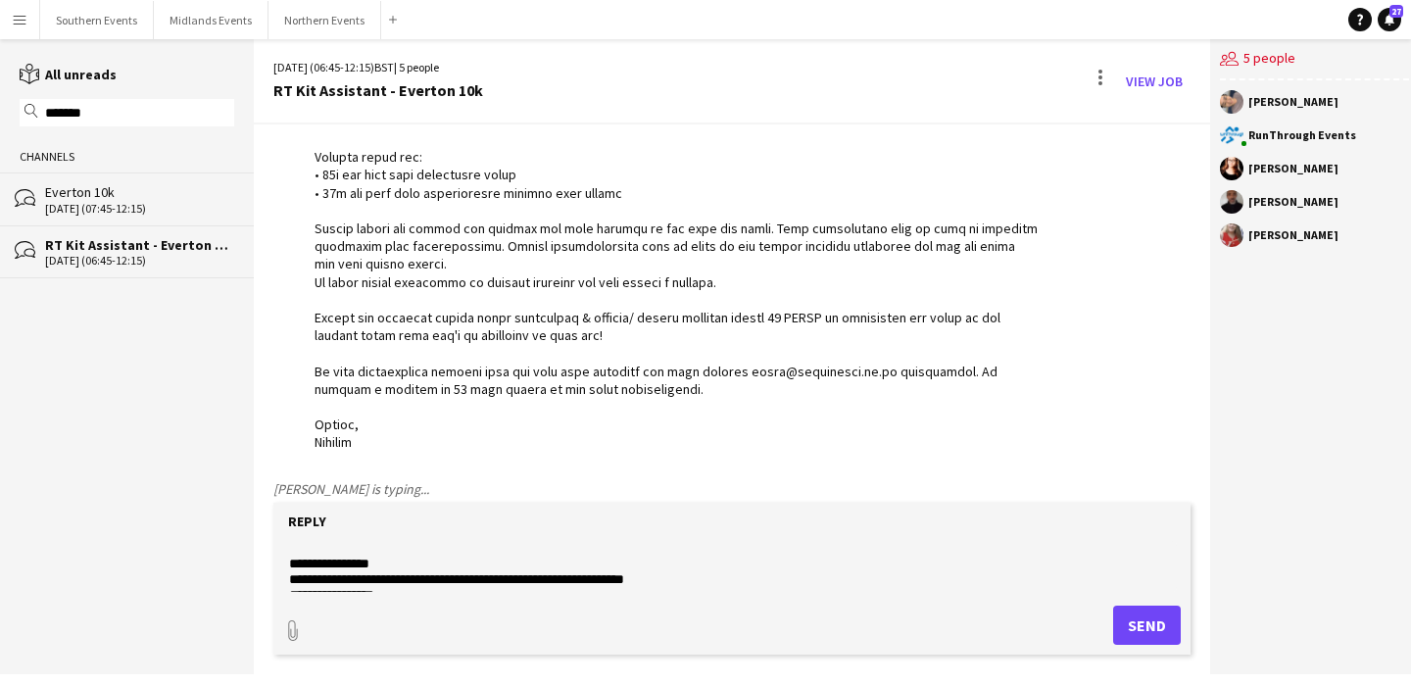
type textarea "**********"
click at [1126, 632] on button "Send" at bounding box center [1147, 625] width 68 height 39
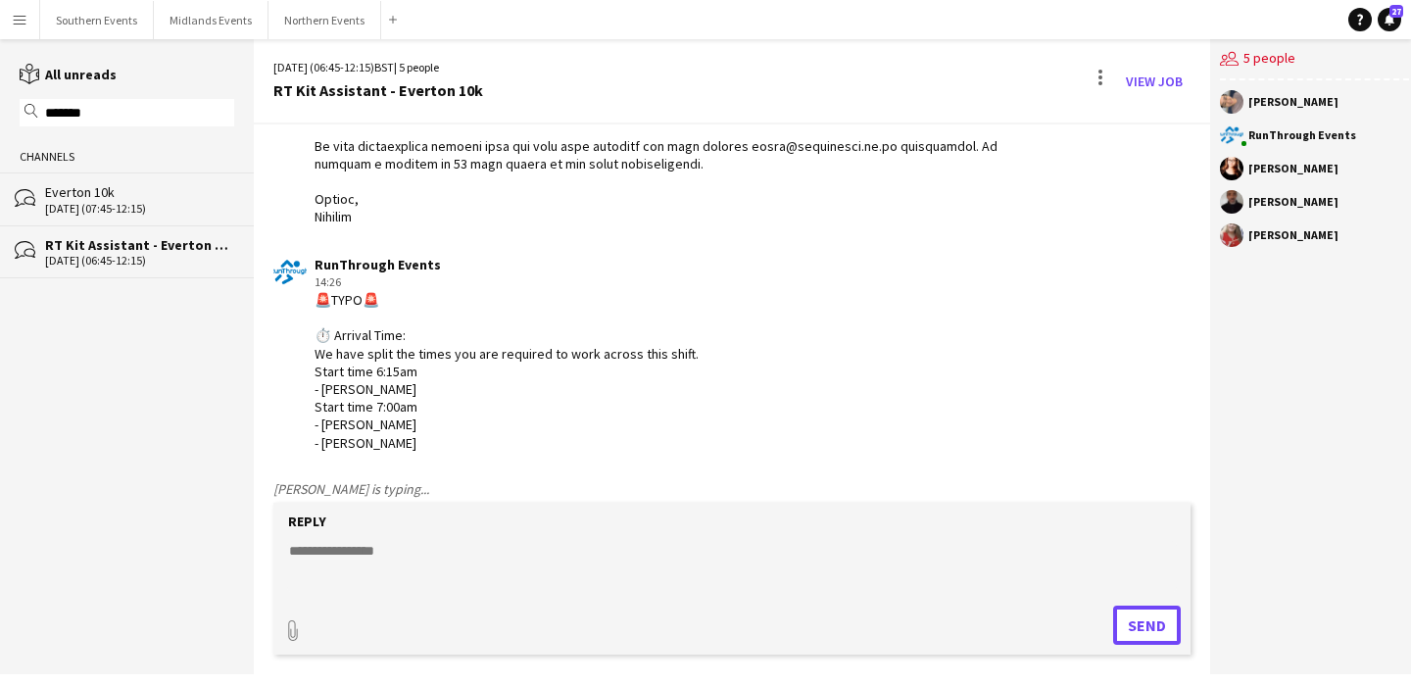
scroll to position [772, 0]
click at [396, 551] on textarea at bounding box center [732, 566] width 890 height 51
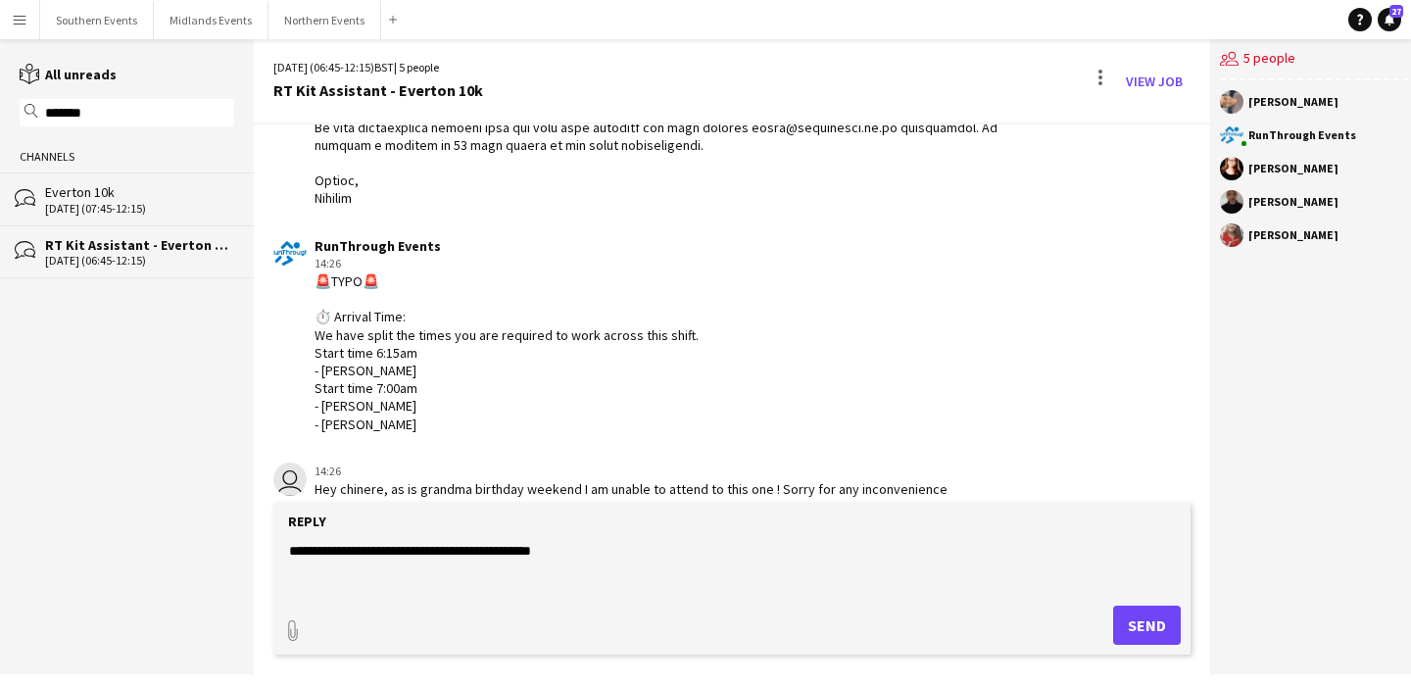
scroll to position [827, 0]
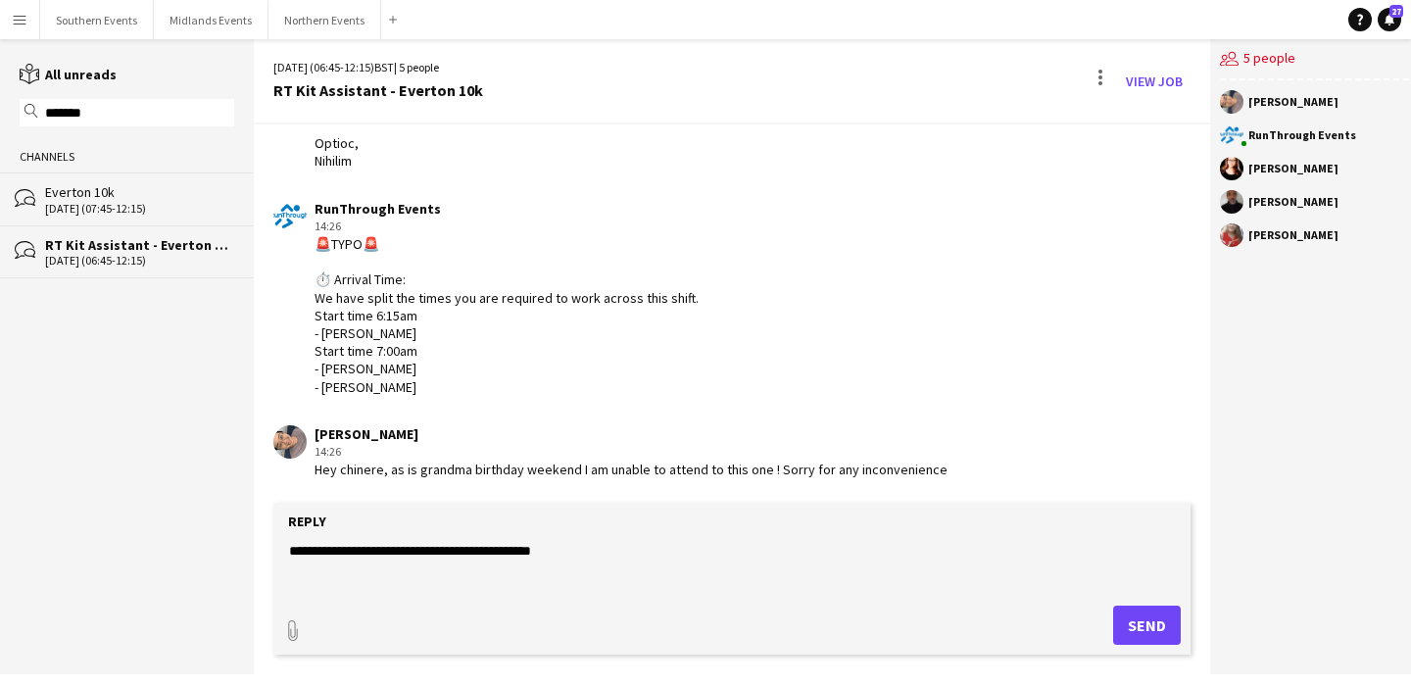
type textarea "**********"
click at [415, 550] on textarea "**********" at bounding box center [732, 566] width 890 height 51
click at [485, 550] on textarea "**********" at bounding box center [732, 566] width 890 height 51
type textarea "**********"
click at [1163, 634] on button "Send" at bounding box center [1147, 625] width 68 height 39
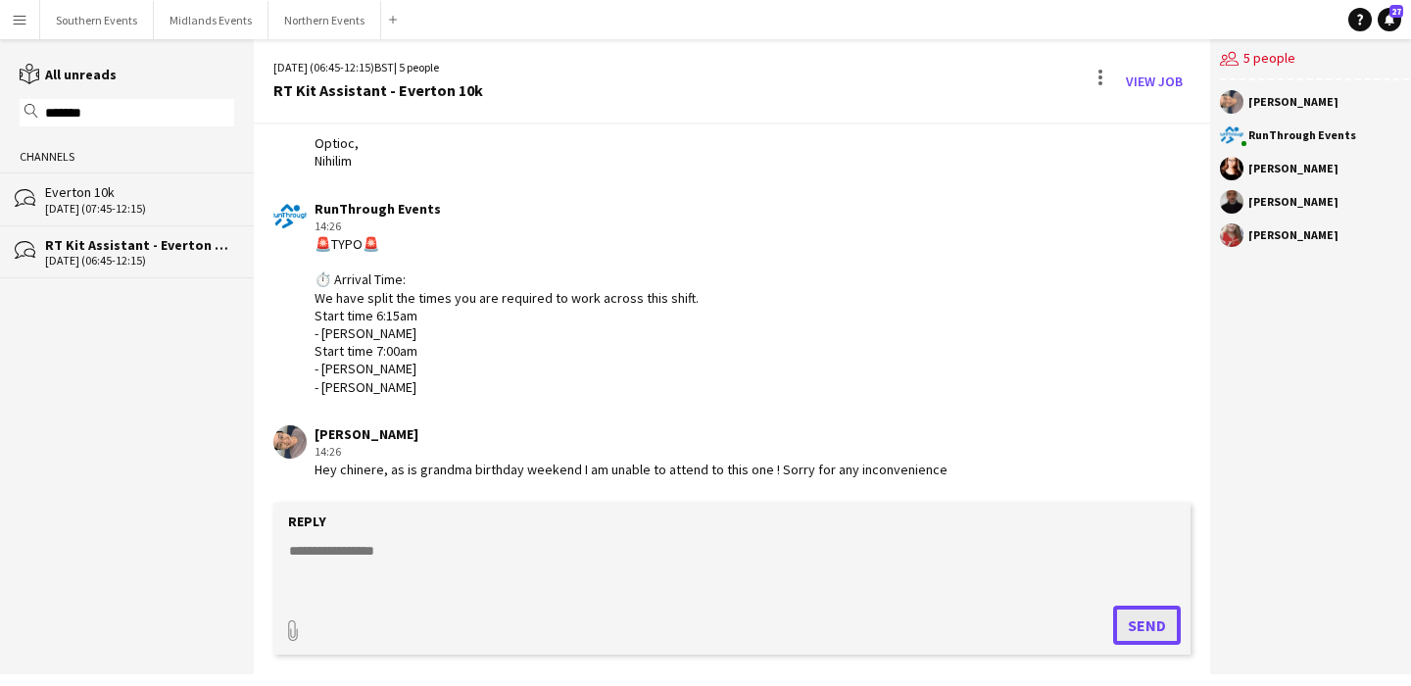
scroll to position [911, 0]
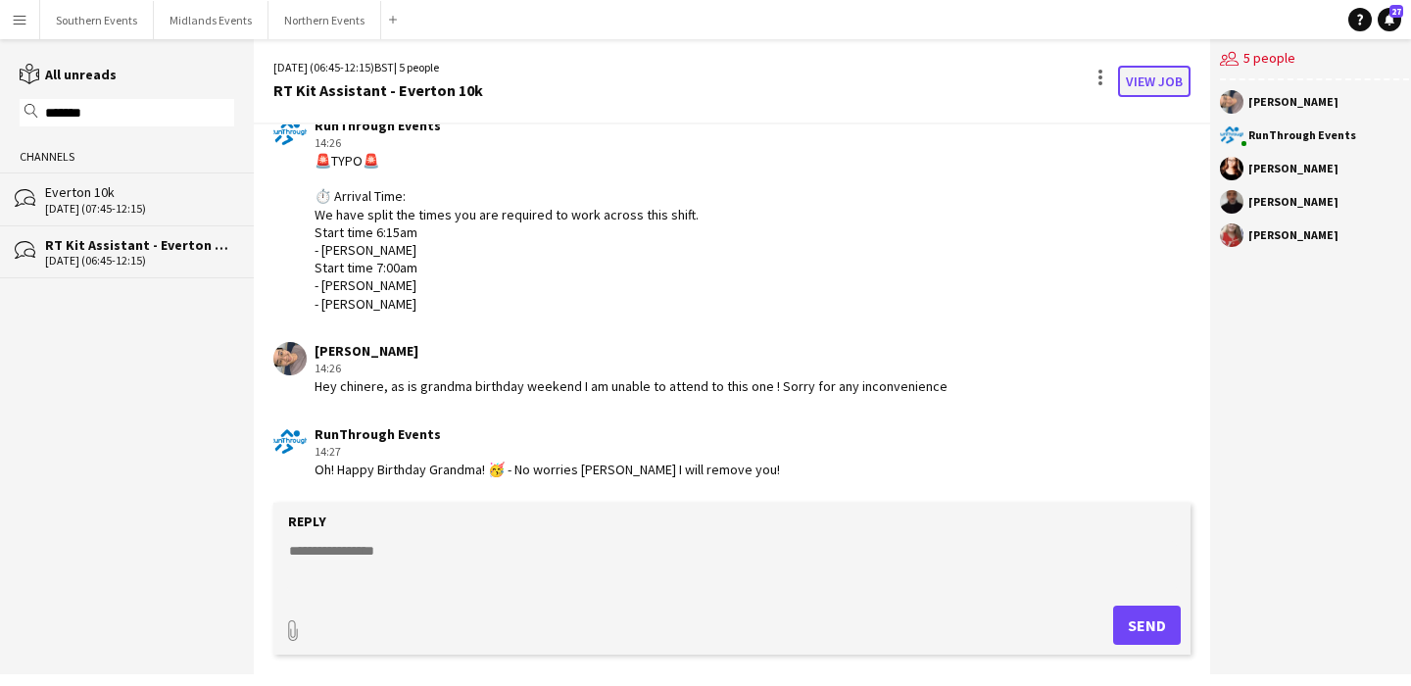
click at [1161, 80] on link "View Job" at bounding box center [1154, 81] width 73 height 31
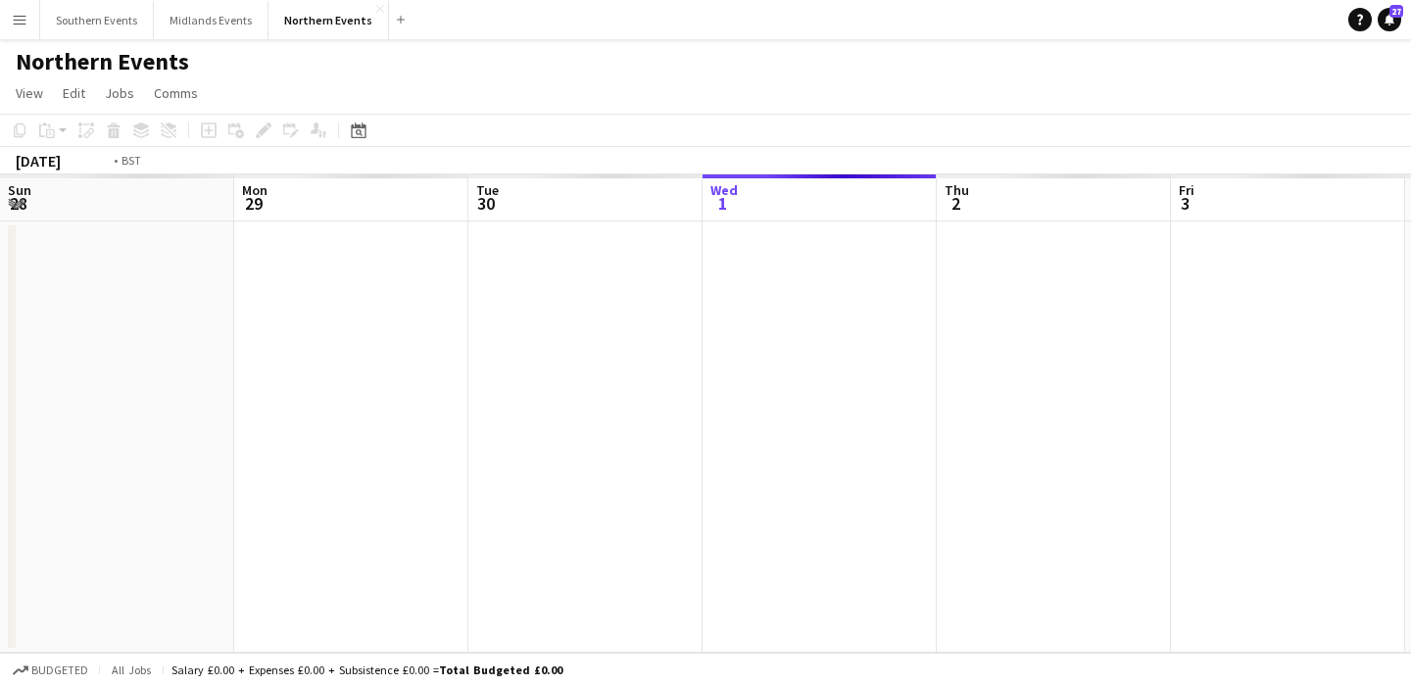
scroll to position [0, 674]
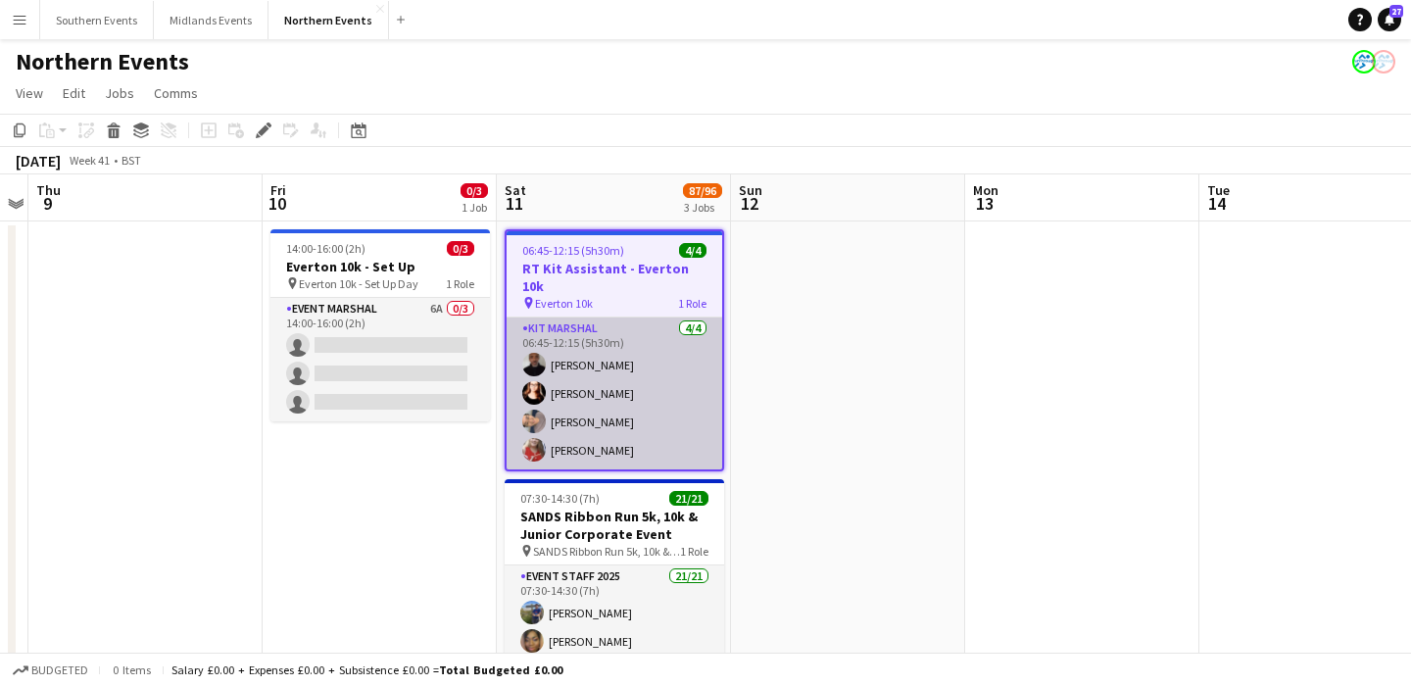
click at [665, 394] on app-card-role "Kit Marshal [DATE] 06:45-12:15 (5h30m) [PERSON_NAME] [PERSON_NAME] [PERSON_NAME…" at bounding box center [615, 394] width 216 height 152
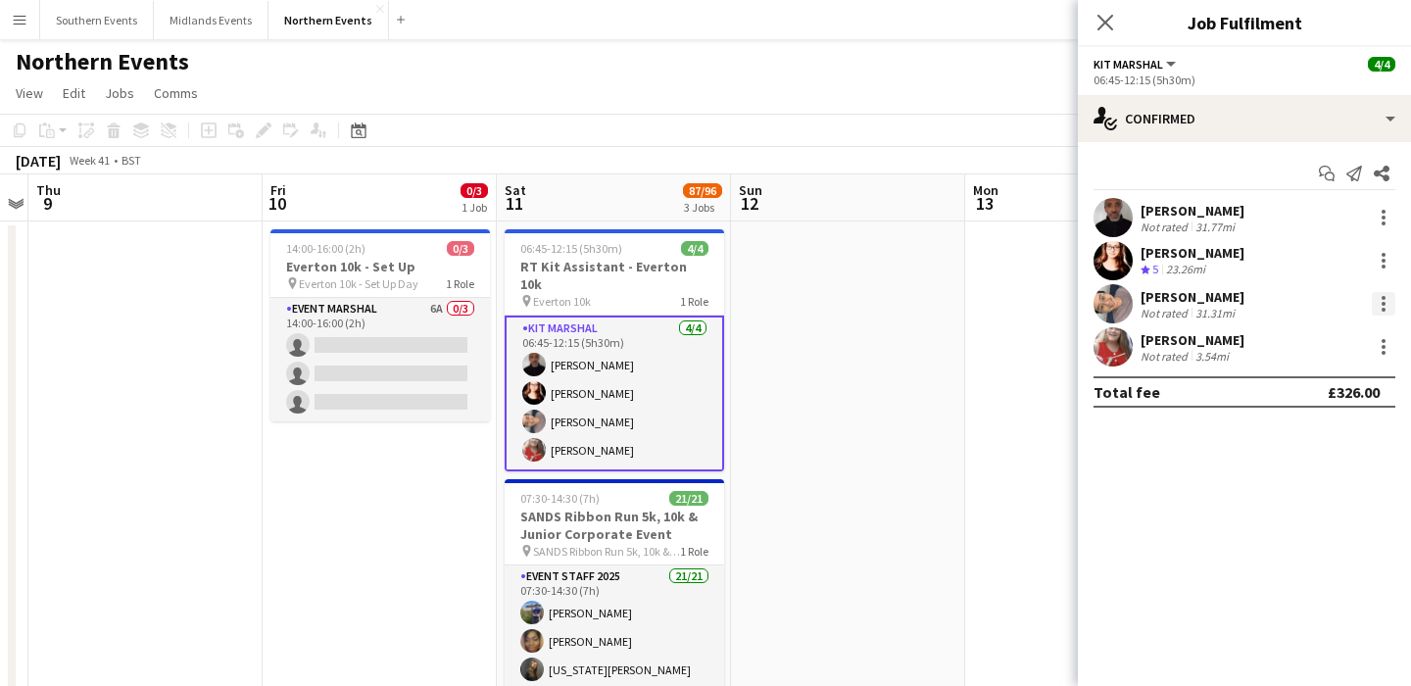
click at [1385, 306] on div at bounding box center [1384, 304] width 24 height 24
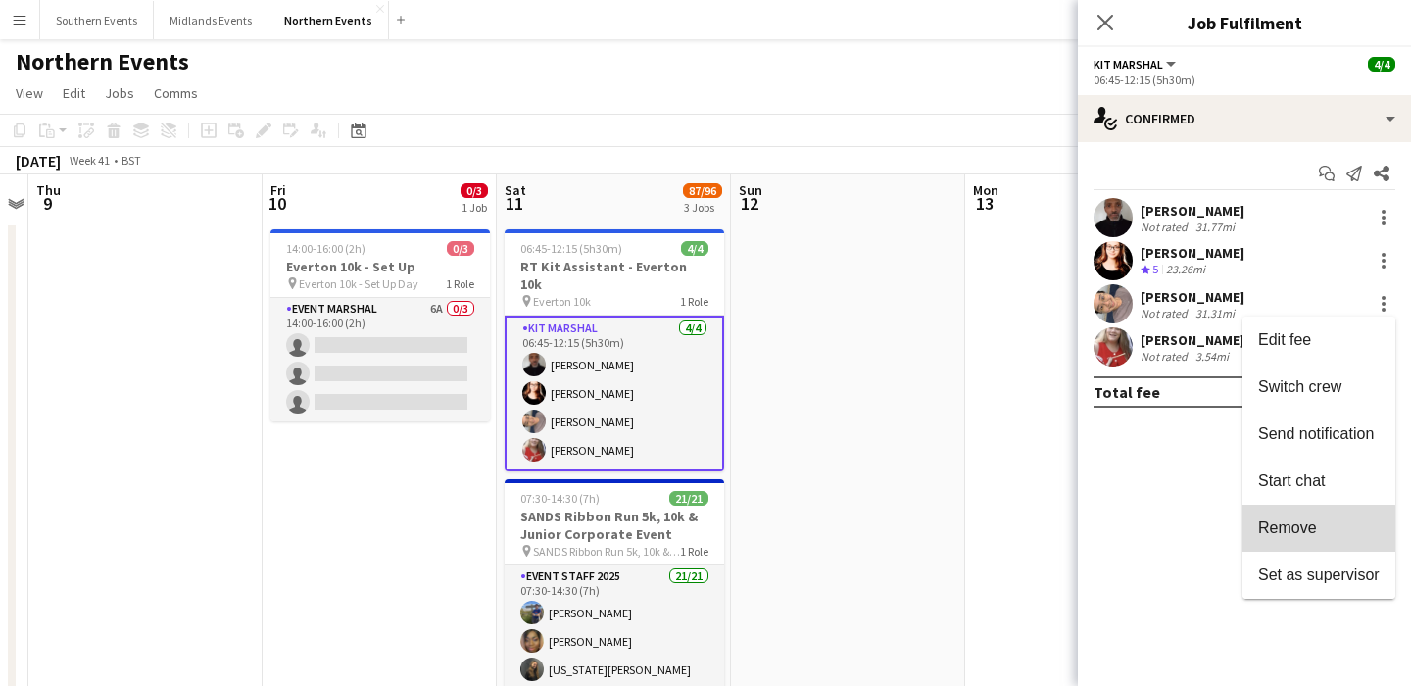
click at [1299, 533] on span "Remove" at bounding box center [1287, 527] width 59 height 17
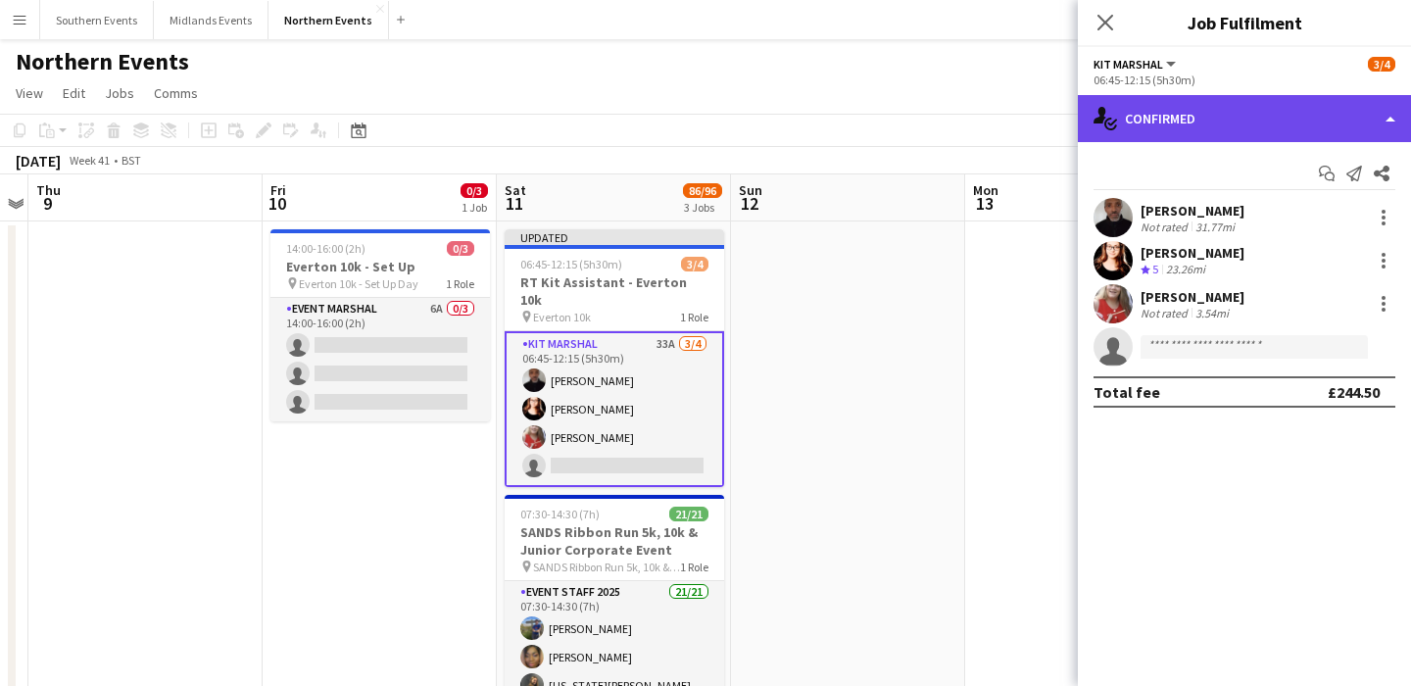
click at [1216, 112] on div "single-neutral-actions-check-2 Confirmed" at bounding box center [1244, 118] width 333 height 47
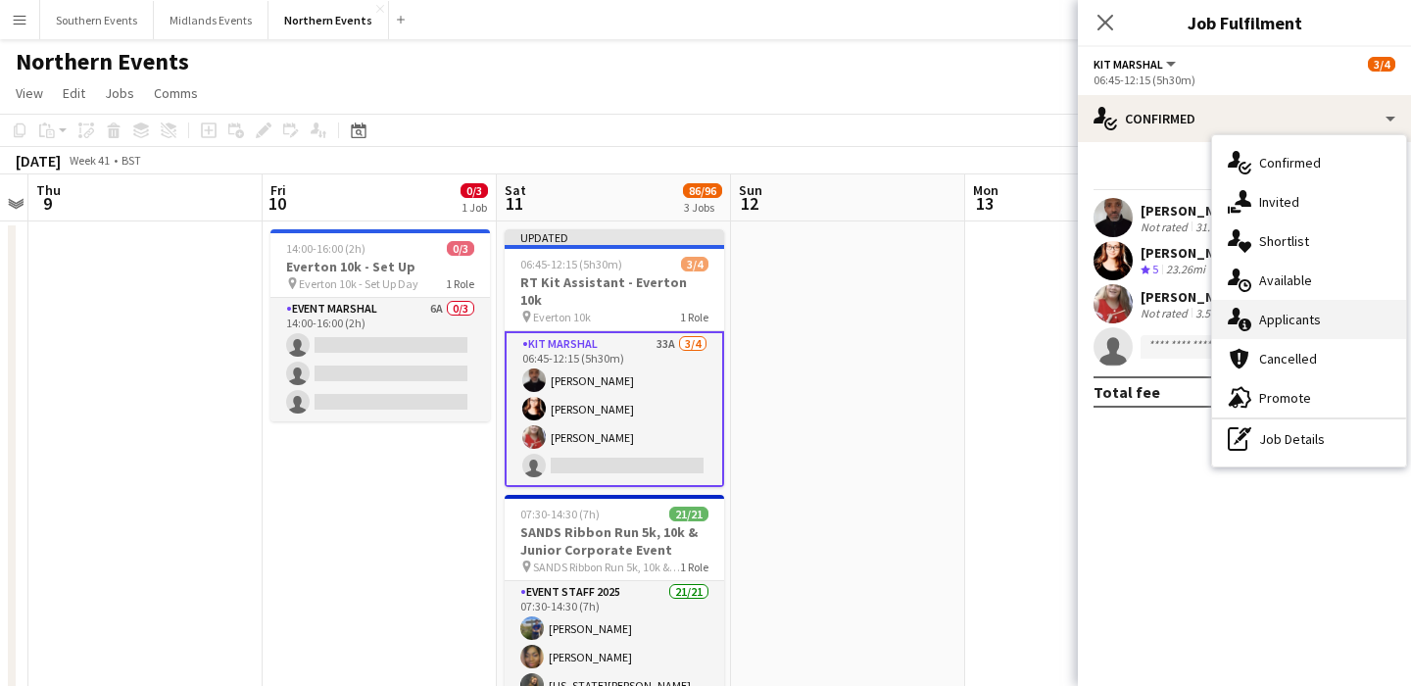
click at [1287, 337] on div "single-neutral-actions-information Applicants" at bounding box center [1309, 319] width 194 height 39
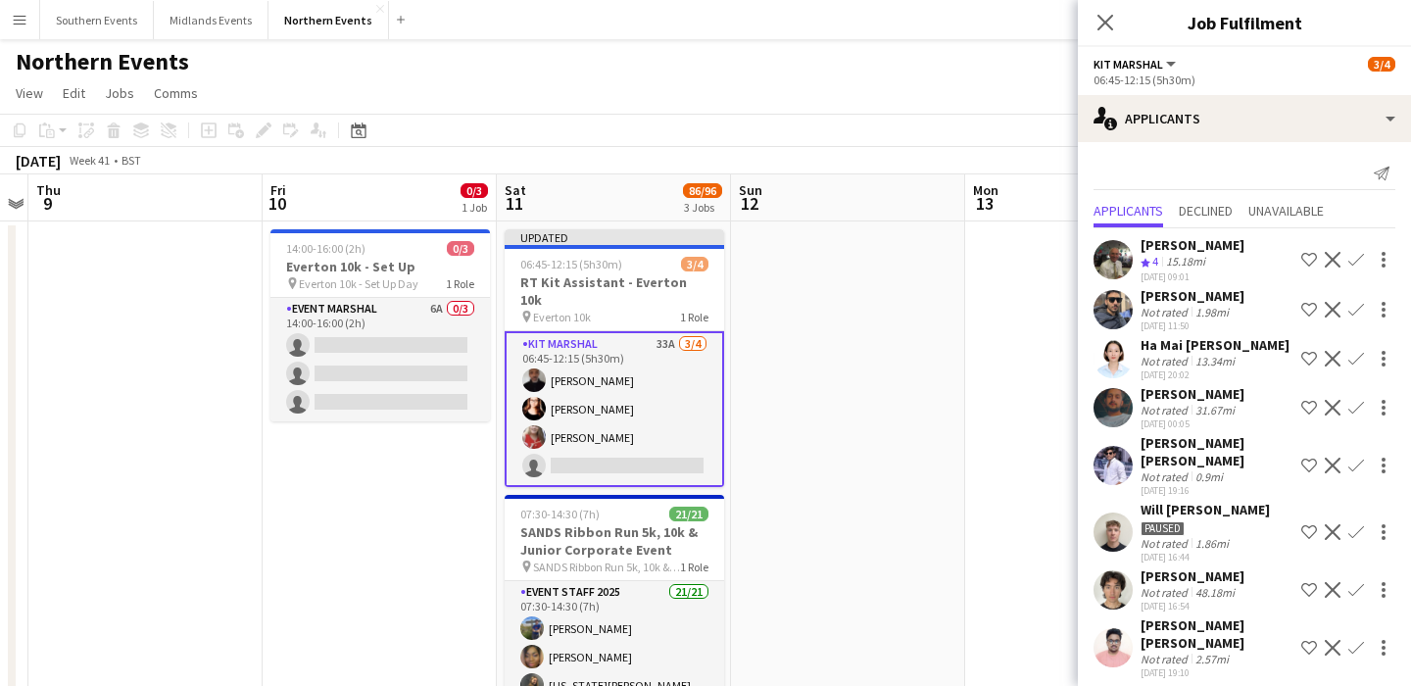
scroll to position [288, 0]
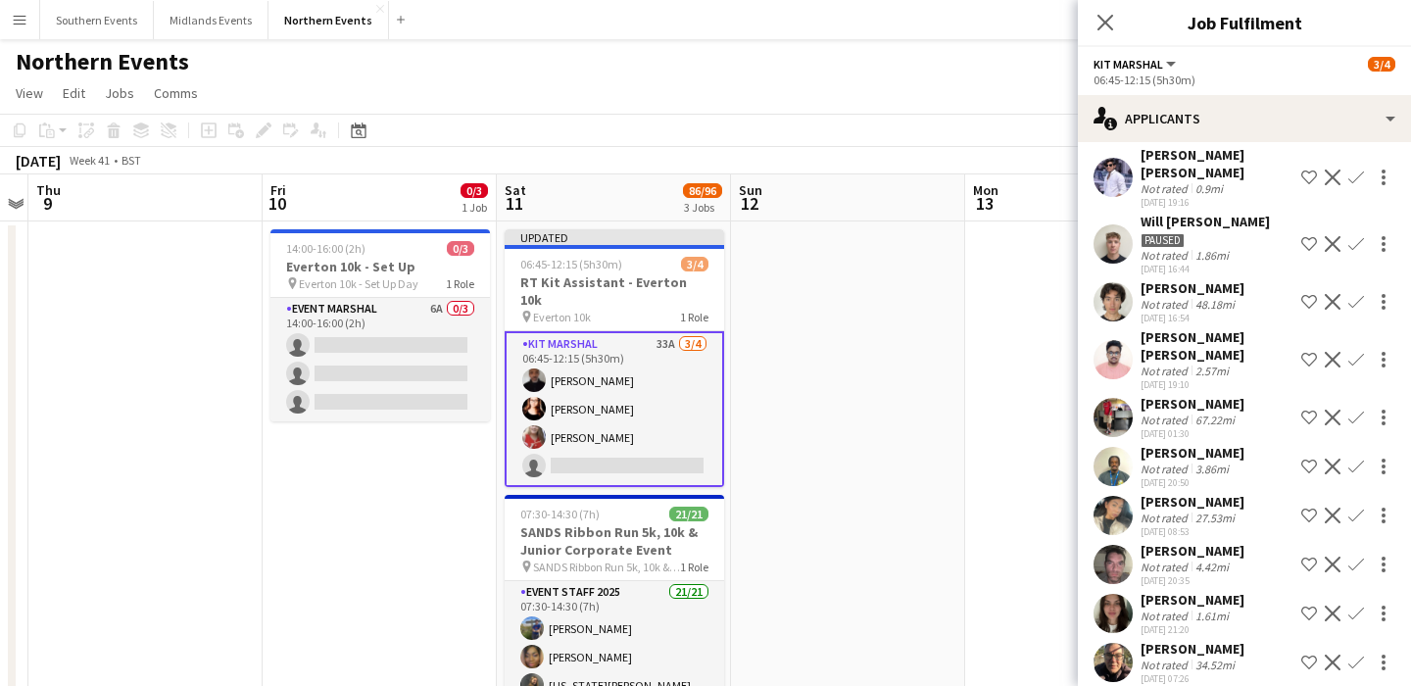
click at [1361, 606] on app-icon "Confirm" at bounding box center [1357, 614] width 16 height 16
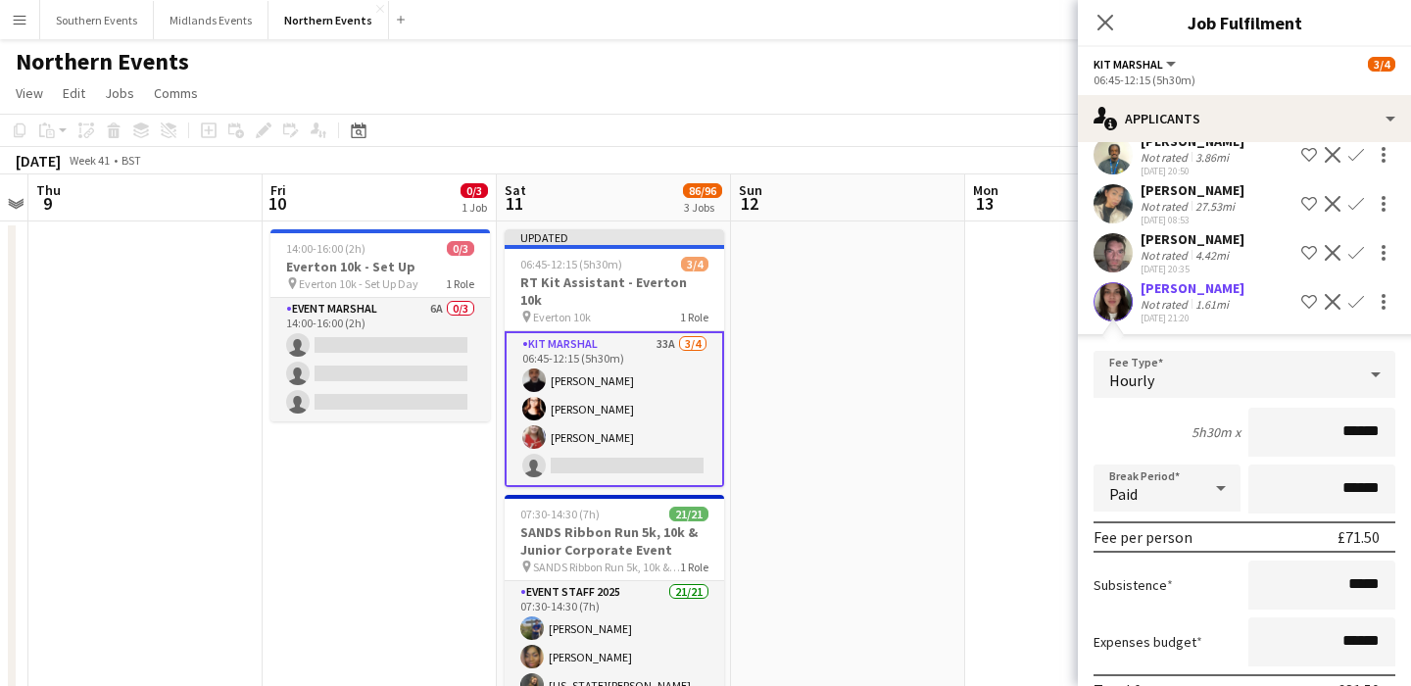
scroll to position [733, 0]
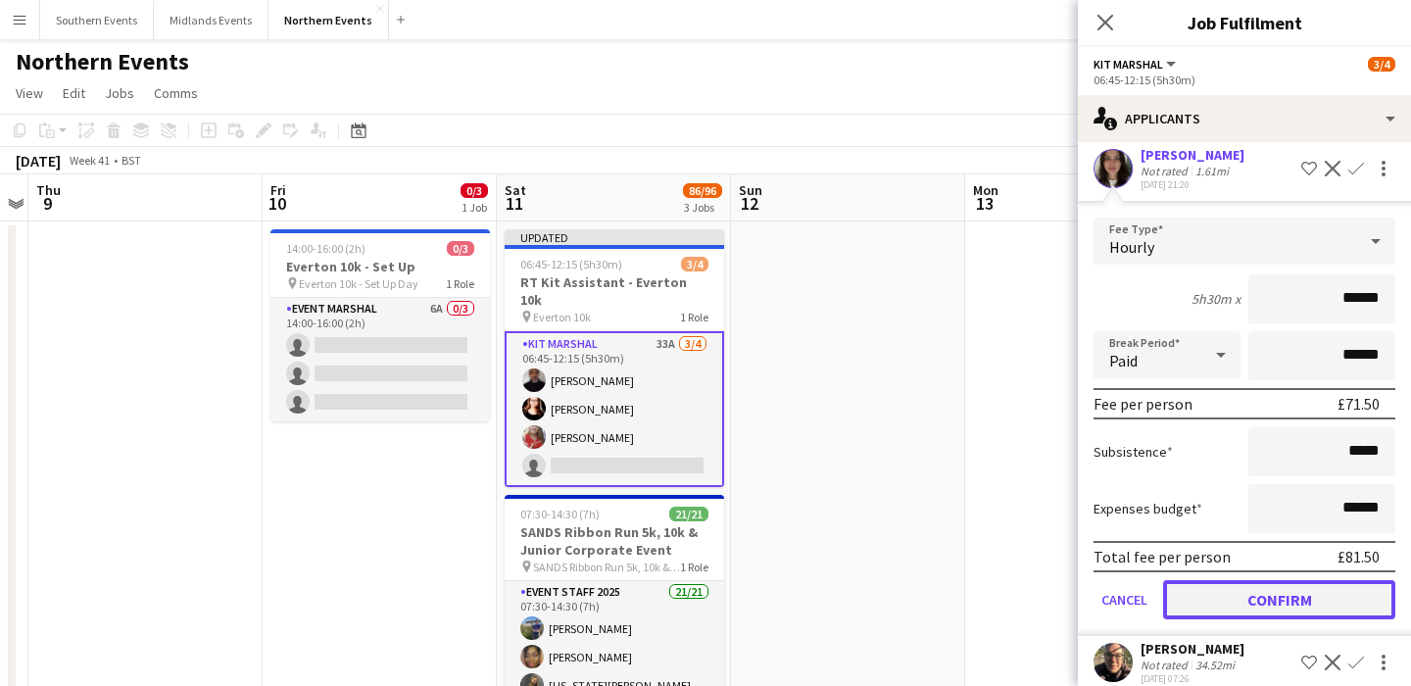
click at [1246, 580] on button "Confirm" at bounding box center [1279, 599] width 232 height 39
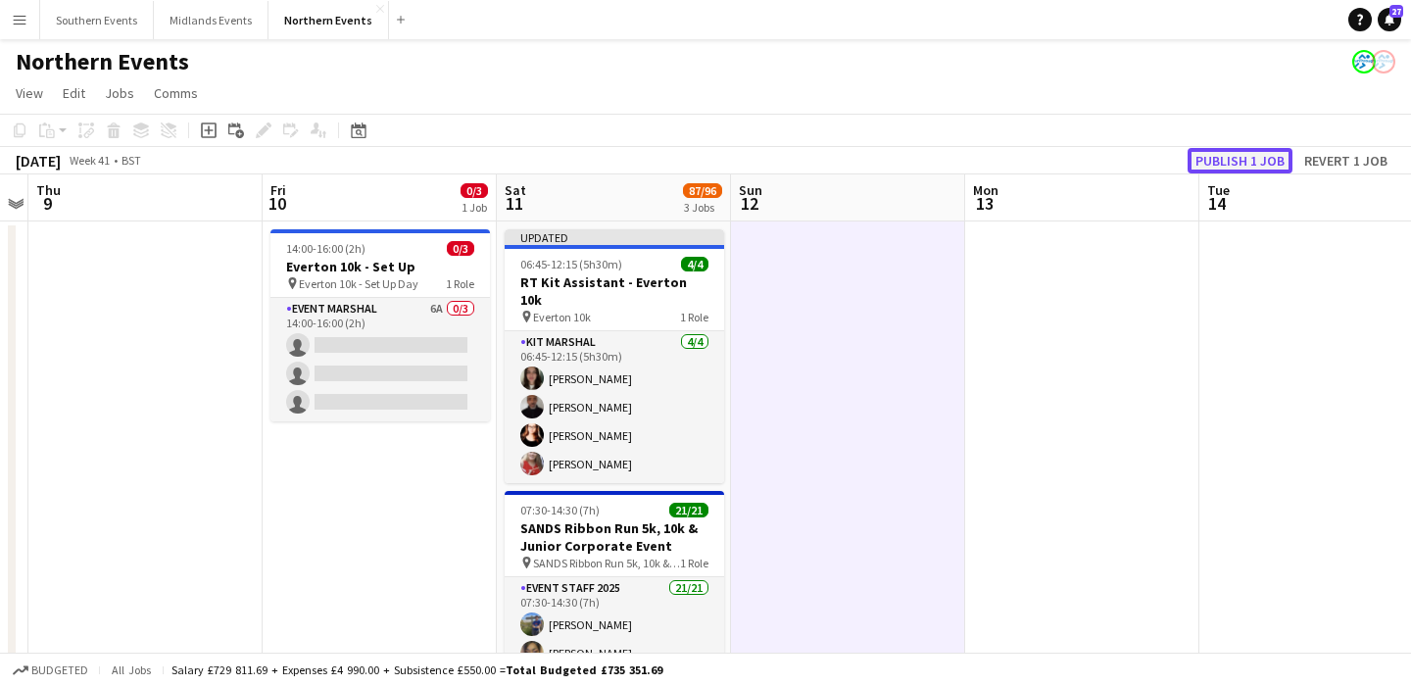
click at [1259, 155] on button "Publish 1 job" at bounding box center [1240, 160] width 105 height 25
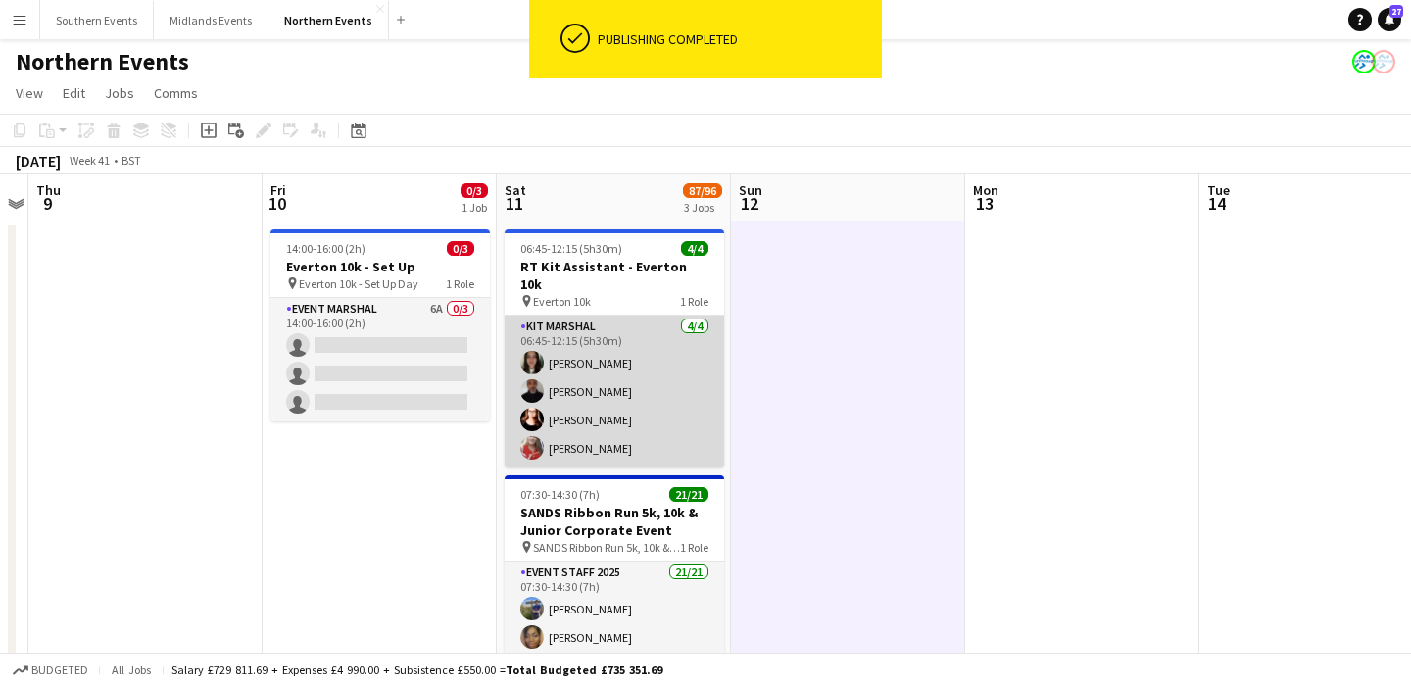
click at [656, 405] on app-card-role "Kit Marshal 4/4 06:45-12:15 (5h30m) Anna Jackson Raymond Bell Angelina Teofilov…" at bounding box center [615, 392] width 220 height 152
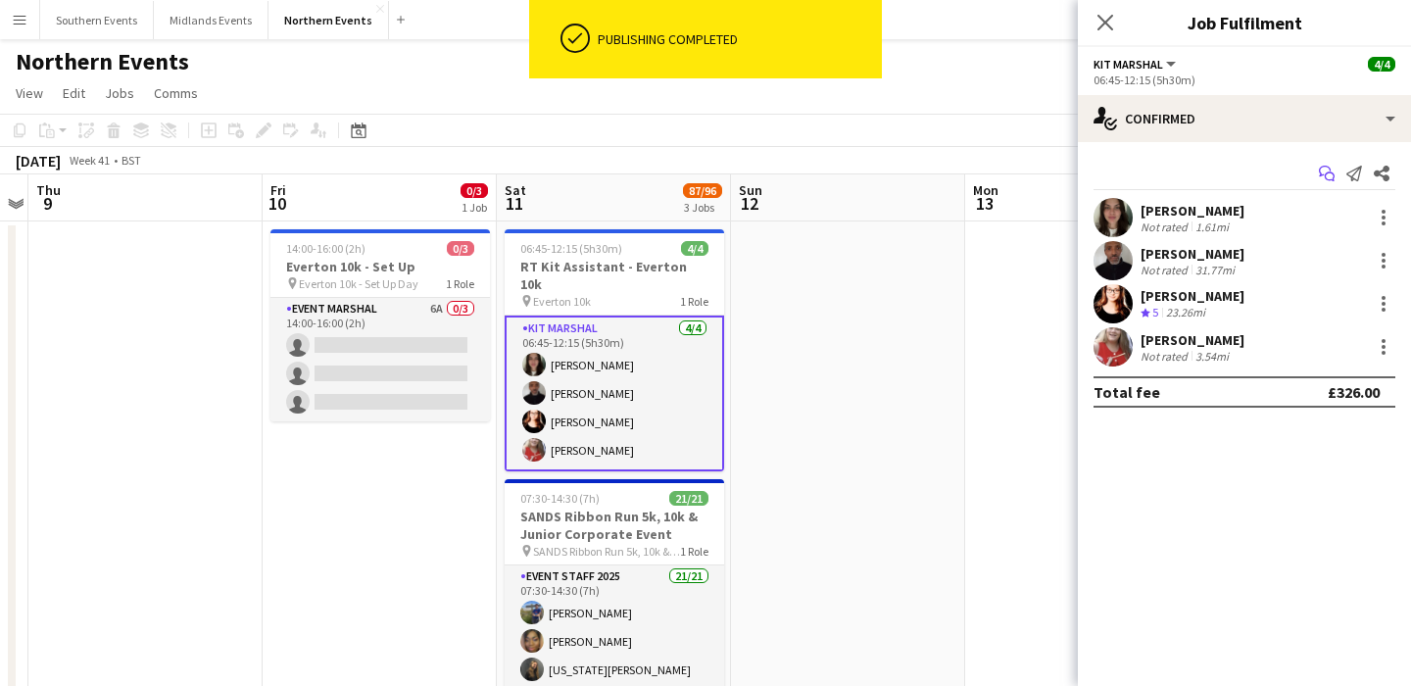
click at [1319, 175] on icon "Start chat" at bounding box center [1327, 174] width 16 height 16
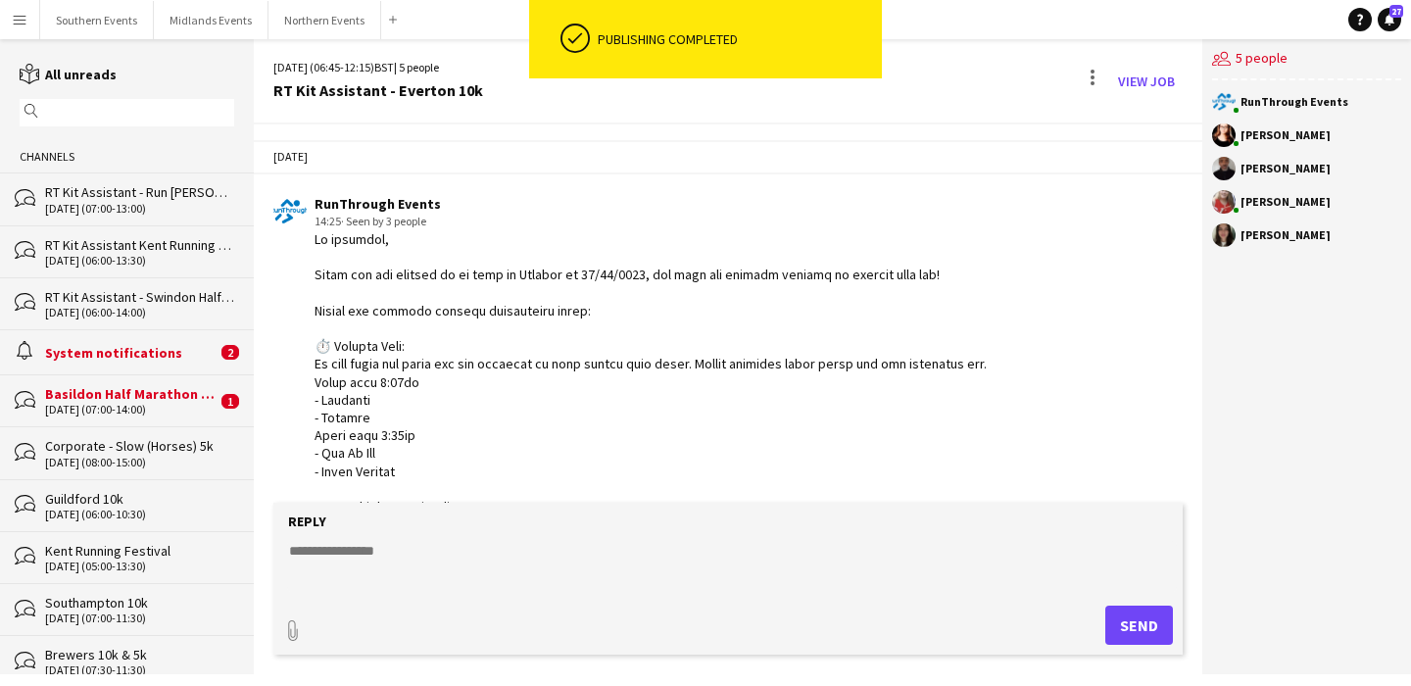
scroll to position [911, 0]
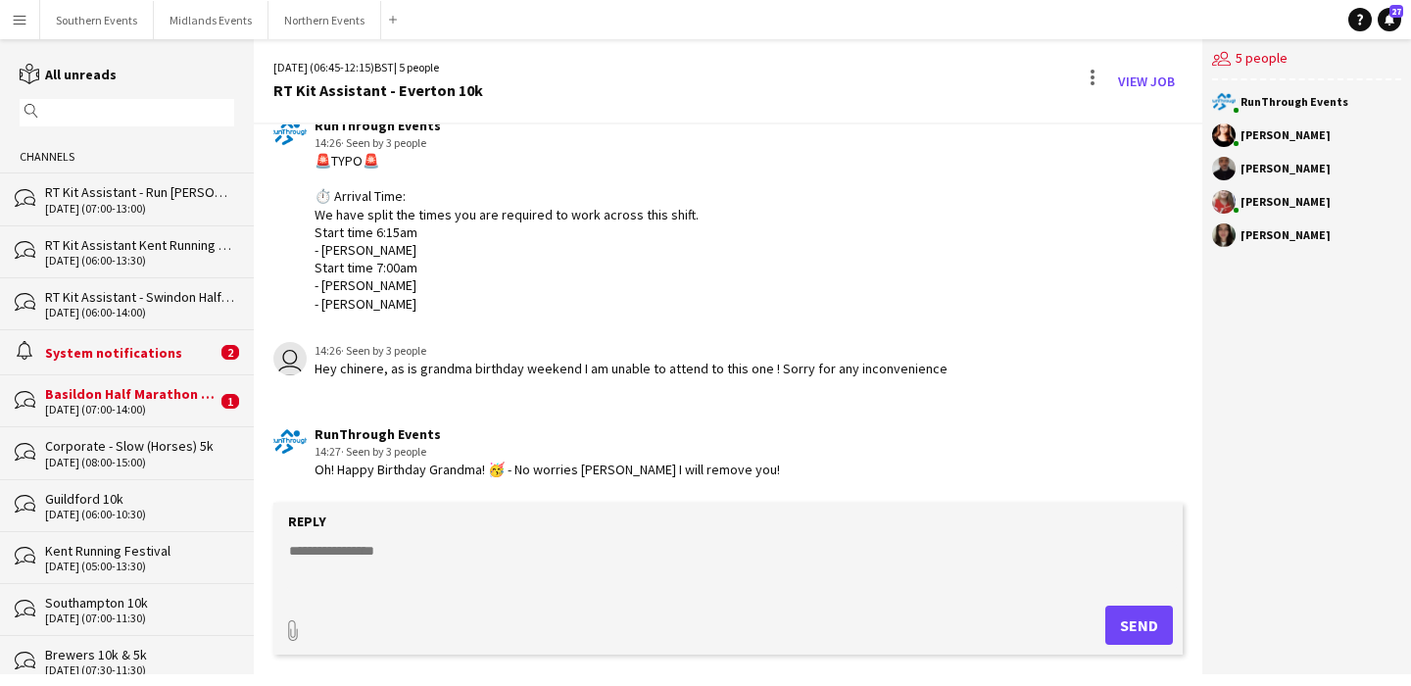
drag, startPoint x: 430, startPoint y: 315, endPoint x: 277, endPoint y: 177, distance: 205.4
click at [277, 177] on app-chat-message "RunThrough Events 14:26 · Seen by 3 people 🚨TYPO🚨 ⏱️ Arrival Time: We have spli…" at bounding box center [728, 215] width 949 height 216
copy div "Arrival Time: We have split the times you are required to work across this shif…"
click at [364, 557] on textarea at bounding box center [732, 566] width 890 height 51
paste textarea "**********"
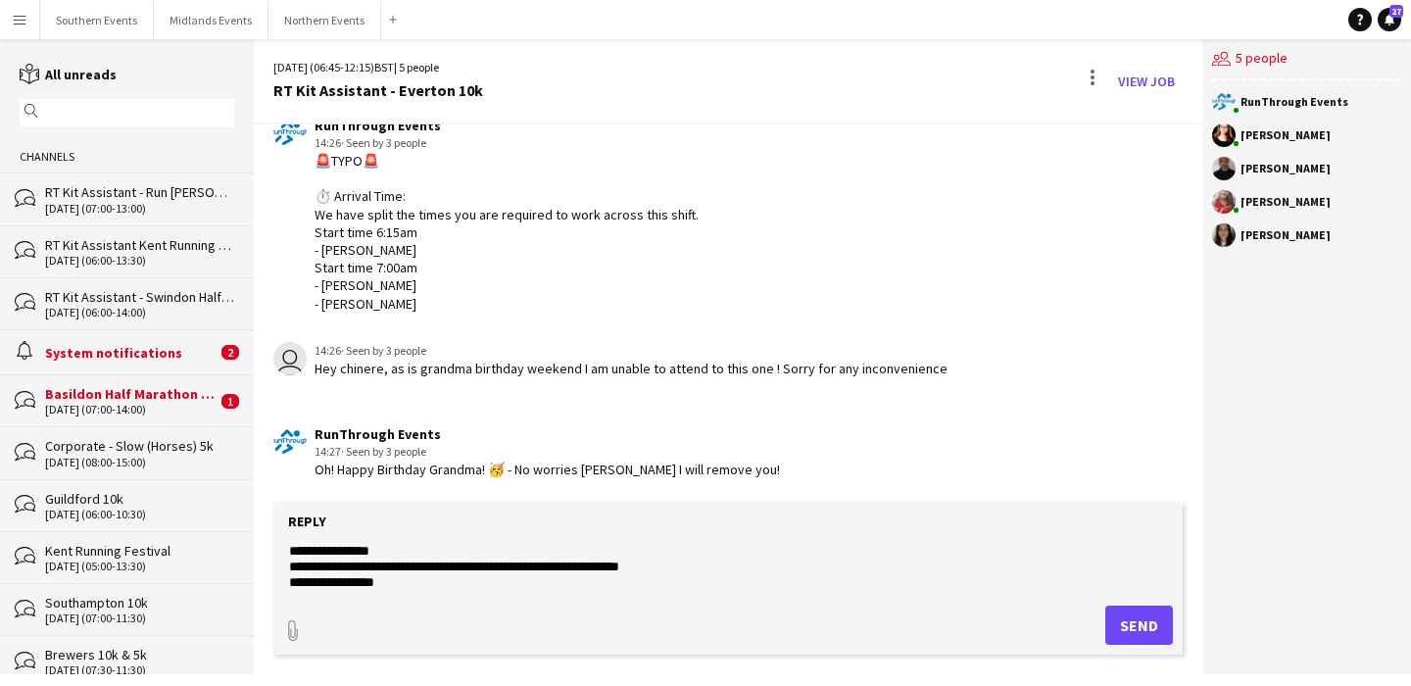
scroll to position [77, 0]
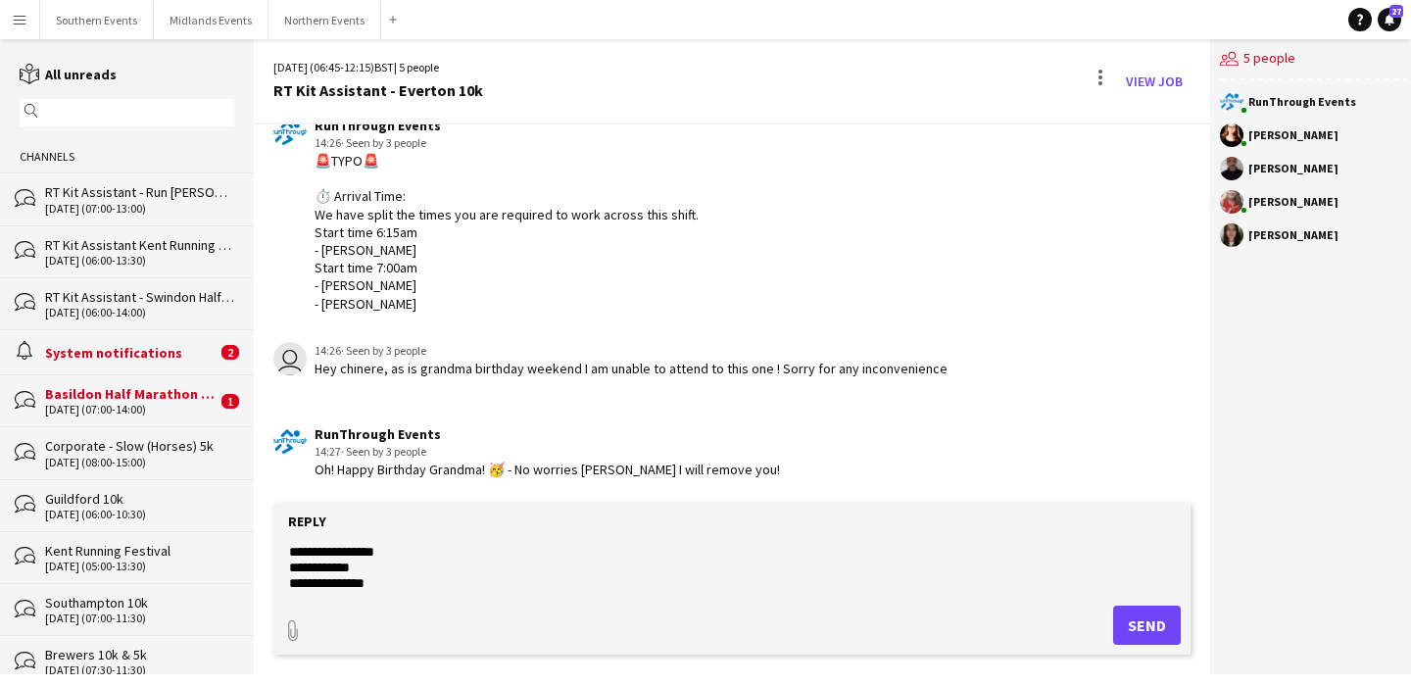
drag, startPoint x: 364, startPoint y: 568, endPoint x: 301, endPoint y: 569, distance: 62.7
click at [301, 569] on textarea "**********" at bounding box center [732, 566] width 890 height 51
type textarea "**********"
click at [1142, 630] on button "Send" at bounding box center [1147, 625] width 68 height 39
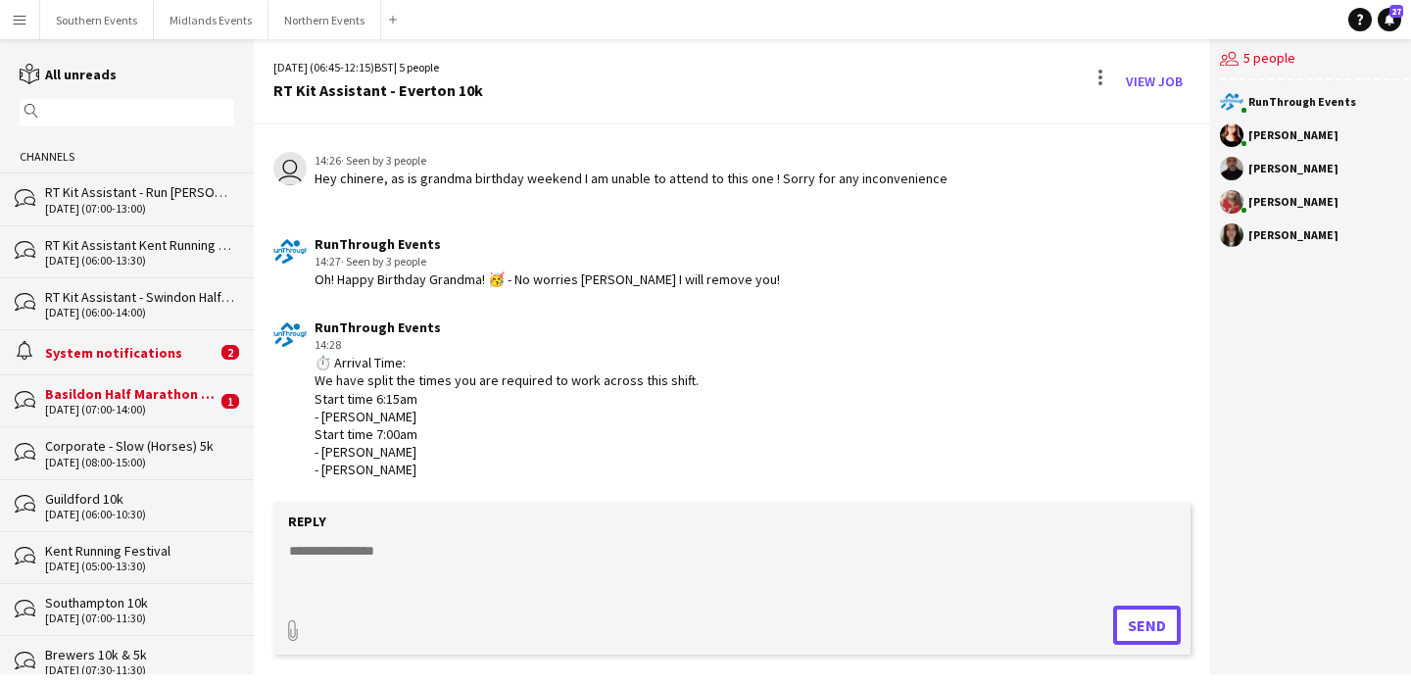
scroll to position [1118, 0]
click at [212, 34] on button "Midlands Events Close" at bounding box center [211, 20] width 115 height 38
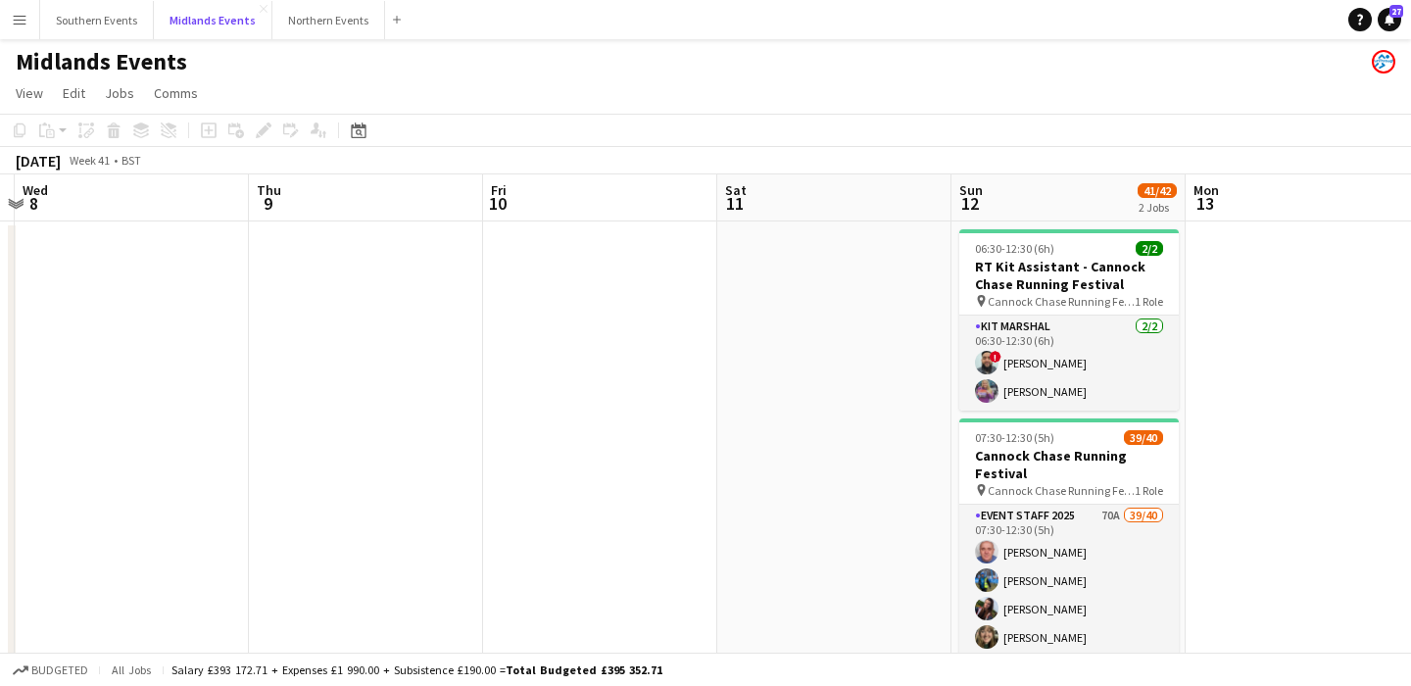
scroll to position [0, 689]
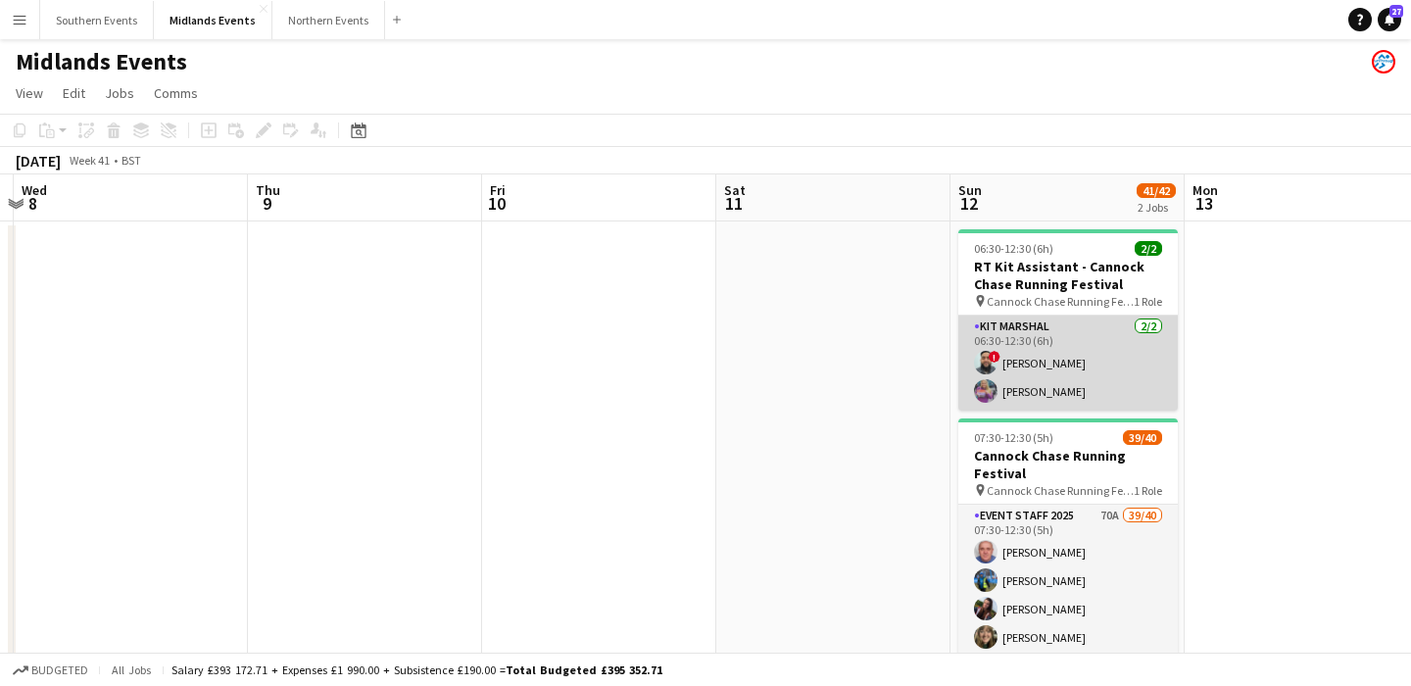
click at [1145, 372] on app-card-role "Kit Marshal [DATE] 06:30-12:30 (6h) ! [PERSON_NAME] [PERSON_NAME]" at bounding box center [1069, 363] width 220 height 95
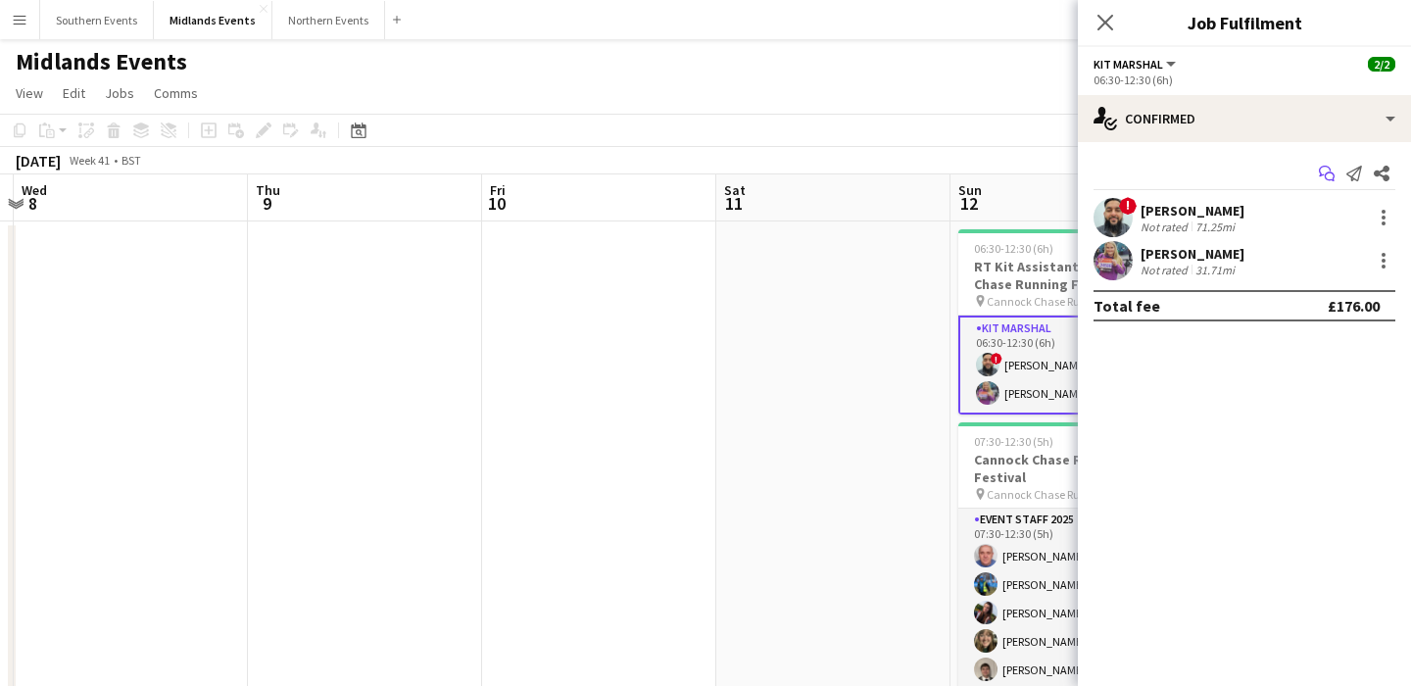
click at [1334, 175] on icon at bounding box center [1330, 178] width 10 height 10
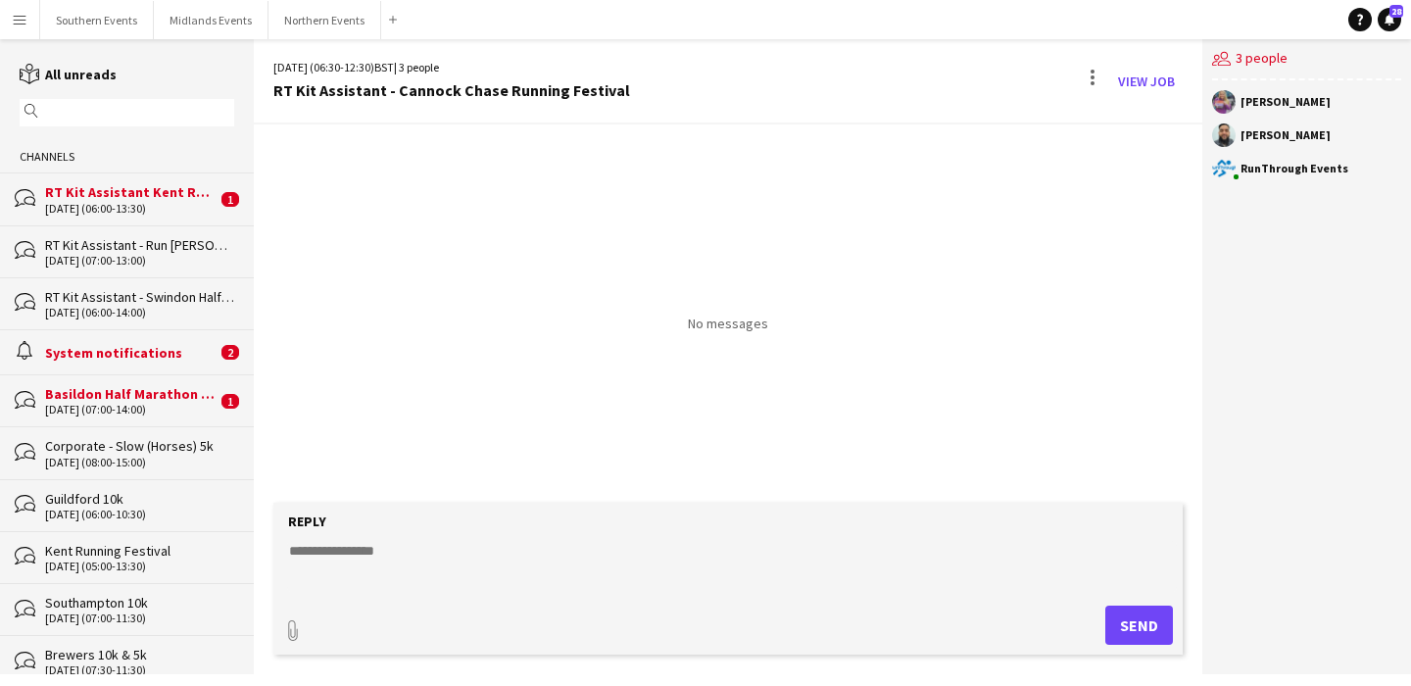
click at [126, 191] on div "RT Kit Assistant Kent Running Festival" at bounding box center [131, 192] width 172 height 18
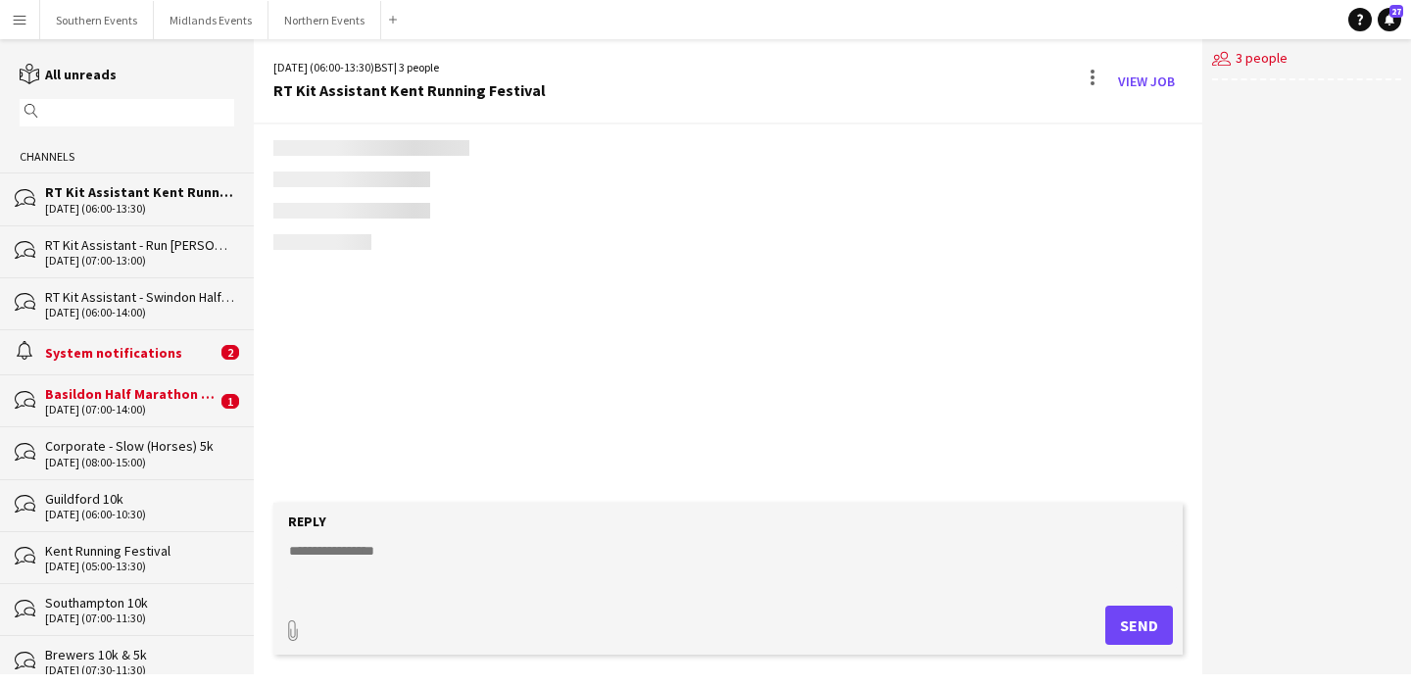
scroll to position [3095, 0]
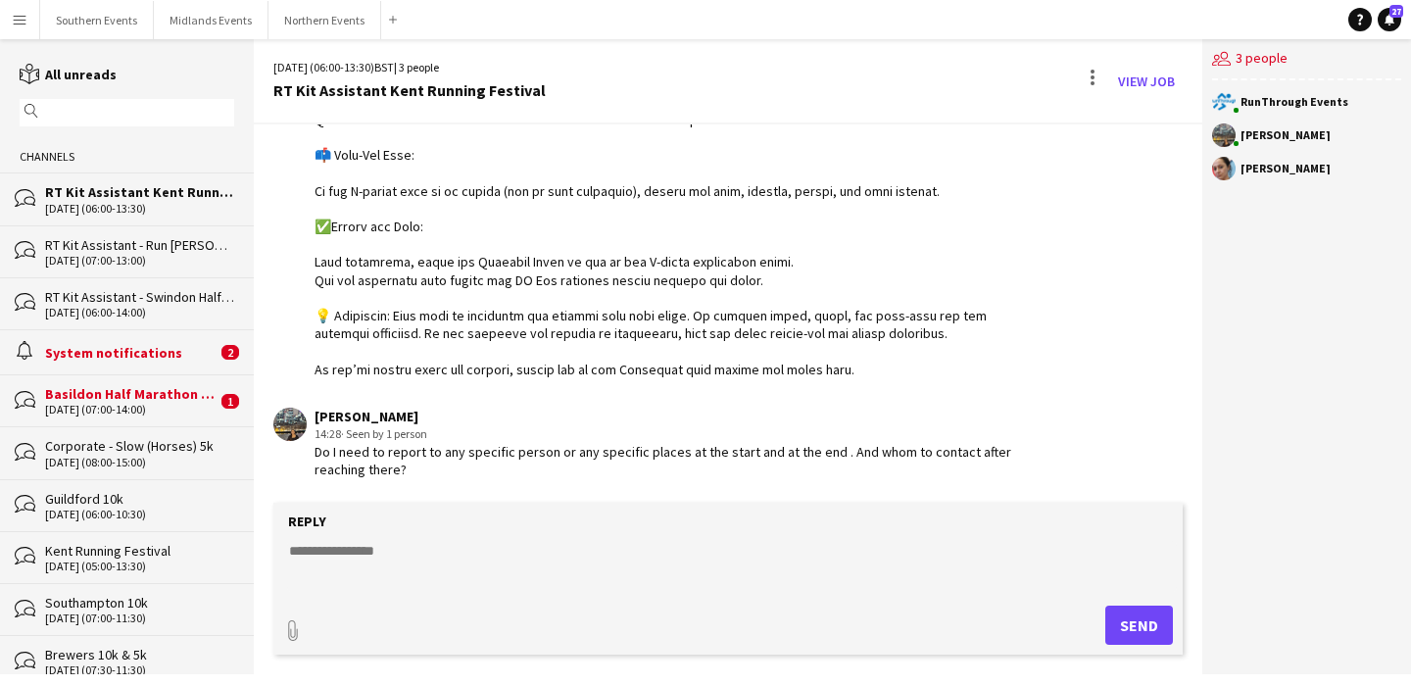
click at [369, 559] on textarea at bounding box center [732, 566] width 890 height 51
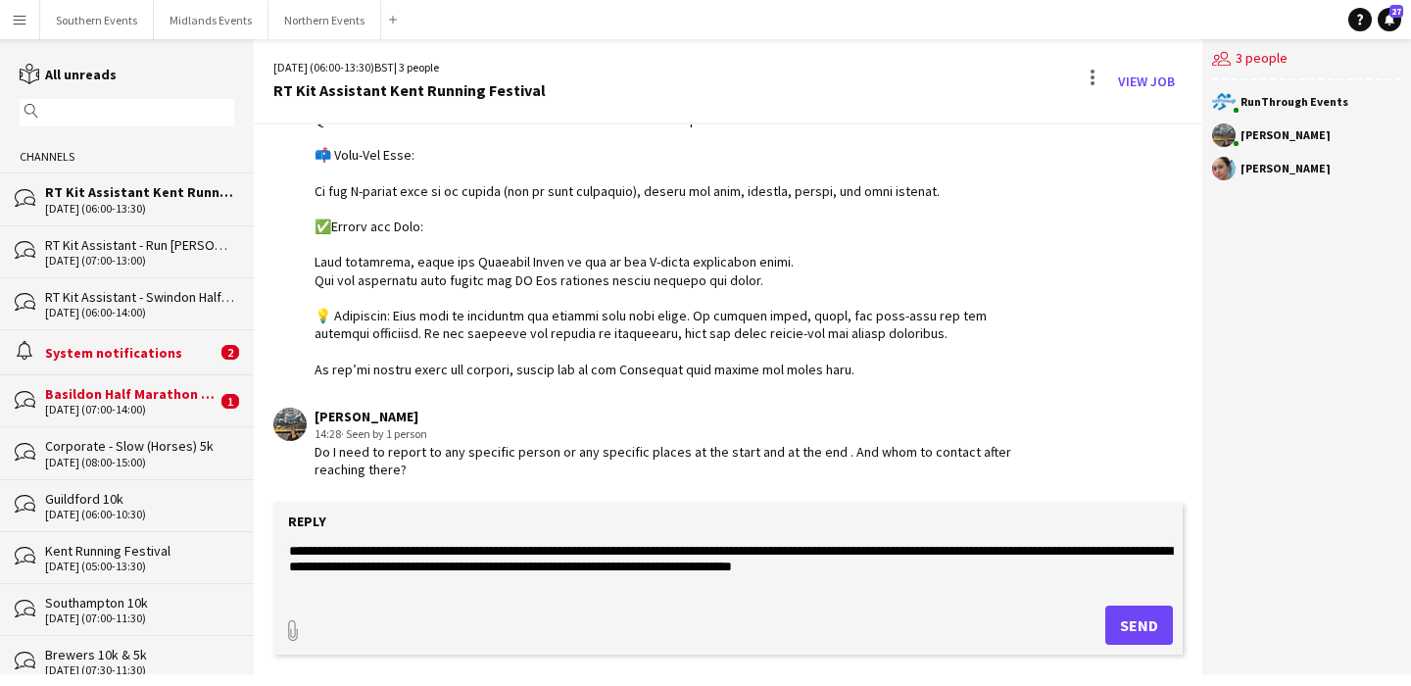
type textarea "**********"
click at [1121, 622] on button "Send" at bounding box center [1140, 625] width 68 height 39
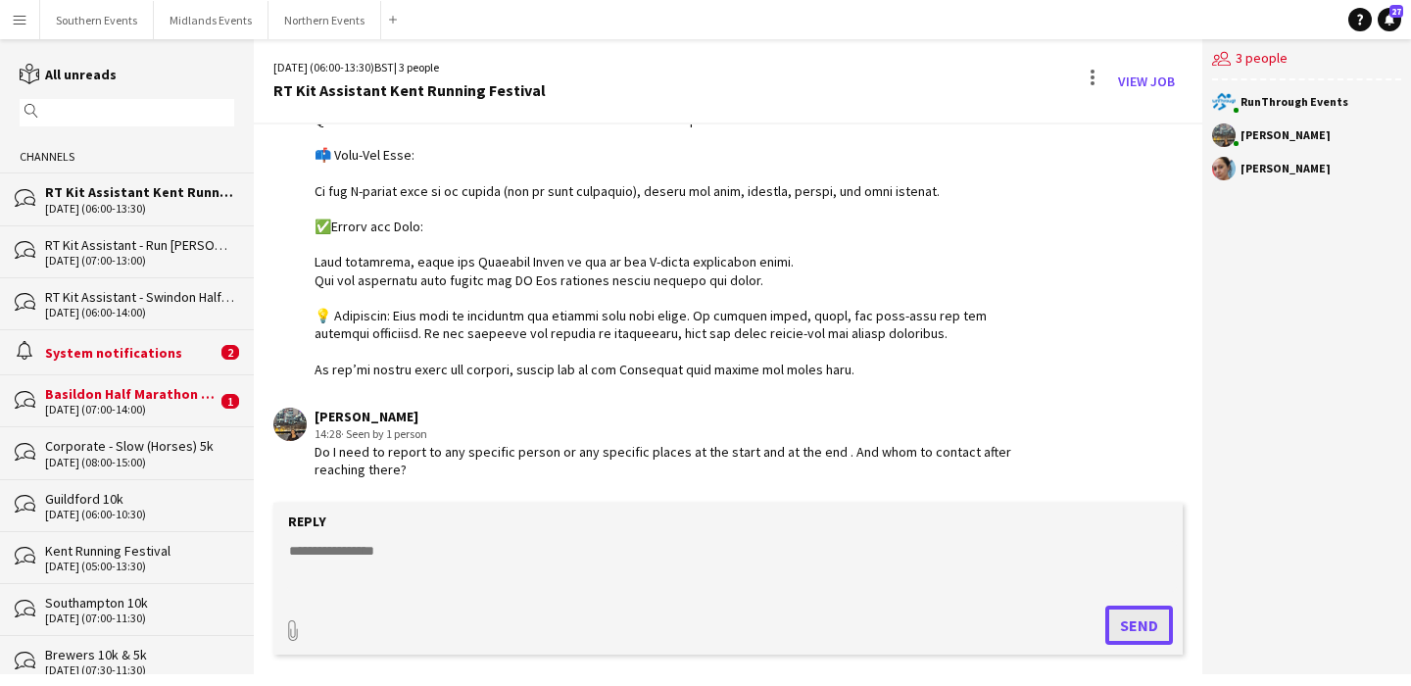
scroll to position [3196, 0]
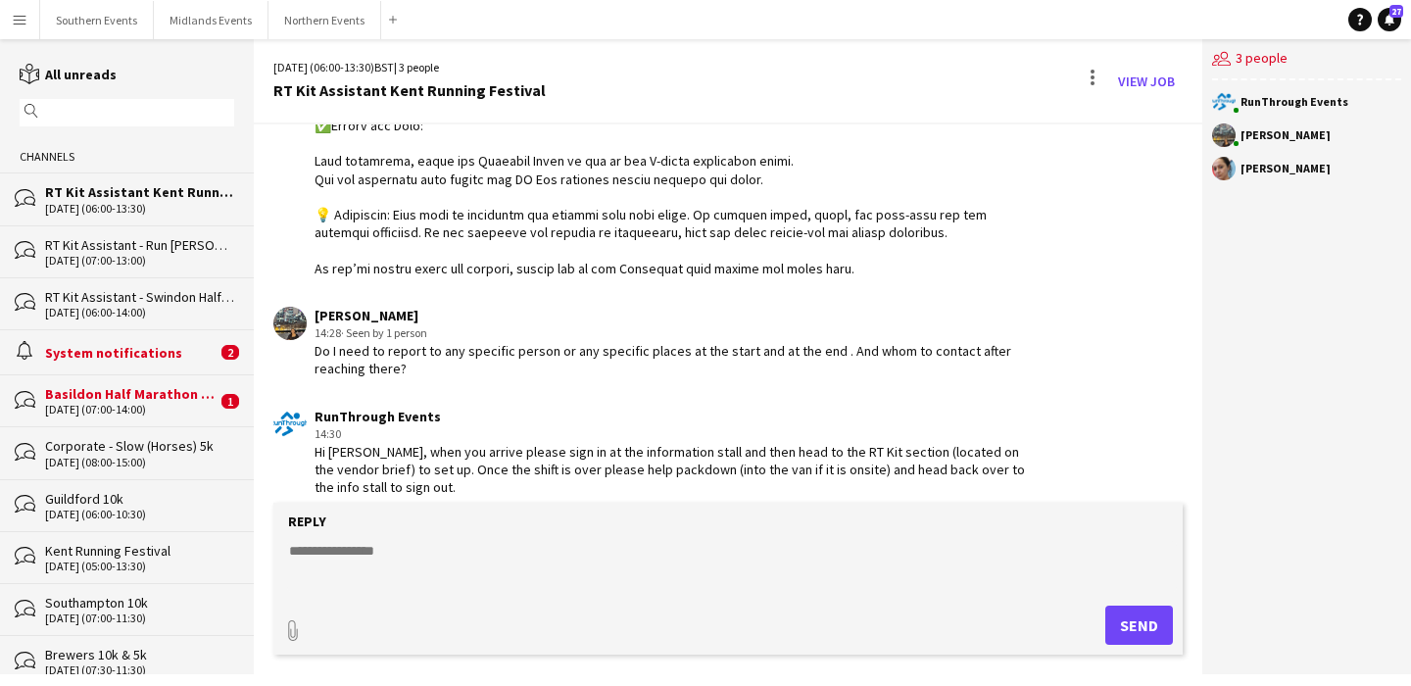
click at [289, 319] on app-user-avatar at bounding box center [289, 323] width 33 height 33
click at [125, 111] on input "text" at bounding box center [136, 113] width 186 height 18
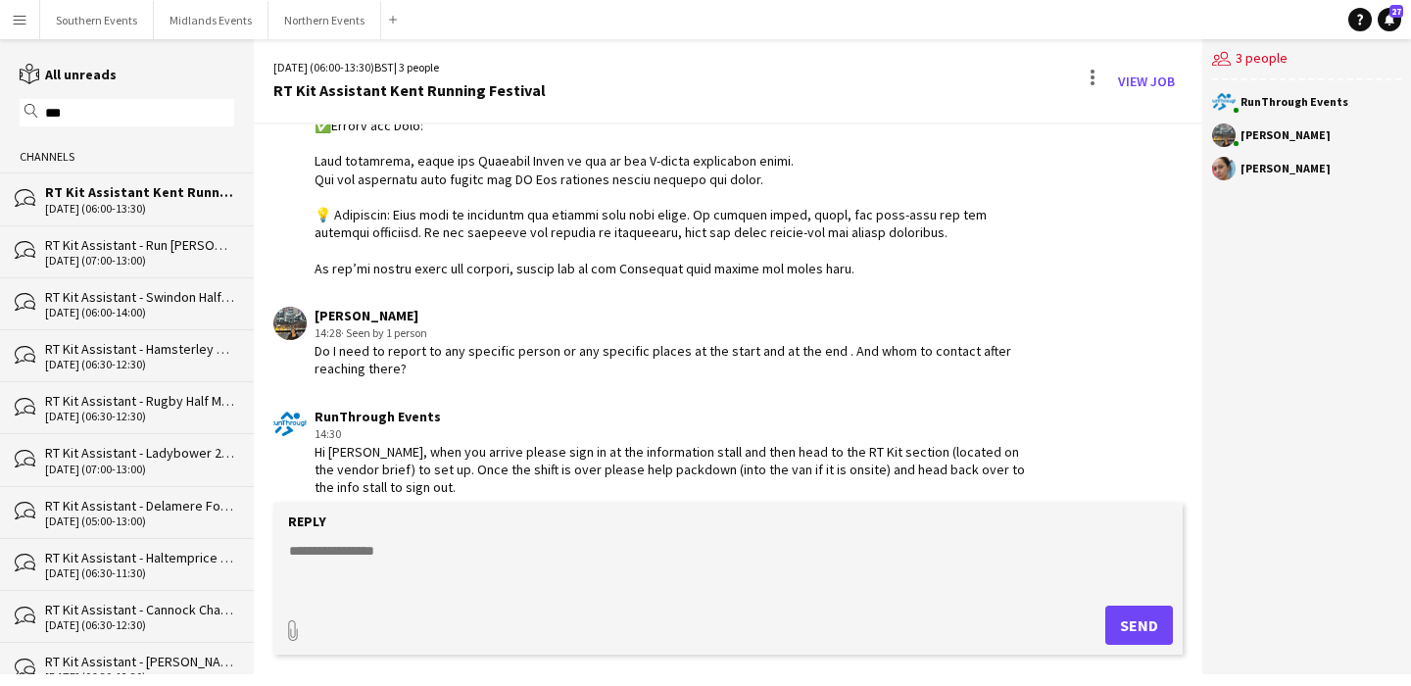
type input "***"
click at [161, 241] on div "RT Kit Assistant - Run [PERSON_NAME][GEOGRAPHIC_DATA]" at bounding box center [139, 245] width 189 height 18
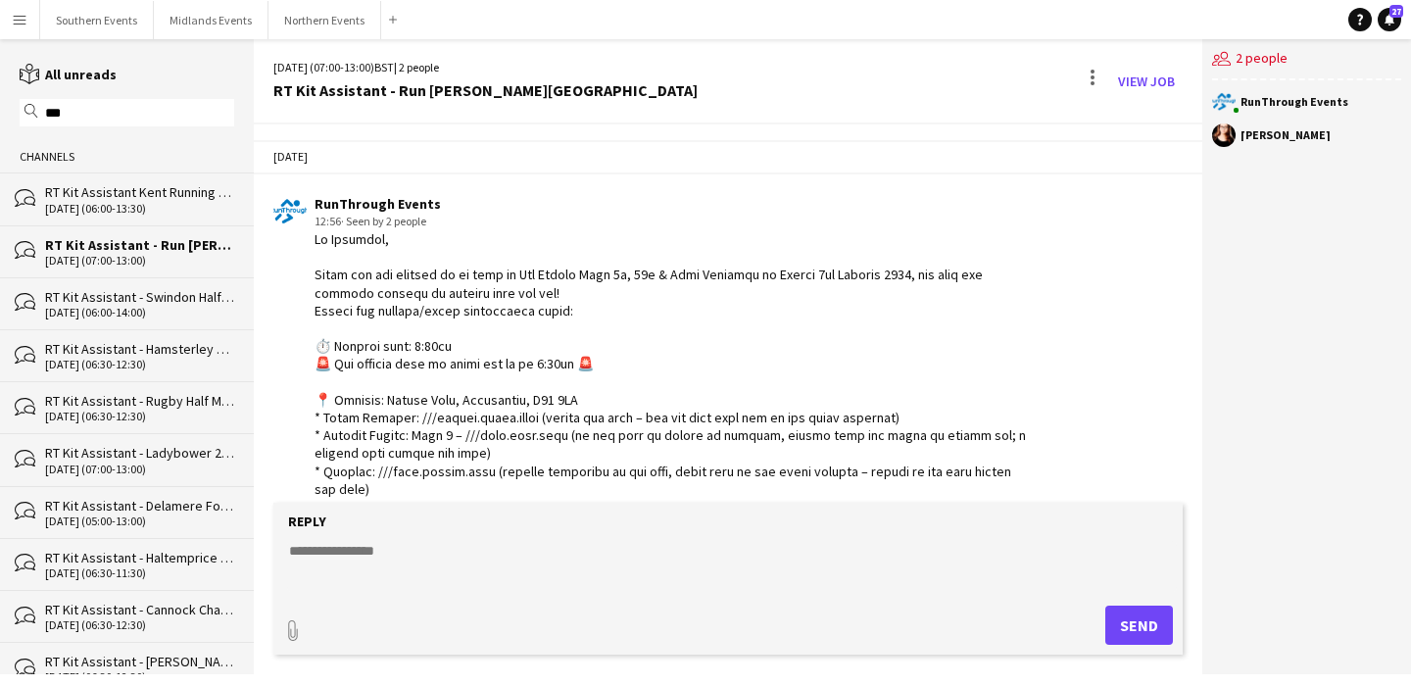
scroll to position [2122, 0]
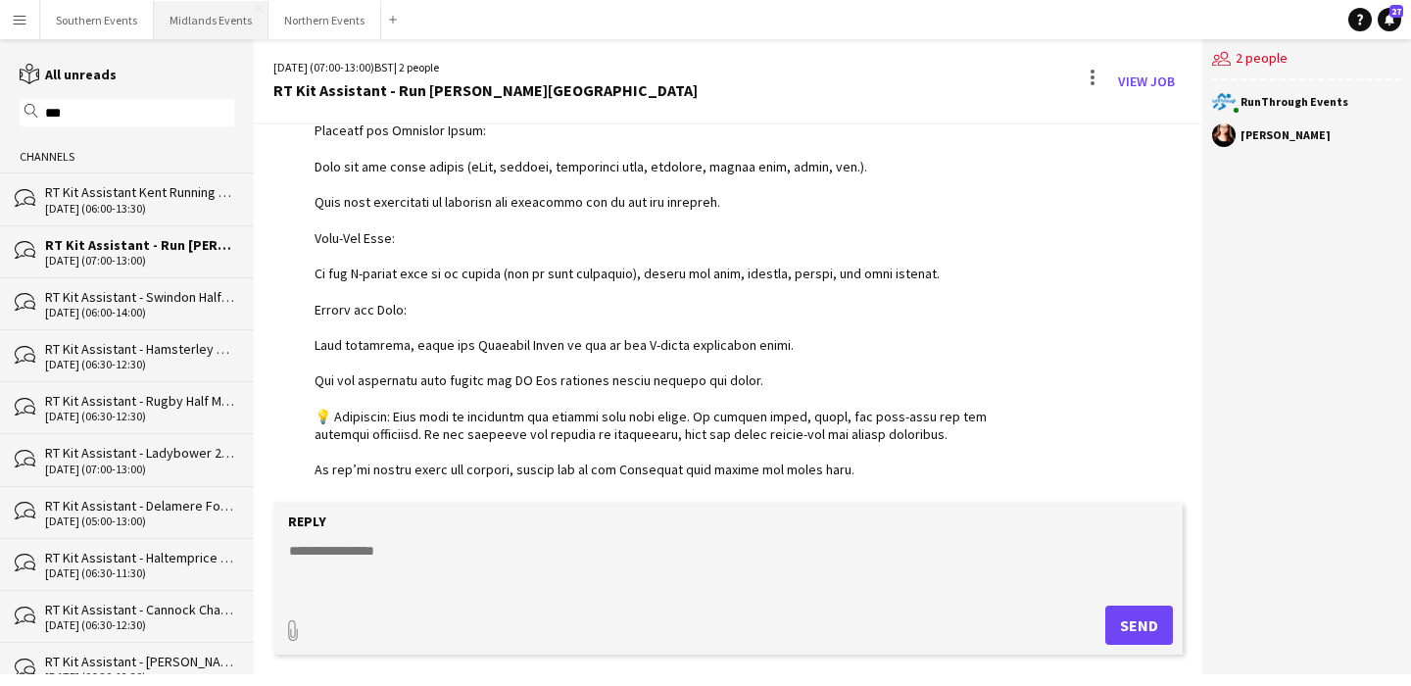
click at [193, 14] on button "Midlands Events Close" at bounding box center [211, 20] width 115 height 38
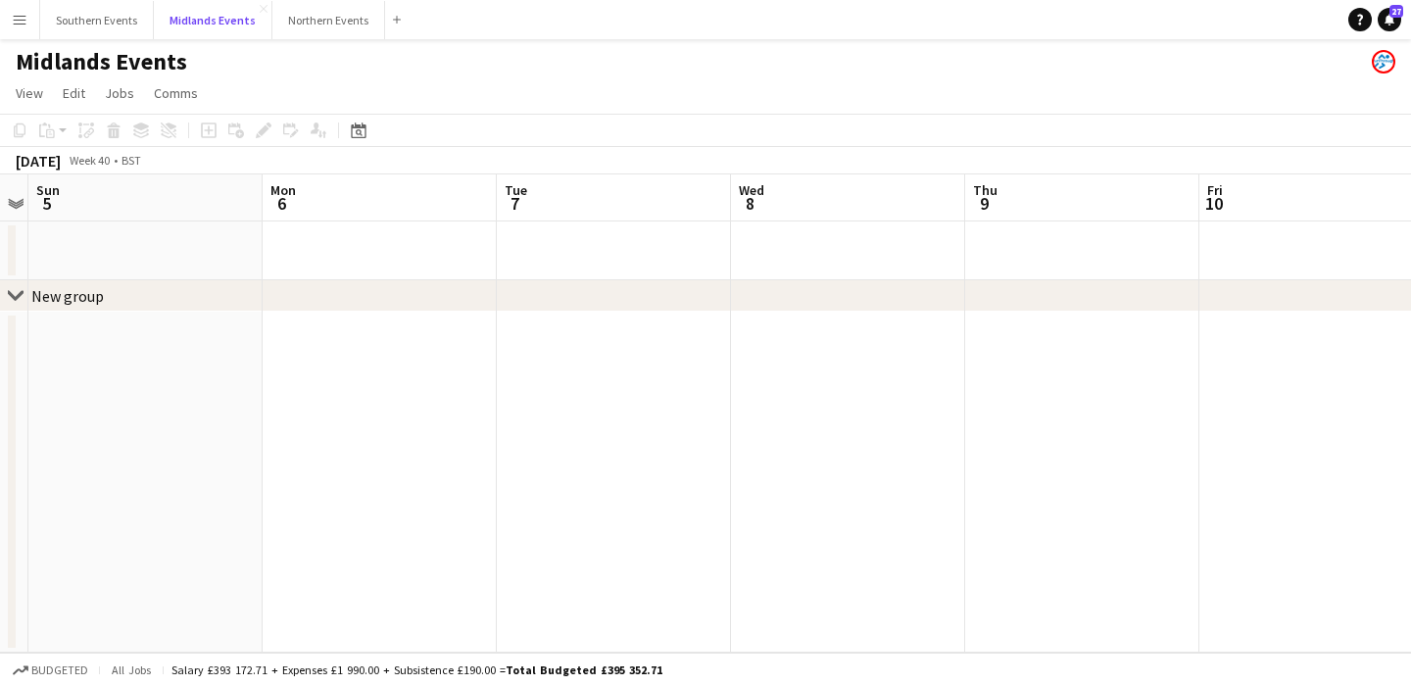
scroll to position [0, 881]
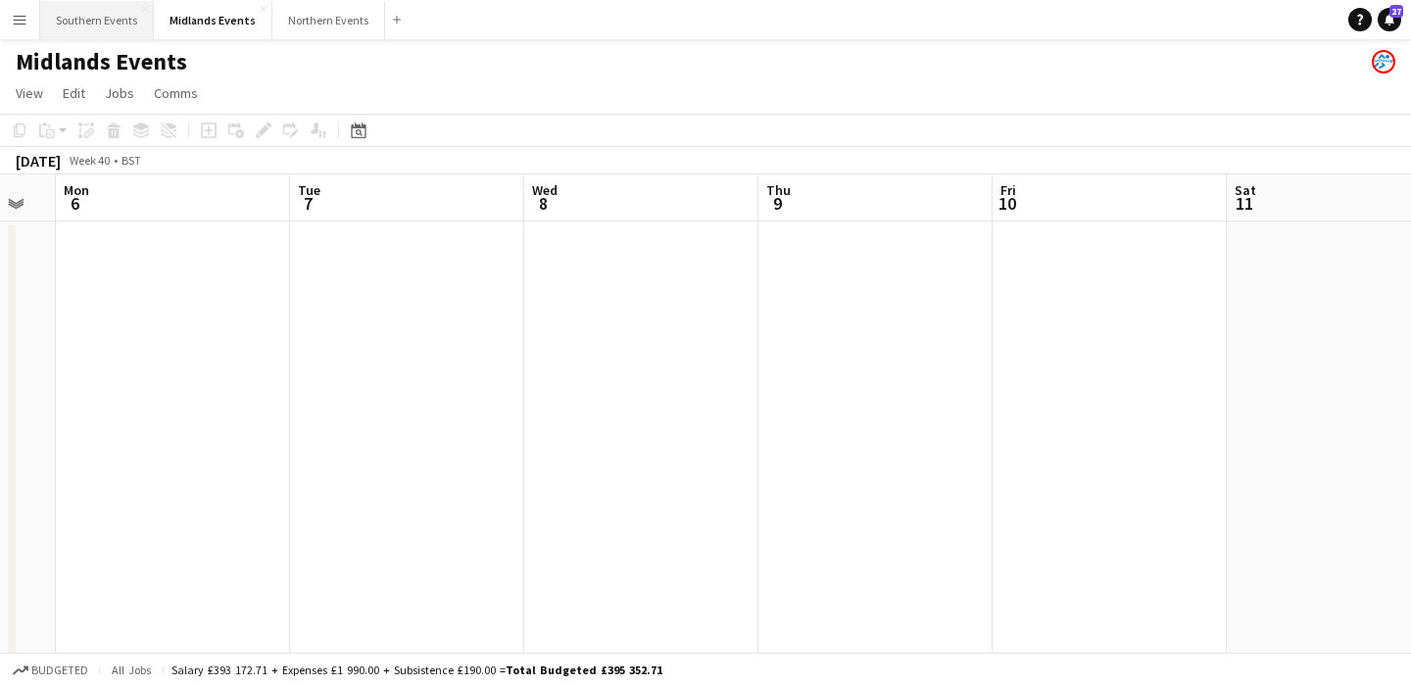
click at [86, 13] on button "Southern Events Close" at bounding box center [97, 20] width 114 height 38
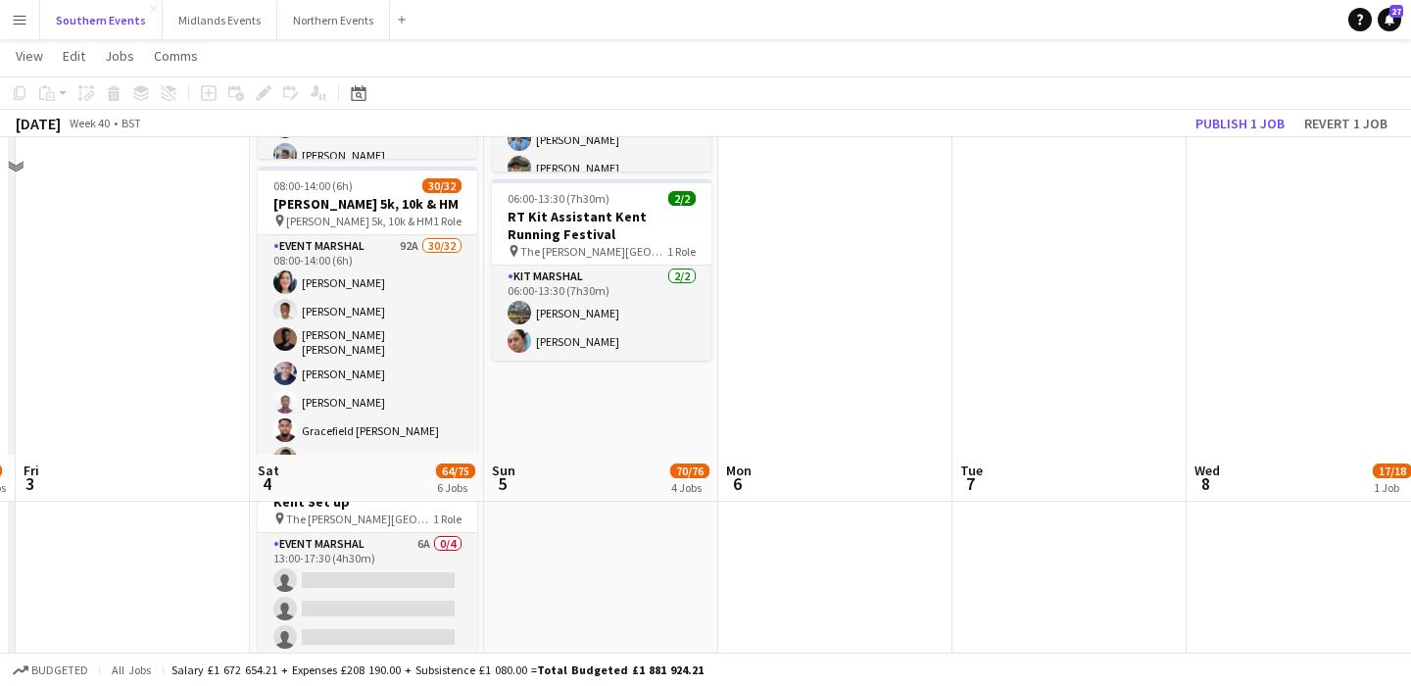
scroll to position [388, 0]
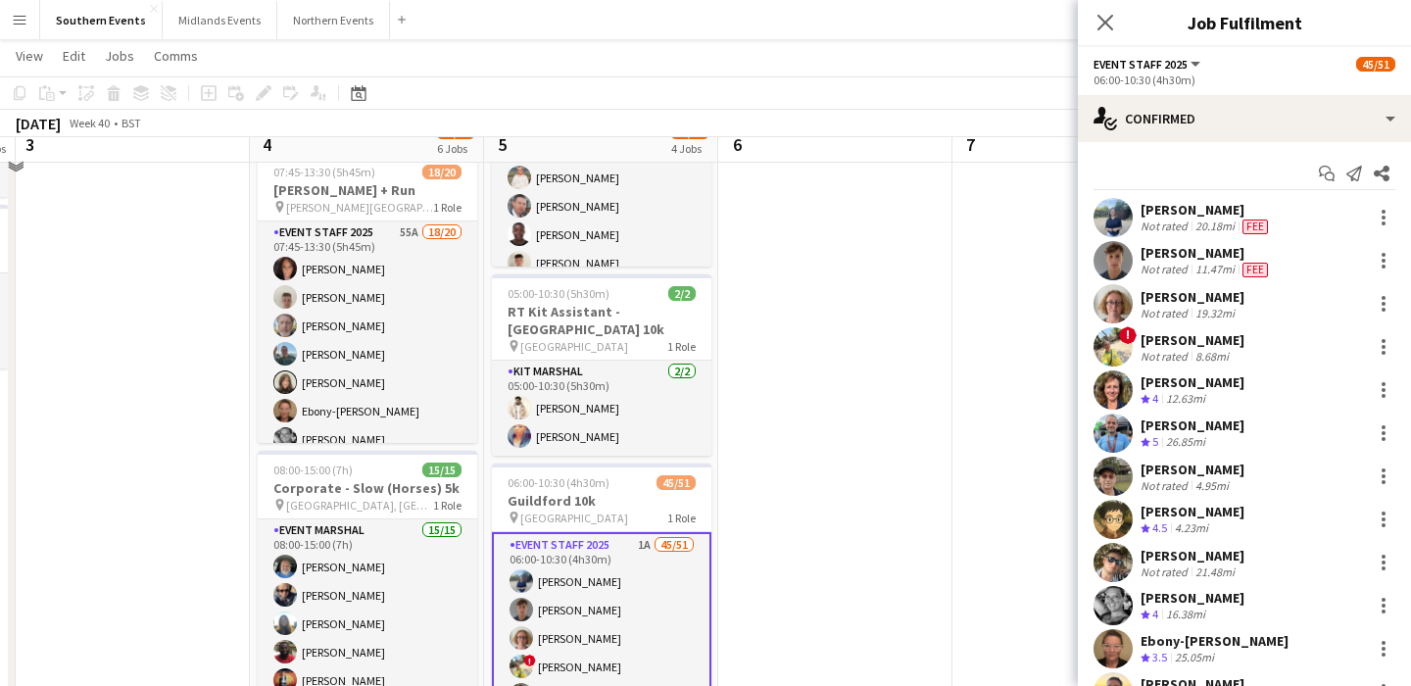
scroll to position [228, 0]
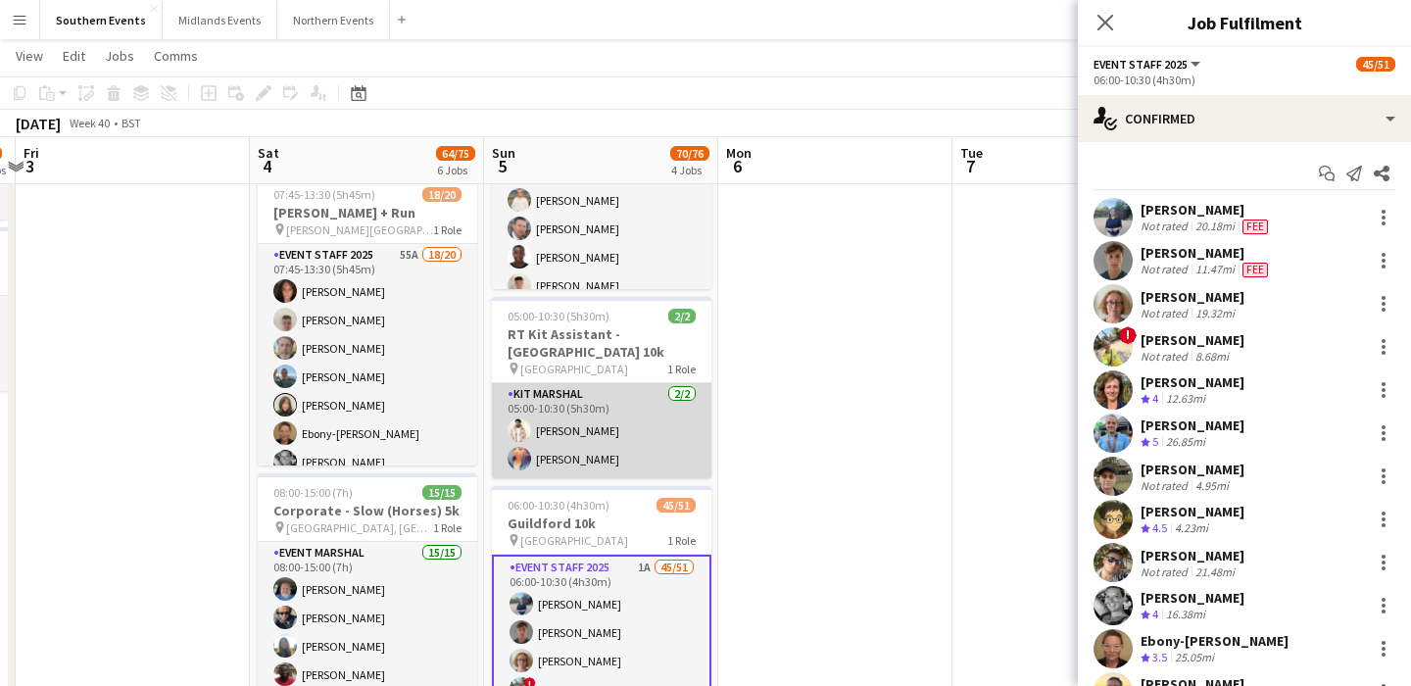
click at [665, 396] on app-card-role "Kit Marshal 2/2 05:00-10:30 (5h30m) Jaydon Young Chimere Bell" at bounding box center [602, 430] width 220 height 95
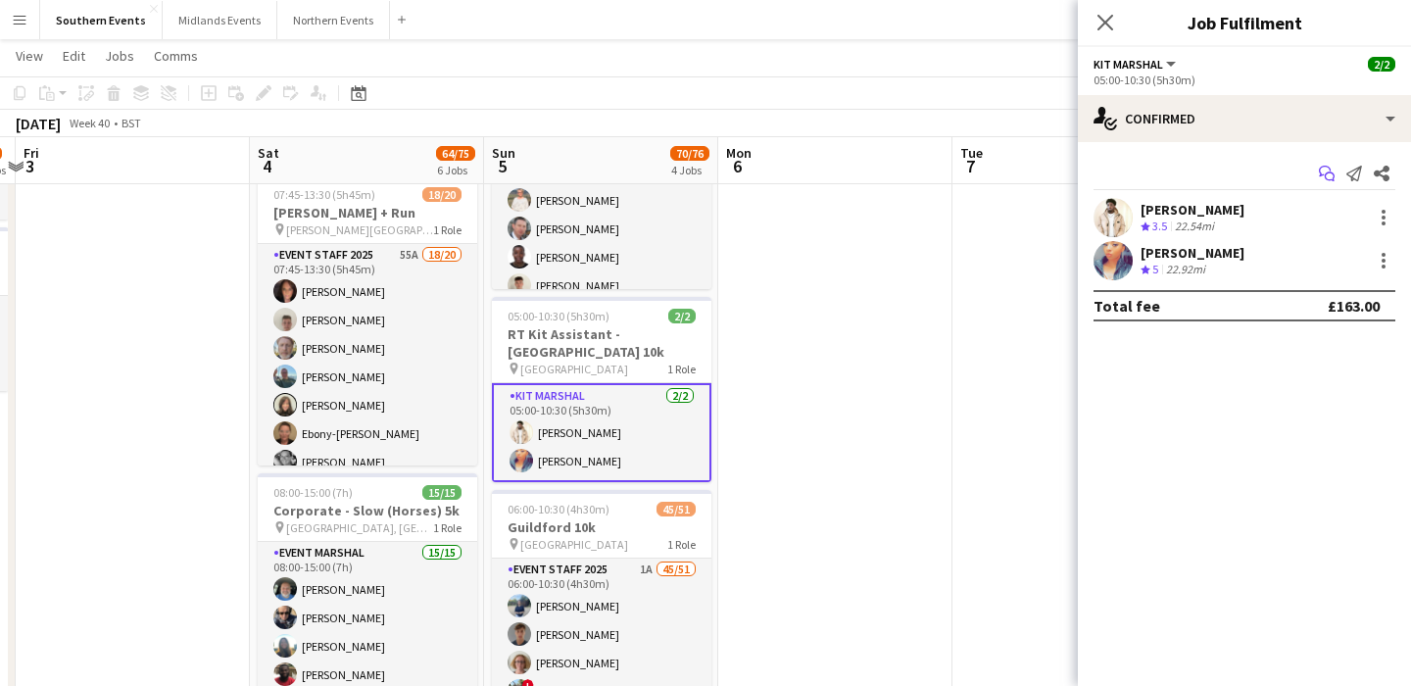
click at [1329, 173] on icon "Start chat" at bounding box center [1327, 174] width 16 height 16
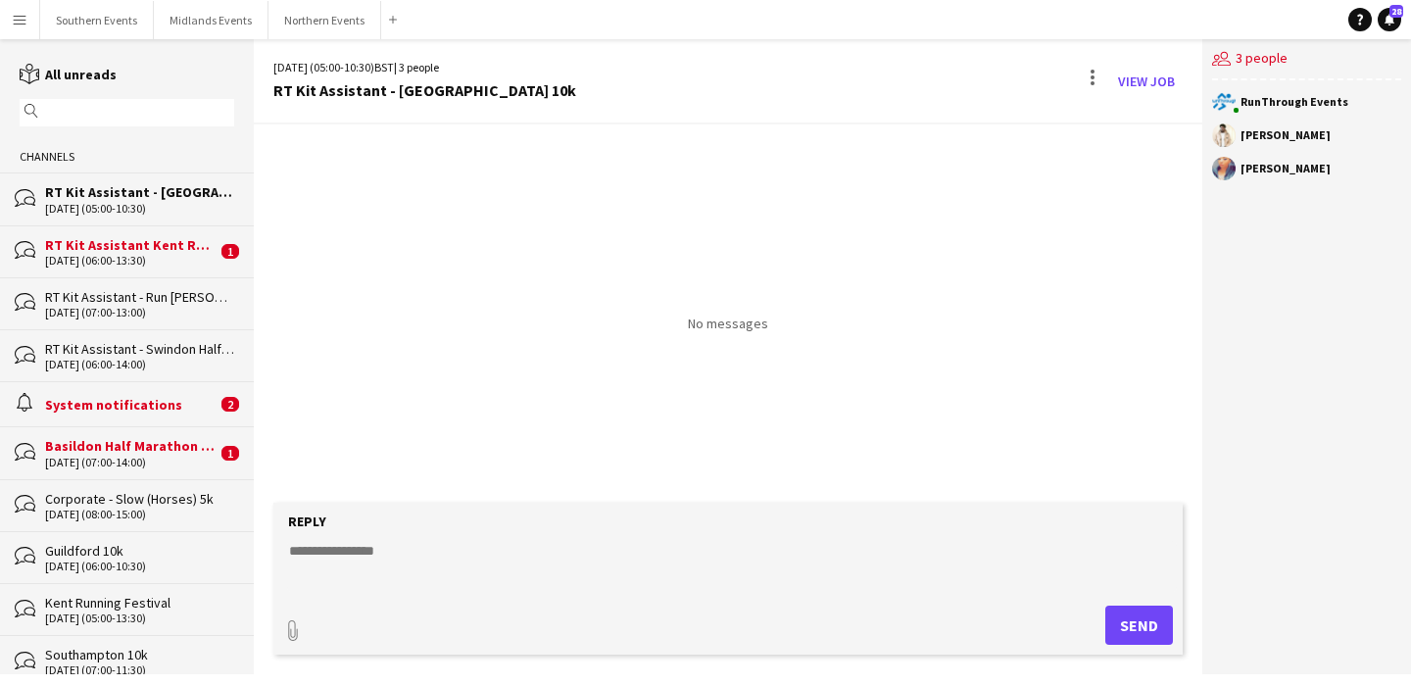
click at [168, 240] on div "RT Kit Assistant Kent Running Festival" at bounding box center [131, 245] width 172 height 18
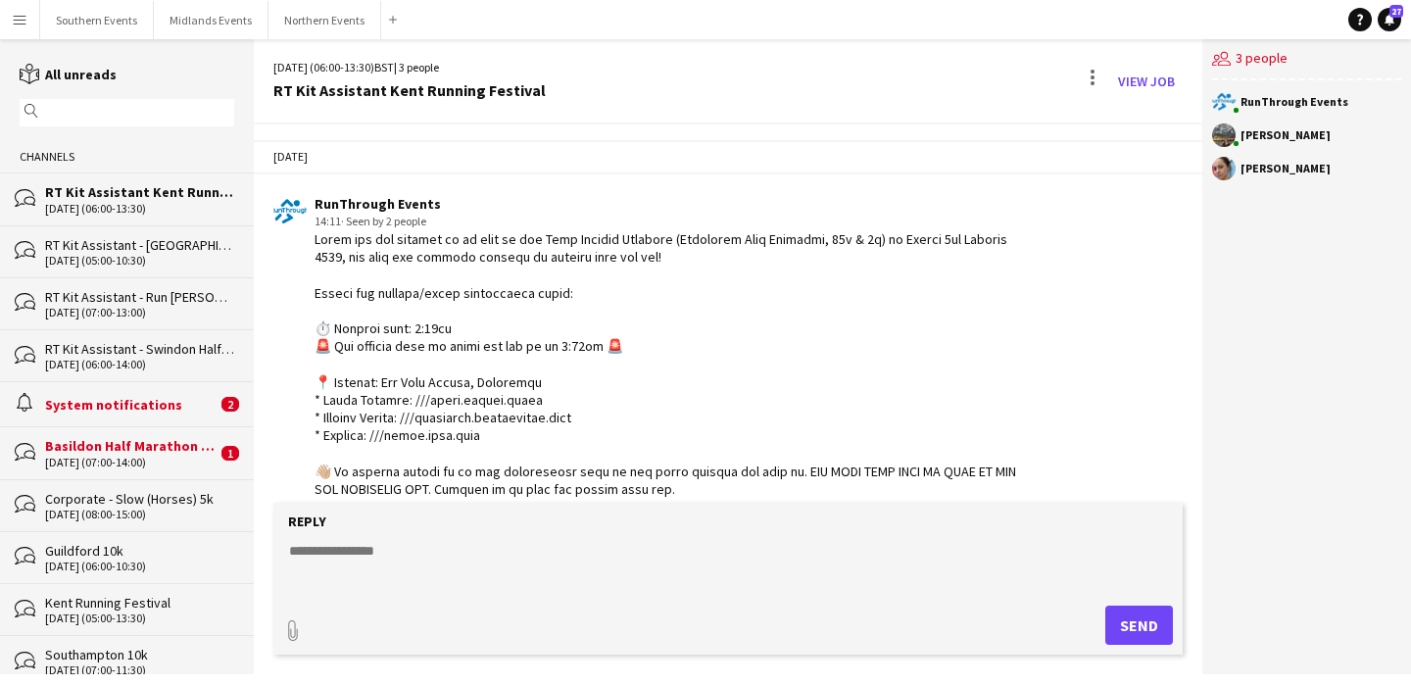
scroll to position [3297, 0]
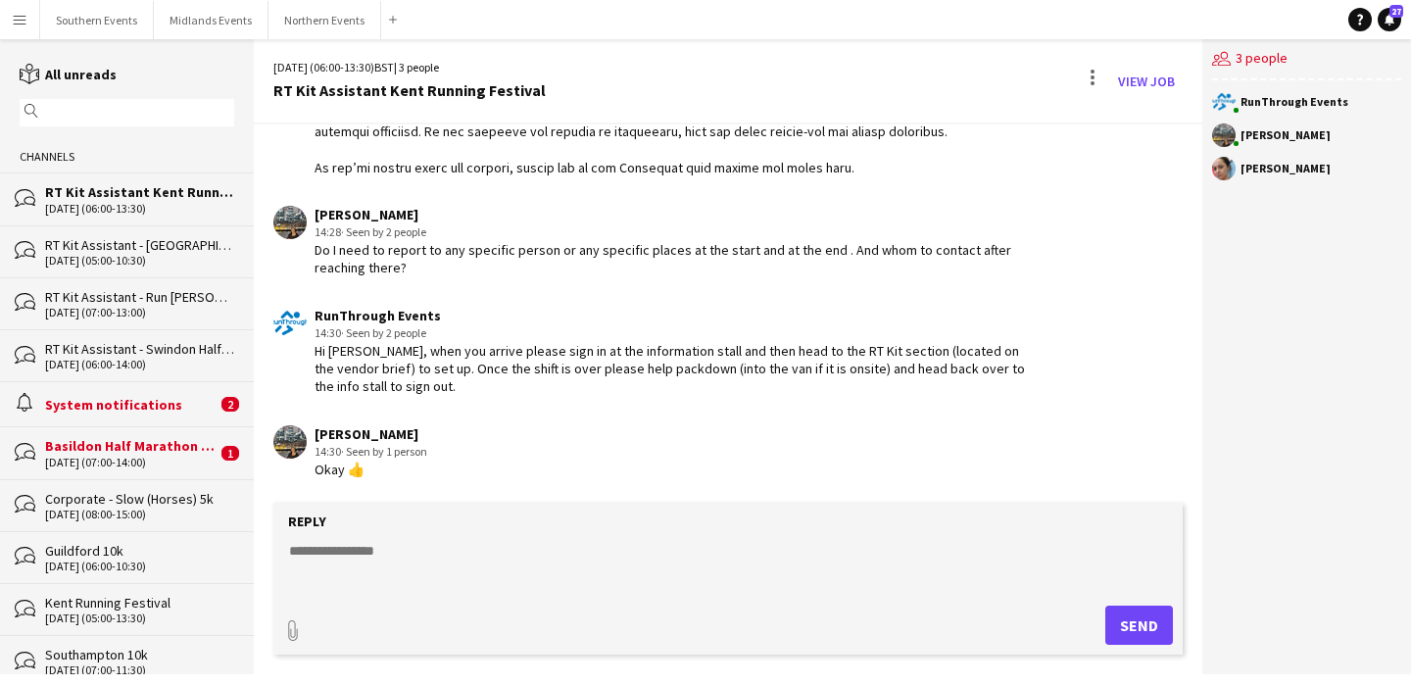
click at [160, 205] on div "[DATE] (06:00-13:30)" at bounding box center [139, 209] width 189 height 14
click at [171, 245] on div "RT Kit Assistant - [GEOGRAPHIC_DATA] 10k" at bounding box center [139, 245] width 189 height 18
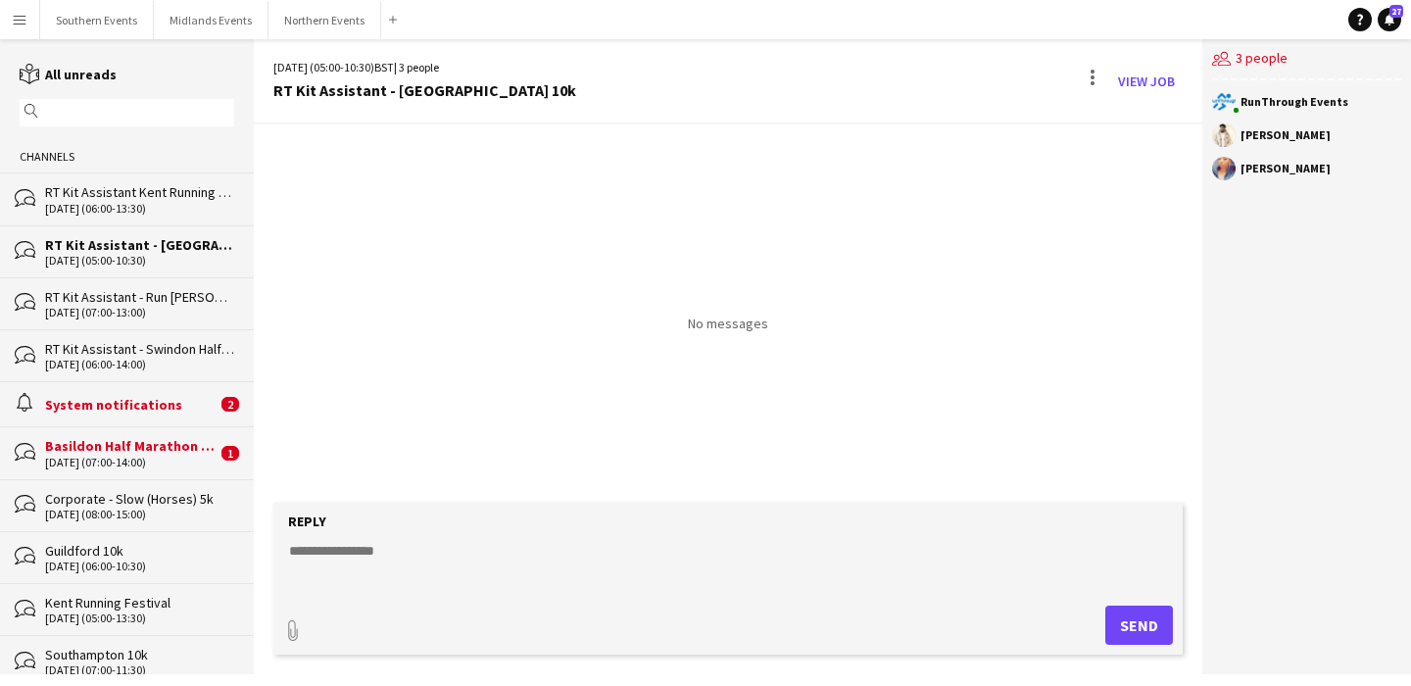
click at [594, 559] on textarea at bounding box center [732, 566] width 890 height 51
paste textarea "**********"
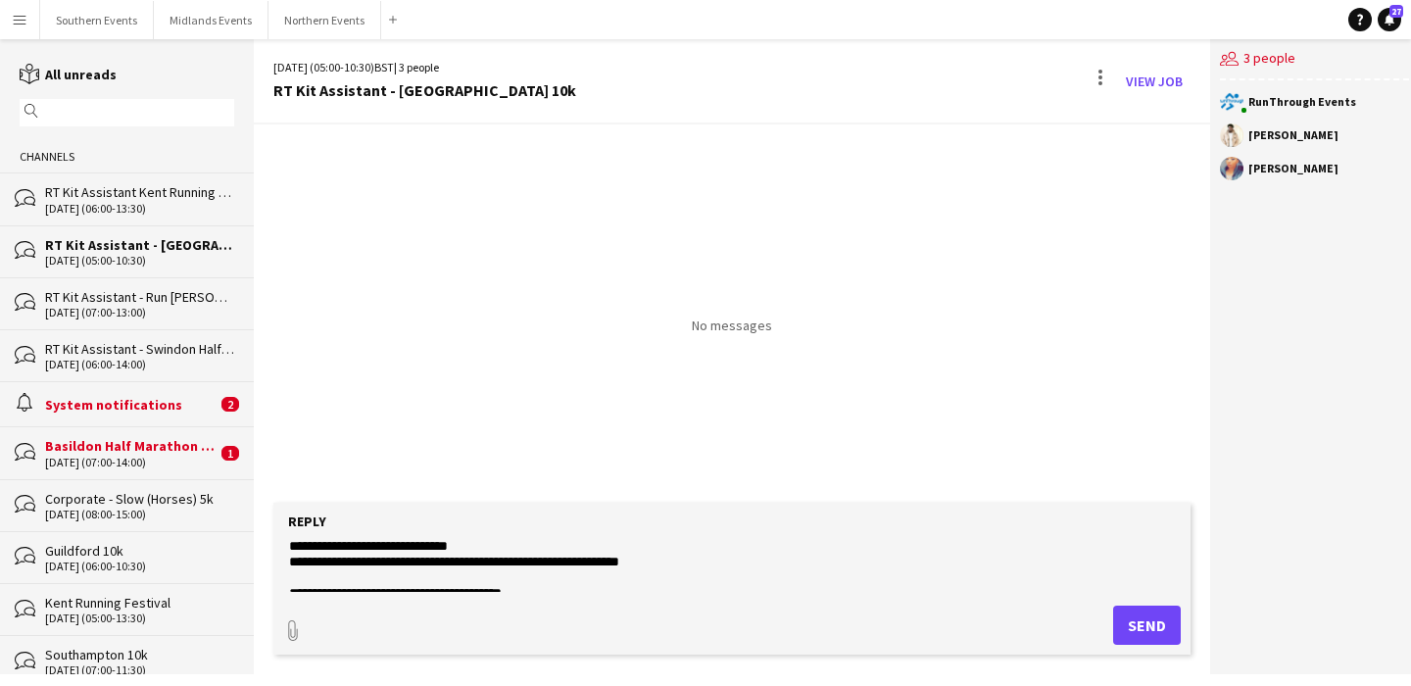
scroll to position [62, 0]
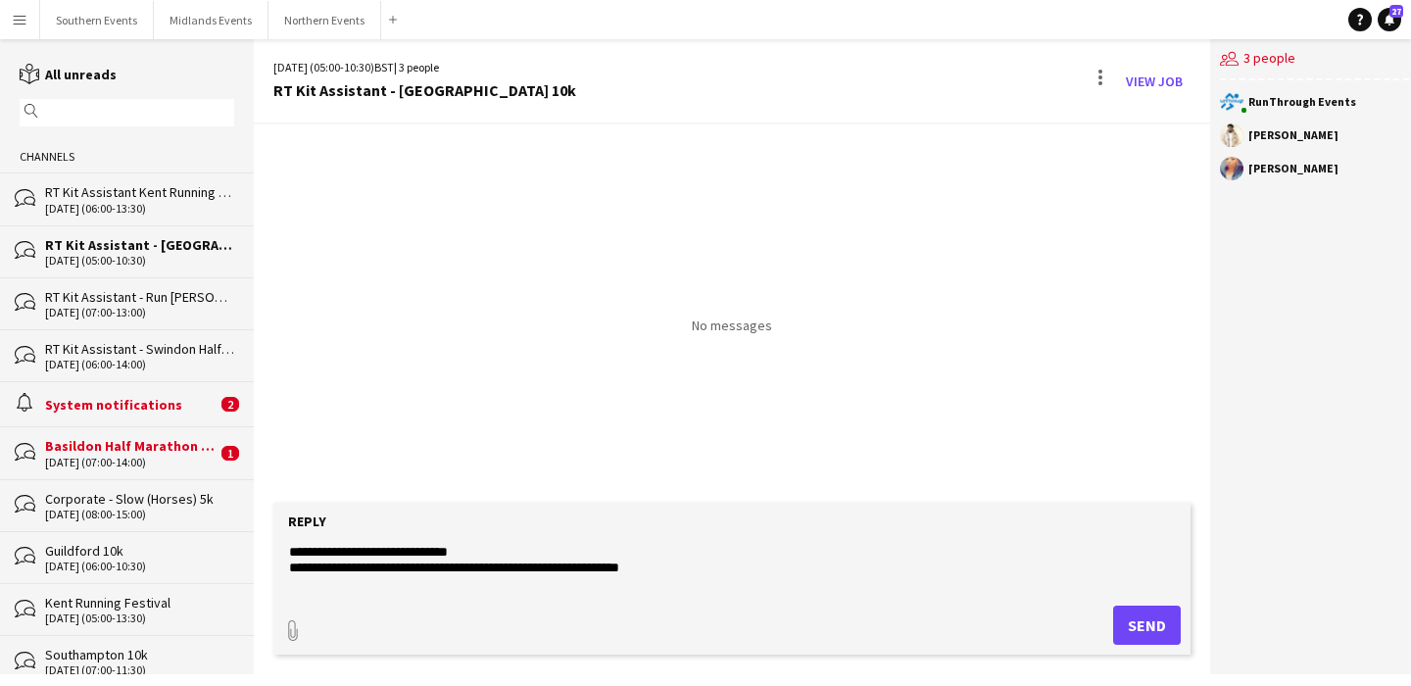
drag, startPoint x: 489, startPoint y: 544, endPoint x: 391, endPoint y: 555, distance: 98.6
click at [391, 555] on textarea at bounding box center [732, 566] width 890 height 51
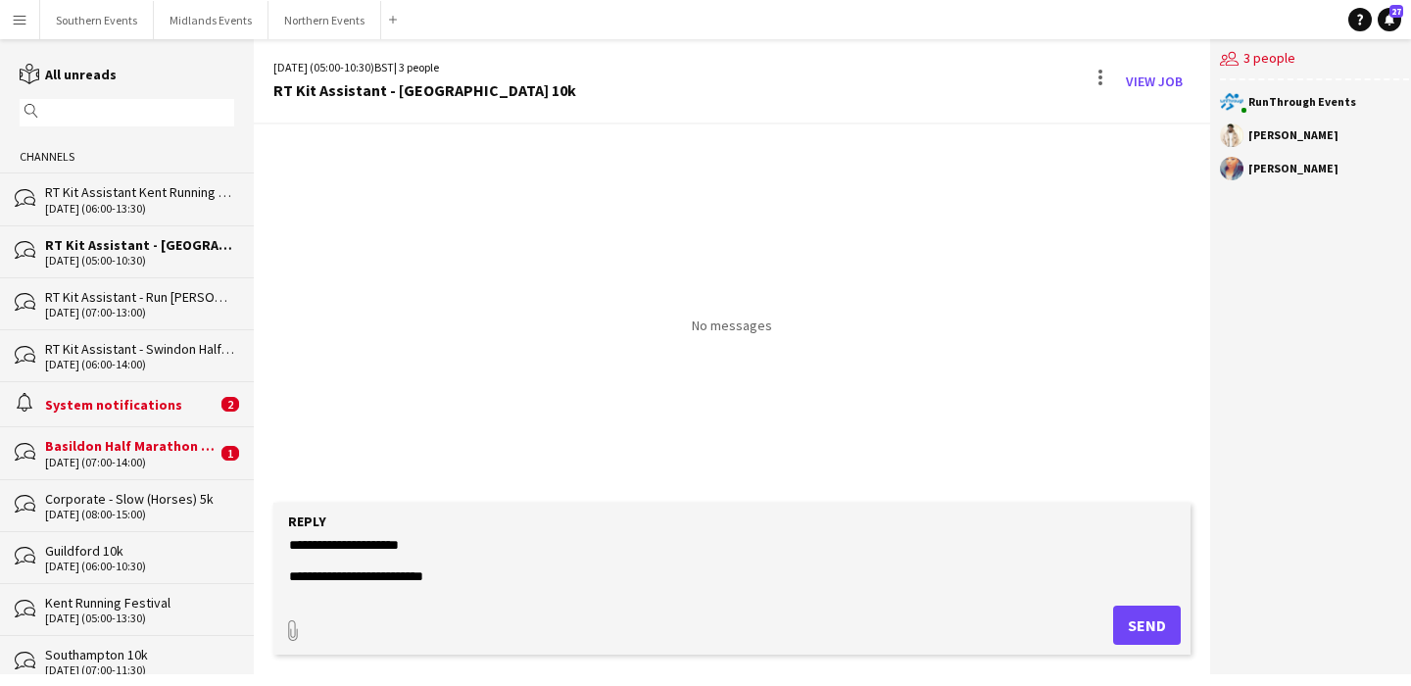
scroll to position [342, 0]
click at [391, 558] on textarea at bounding box center [732, 566] width 890 height 51
click at [431, 555] on textarea at bounding box center [732, 566] width 890 height 51
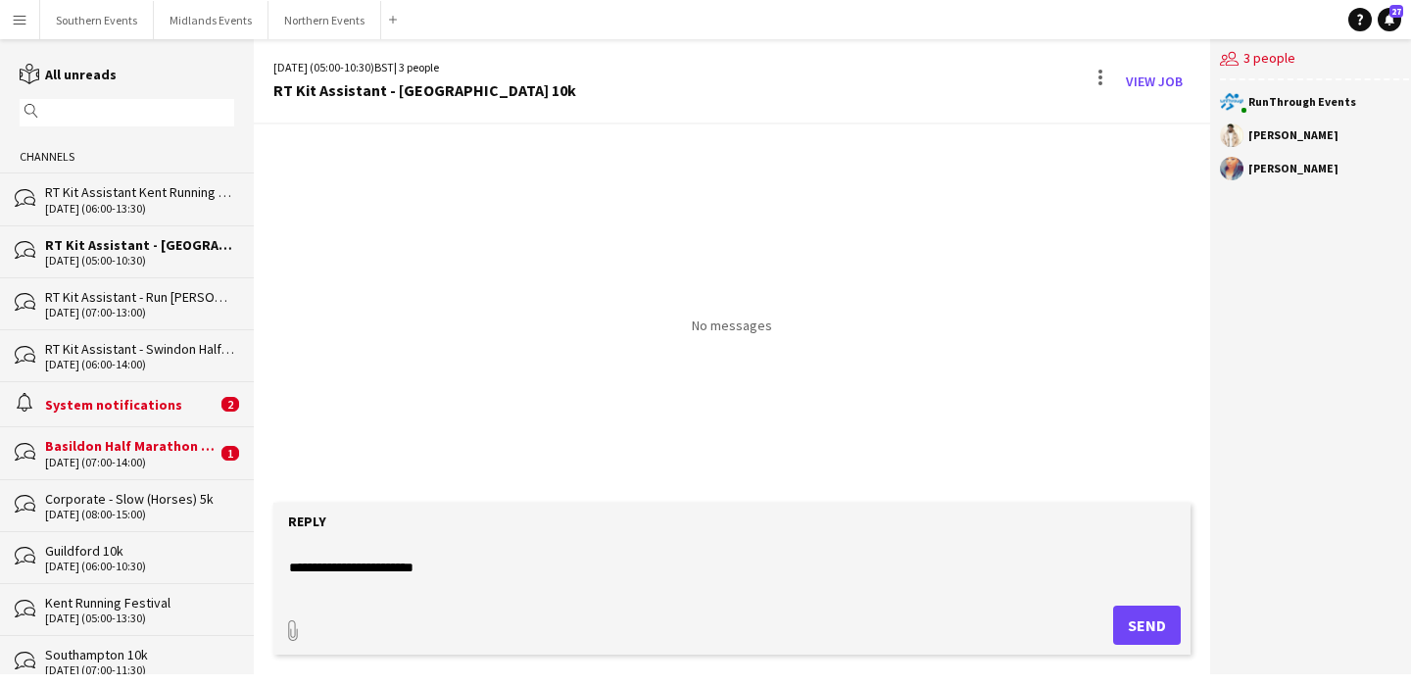
click at [431, 555] on textarea at bounding box center [732, 566] width 890 height 51
click at [406, 589] on textarea at bounding box center [732, 566] width 890 height 51
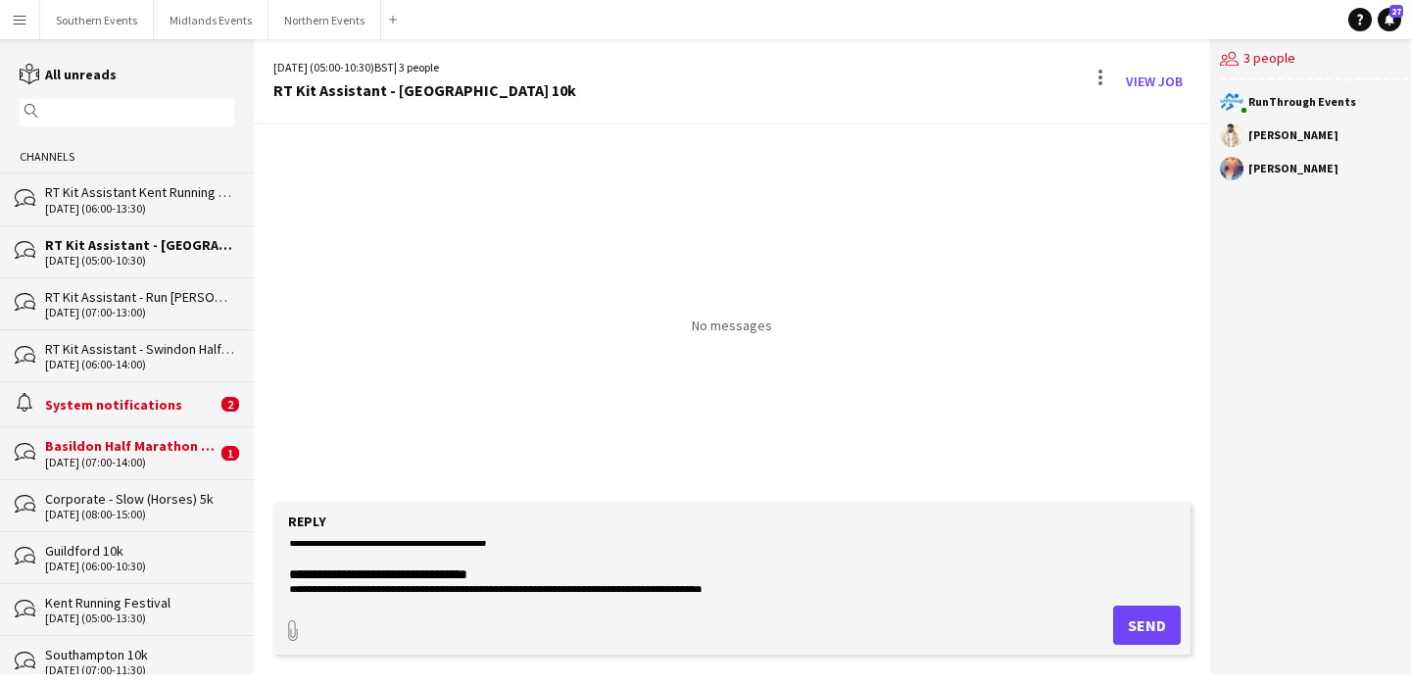
drag, startPoint x: 557, startPoint y: 585, endPoint x: 316, endPoint y: 554, distance: 243.1
click at [316, 554] on textarea at bounding box center [732, 566] width 890 height 51
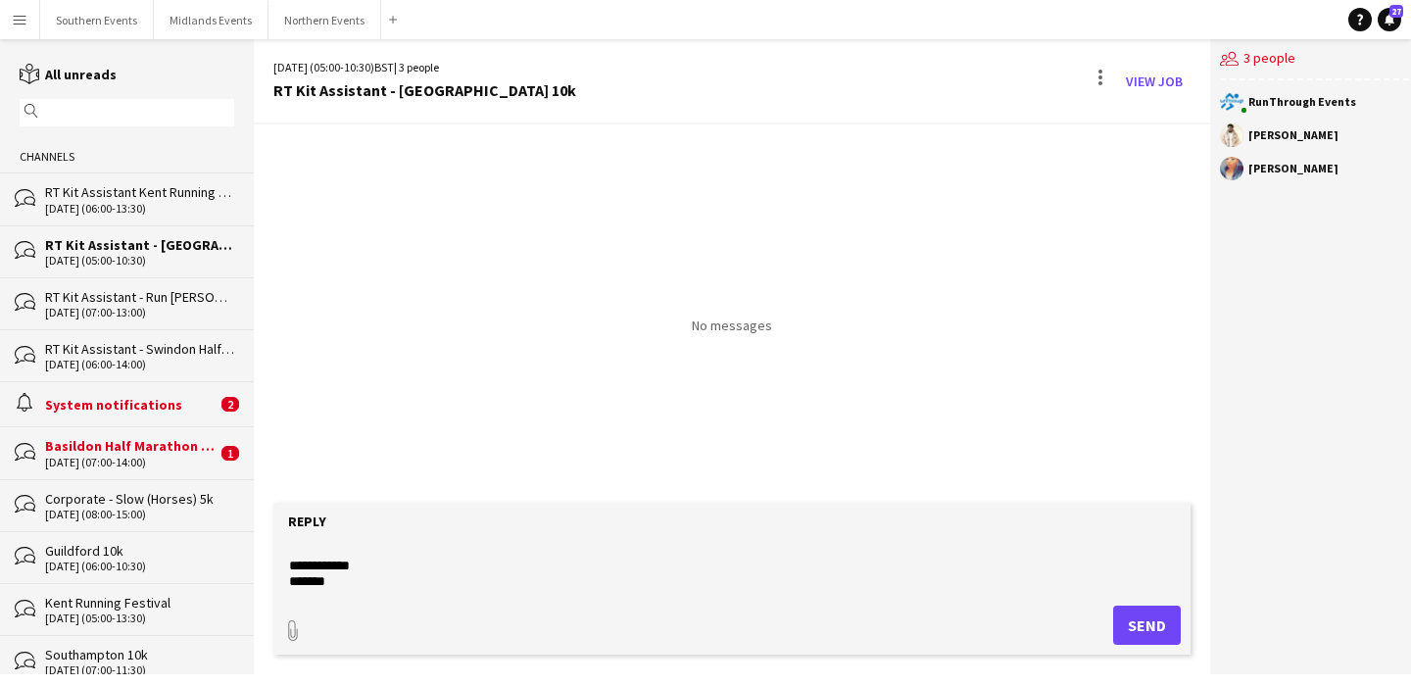
scroll to position [757, 0]
type textarea "**********"
click at [1139, 614] on button "Send" at bounding box center [1147, 625] width 68 height 39
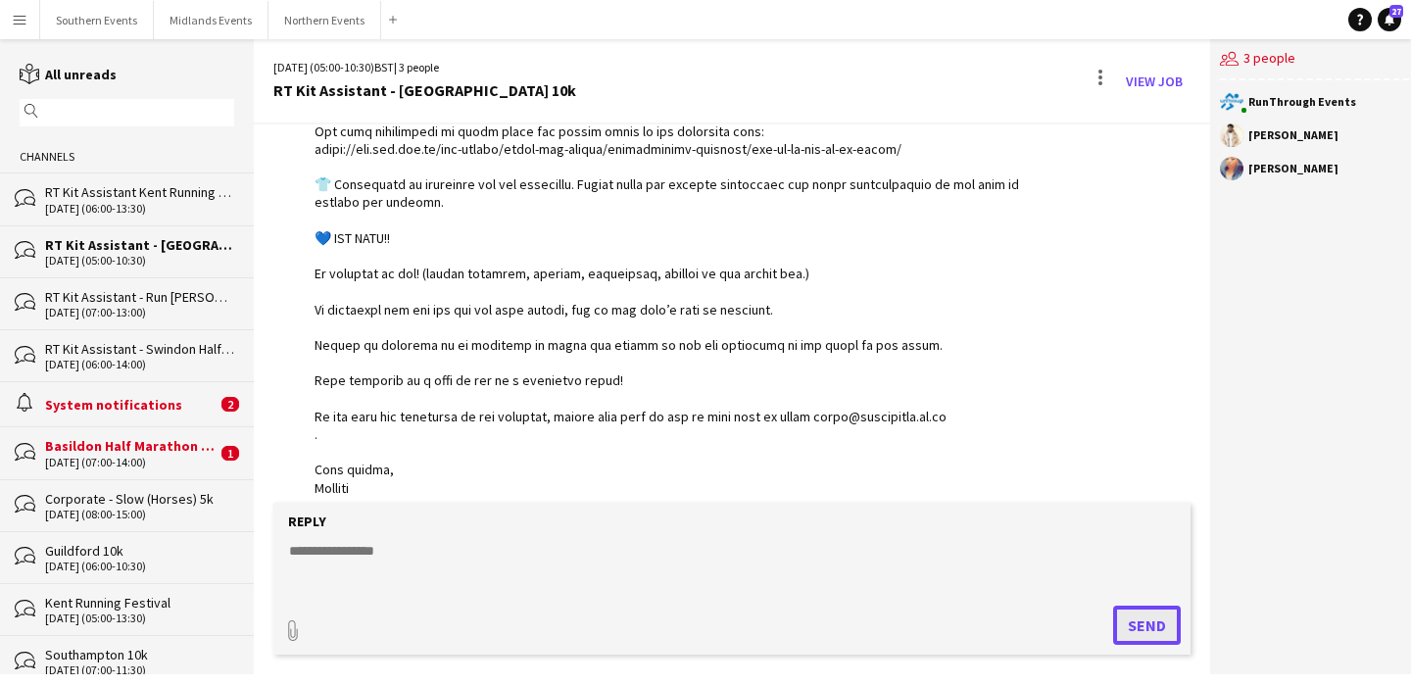
scroll to position [697, 0]
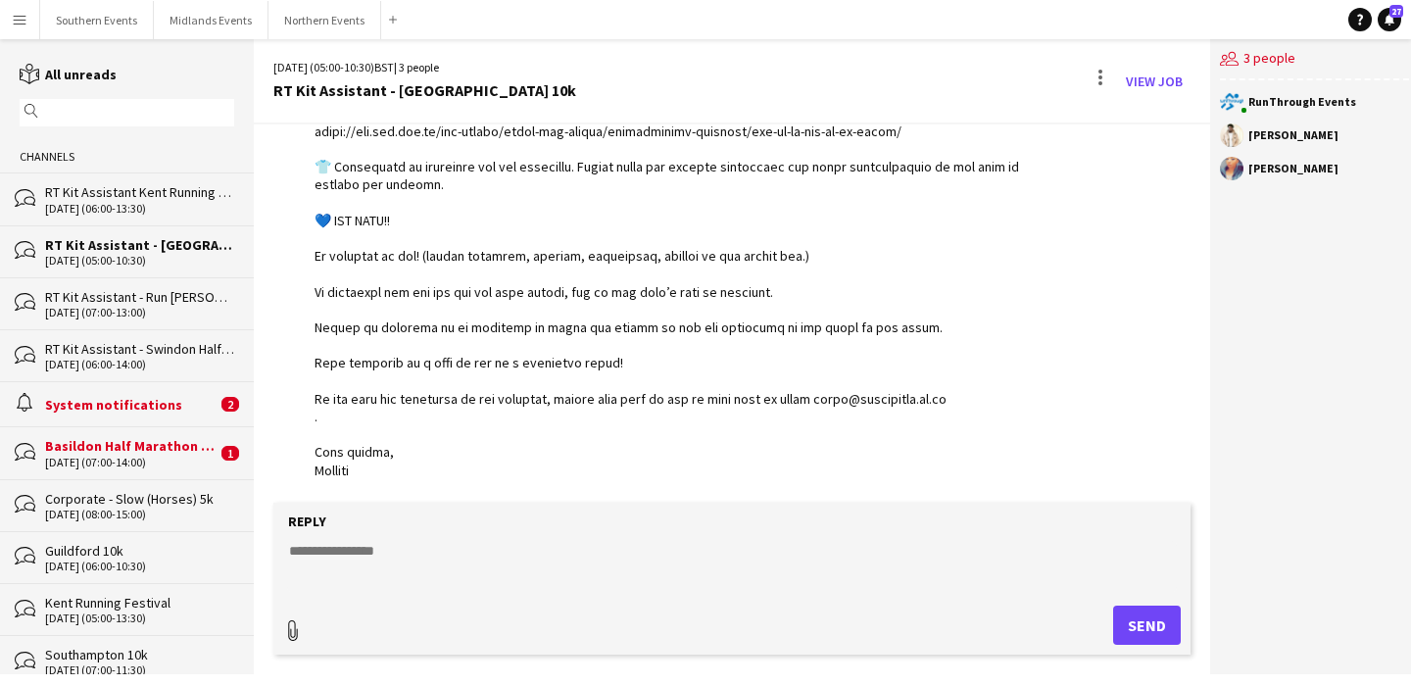
type input "**********"
click at [1130, 614] on span "Upload Upload" at bounding box center [1123, 624] width 85 height 24
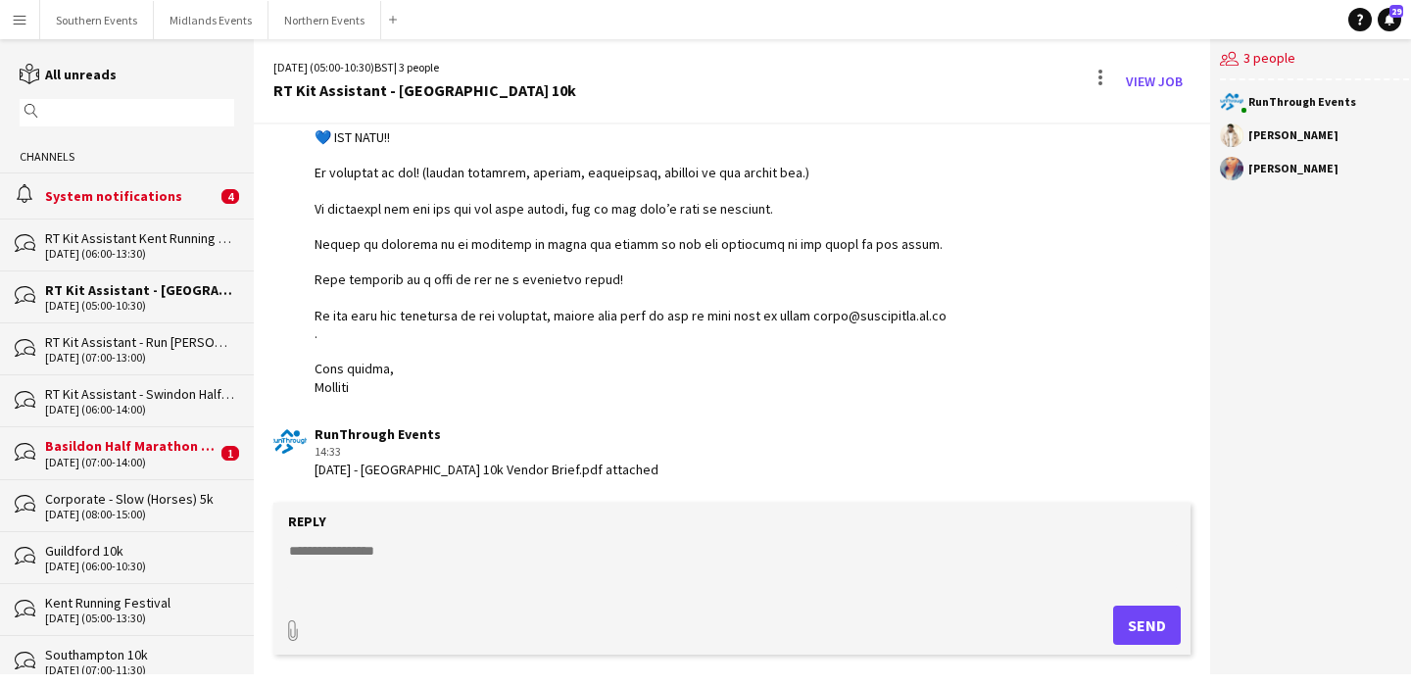
scroll to position [866, 0]
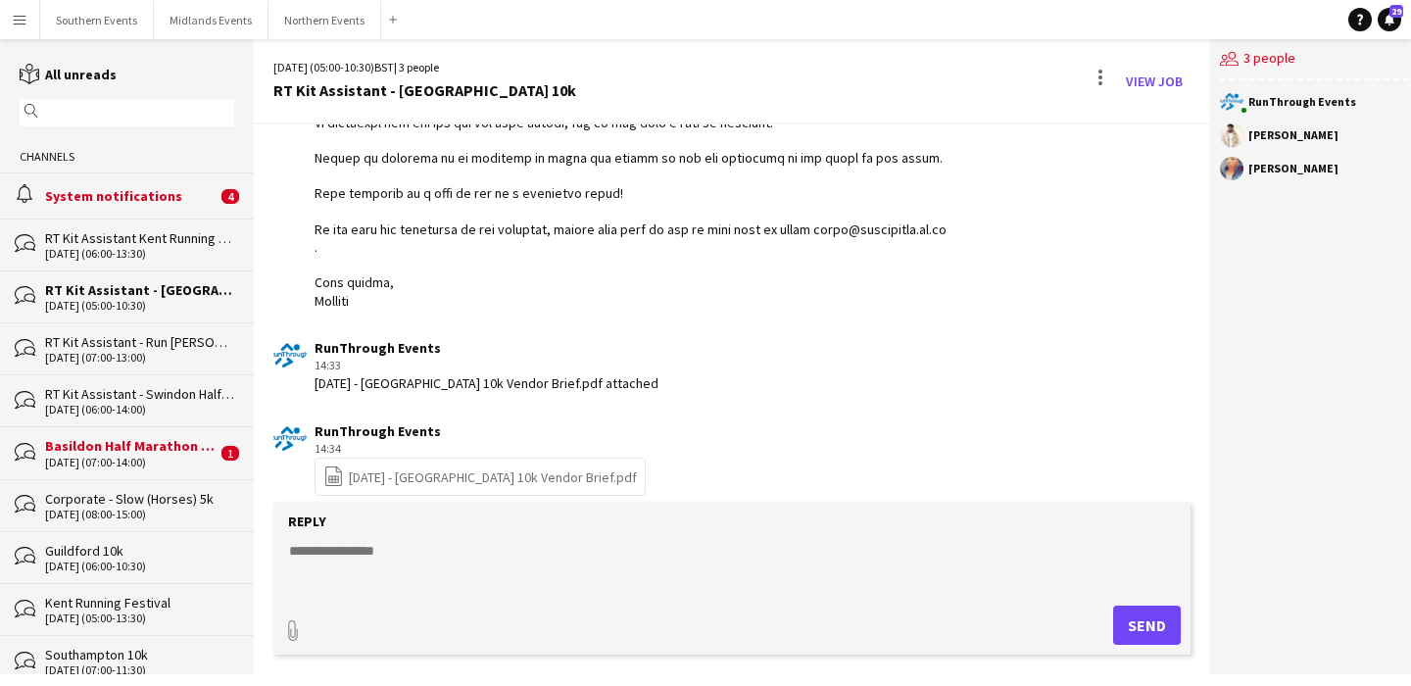
click at [174, 247] on div "[DATE] (06:00-13:30)" at bounding box center [139, 254] width 189 height 14
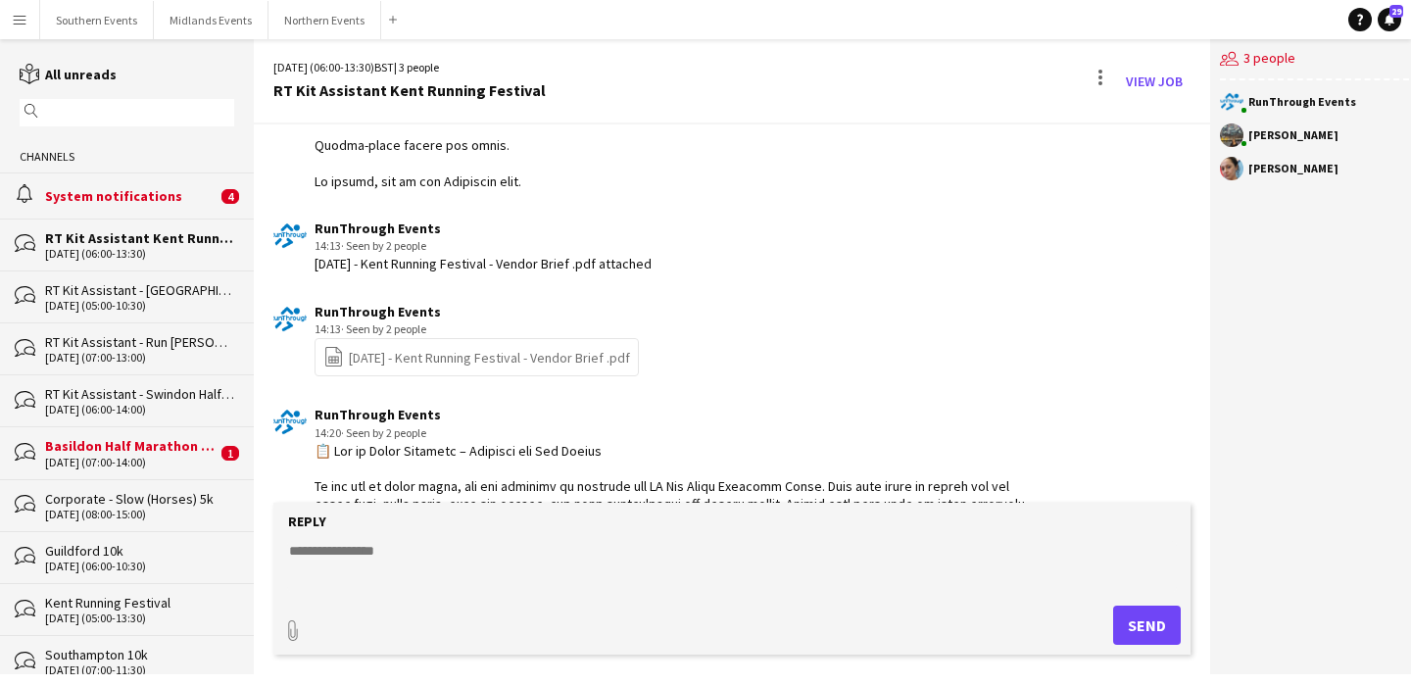
scroll to position [2255, 0]
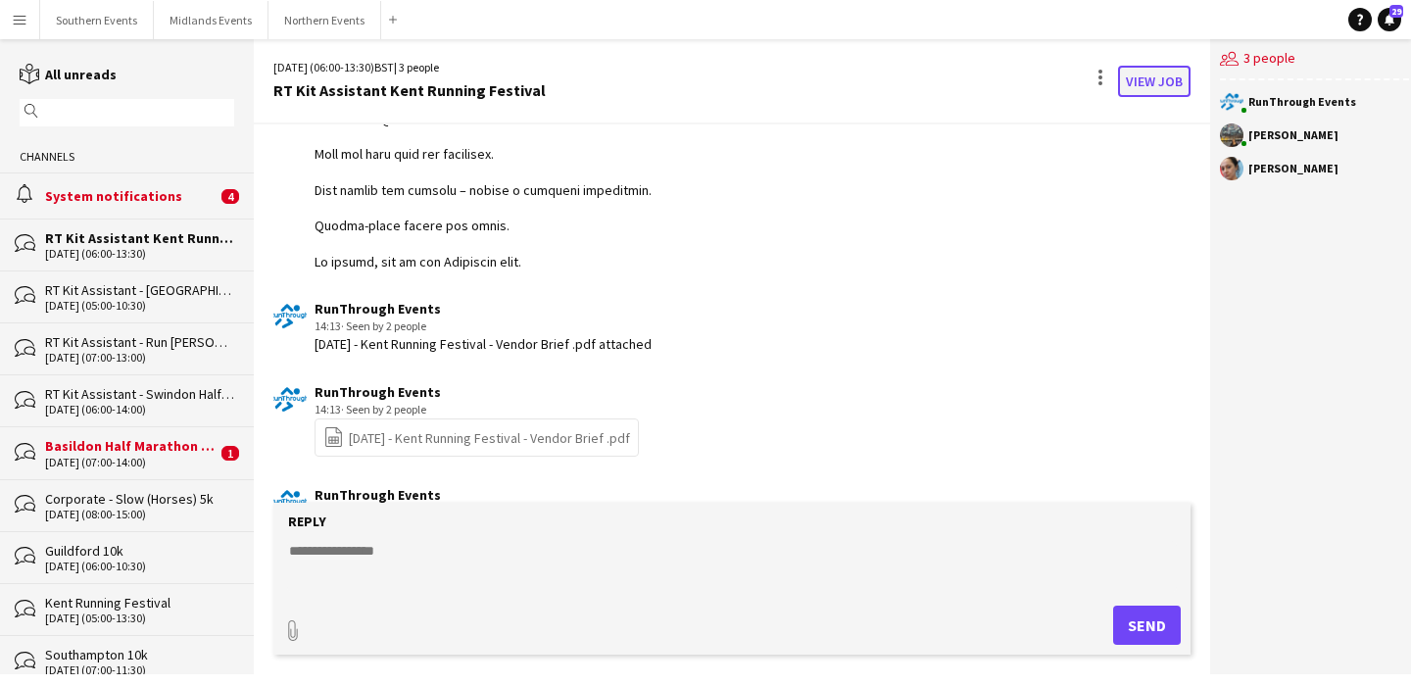
click at [1153, 76] on link "View Job" at bounding box center [1154, 81] width 73 height 31
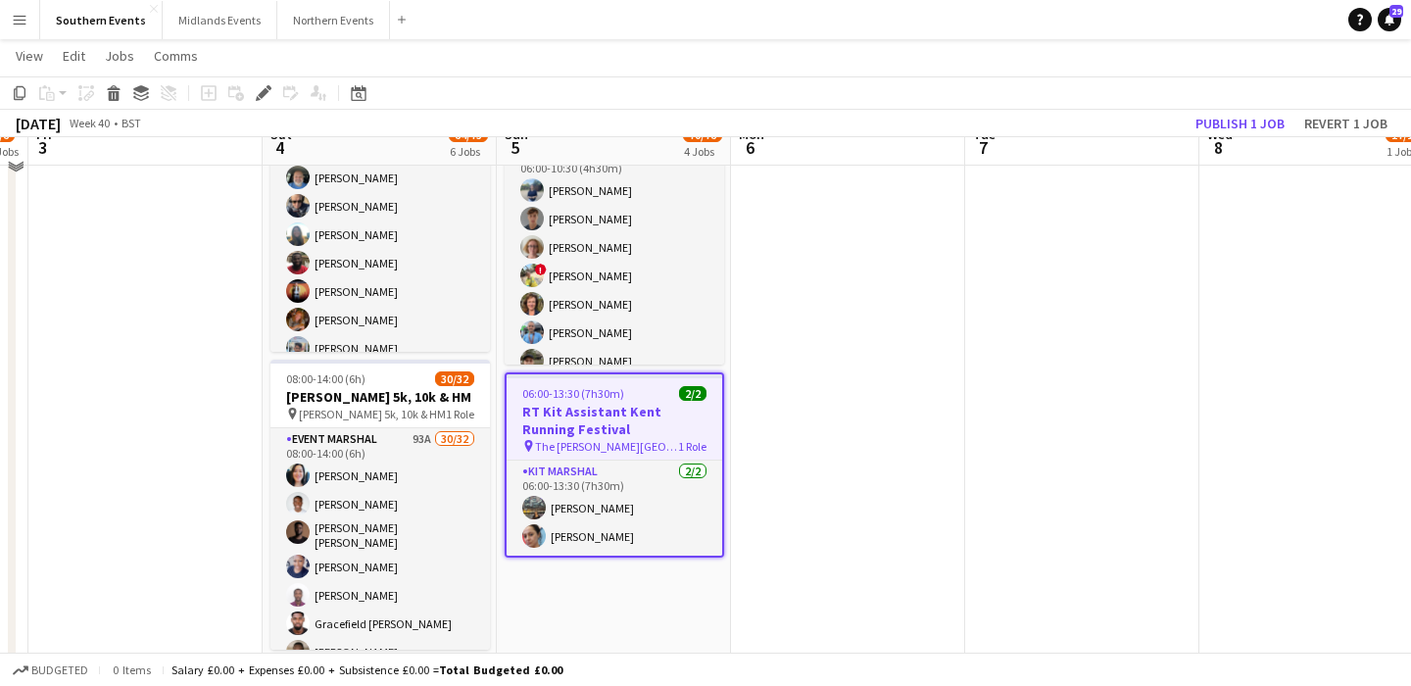
scroll to position [641, 0]
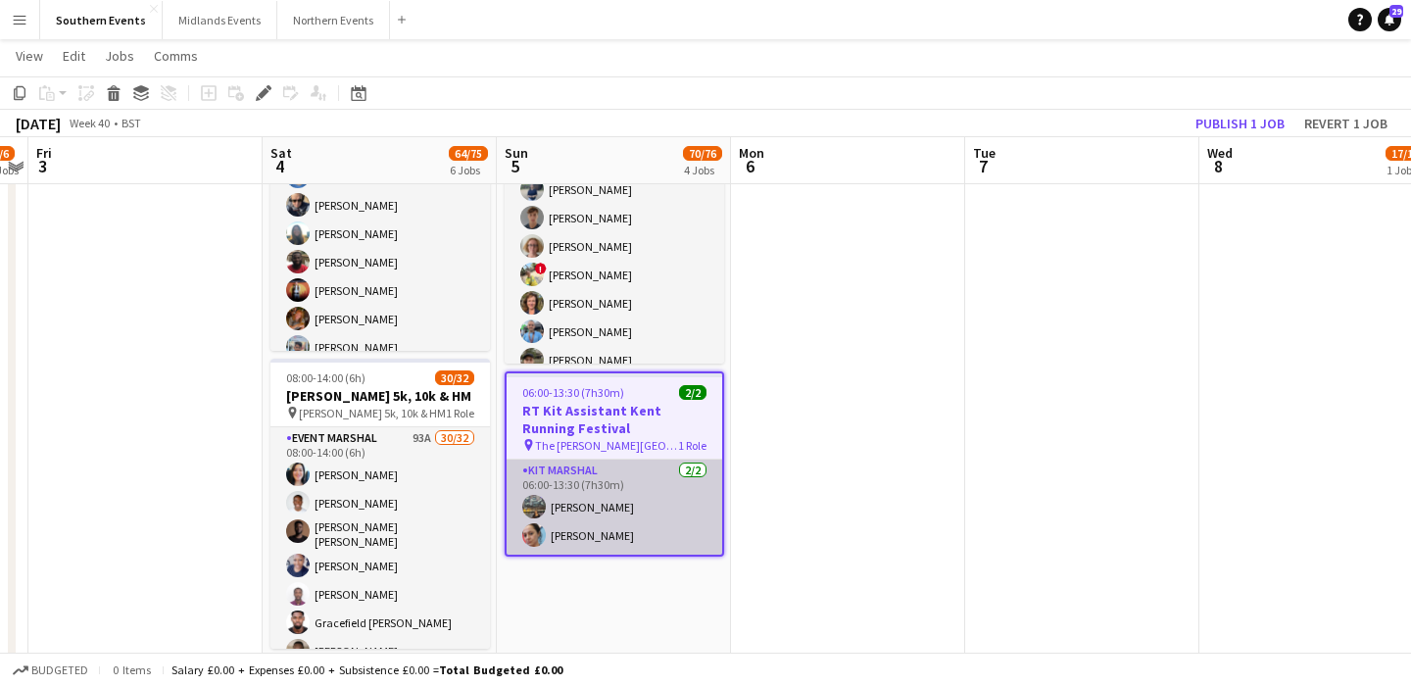
click at [667, 507] on app-card-role "Kit Marshal [DATE] 06:00-13:30 (7h30m) [PERSON_NAME] [PERSON_NAME]" at bounding box center [615, 507] width 216 height 95
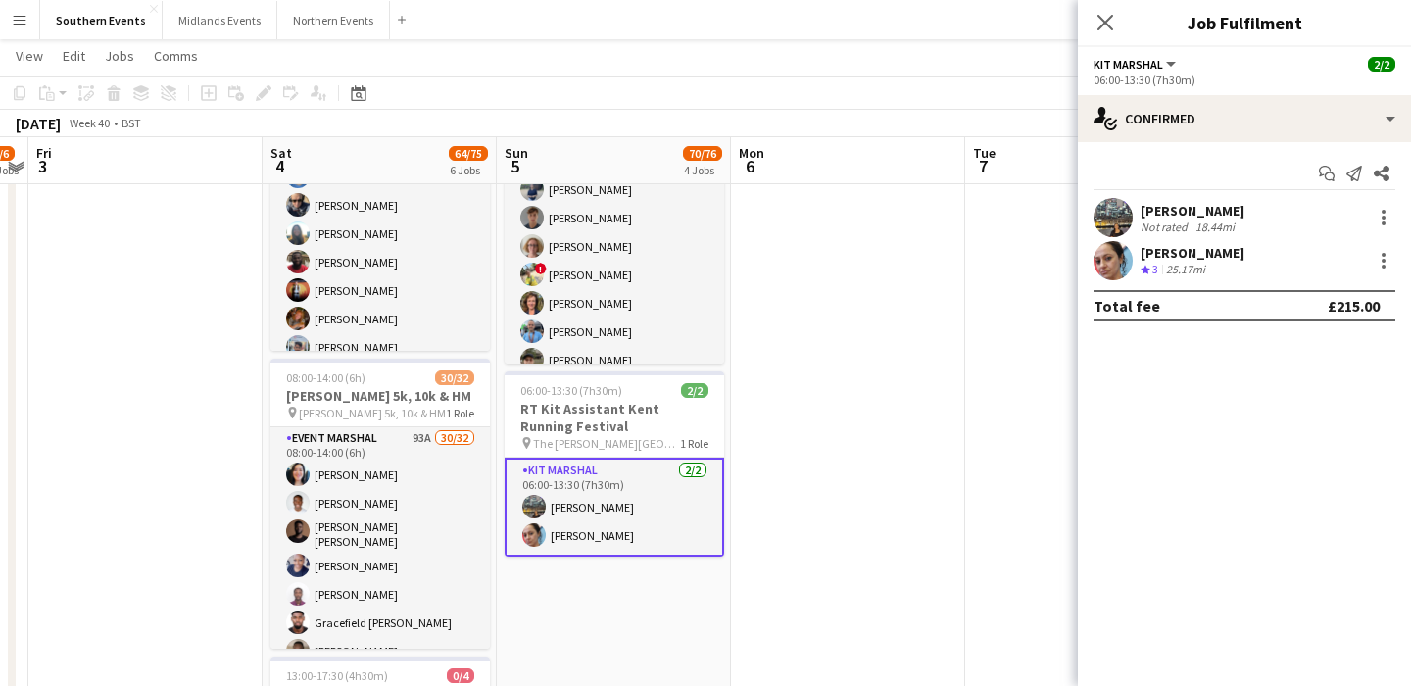
click at [1313, 220] on div "Nirali Jobanputra Not rated 18.44mi" at bounding box center [1244, 217] width 333 height 39
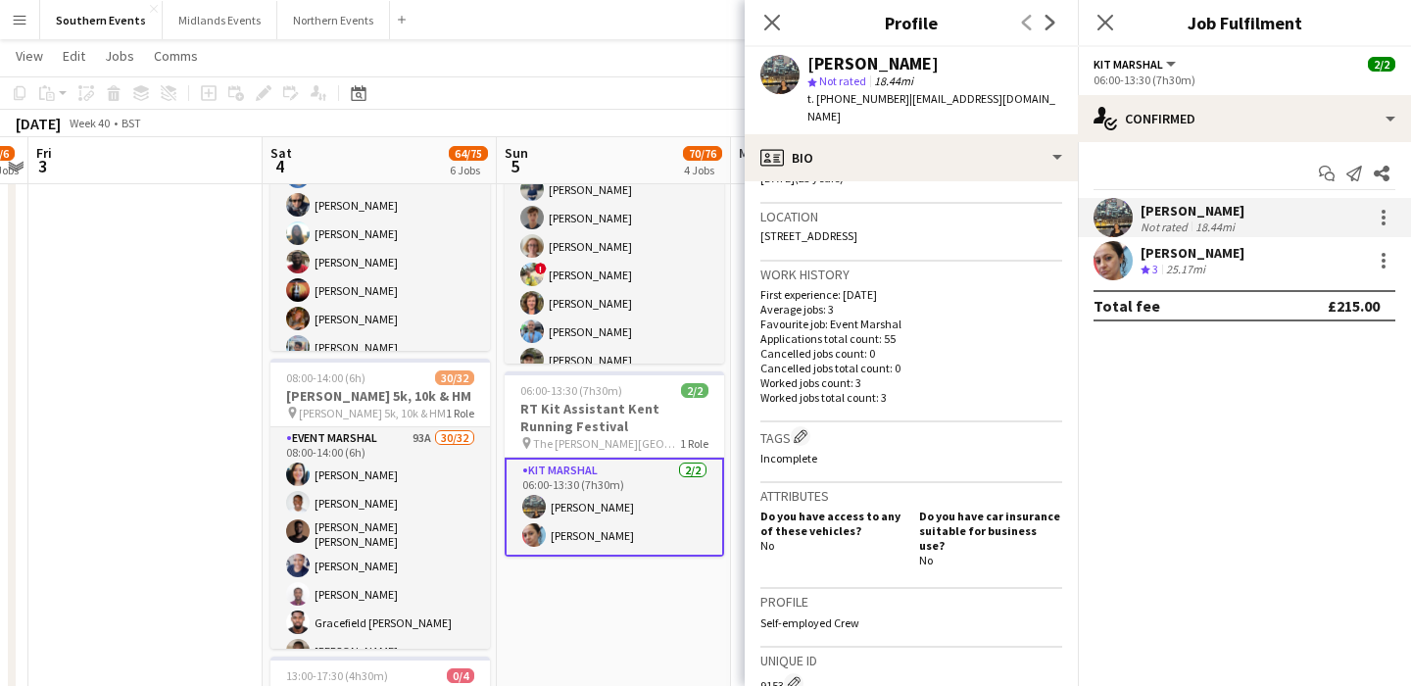
scroll to position [402, 0]
click at [1322, 173] on icon "Start chat" at bounding box center [1327, 174] width 16 height 16
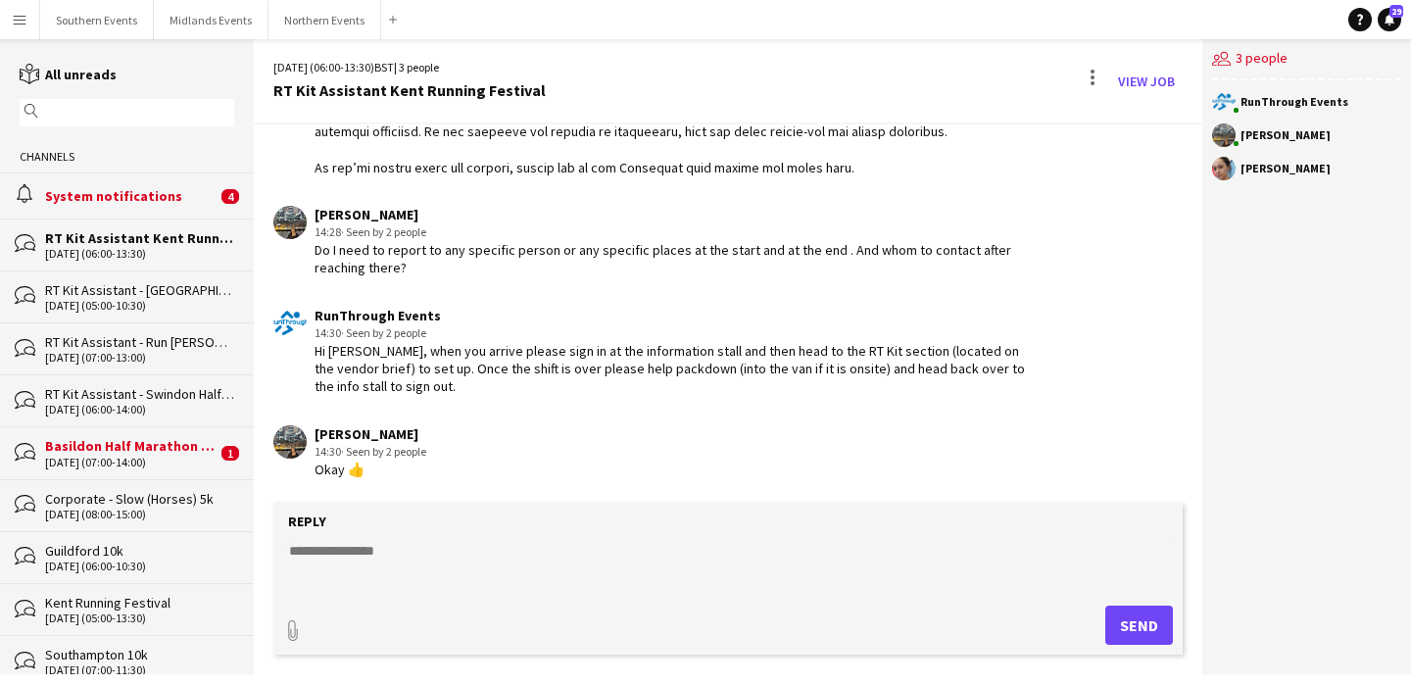
scroll to position [3380, 0]
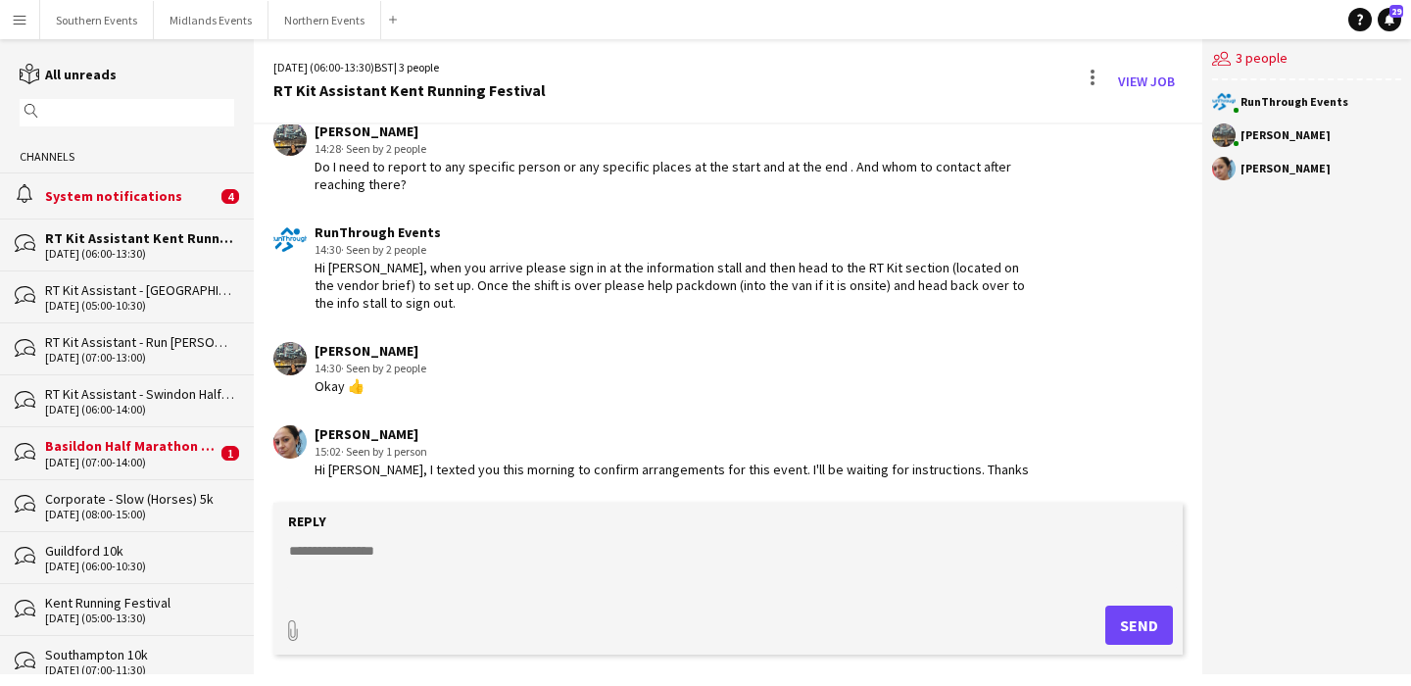
click at [418, 428] on div "[PERSON_NAME]" at bounding box center [672, 434] width 715 height 18
copy div "Hristidis"
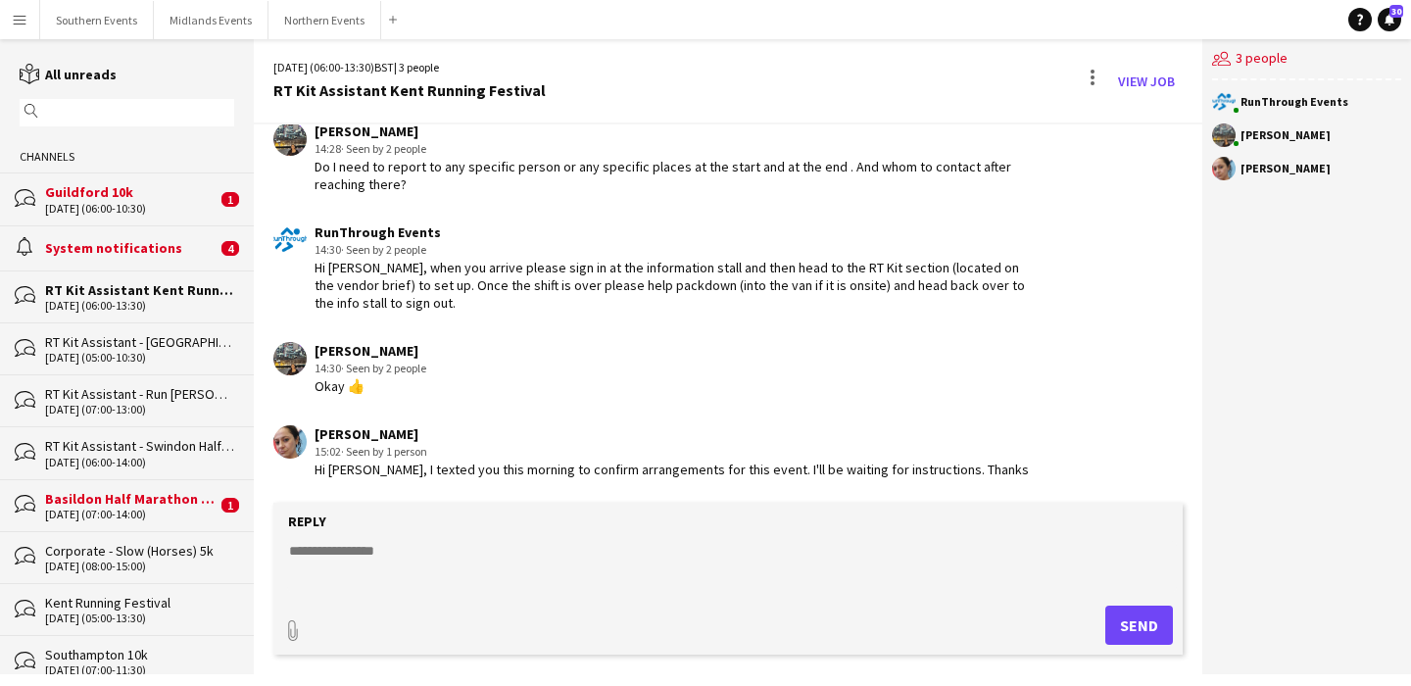
click at [466, 544] on textarea at bounding box center [732, 566] width 890 height 51
paste textarea "**********"
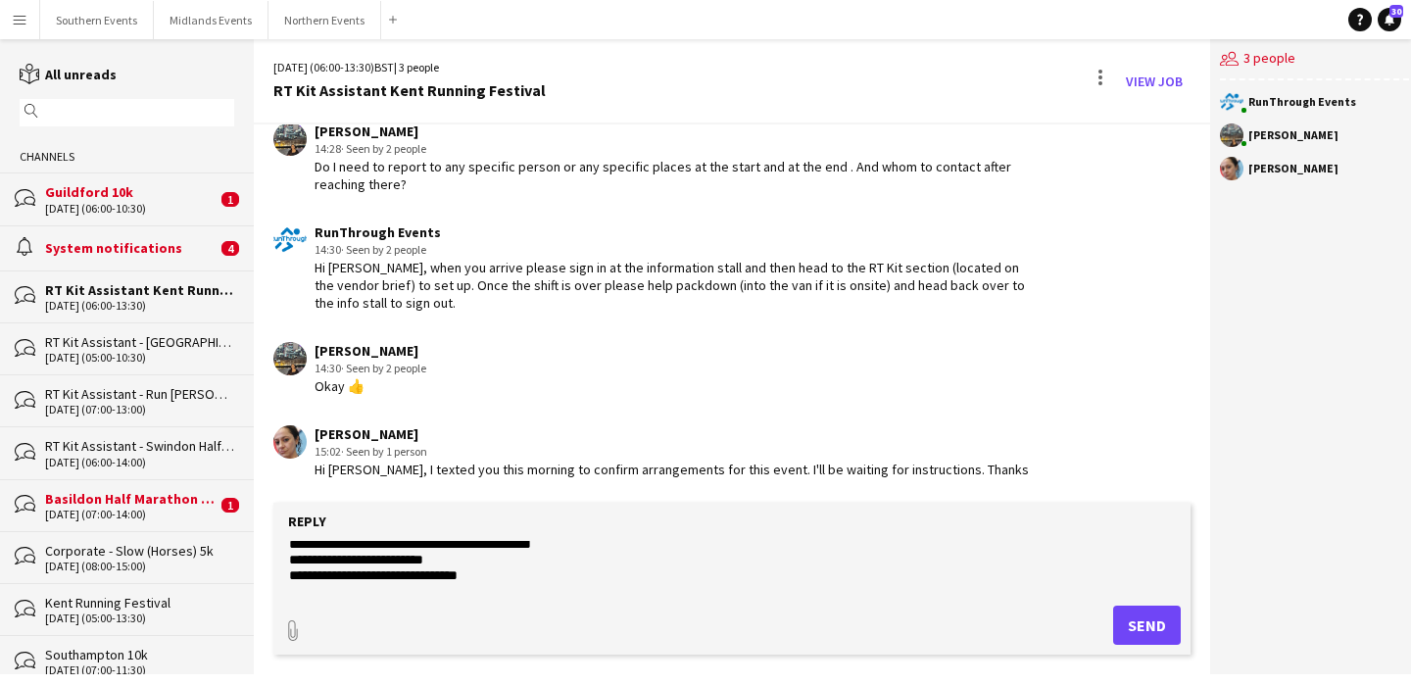
scroll to position [0, 0]
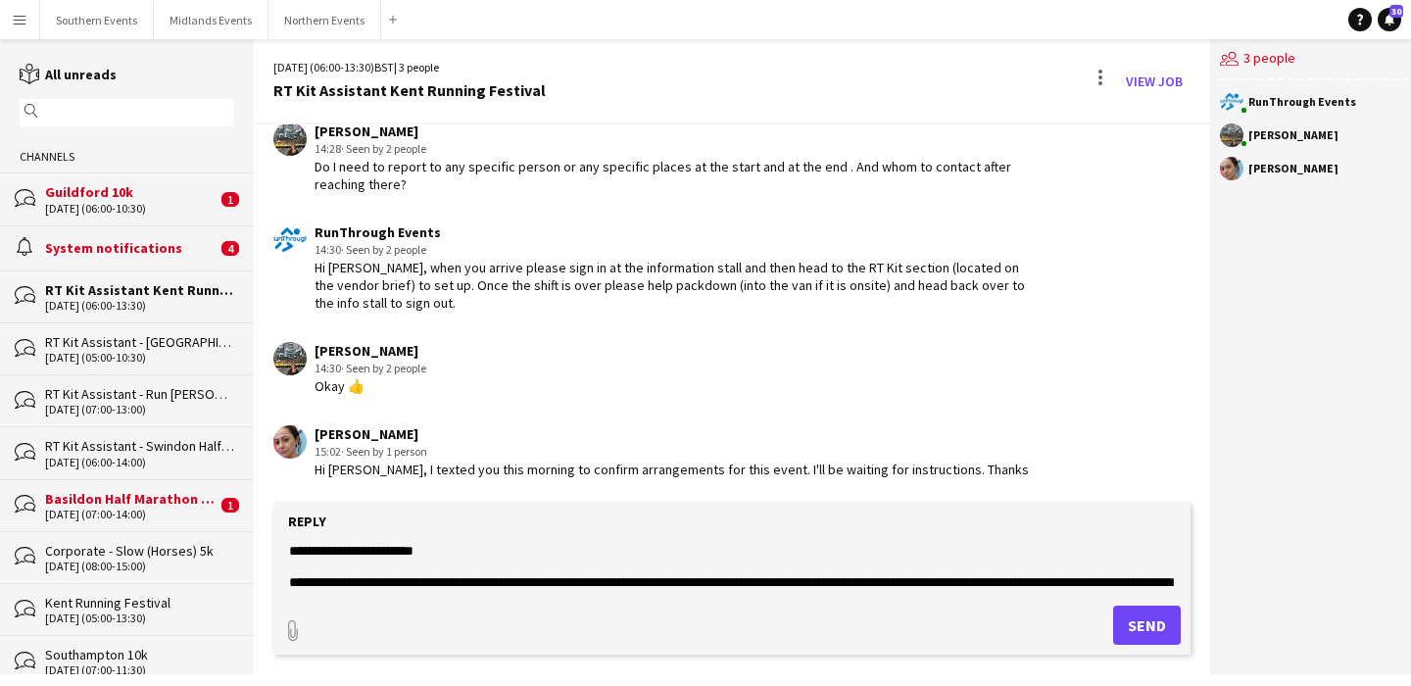
click at [304, 555] on textarea at bounding box center [732, 566] width 890 height 51
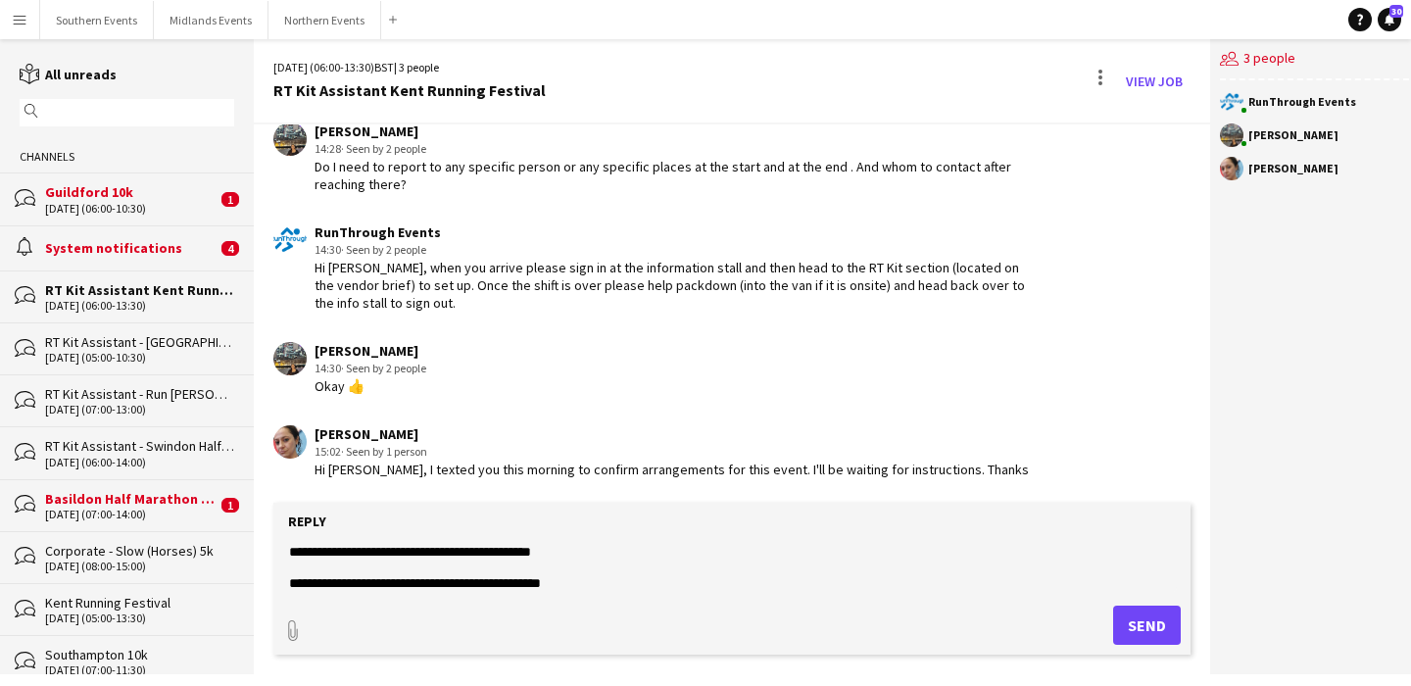
scroll to position [204, 0]
click at [581, 563] on textarea at bounding box center [732, 566] width 890 height 51
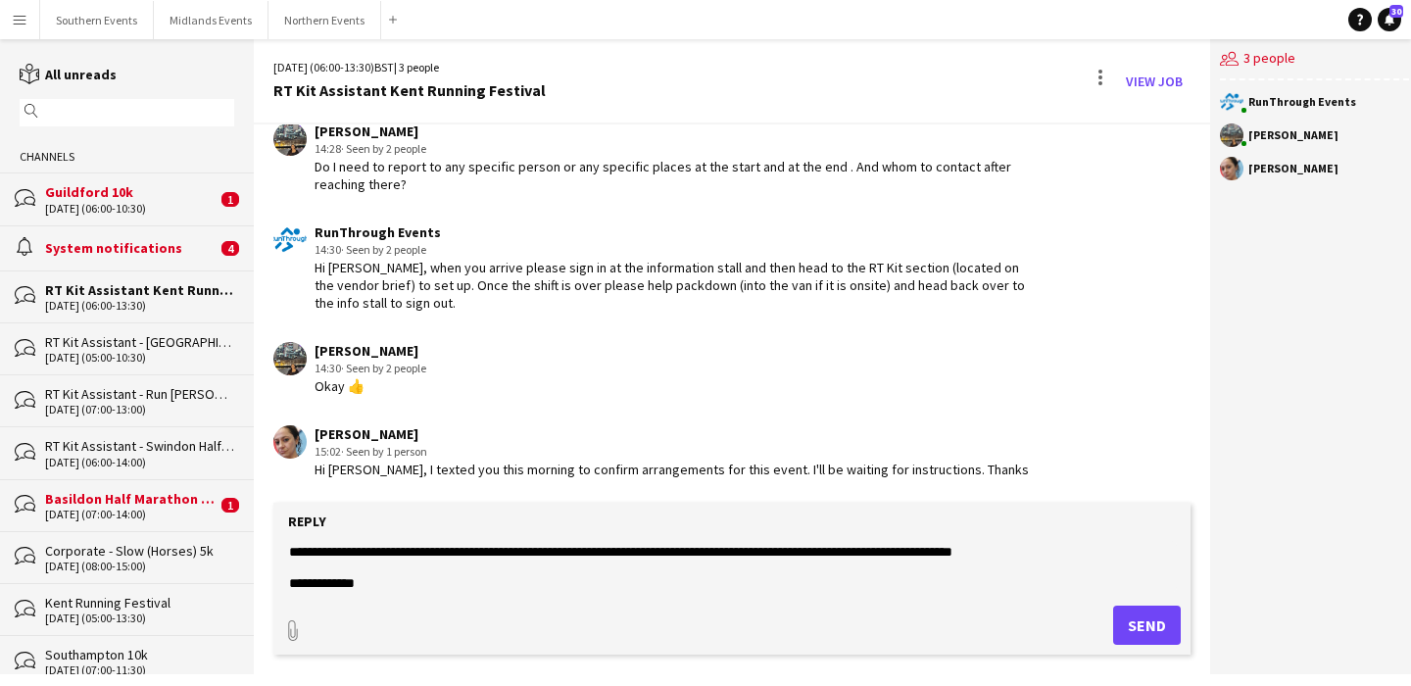
scroll to position [504, 0]
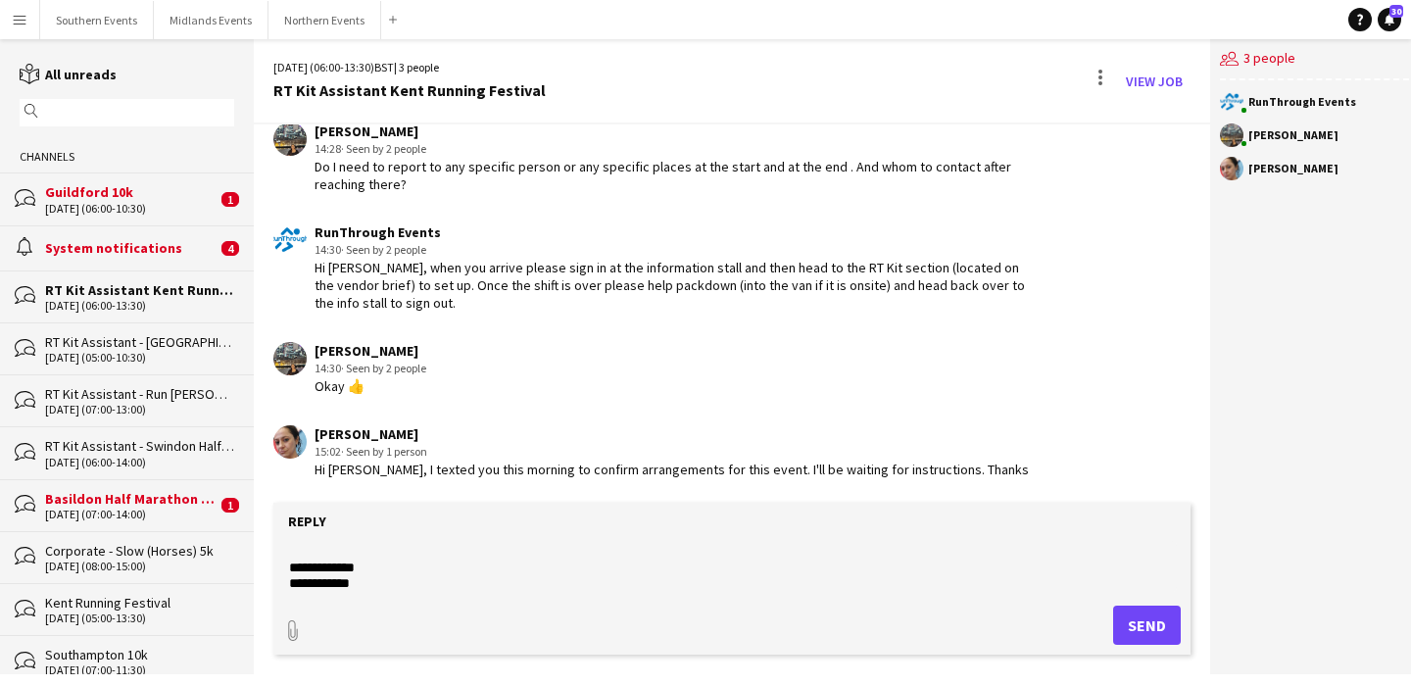
type textarea "**********"
click at [1150, 616] on button "Send" at bounding box center [1147, 625] width 68 height 39
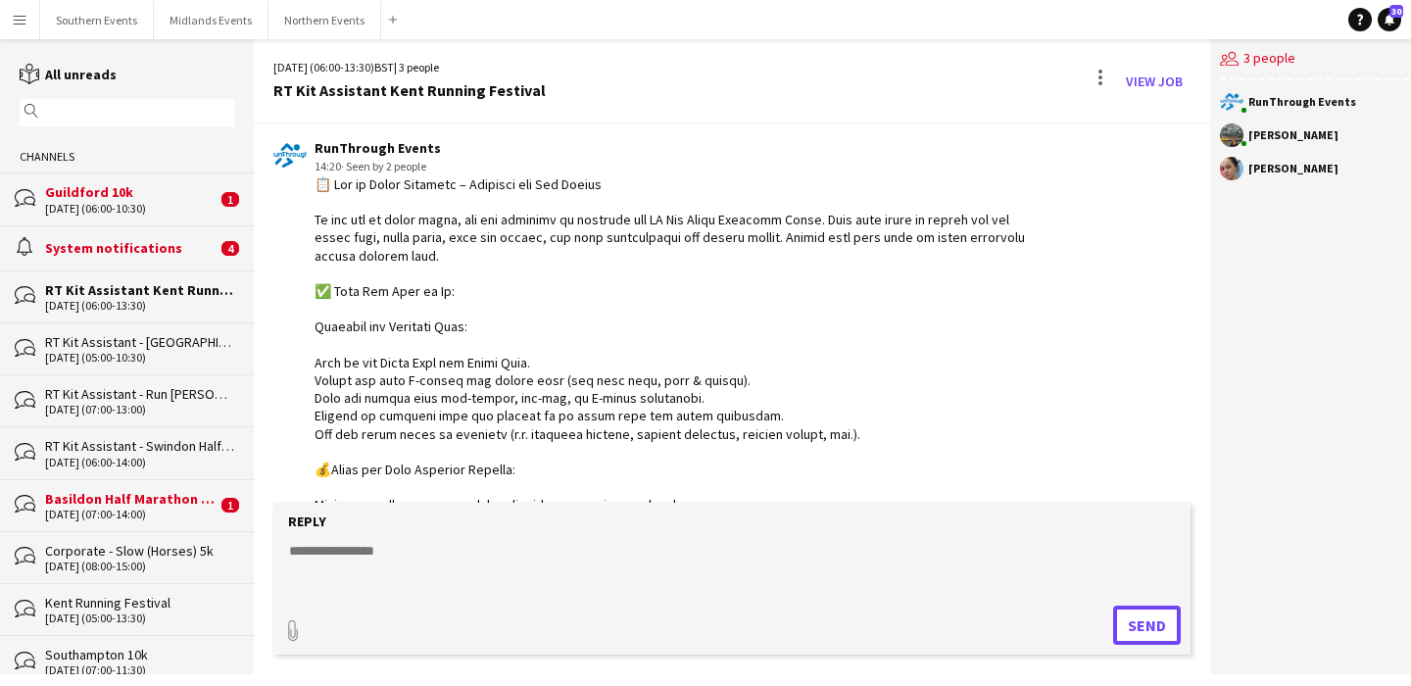
scroll to position [4088, 0]
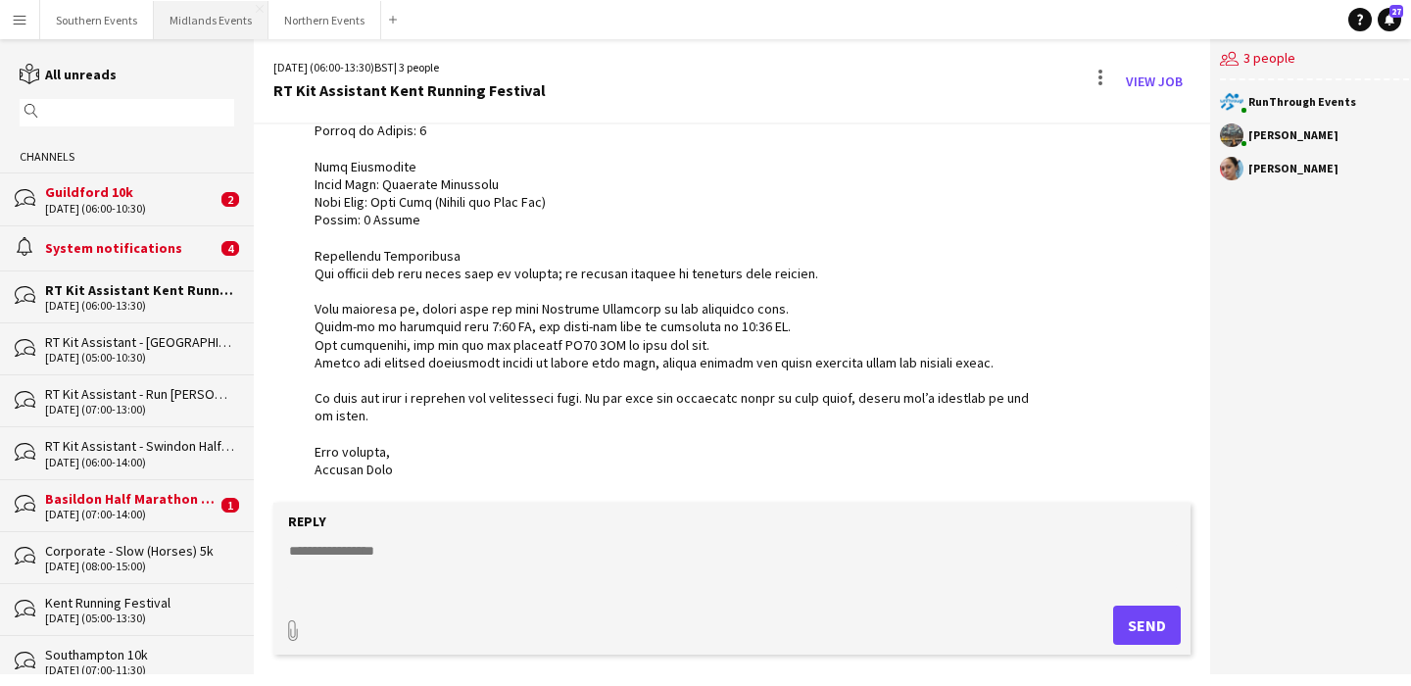
click at [196, 22] on button "Midlands Events Close" at bounding box center [211, 20] width 115 height 38
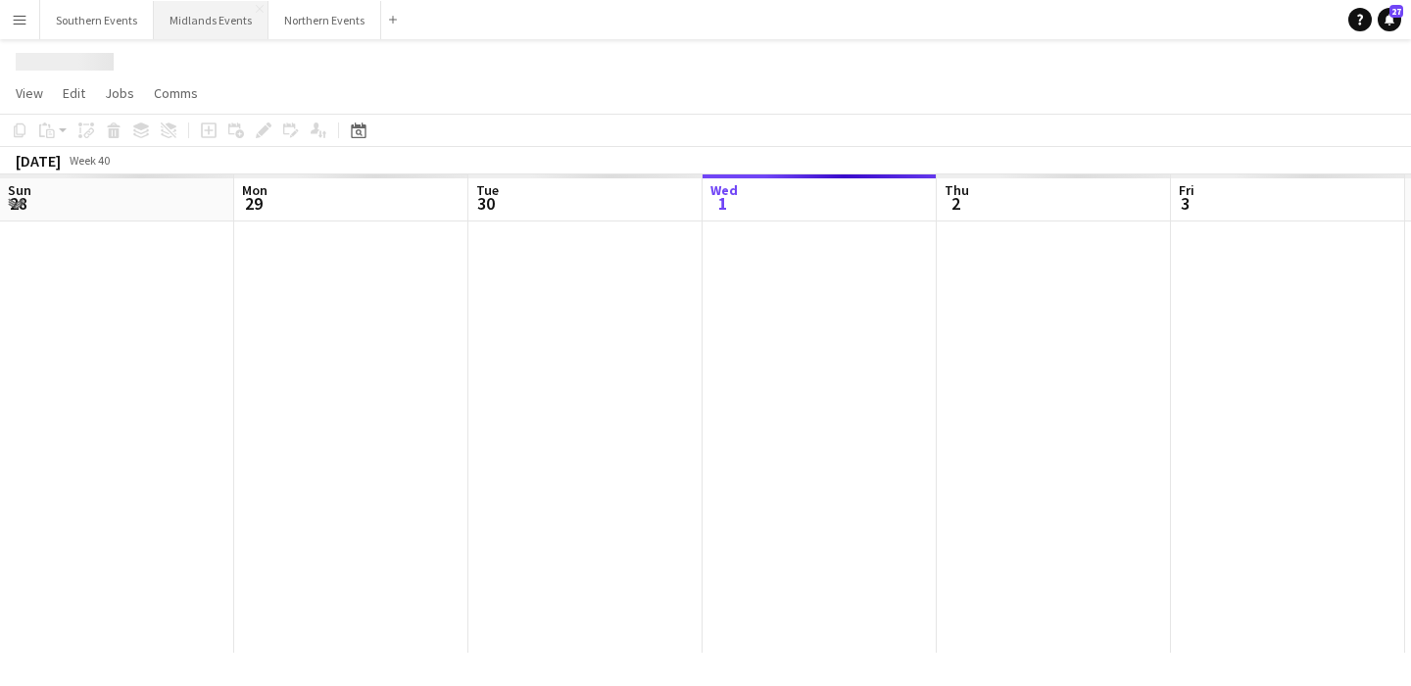
scroll to position [0, 468]
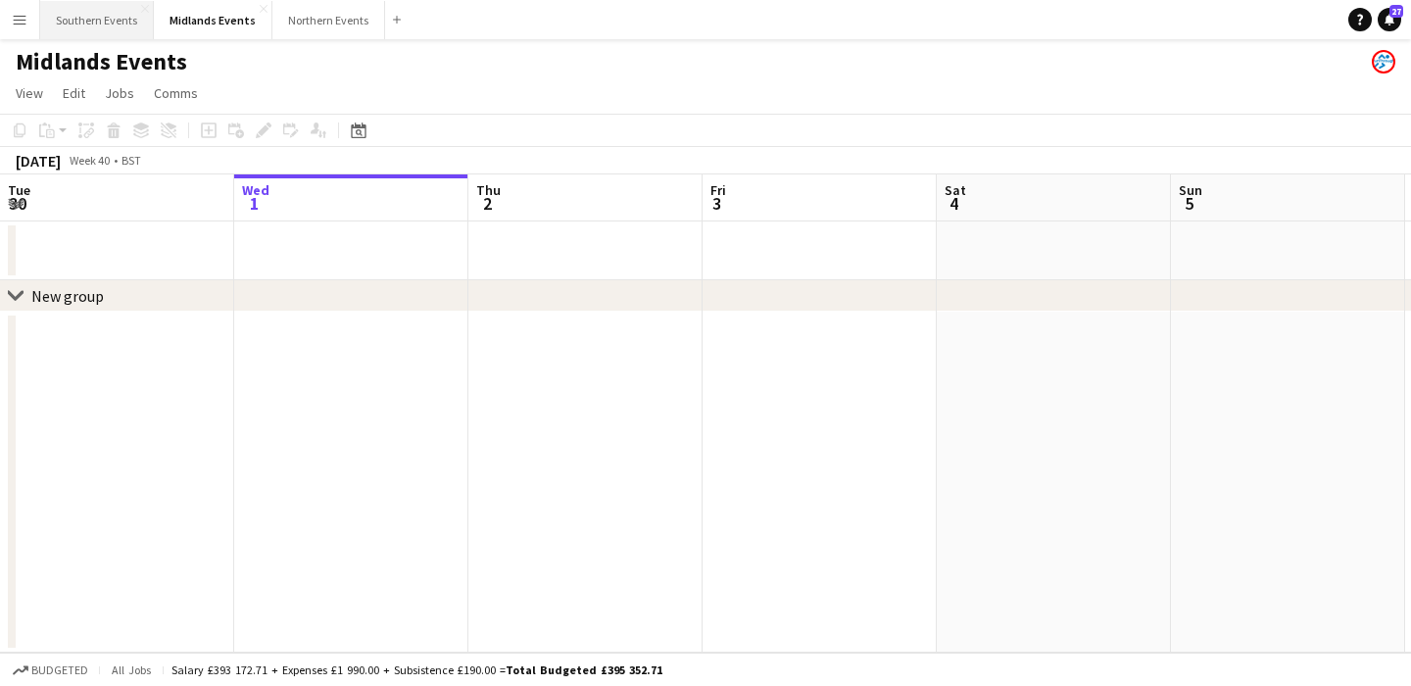
click at [113, 30] on button "Southern Events Close" at bounding box center [97, 20] width 114 height 38
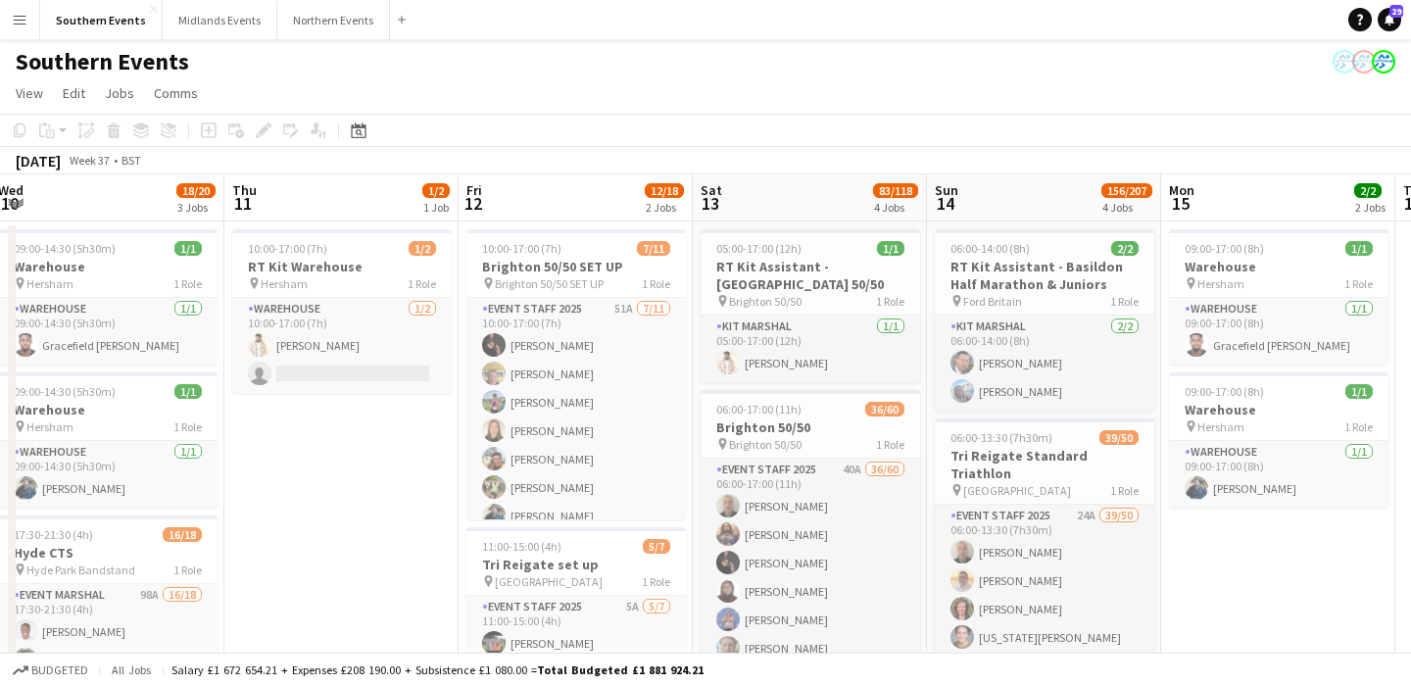
click at [17, 17] on app-icon "Menu" at bounding box center [20, 20] width 16 height 16
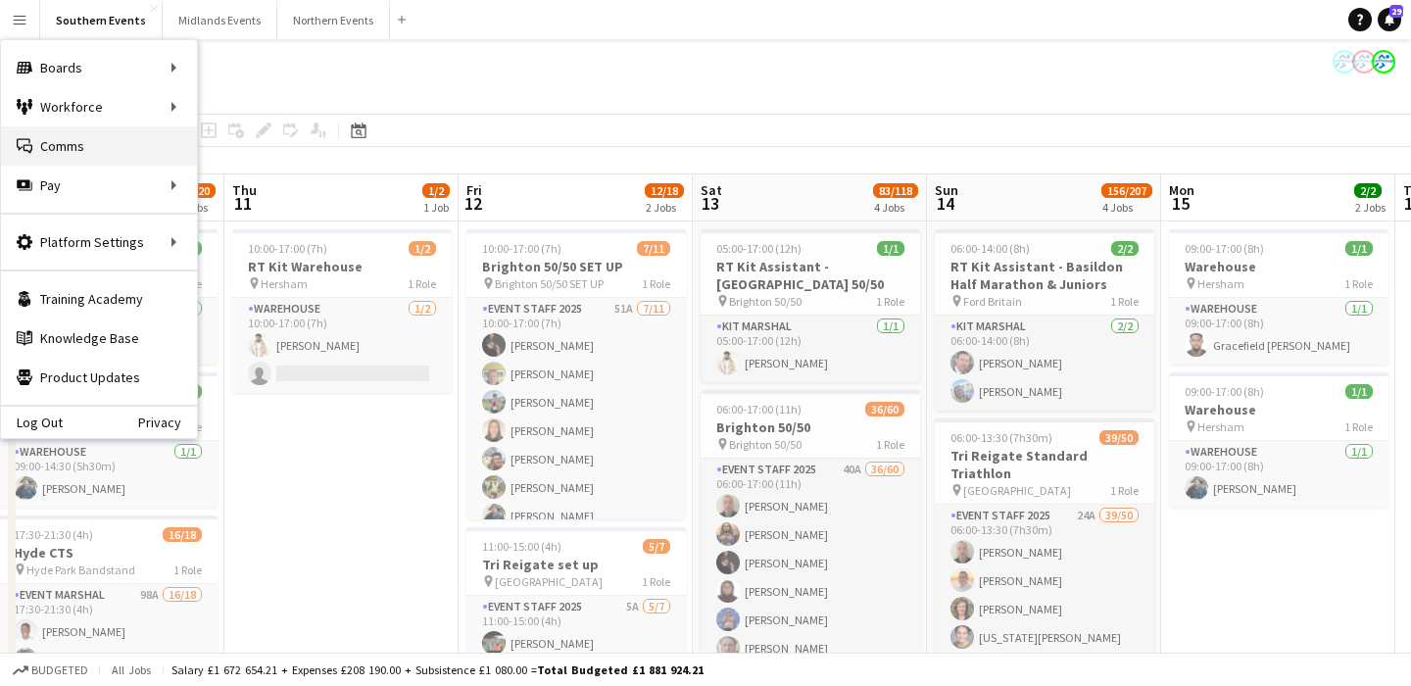
click at [81, 139] on link "Comms Comms" at bounding box center [99, 145] width 196 height 39
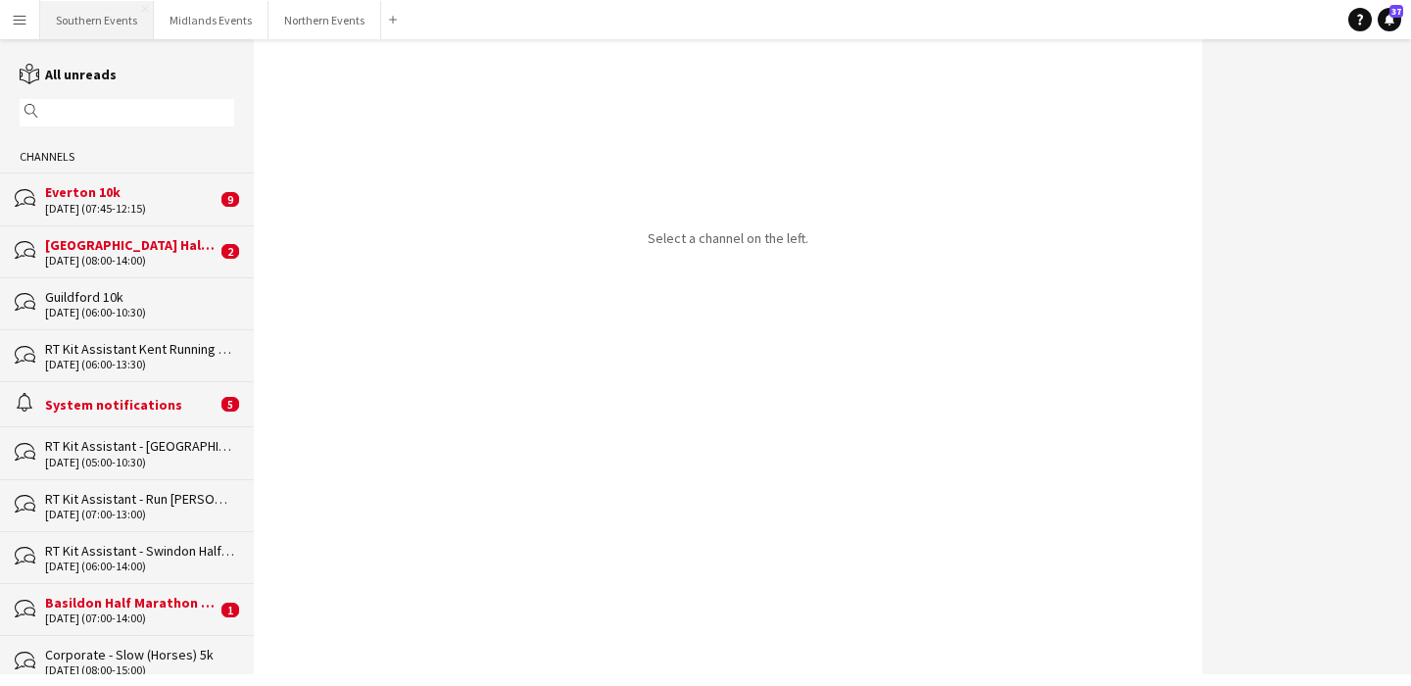
click at [96, 23] on button "Southern Events Close" at bounding box center [97, 20] width 114 height 38
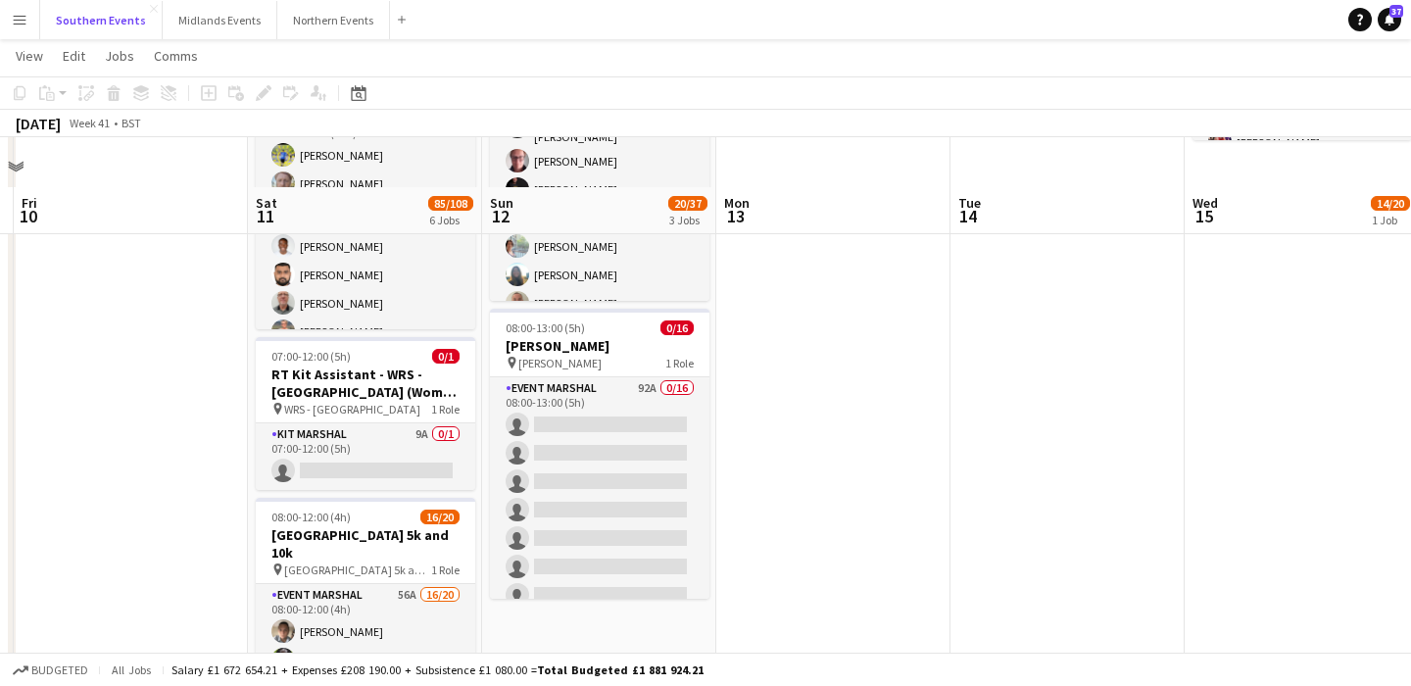
scroll to position [450, 0]
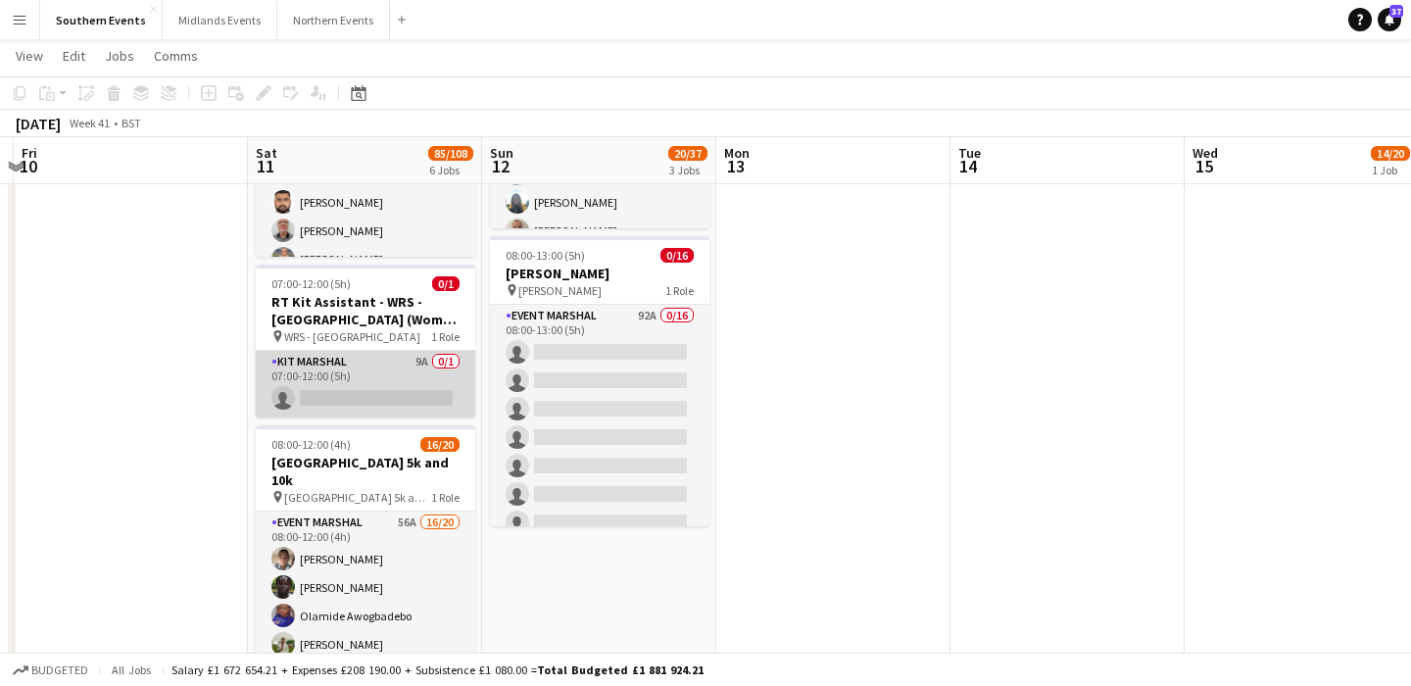
click at [350, 375] on app-card-role "Kit Marshal 9A 0/1 07:00-12:00 (5h) single-neutral-actions" at bounding box center [366, 384] width 220 height 67
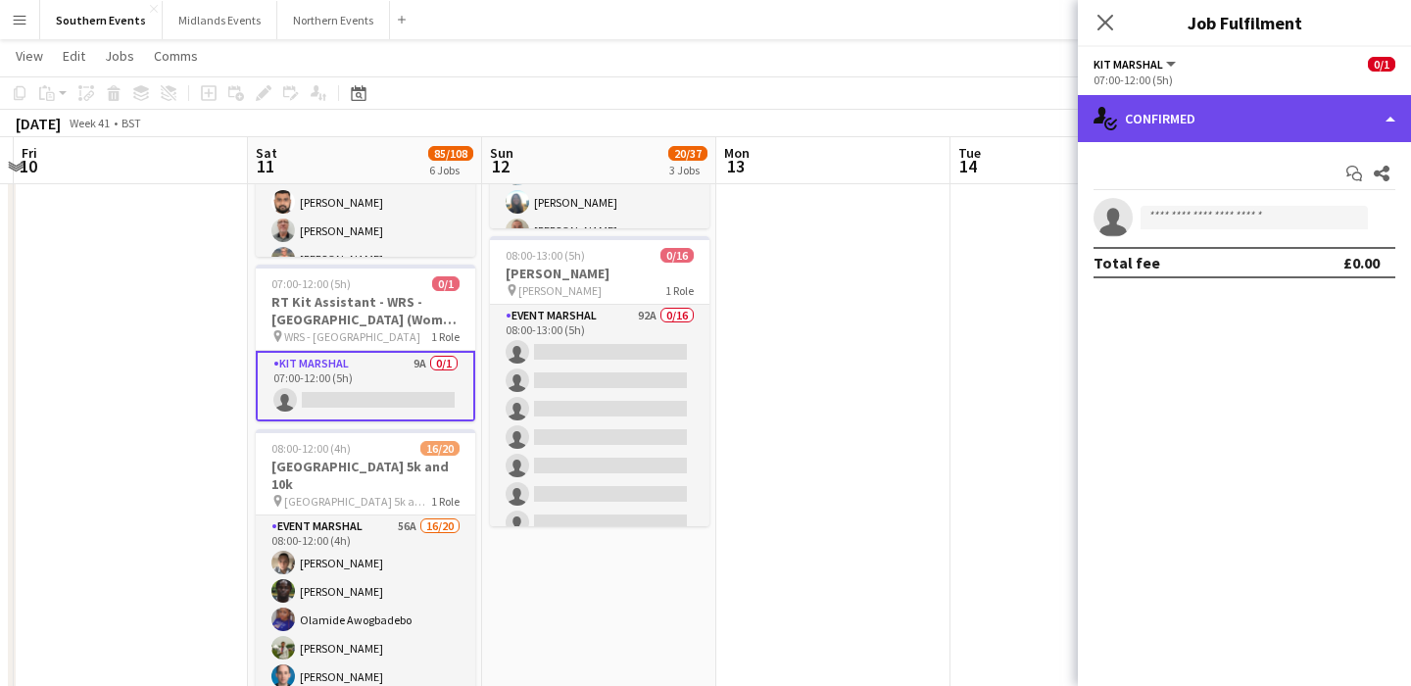
click at [1255, 121] on div "single-neutral-actions-check-2 Confirmed" at bounding box center [1244, 118] width 333 height 47
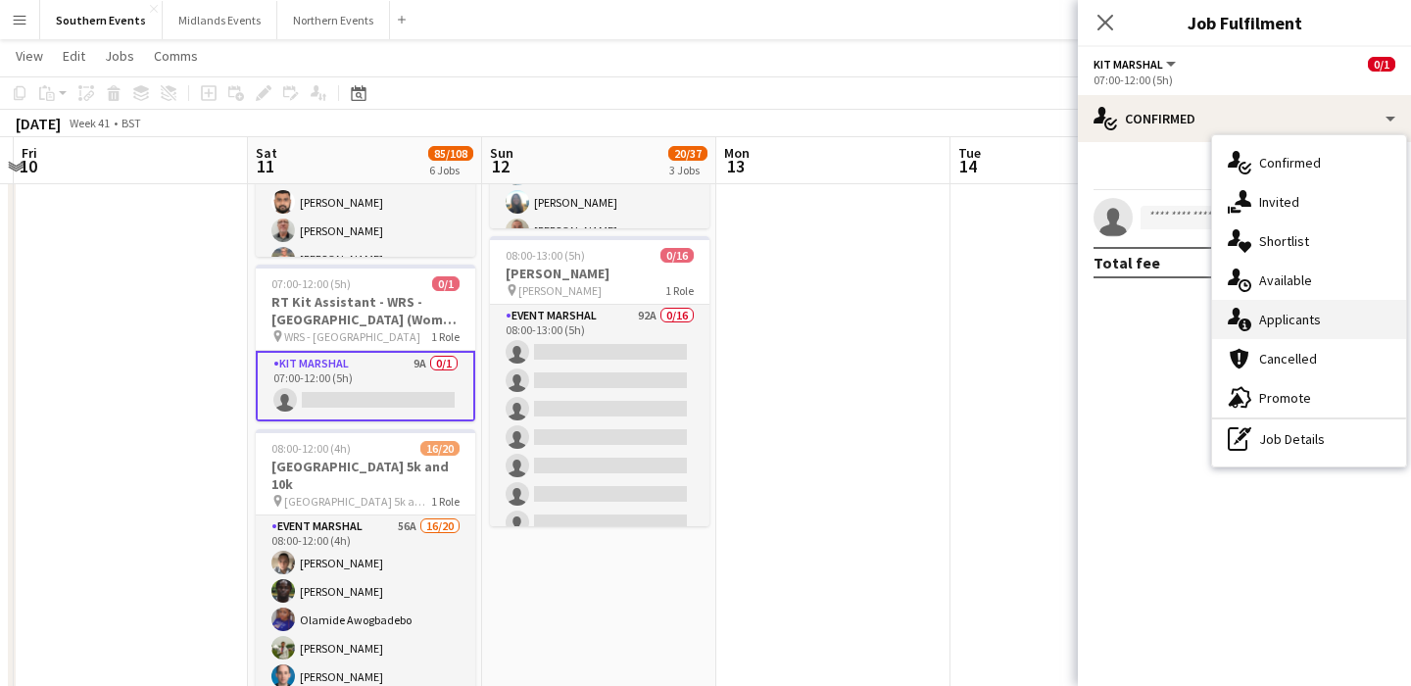
click at [1336, 326] on div "single-neutral-actions-information Applicants" at bounding box center [1309, 319] width 194 height 39
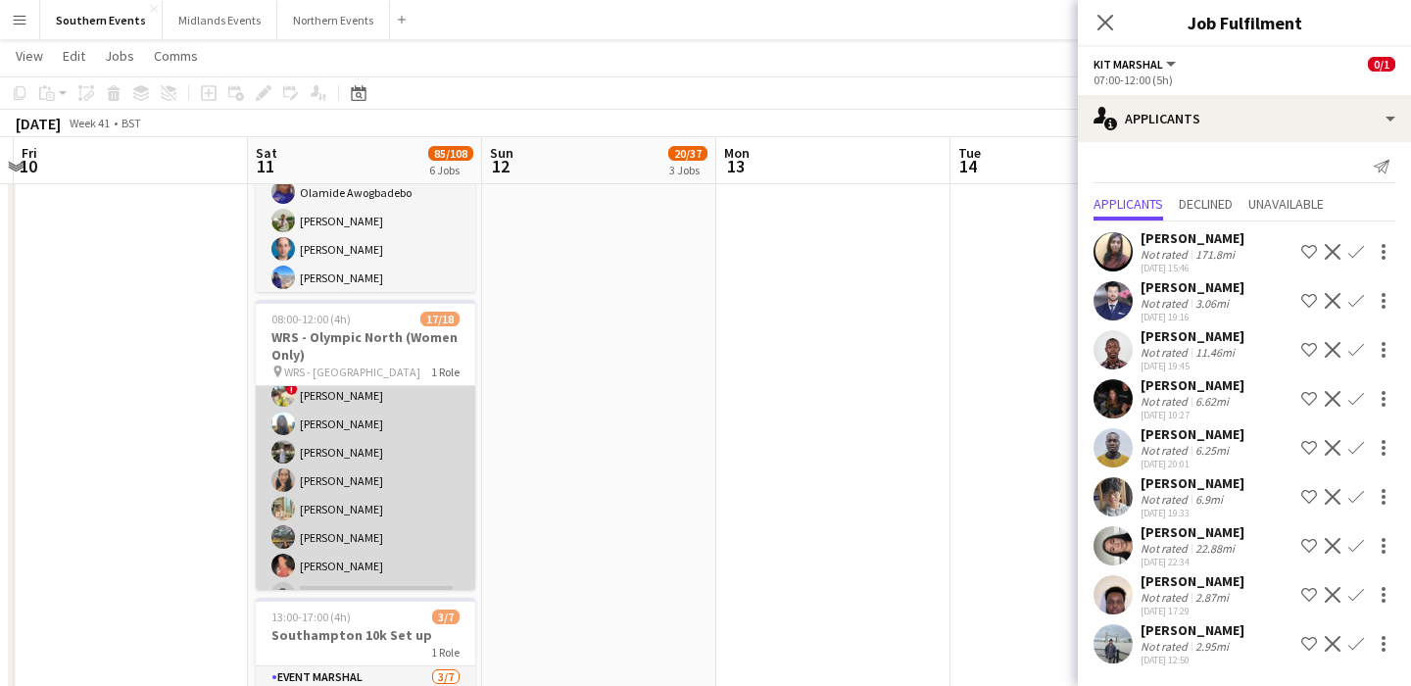
scroll to position [346, 0]
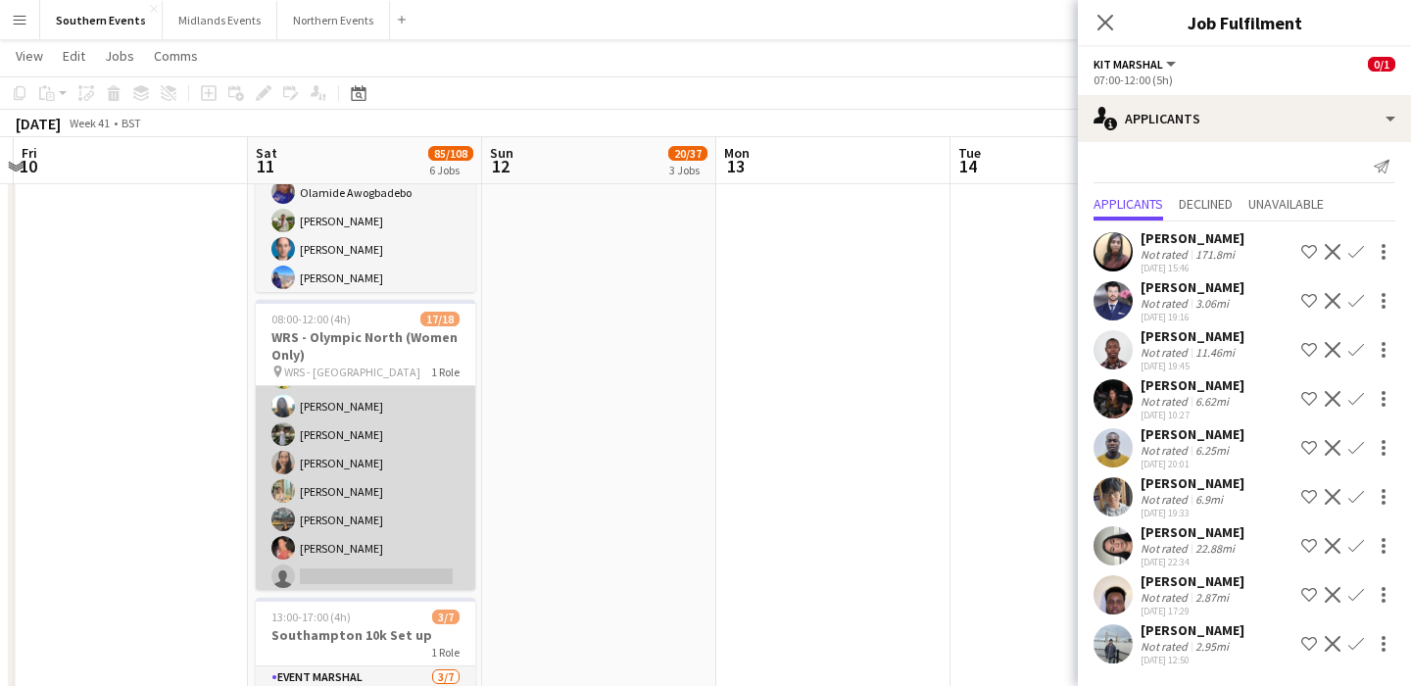
click at [390, 500] on app-card-role "Event Marshal 26A 17/18 08:00-12:00 (4h) Vanessa Commodore Mbalu Kamara stephan…" at bounding box center [366, 318] width 220 height 556
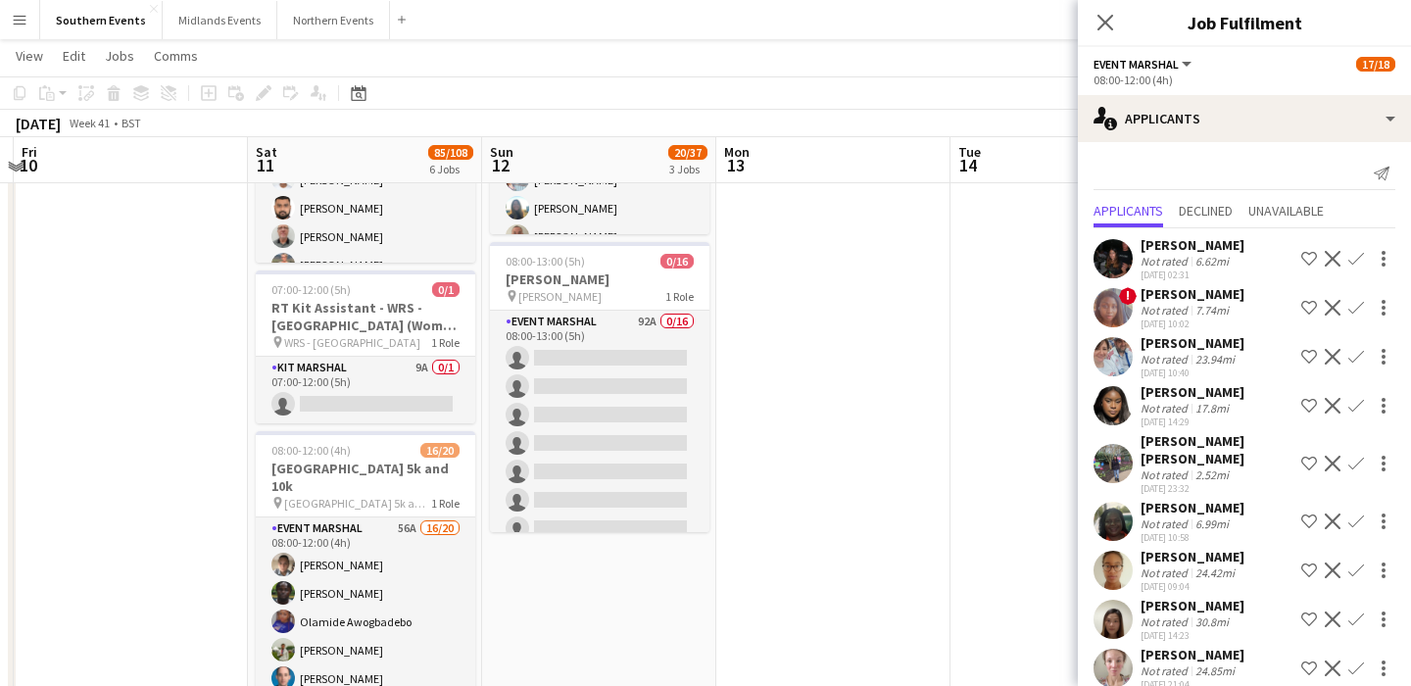
scroll to position [441, 0]
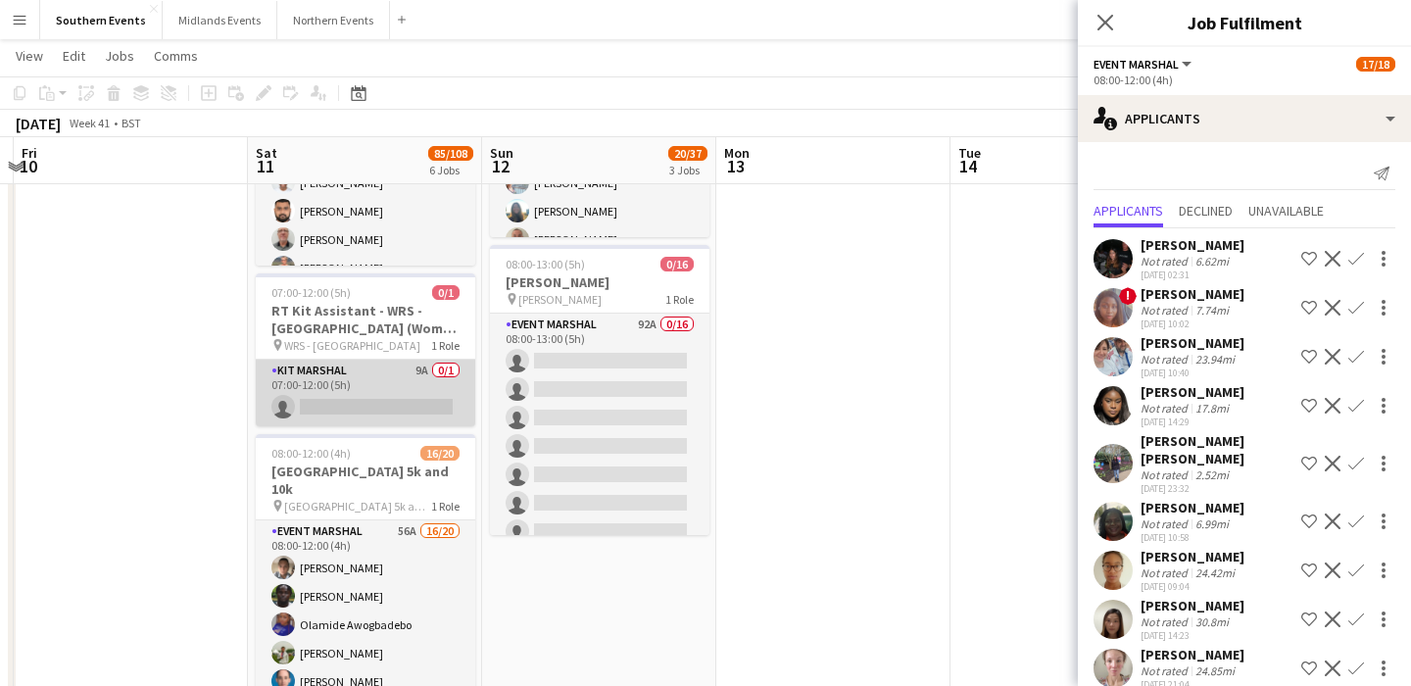
click at [375, 372] on app-card-role "Kit Marshal 9A 0/1 07:00-12:00 (5h) single-neutral-actions" at bounding box center [366, 393] width 220 height 67
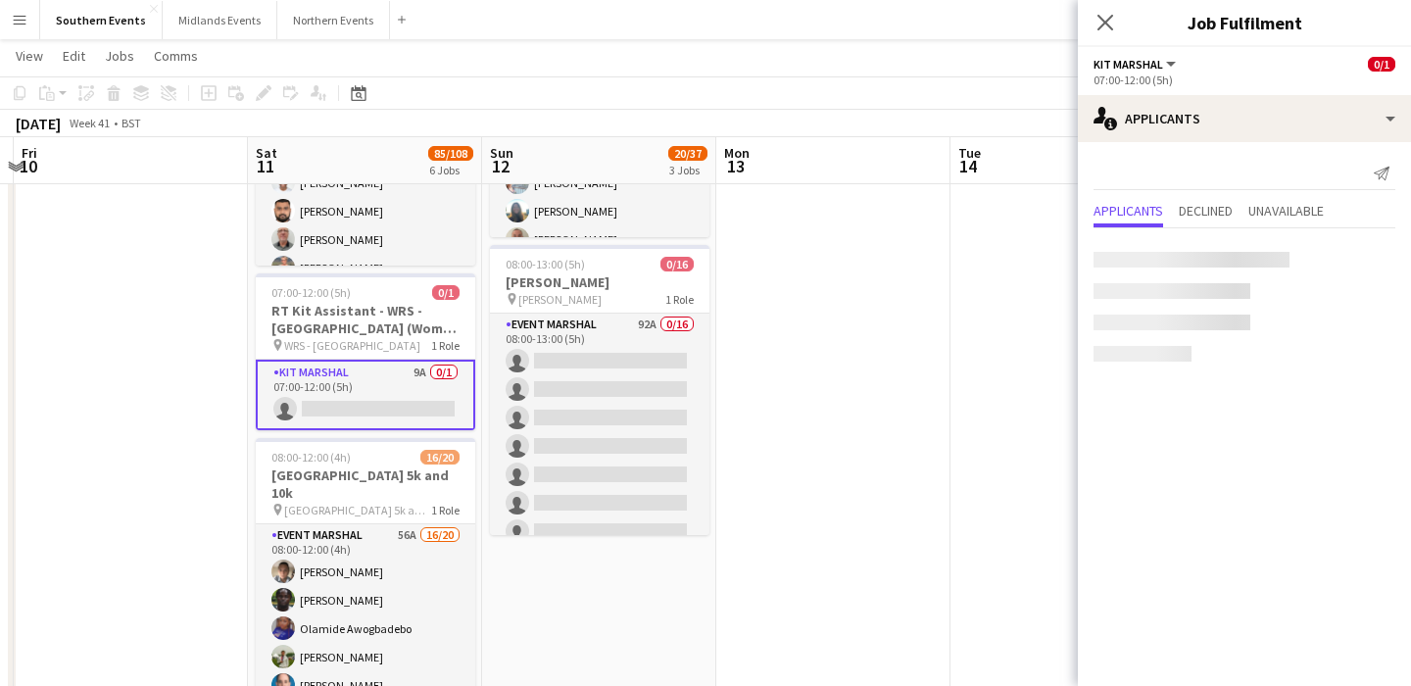
scroll to position [346, 0]
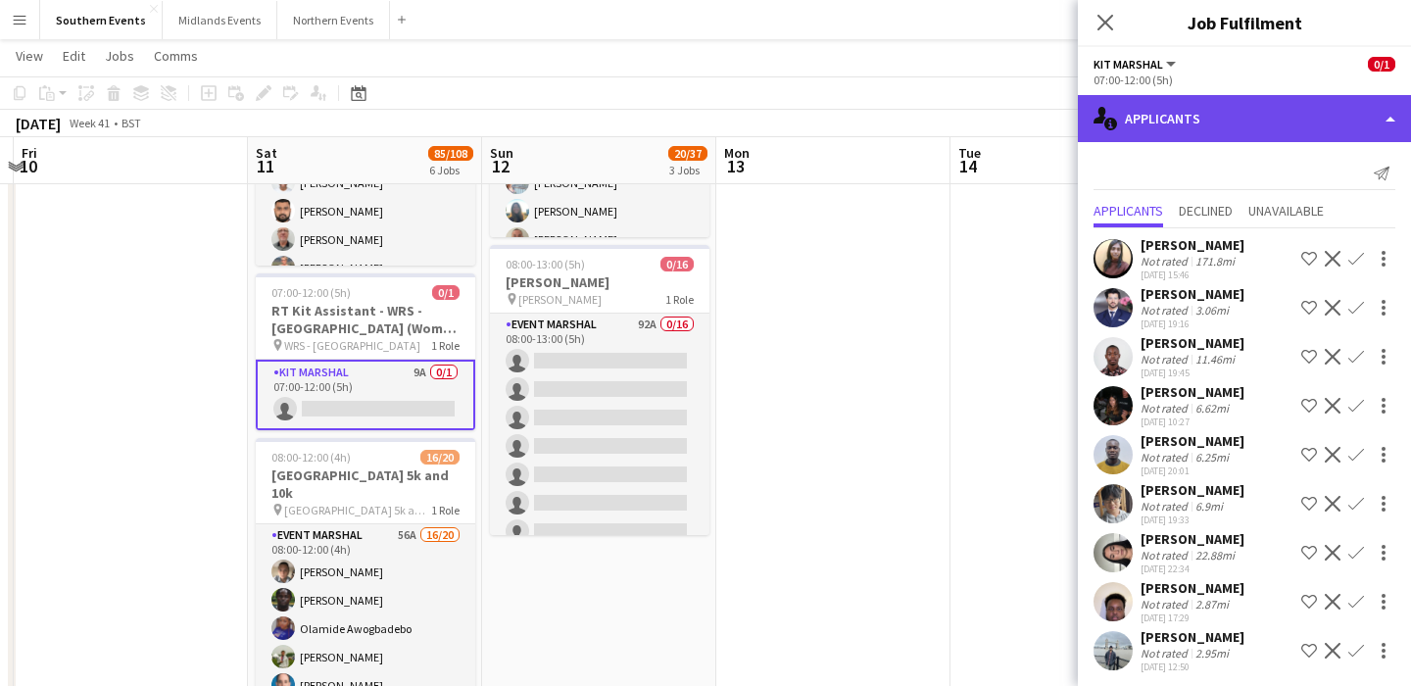
click at [1253, 125] on div "single-neutral-actions-information Applicants" at bounding box center [1244, 118] width 333 height 47
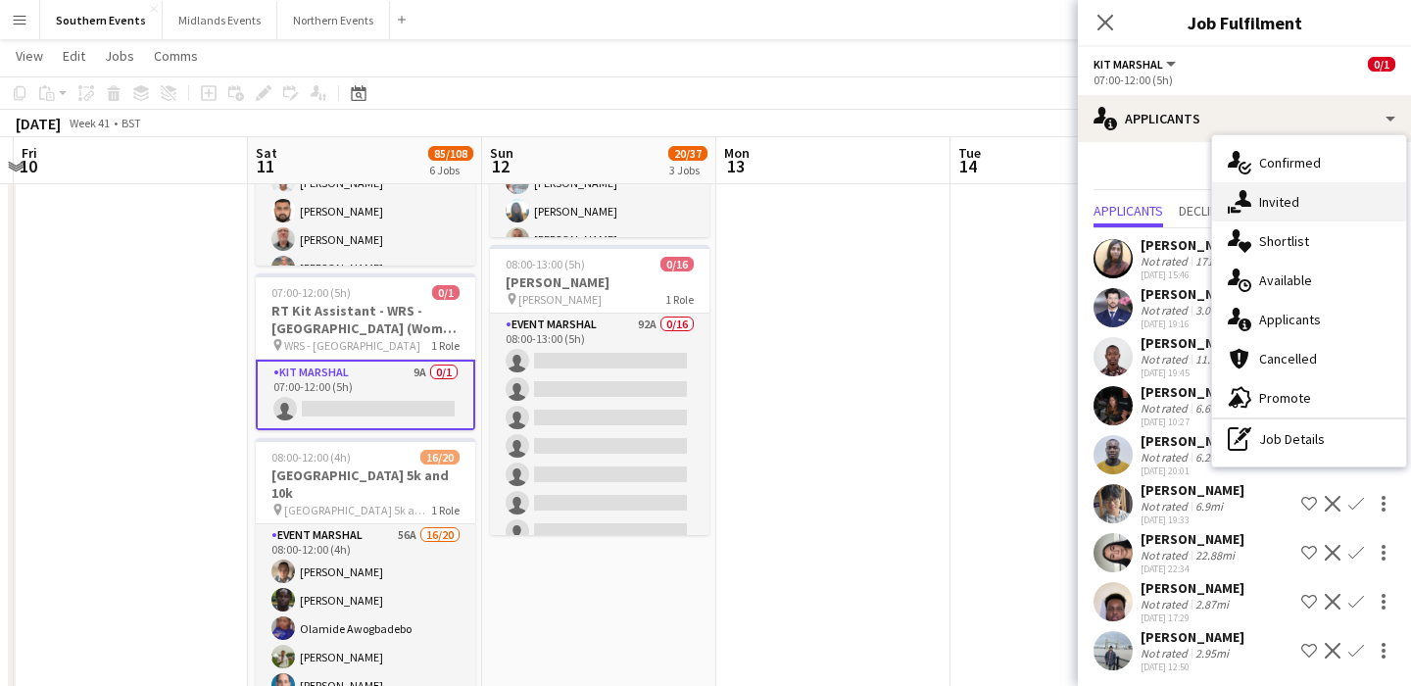
click at [1287, 209] on span "Invited" at bounding box center [1279, 202] width 40 height 18
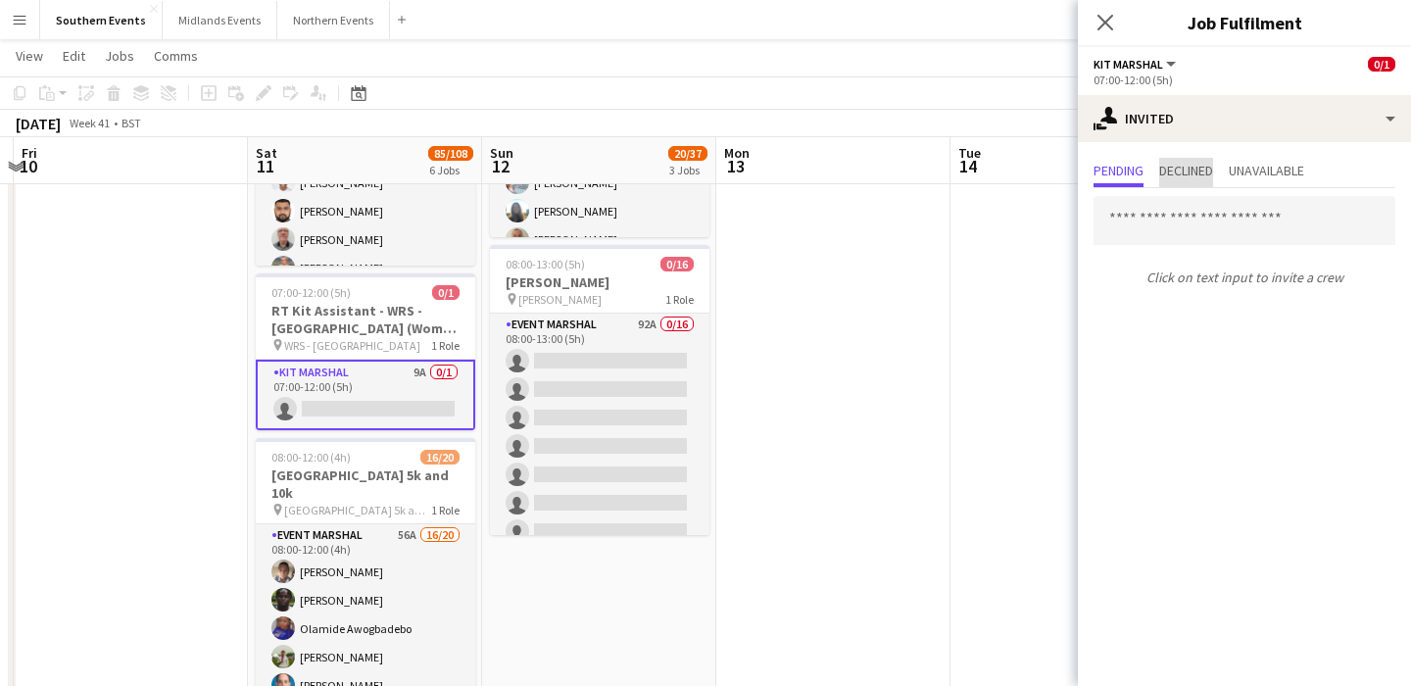
click at [1202, 173] on span "Declined" at bounding box center [1186, 171] width 54 height 14
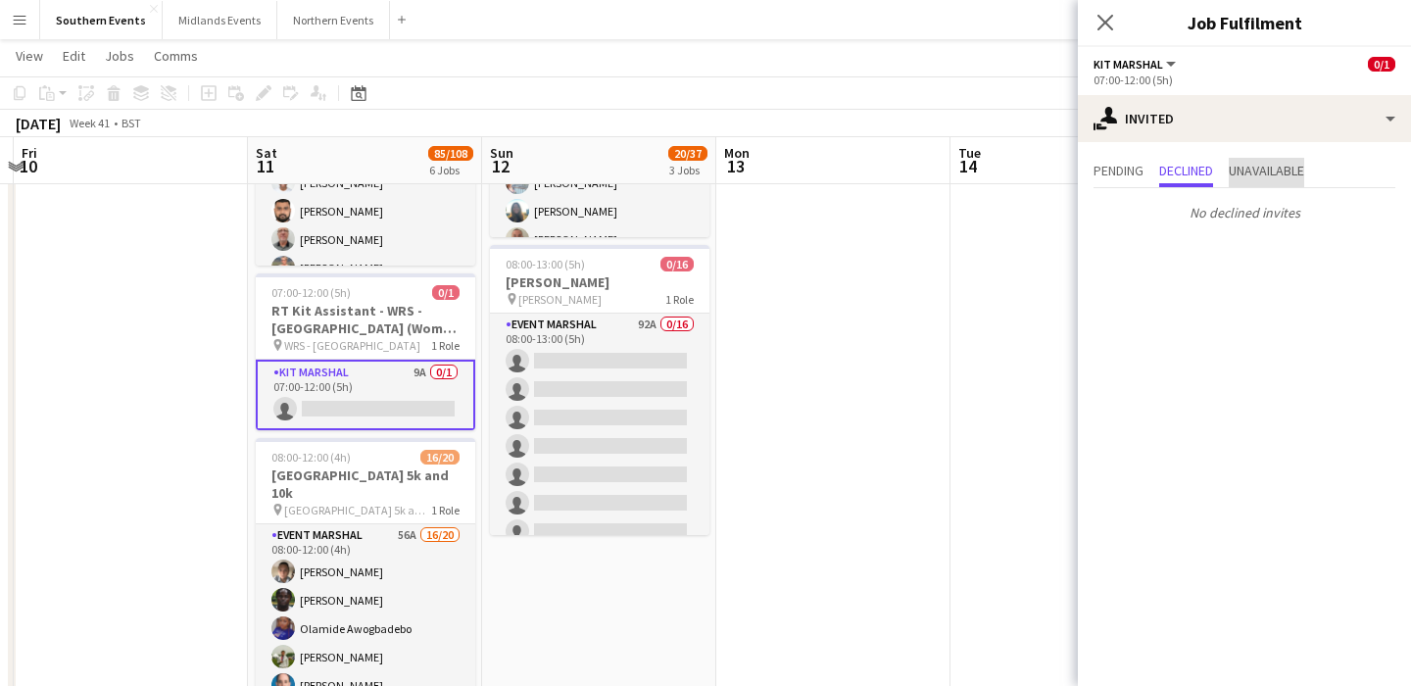
click at [1263, 171] on span "Unavailable" at bounding box center [1266, 171] width 75 height 14
click at [1127, 164] on span "Pending" at bounding box center [1119, 171] width 50 height 14
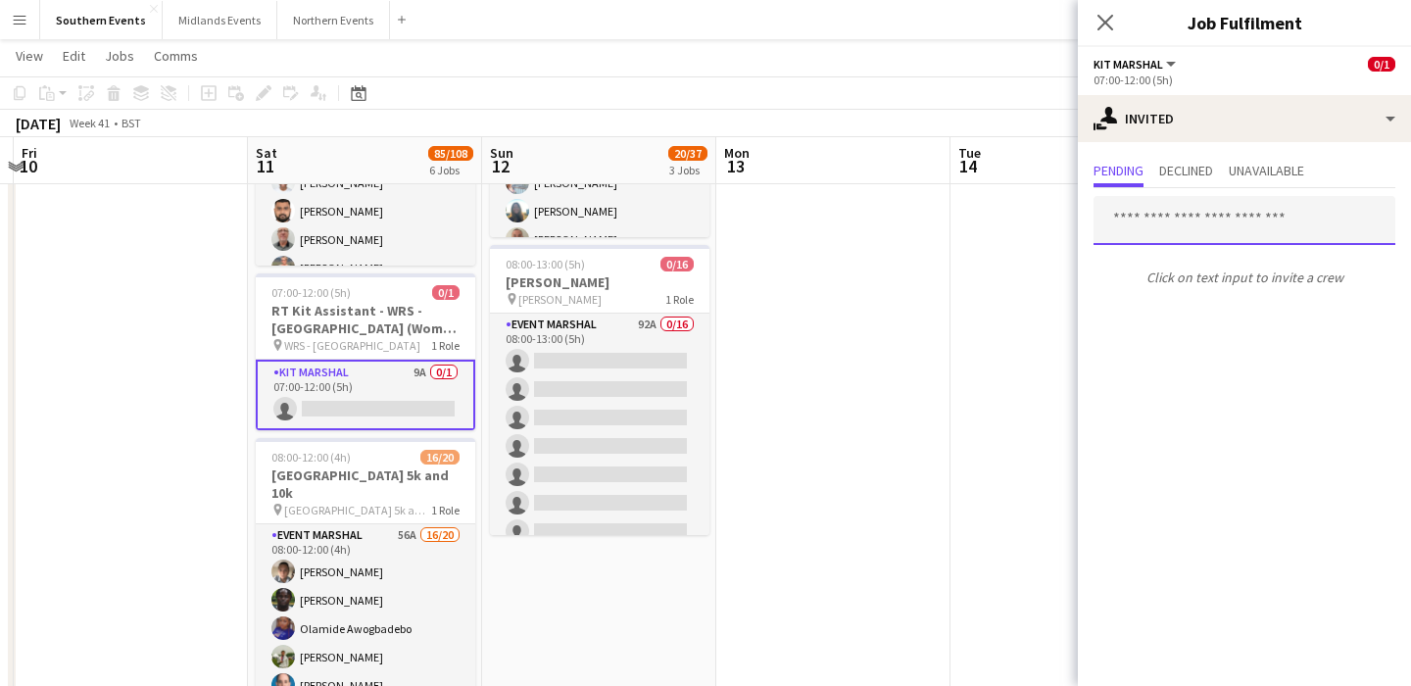
click at [1163, 230] on input "text" at bounding box center [1245, 220] width 302 height 49
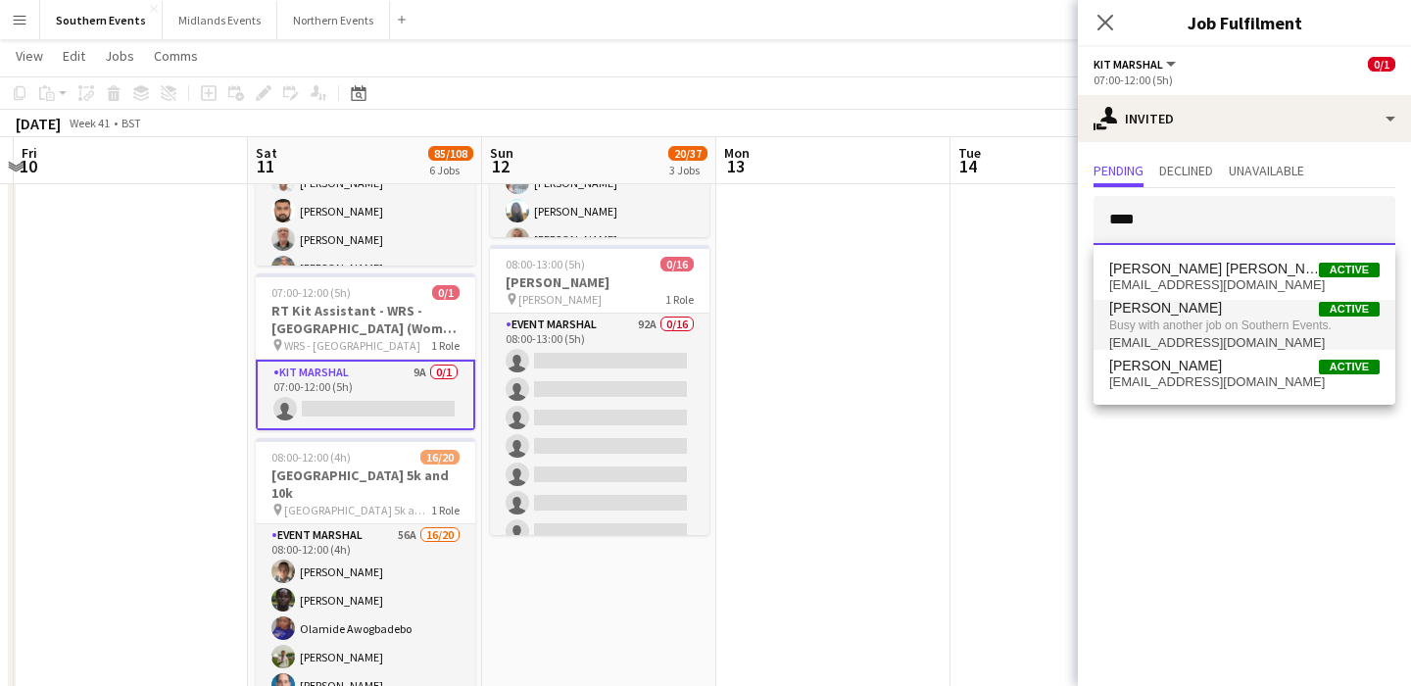
type input "****"
click at [1157, 337] on span "dhanuvarsha9802@gmail.com" at bounding box center [1245, 343] width 271 height 16
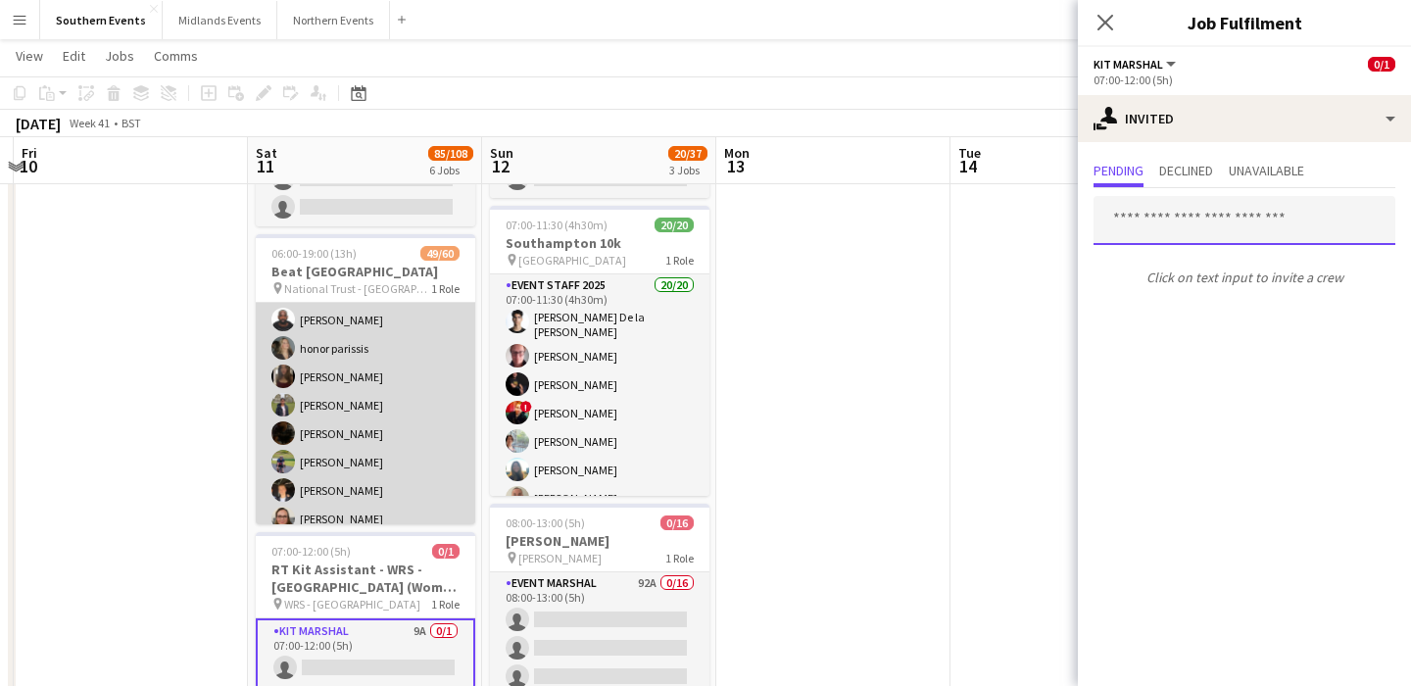
scroll to position [890, 0]
click at [390, 366] on app-card-role "Event Staff 2025 48A 49/60 06:00-19:00 (13h) Rosario Merola Christopher Renfort…" at bounding box center [366, 290] width 220 height 1755
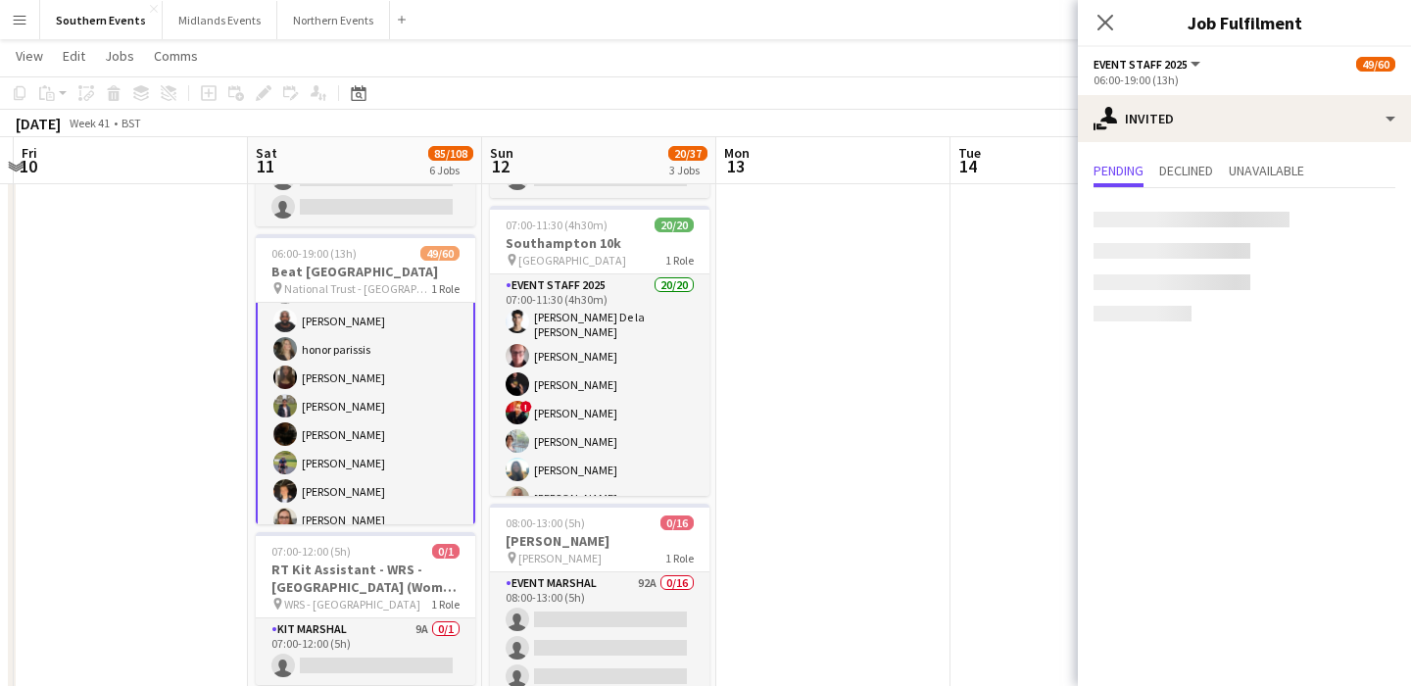
scroll to position [892, 0]
click at [383, 359] on app-card-role "Event Staff 2025 48A 49/60 06:00-19:00 (13h) Rosario Merola Christopher Renfort…" at bounding box center [366, 290] width 220 height 1759
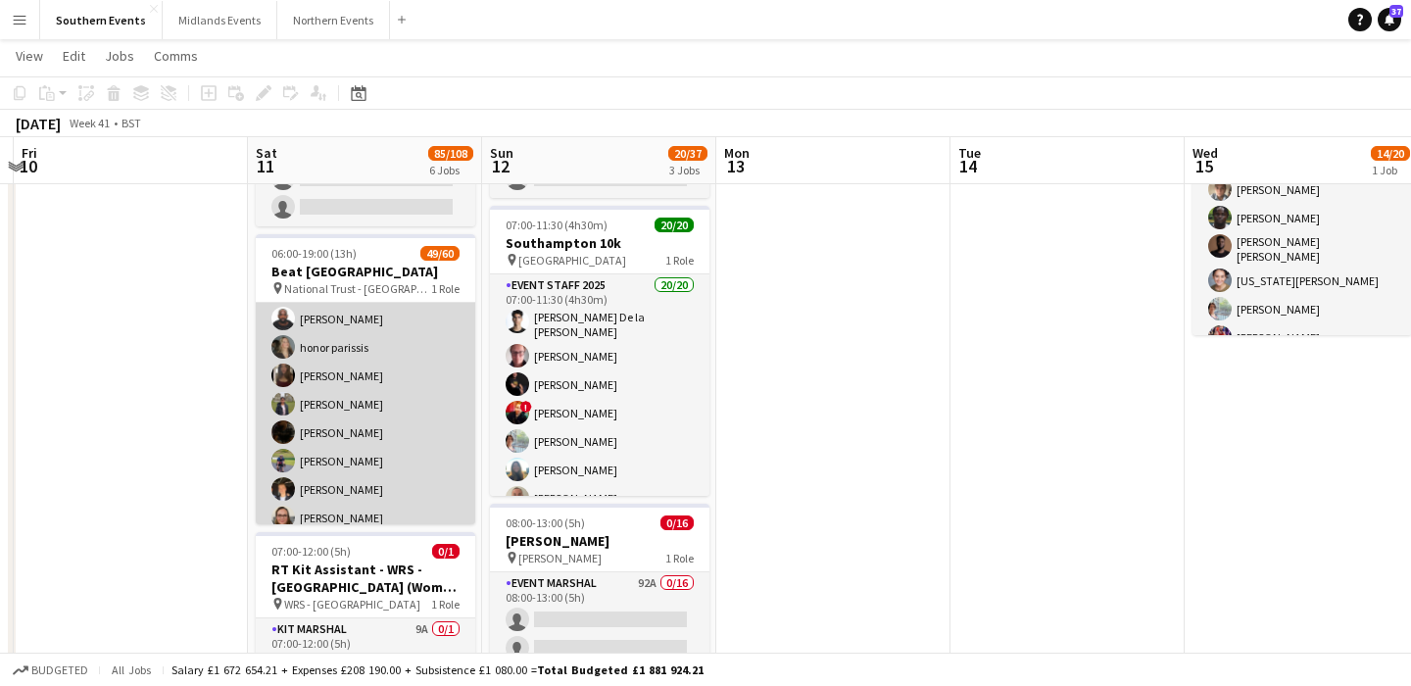
click at [383, 359] on app-card-role "Event Staff 2025 48A 49/60 06:00-19:00 (13h) Rosario Merola Christopher Renfort…" at bounding box center [366, 290] width 220 height 1755
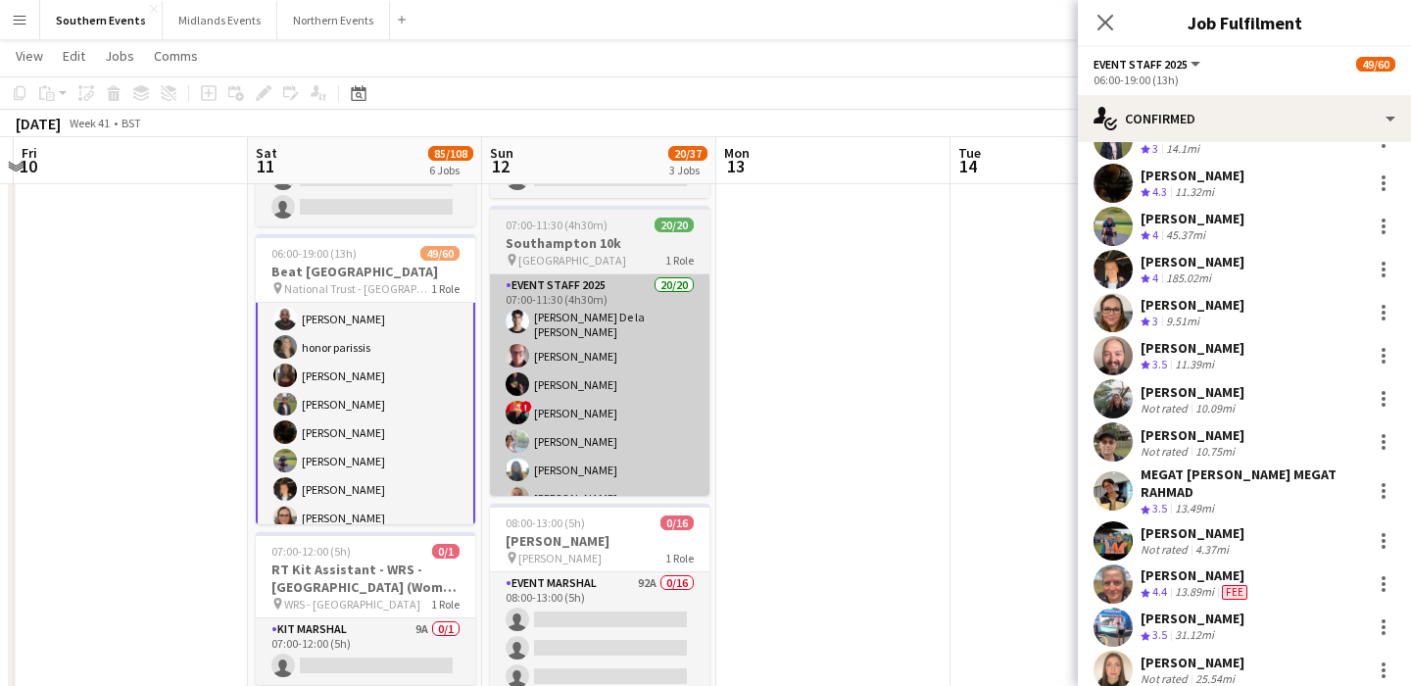
scroll to position [1651, 0]
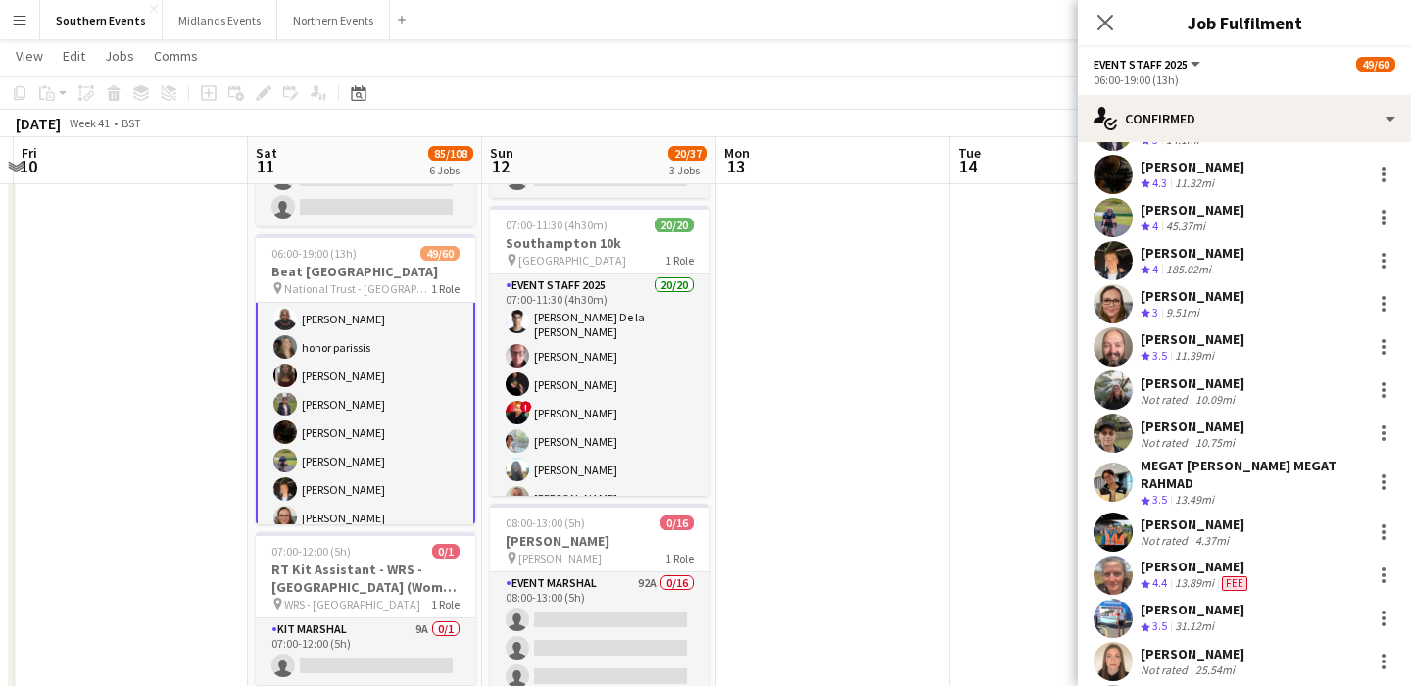
click at [340, 370] on app-card-role "Event Staff 2025 48A 49/60 06:00-19:00 (13h) Rosario Merola Christopher Renfort…" at bounding box center [366, 290] width 220 height 1759
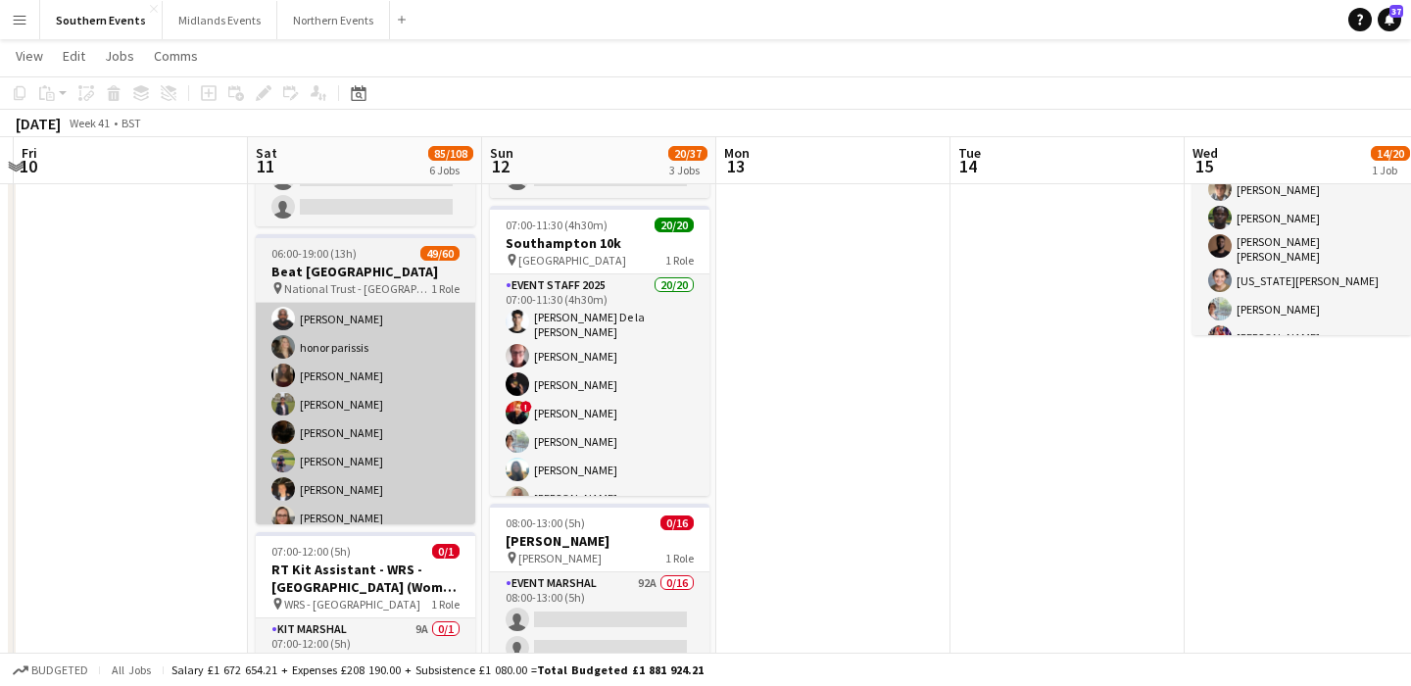
click at [335, 298] on app-card-role "Event Staff 2025 48A 49/60 06:00-19:00 (13h) Rosario Merola Christopher Renfort…" at bounding box center [366, 290] width 220 height 1755
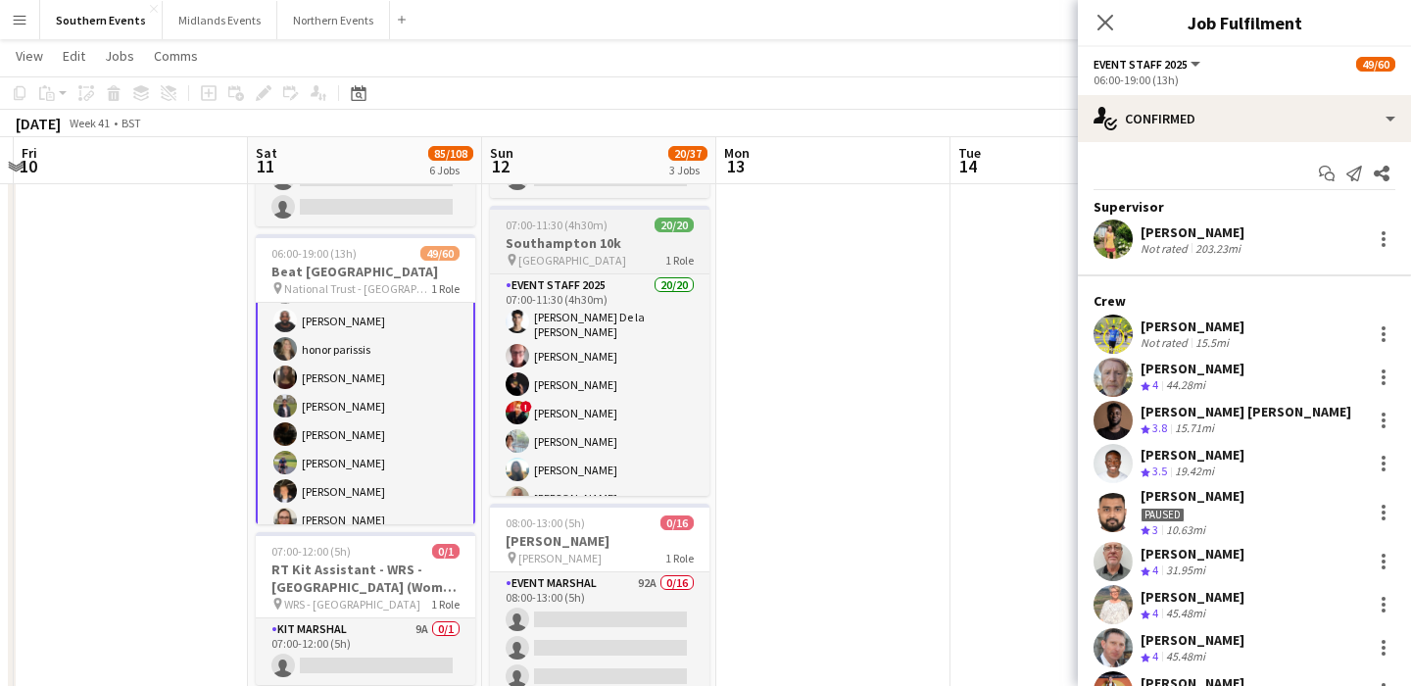
scroll to position [892, 0]
click at [1320, 167] on icon "Start chat" at bounding box center [1327, 174] width 16 height 16
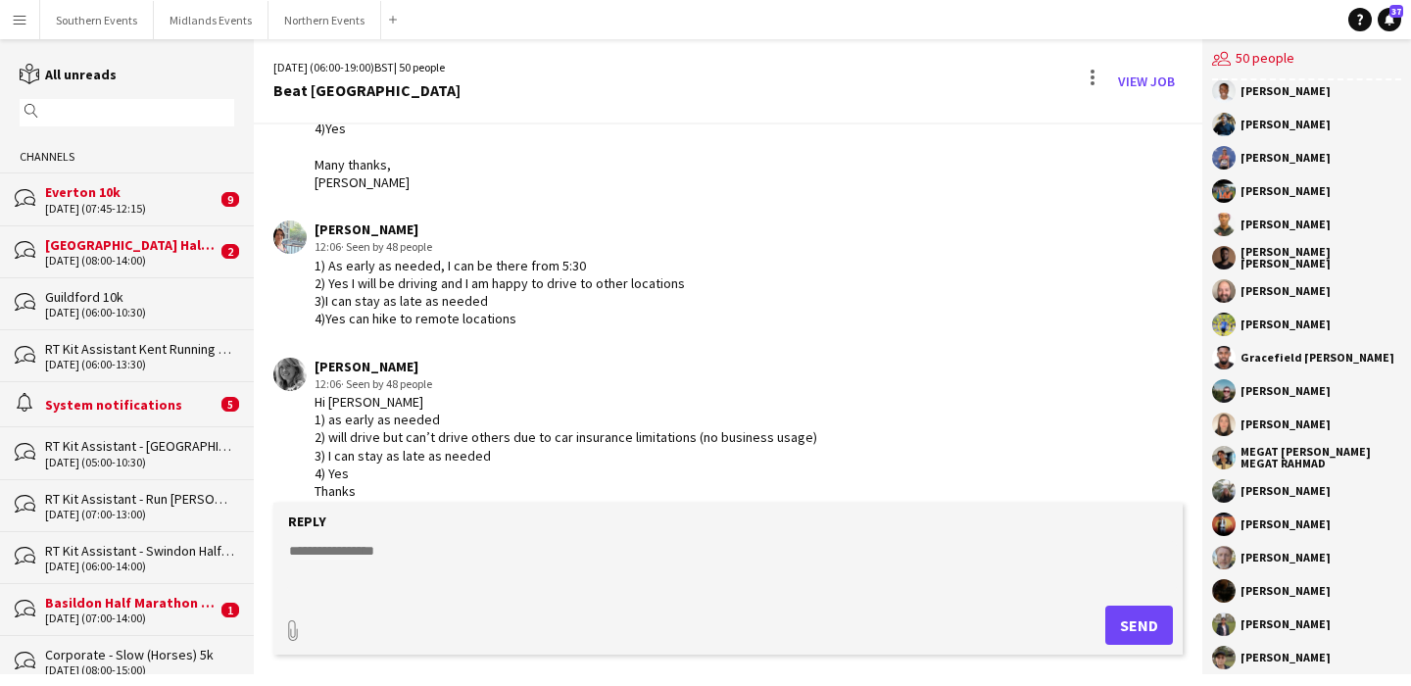
scroll to position [1092, 0]
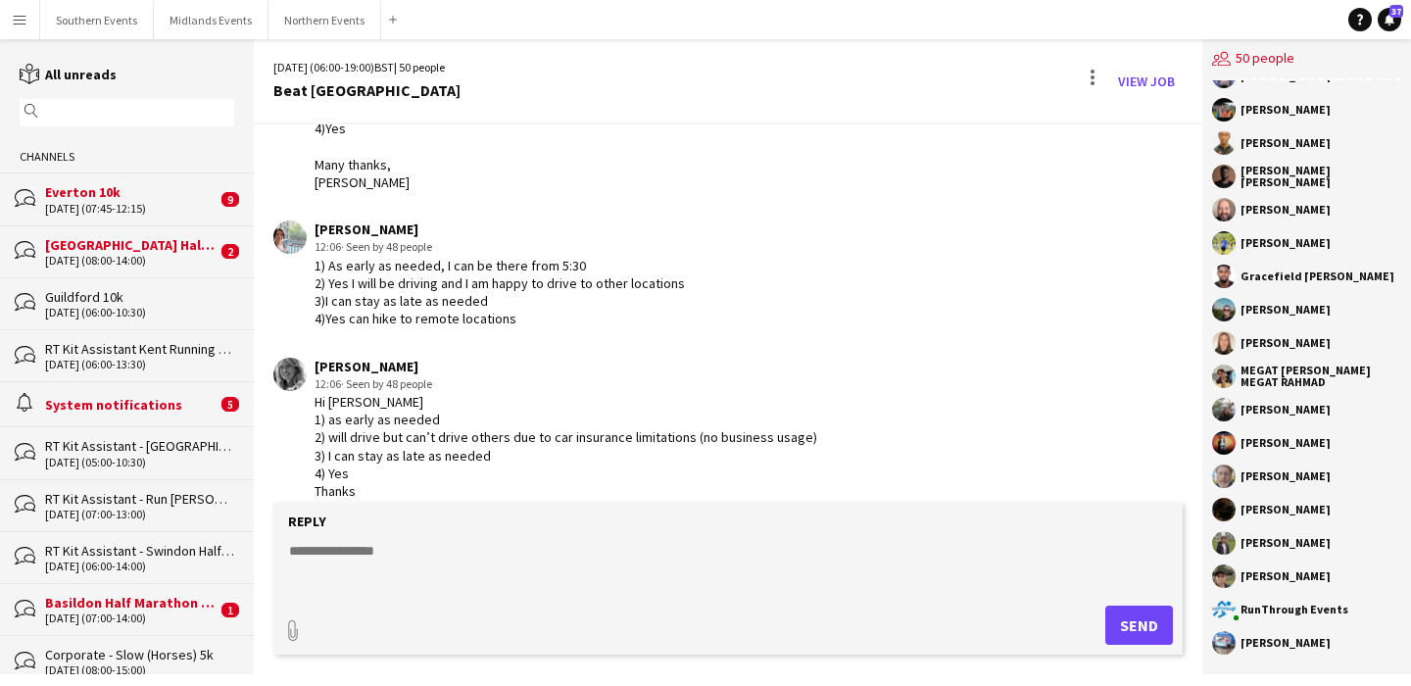
drag, startPoint x: 1377, startPoint y: 538, endPoint x: 1234, endPoint y: 546, distance: 143.3
click at [1234, 546] on div "[PERSON_NAME]" at bounding box center [1306, 543] width 189 height 24
copy div "[PERSON_NAME]"
click at [70, 28] on button "Southern Events Close" at bounding box center [97, 20] width 114 height 38
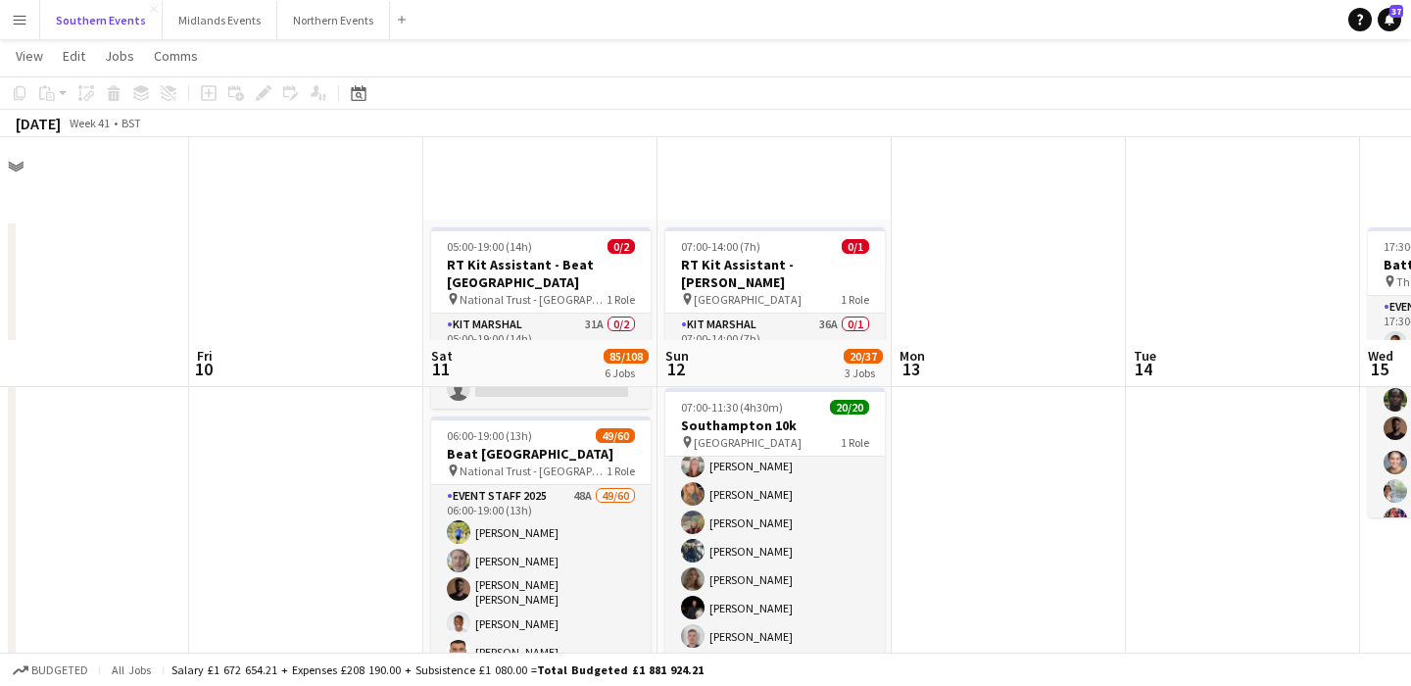
scroll to position [445, 0]
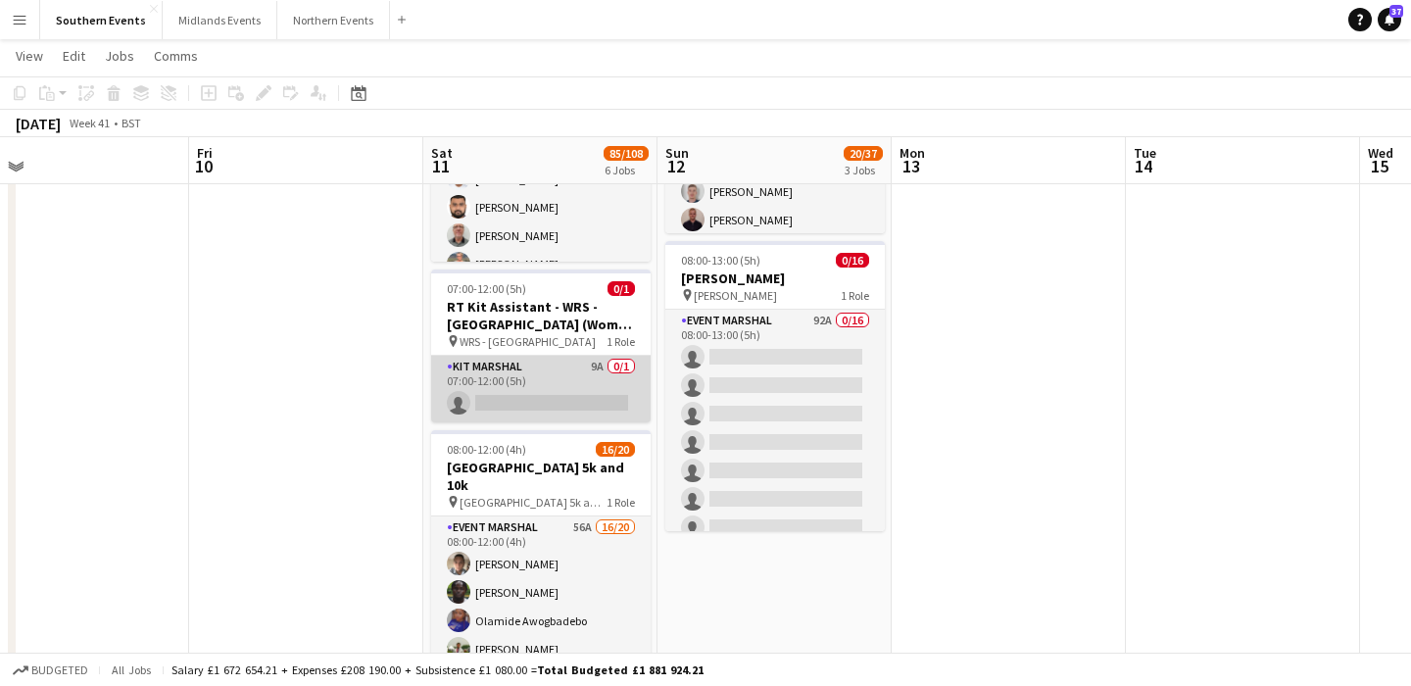
click at [516, 359] on app-card-role "Kit Marshal 9A 0/1 07:00-12:00 (5h) single-neutral-actions" at bounding box center [541, 389] width 220 height 67
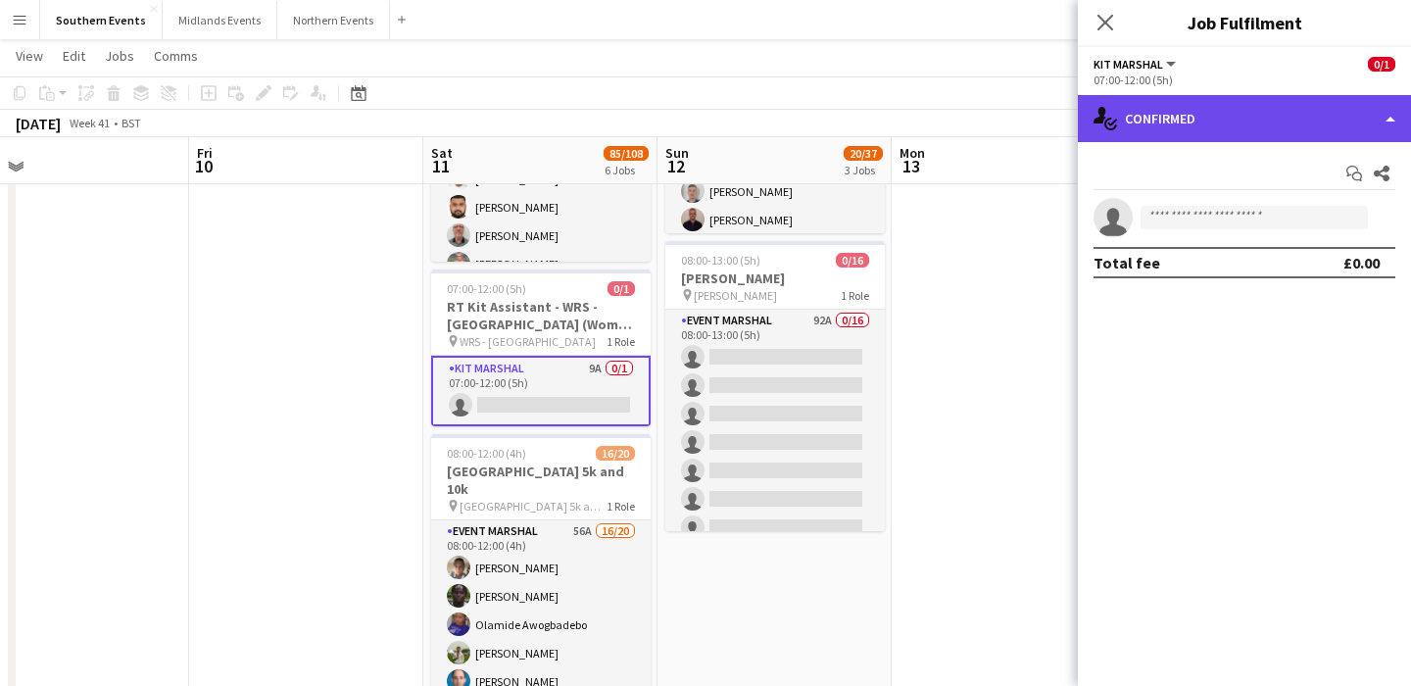
click at [1312, 123] on div "single-neutral-actions-check-2 Confirmed" at bounding box center [1244, 118] width 333 height 47
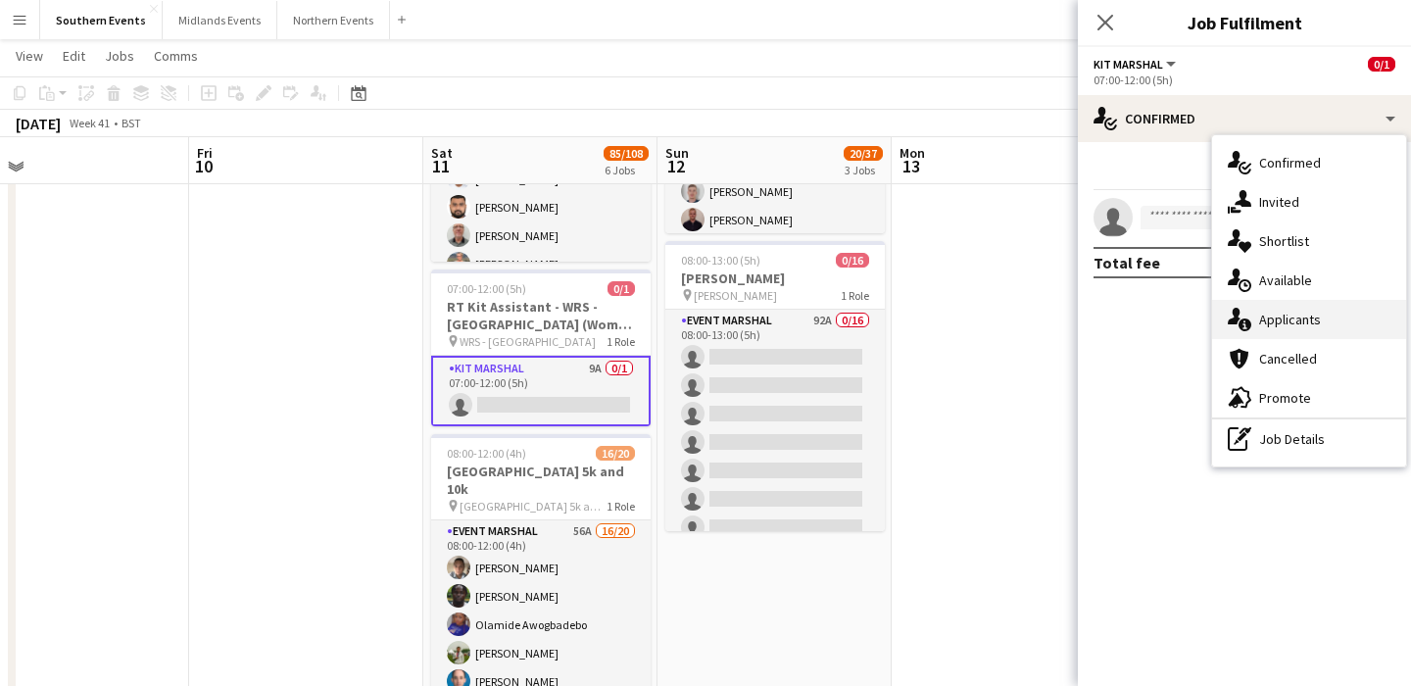
click at [1336, 327] on div "single-neutral-actions-information Applicants" at bounding box center [1309, 319] width 194 height 39
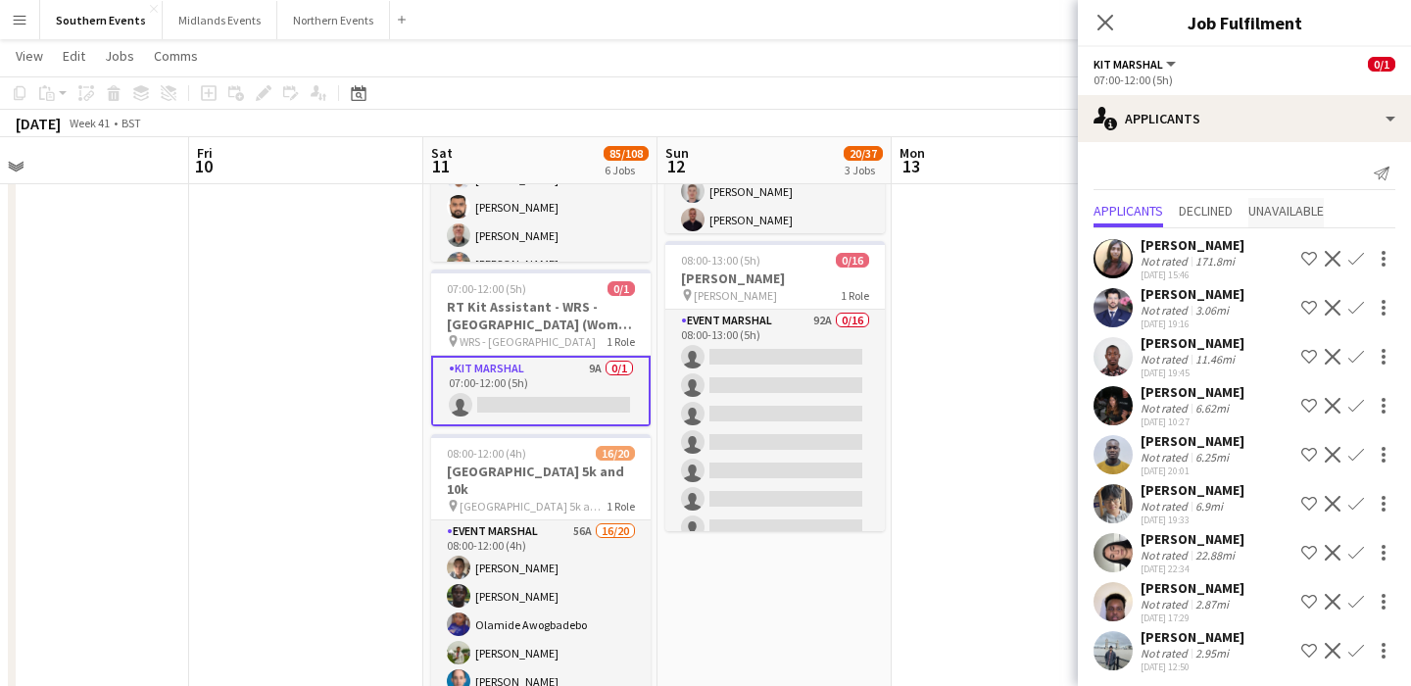
click at [1310, 222] on span "Unavailable" at bounding box center [1286, 212] width 75 height 29
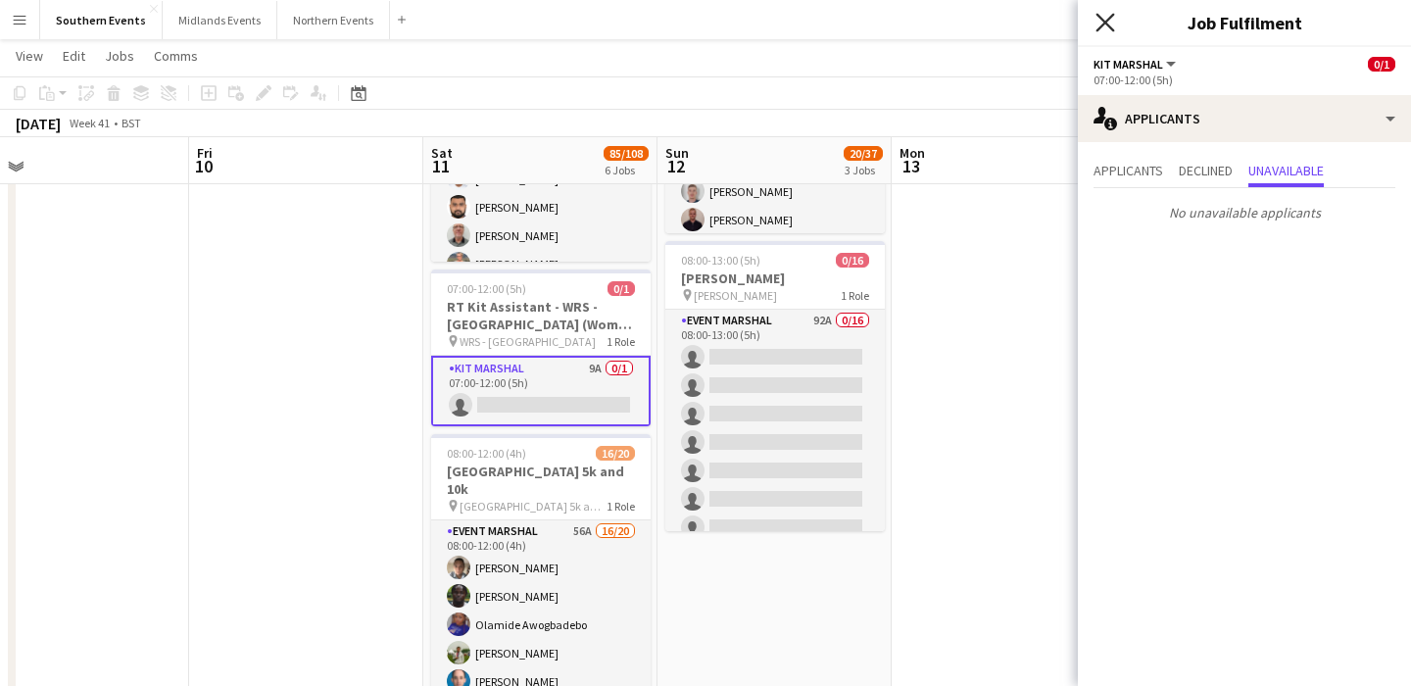
click at [1103, 29] on icon "Close pop-in" at bounding box center [1105, 22] width 19 height 19
